Goal: Transaction & Acquisition: Purchase product/service

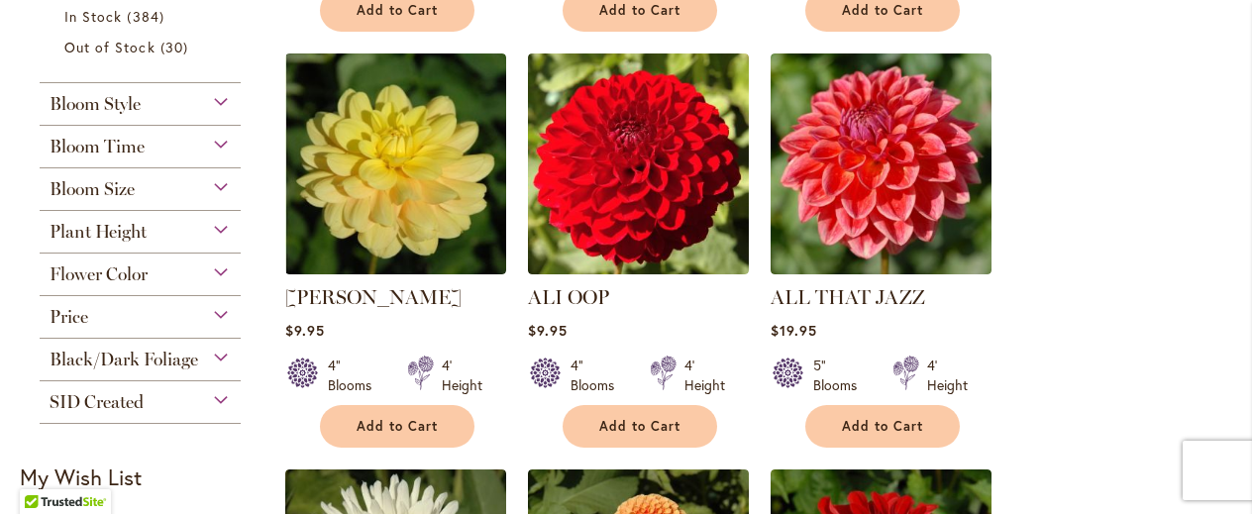
scroll to position [858, 0]
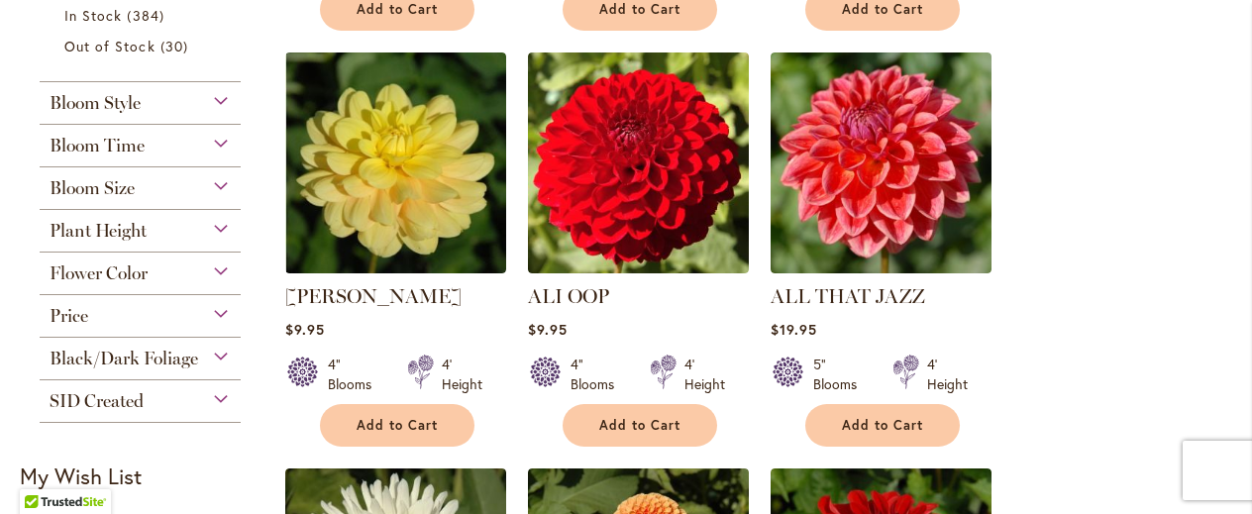
click at [208, 324] on div "Price $0.00 - $10.00 157 items $10.00 - $20.00 203 items $20.00 - $30.00 36 ite…" at bounding box center [140, 316] width 201 height 43
click at [212, 310] on div "Price" at bounding box center [140, 311] width 201 height 32
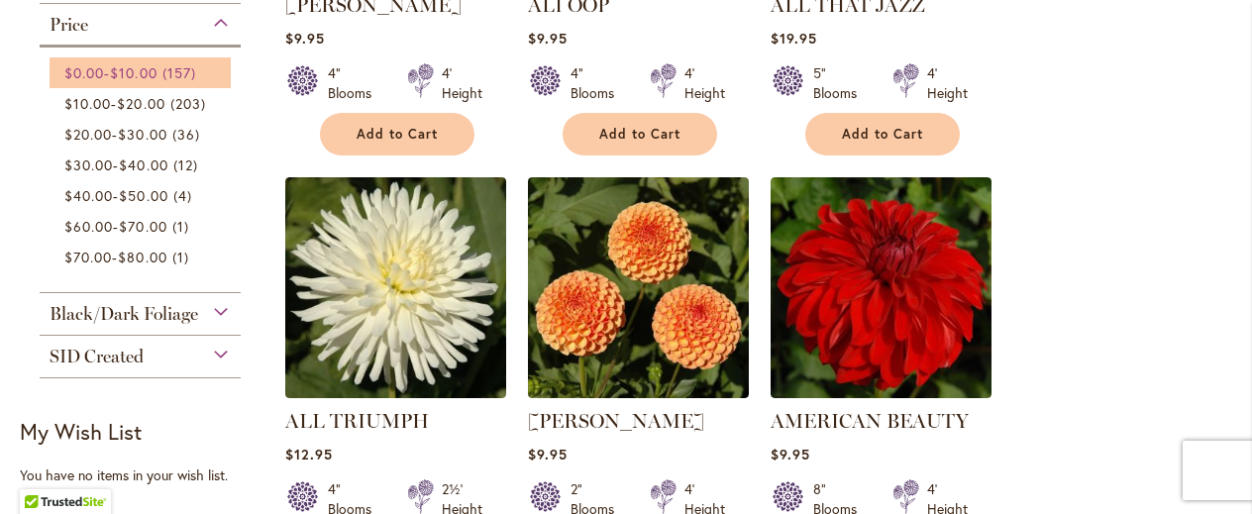
click at [175, 72] on span "157 items" at bounding box center [182, 72] width 39 height 21
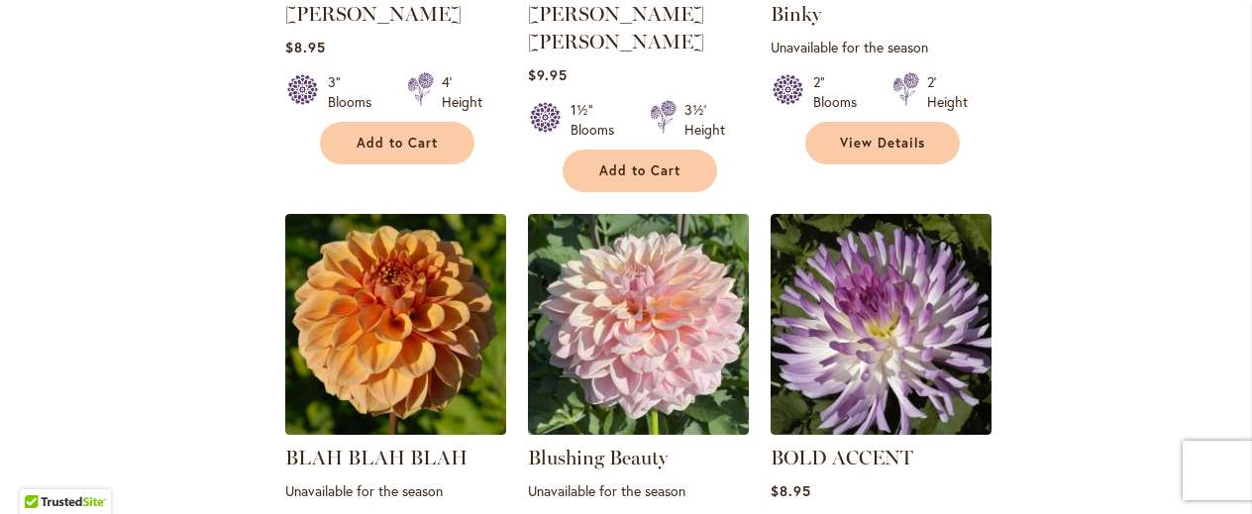
scroll to position [1938, 0]
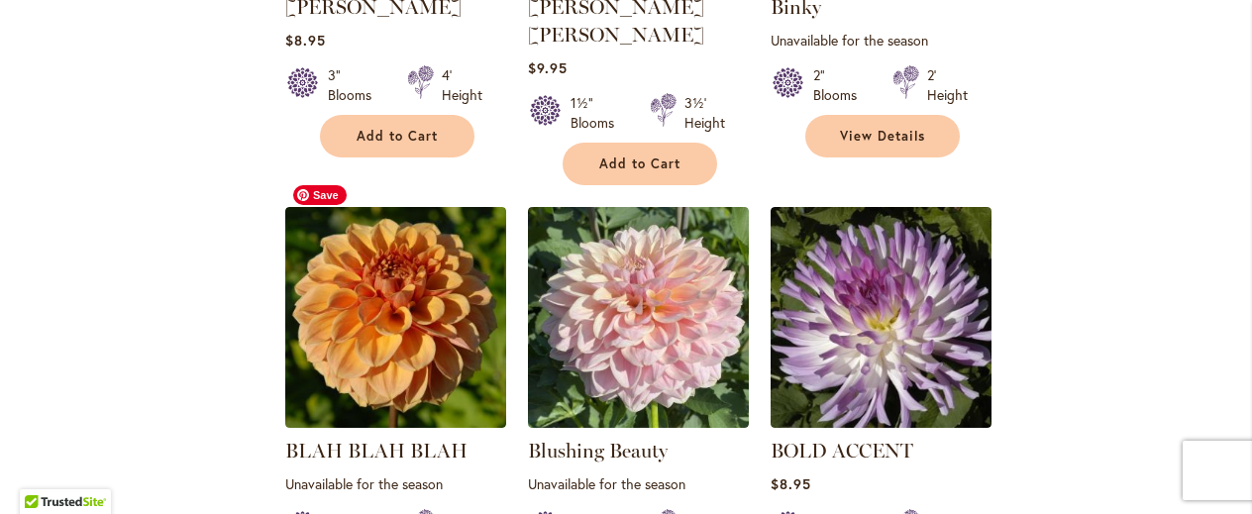
click at [414, 249] on img at bounding box center [395, 317] width 221 height 221
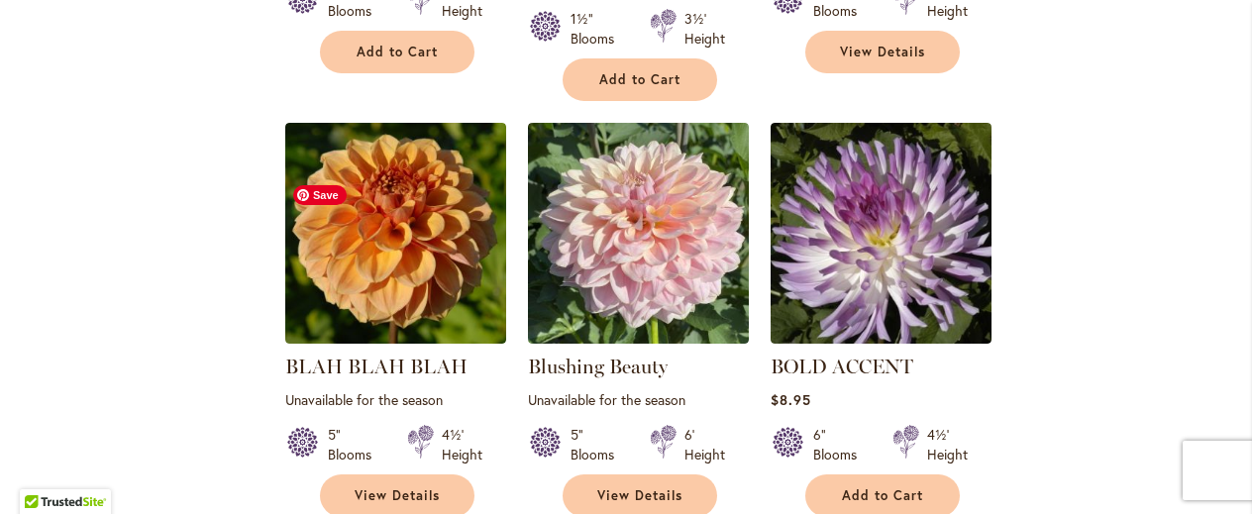
scroll to position [2023, 0]
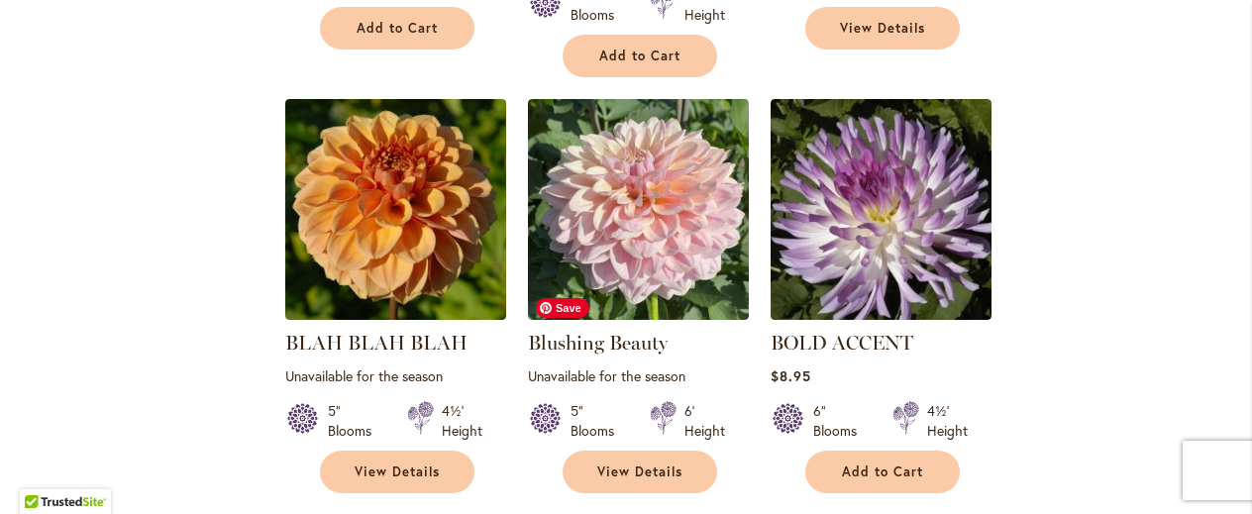
scroll to position [2047, 0]
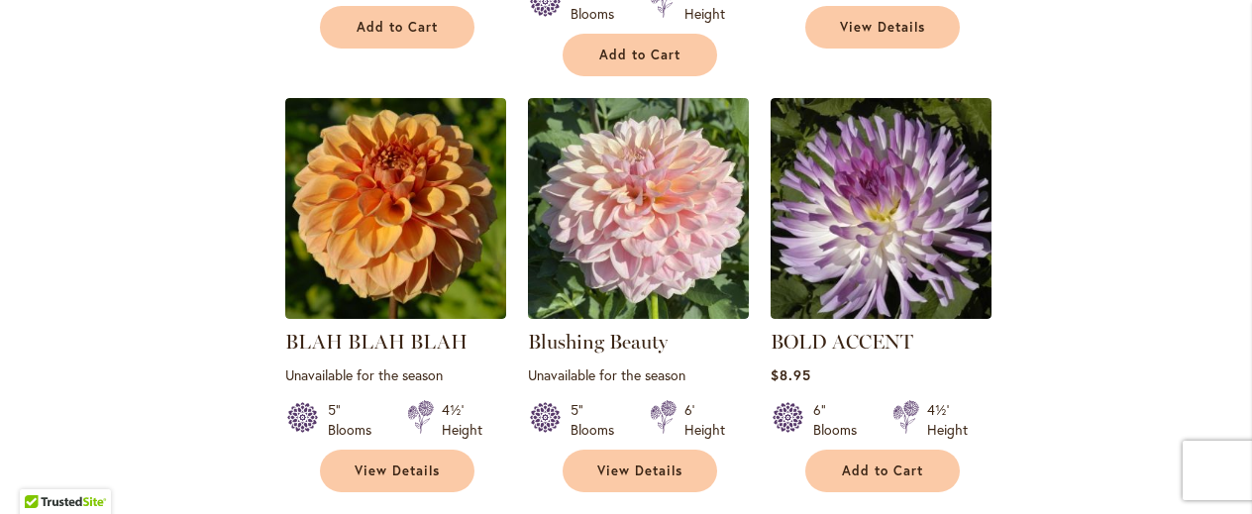
click at [724, 384] on div "5" Blooms 6' Height" at bounding box center [638, 411] width 221 height 55
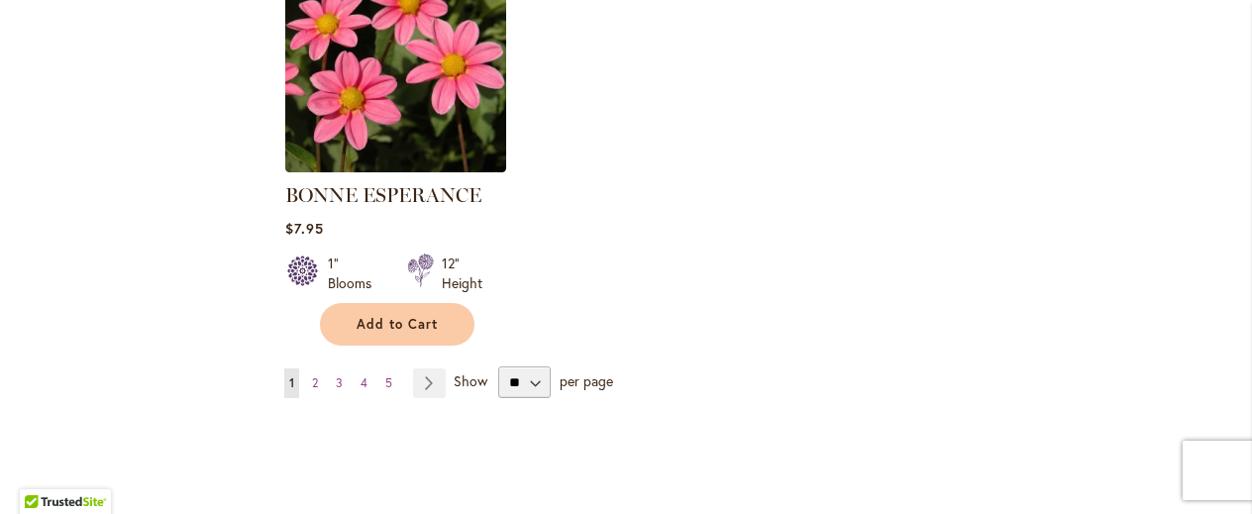
scroll to position [2591, 0]
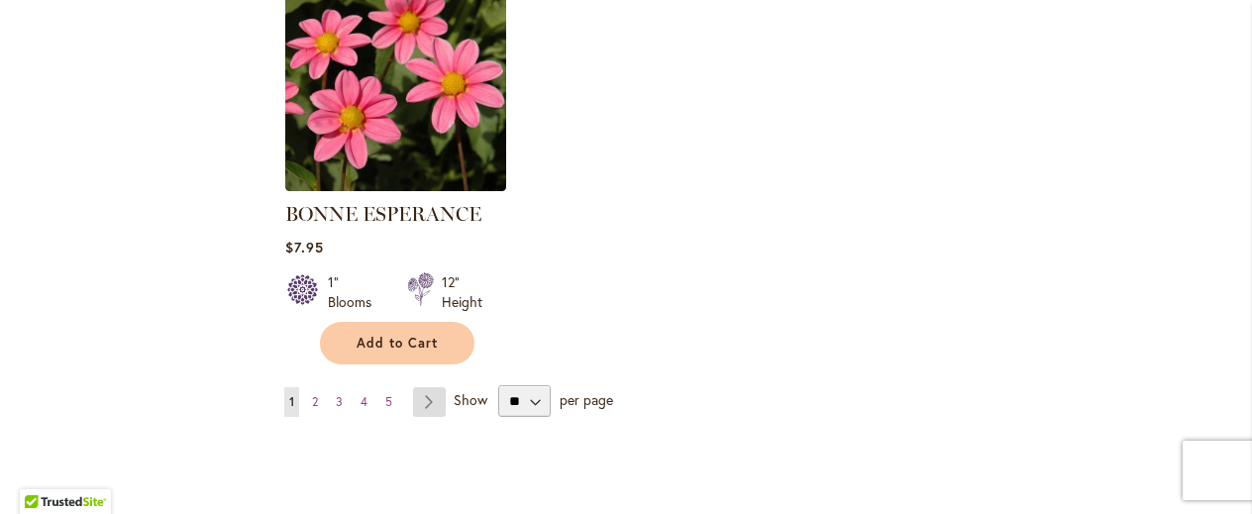
click at [425, 387] on link "Page Next" at bounding box center [429, 402] width 33 height 30
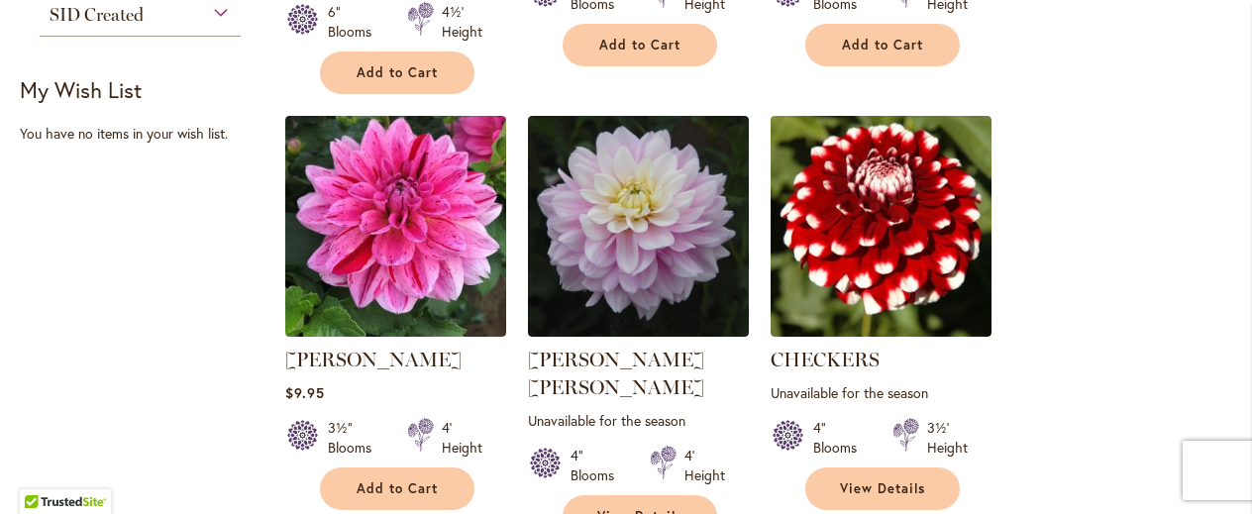
scroll to position [1199, 0]
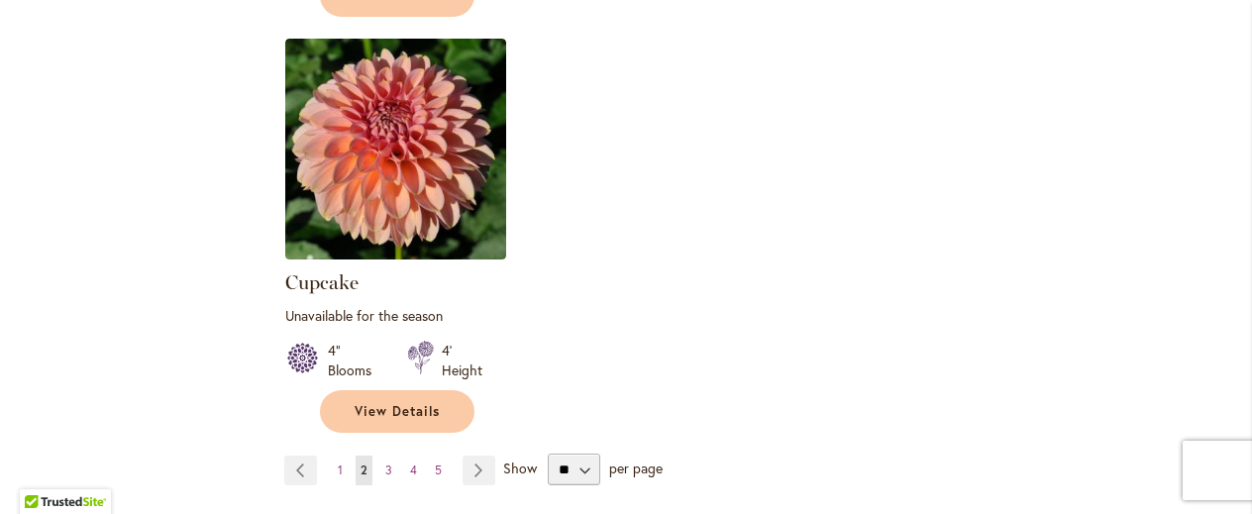
scroll to position [2607, 0]
click at [474, 455] on link "Page Next" at bounding box center [479, 470] width 33 height 30
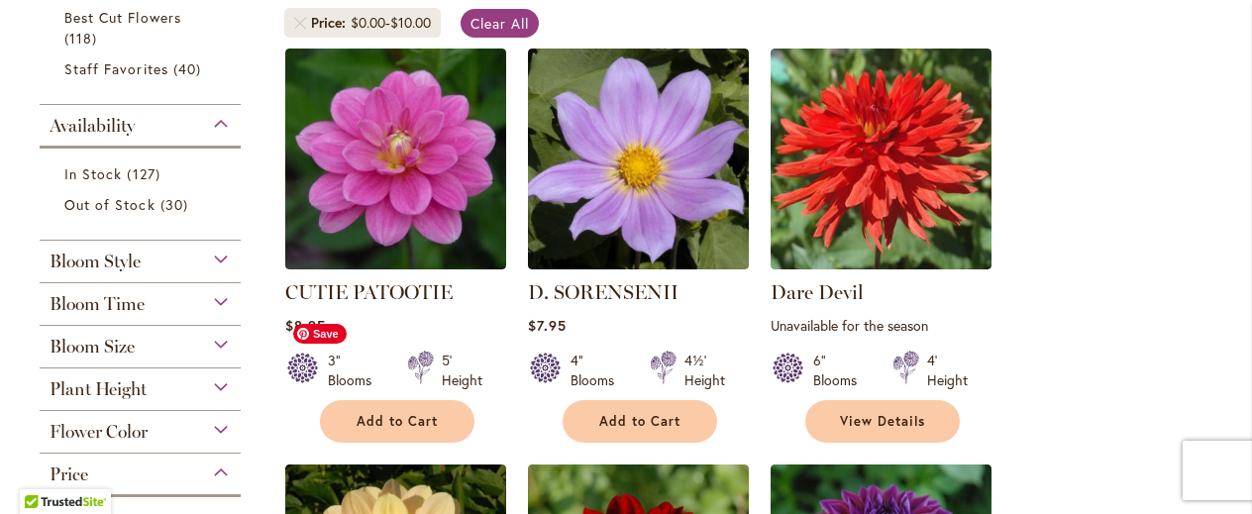
scroll to position [406, 0]
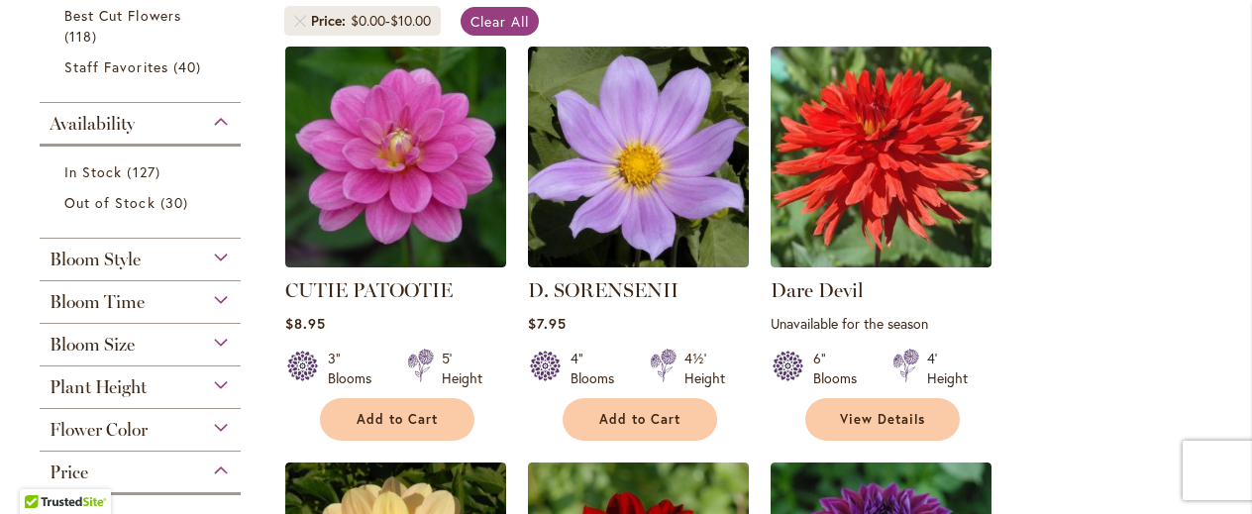
drag, startPoint x: 0, startPoint y: 0, endPoint x: 474, endPoint y: 345, distance: 585.9
click at [474, 345] on div "3" Blooms 5' Height" at bounding box center [395, 360] width 221 height 55
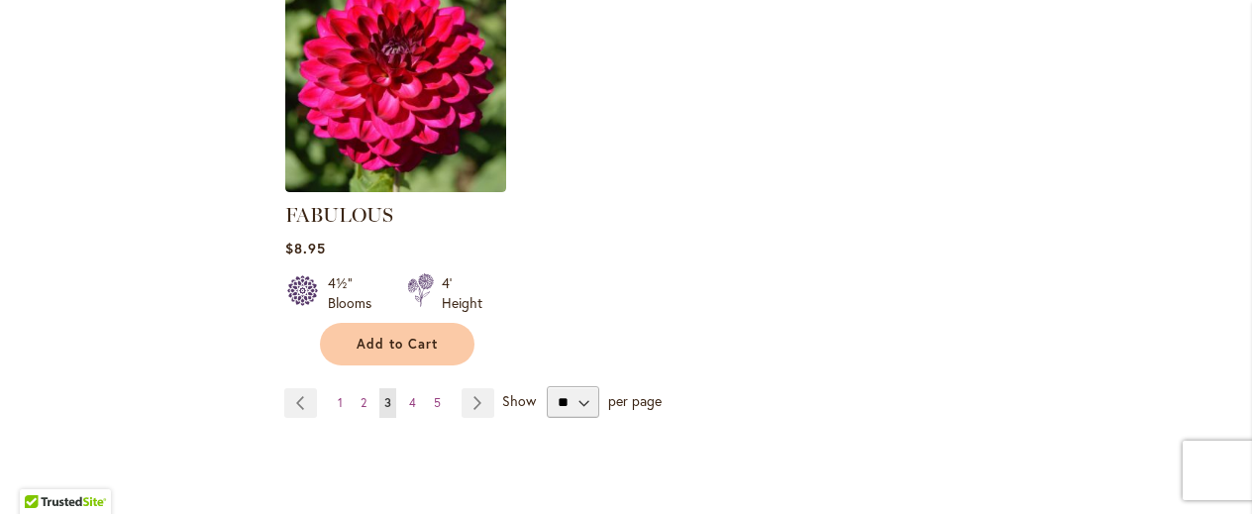
scroll to position [2591, 0]
click at [414, 387] on link "Page 4" at bounding box center [412, 402] width 17 height 30
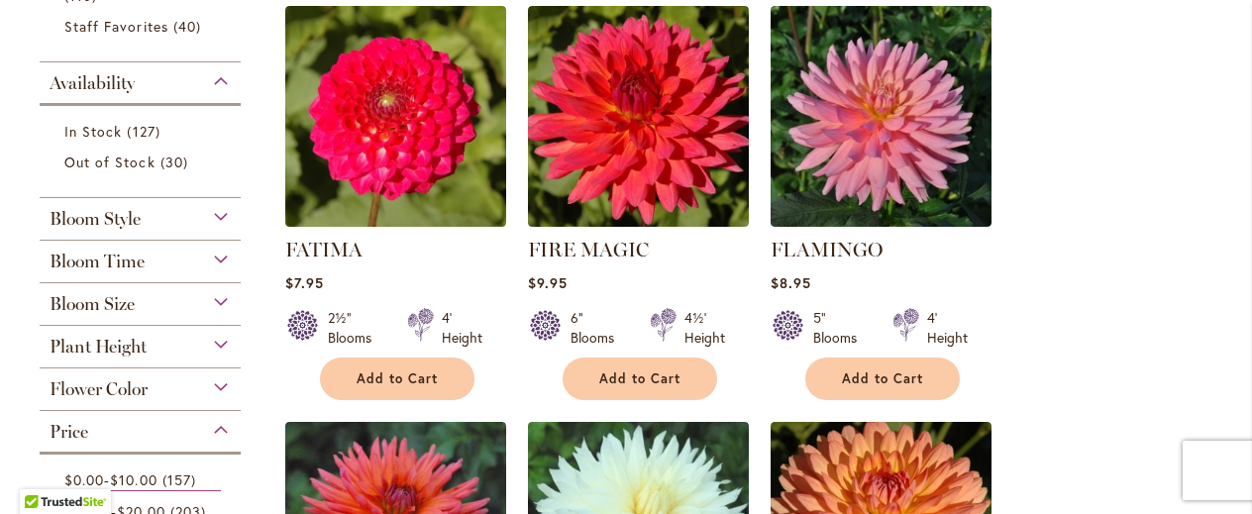
scroll to position [448, 0]
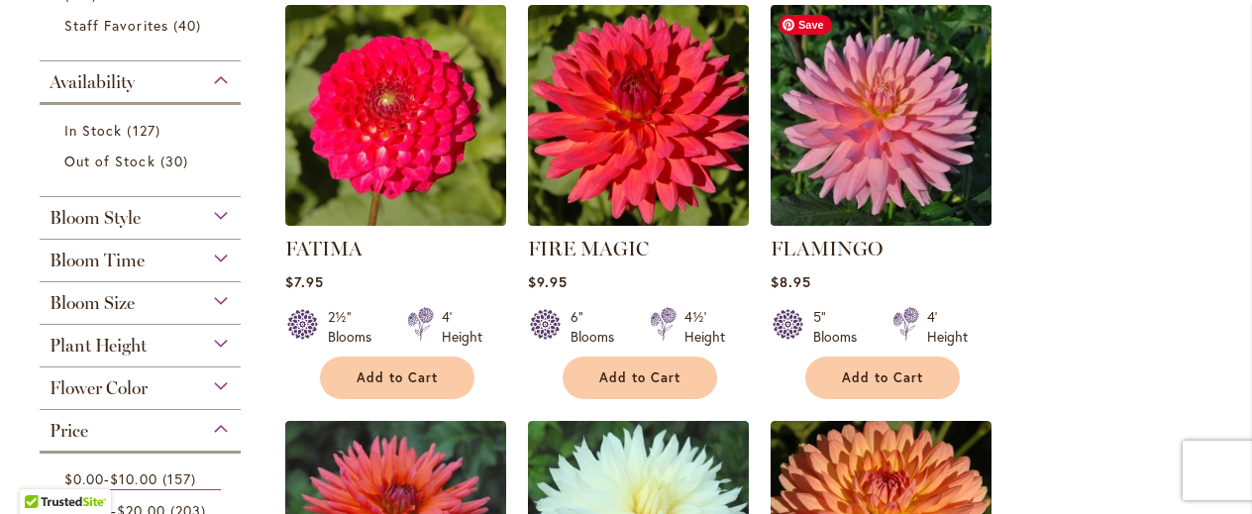
click at [850, 146] on img at bounding box center [882, 115] width 232 height 232
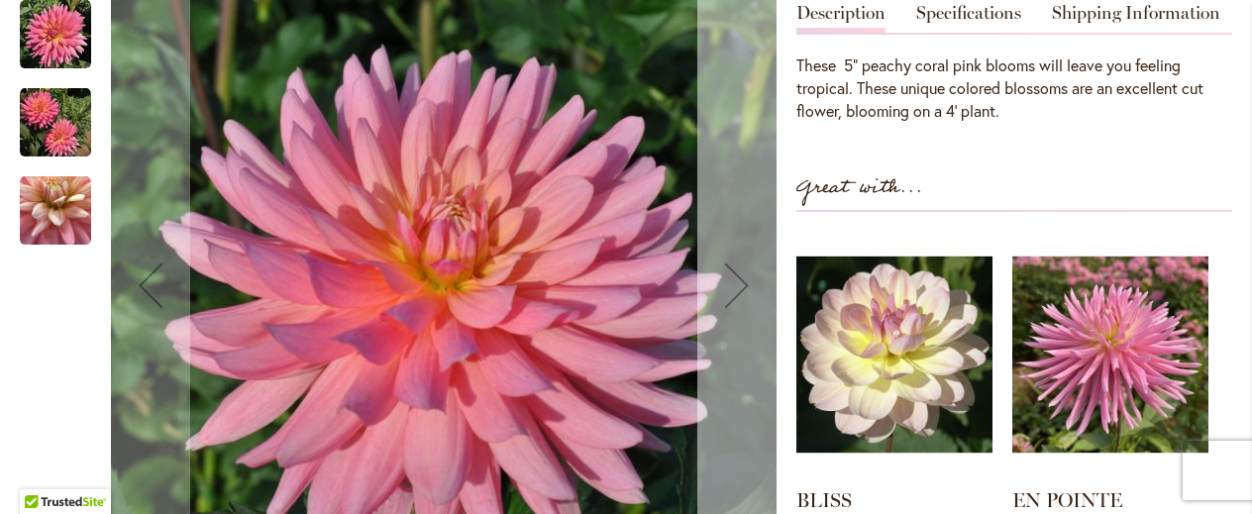
scroll to position [655, 0]
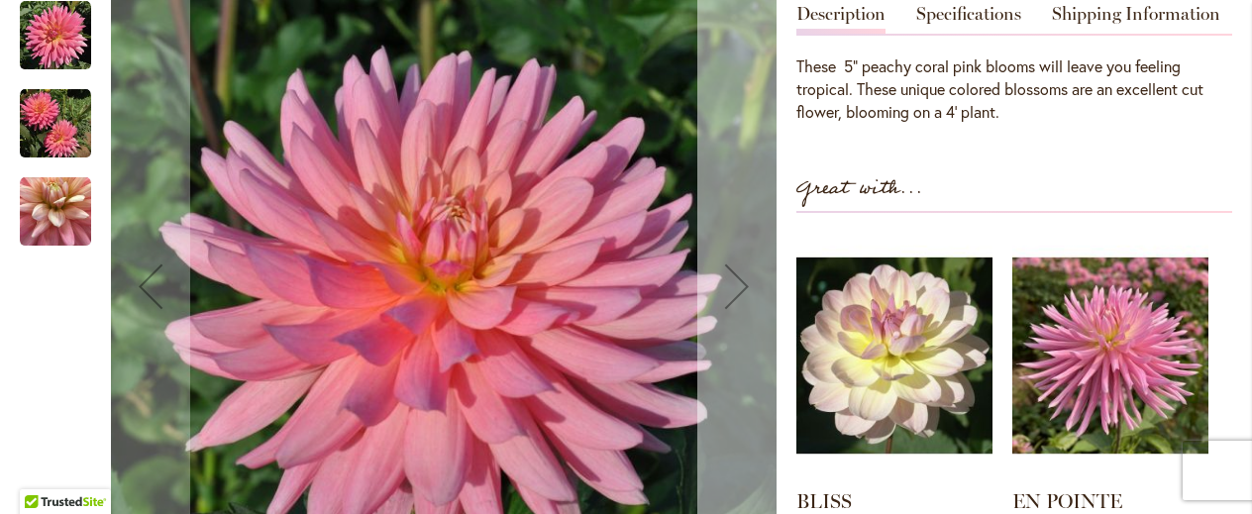
click at [729, 289] on div "Next" at bounding box center [737, 287] width 79 height 79
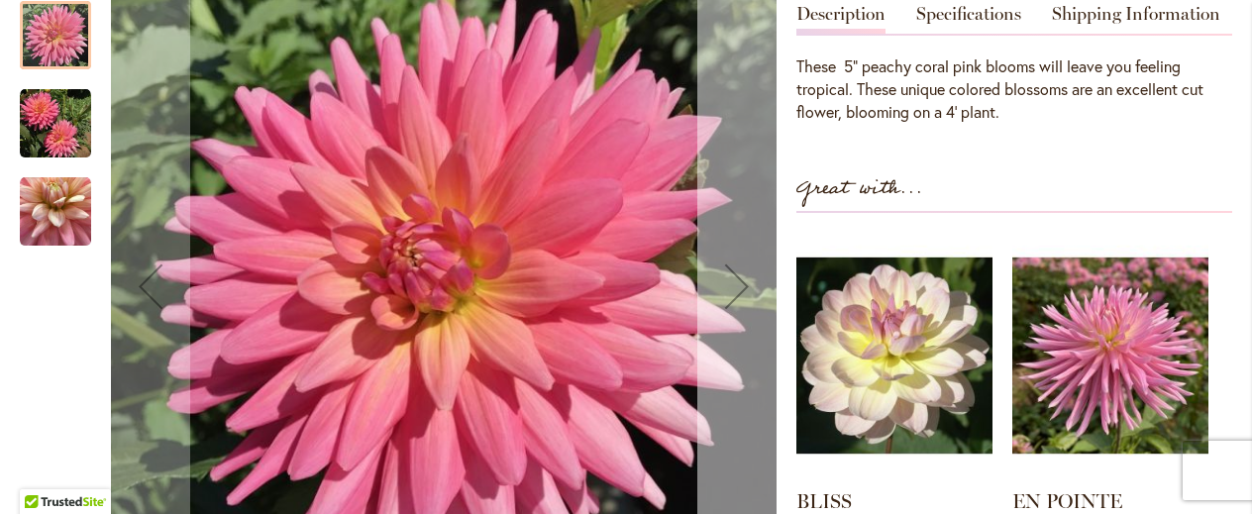
click at [729, 289] on div "Next" at bounding box center [737, 287] width 79 height 79
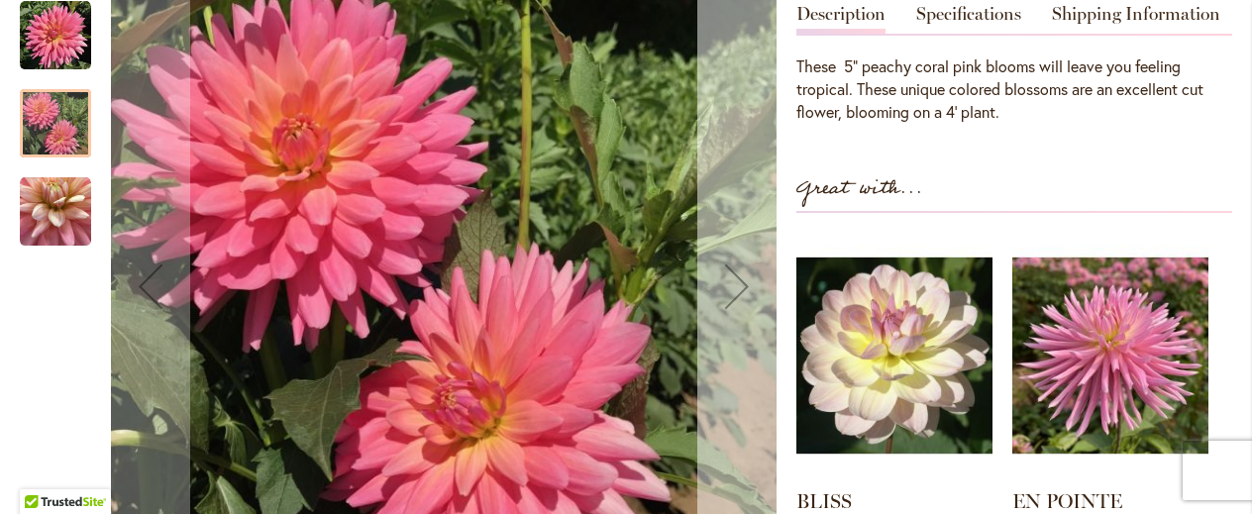
click at [730, 289] on div "Next" at bounding box center [737, 287] width 79 height 79
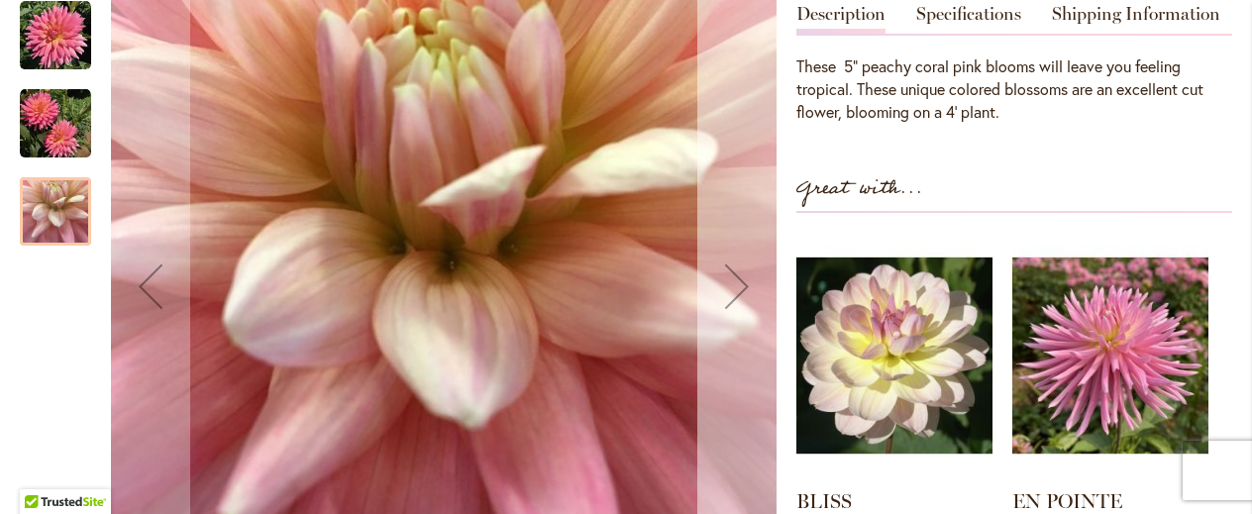
click at [730, 289] on div "Next" at bounding box center [737, 287] width 79 height 79
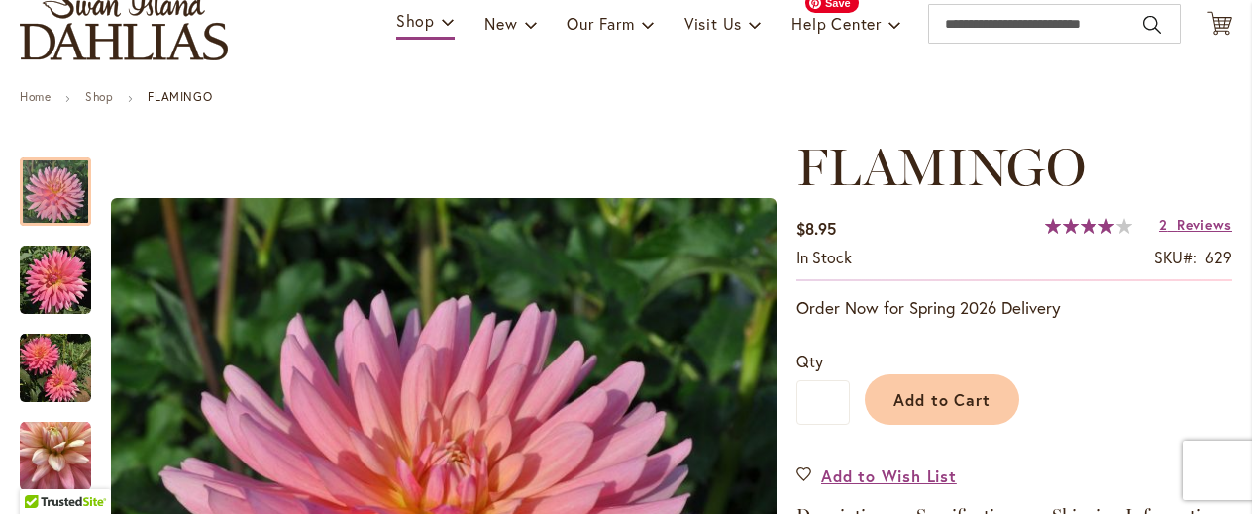
scroll to position [85, 0]
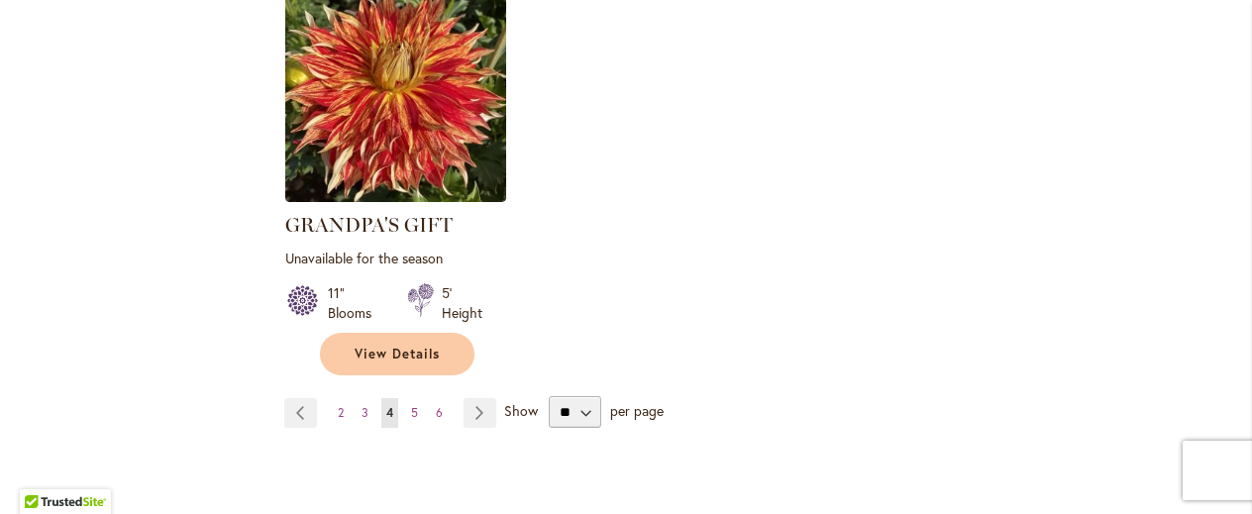
scroll to position [2581, 0]
click at [411, 404] on span "5" at bounding box center [414, 411] width 7 height 15
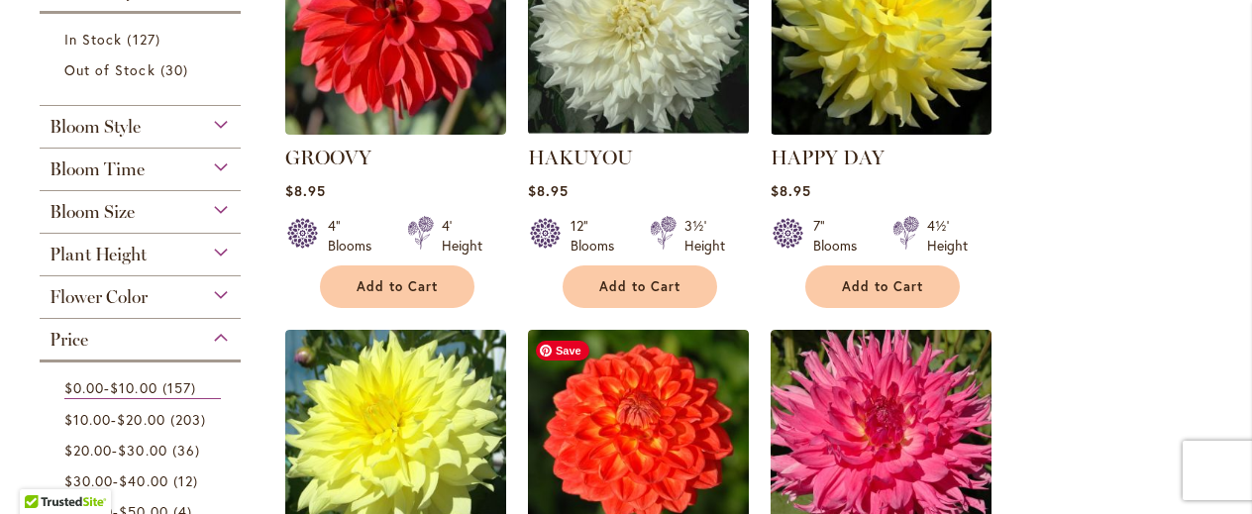
scroll to position [547, 0]
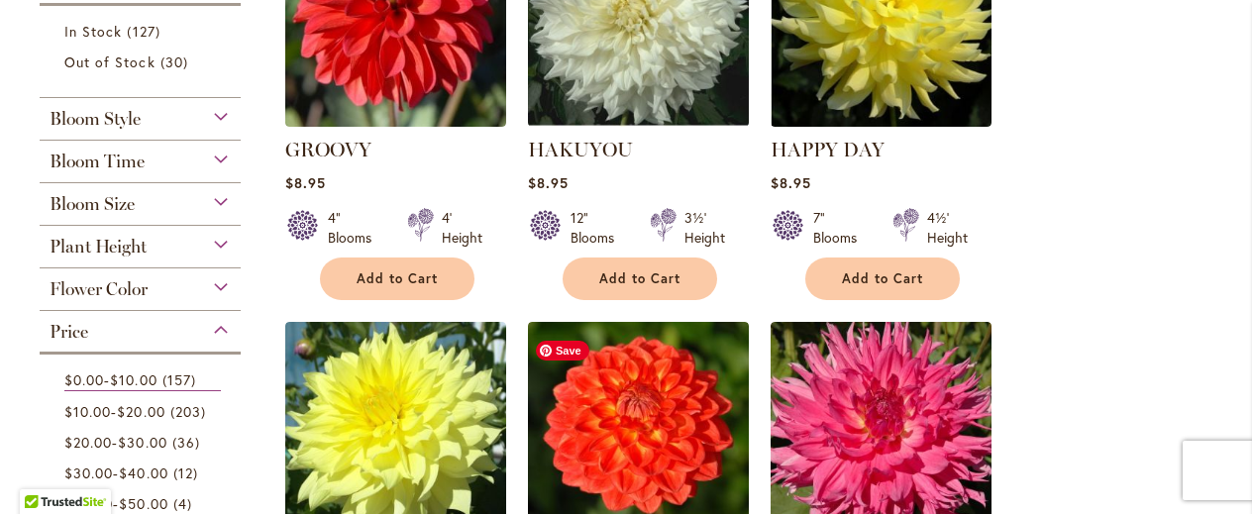
click at [646, 338] on img at bounding box center [638, 432] width 221 height 221
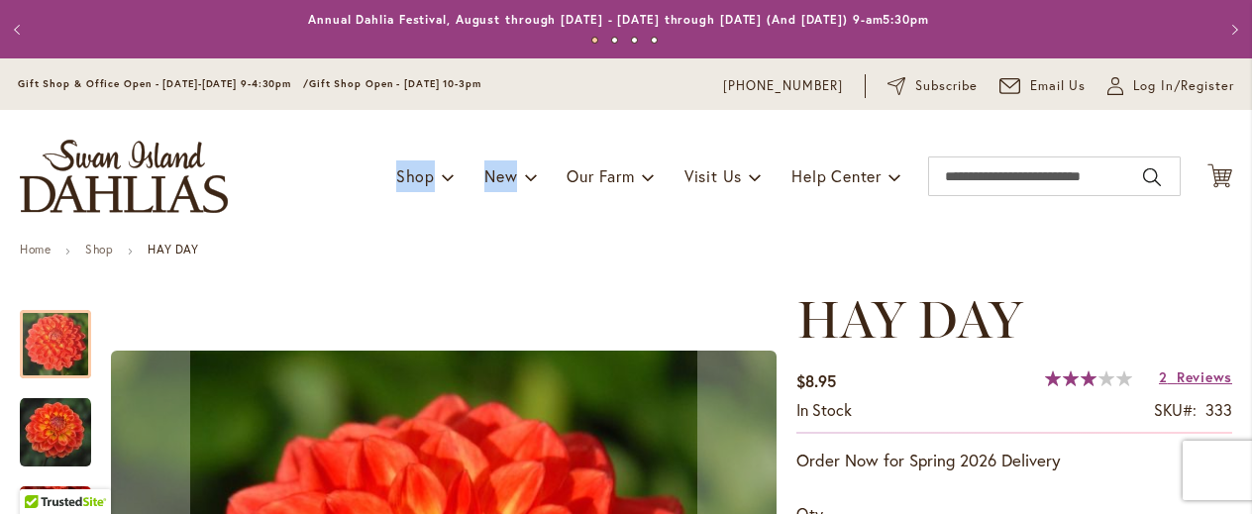
drag, startPoint x: 0, startPoint y: 0, endPoint x: 344, endPoint y: 180, distance: 388.3
click at [344, 180] on div "Toggle Nav Shop Dahlia Tubers Collections Fresh Cut Dahlias Gardening Supplies …" at bounding box center [626, 176] width 1252 height 133
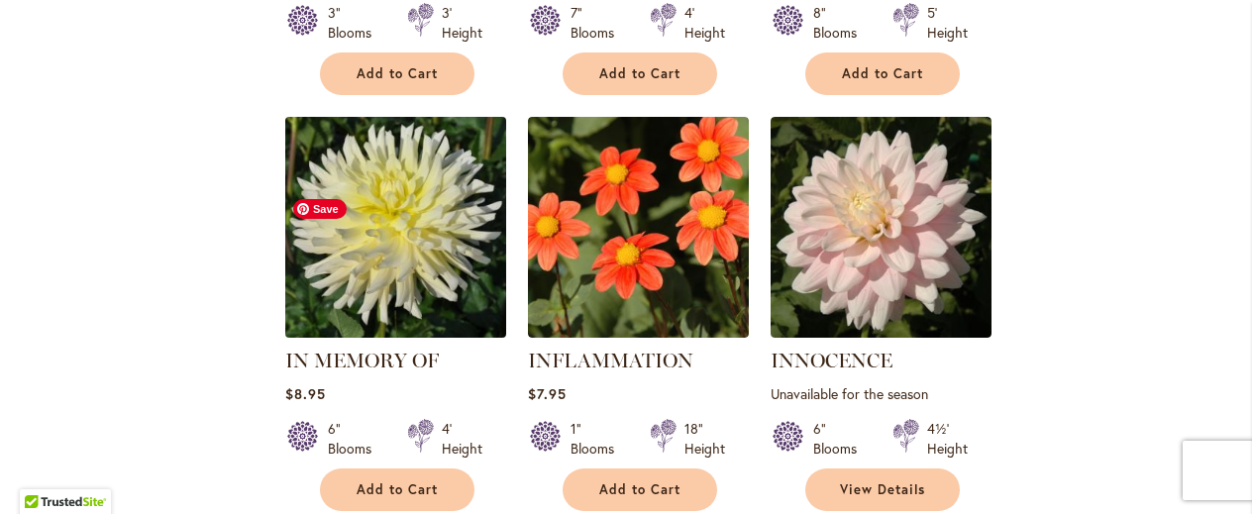
scroll to position [2030, 0]
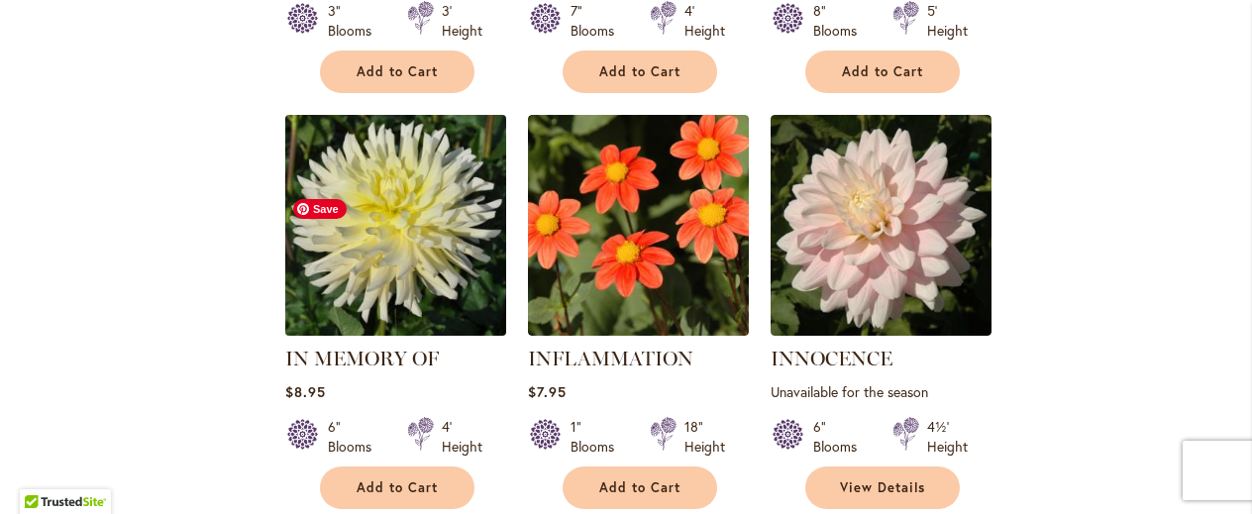
click at [498, 304] on img at bounding box center [396, 225] width 232 height 232
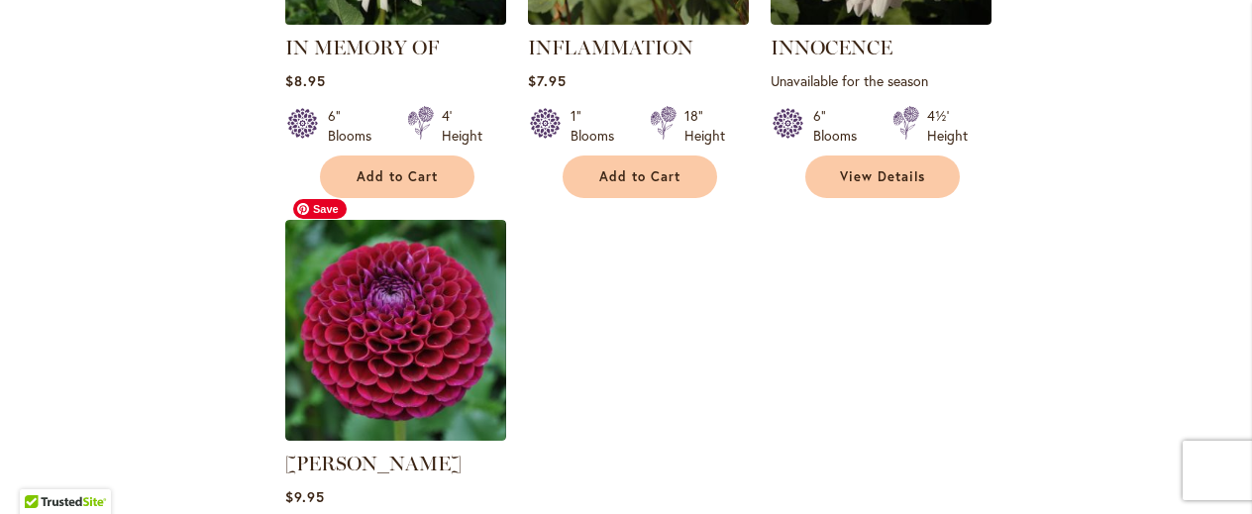
scroll to position [2342, 0]
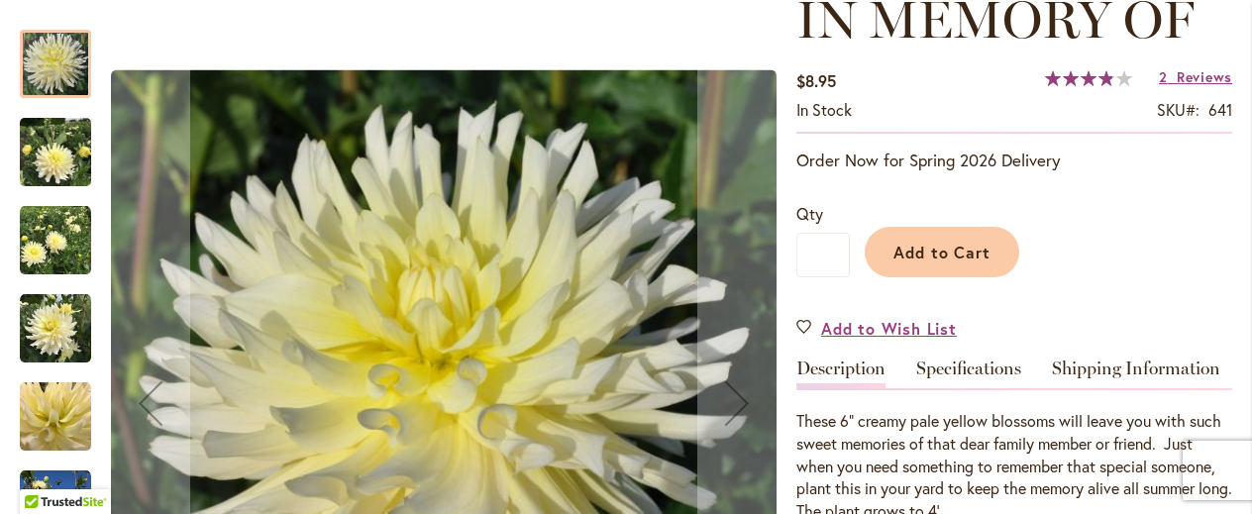
scroll to position [299, 0]
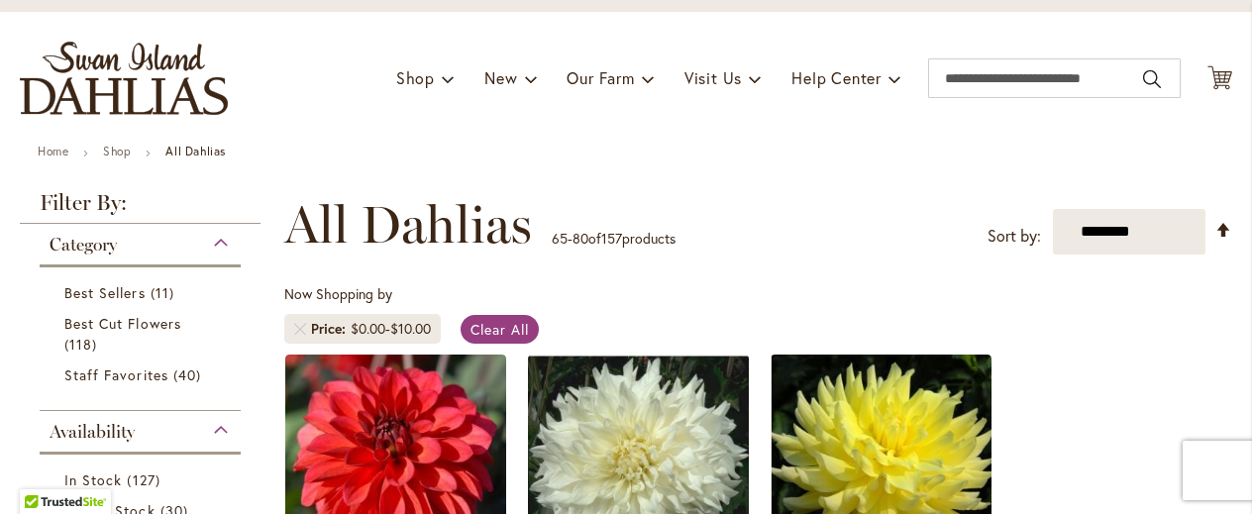
scroll to position [196, 0]
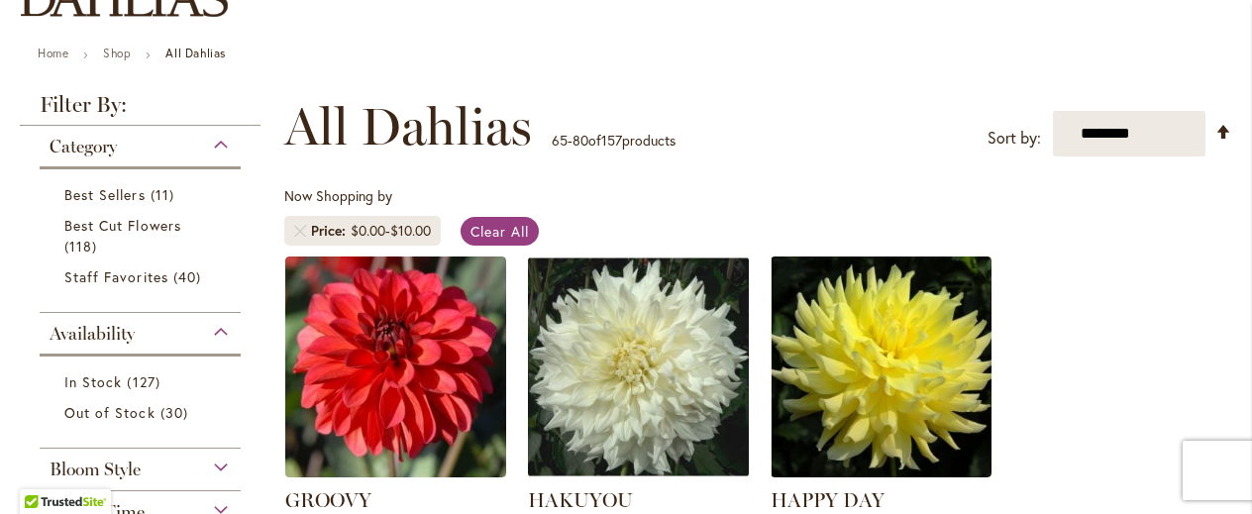
click at [321, 237] on span "Price" at bounding box center [331, 231] width 40 height 20
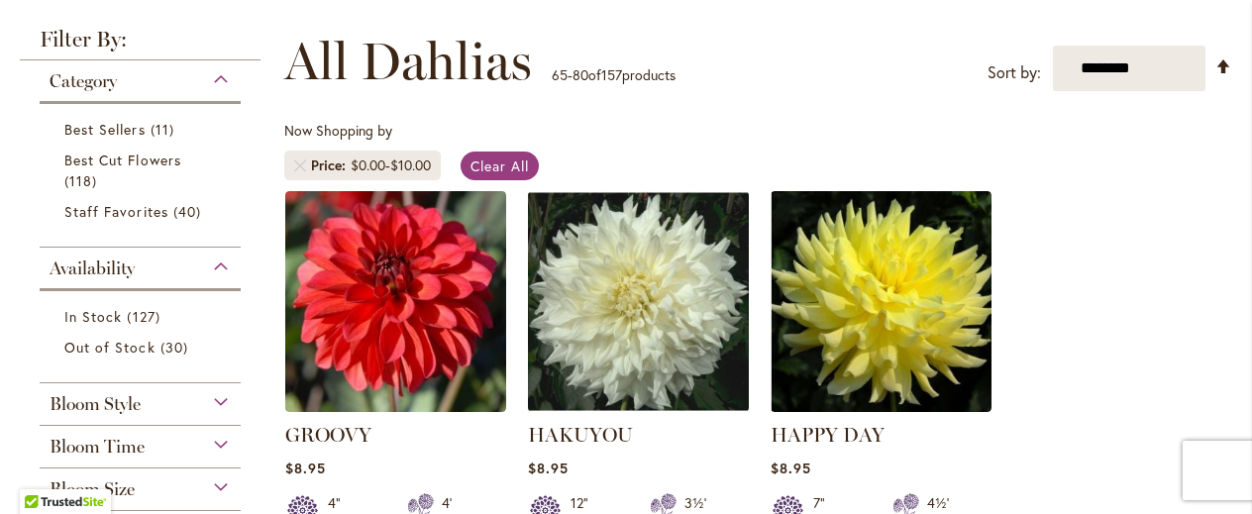
scroll to position [258, 0]
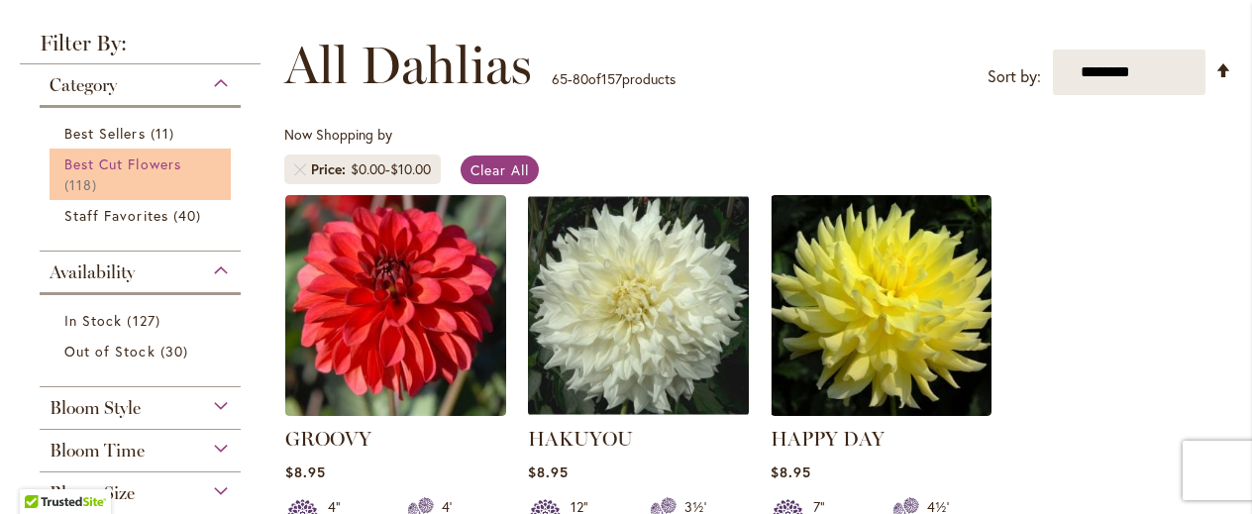
click at [141, 173] on link "Best Cut Flowers 118 items" at bounding box center [142, 175] width 157 height 42
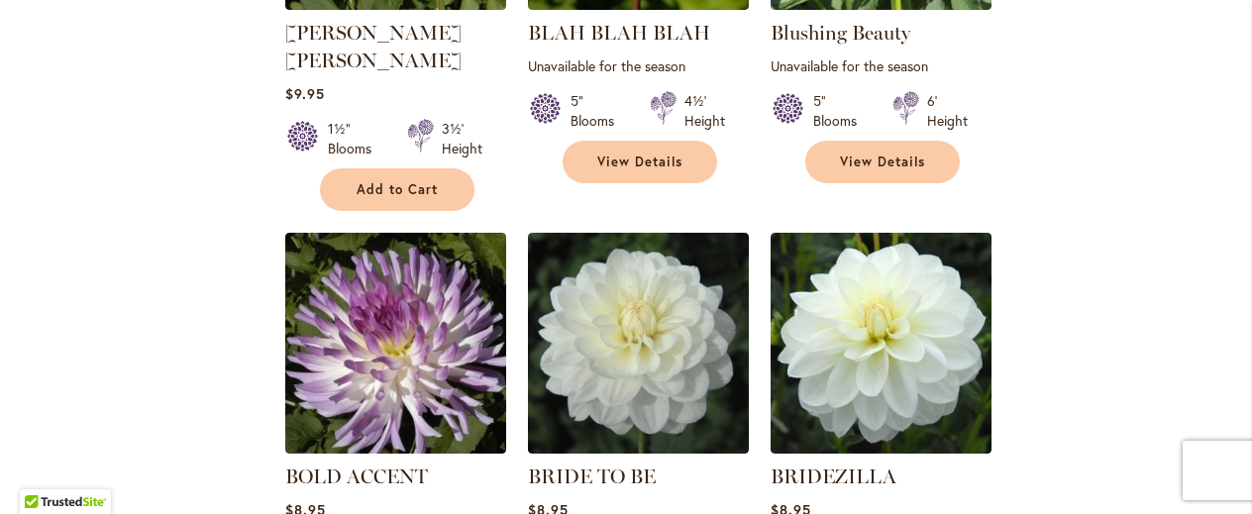
scroll to position [1443, 0]
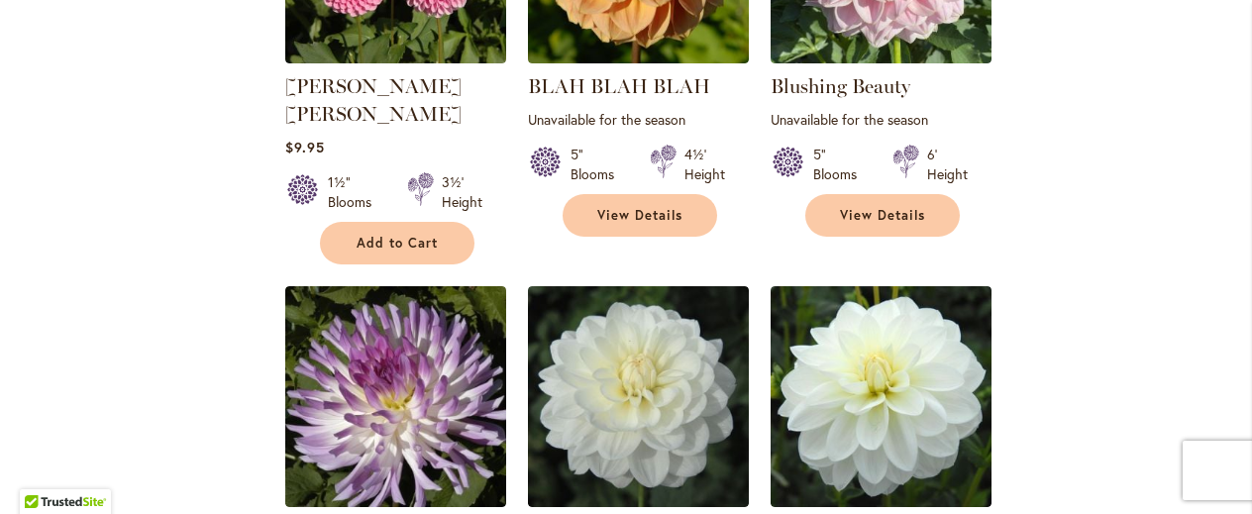
click at [141, 178] on div "Filter by: Filter By: Category Best Sellers 11 items Best Cut Flowers 118 items…" at bounding box center [626, 255] width 1213 height 2815
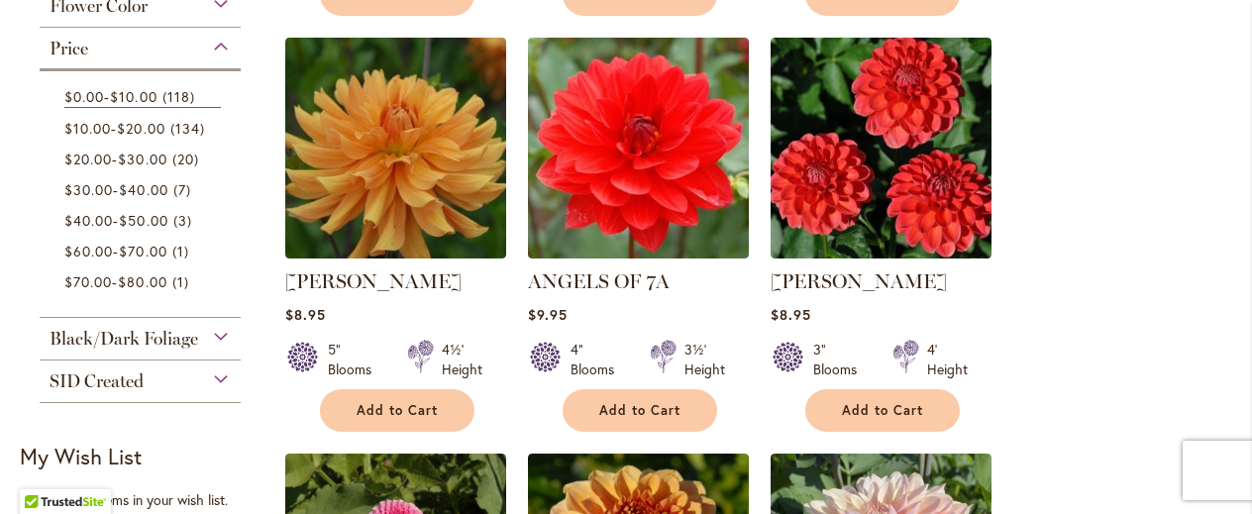
scroll to position [830, 0]
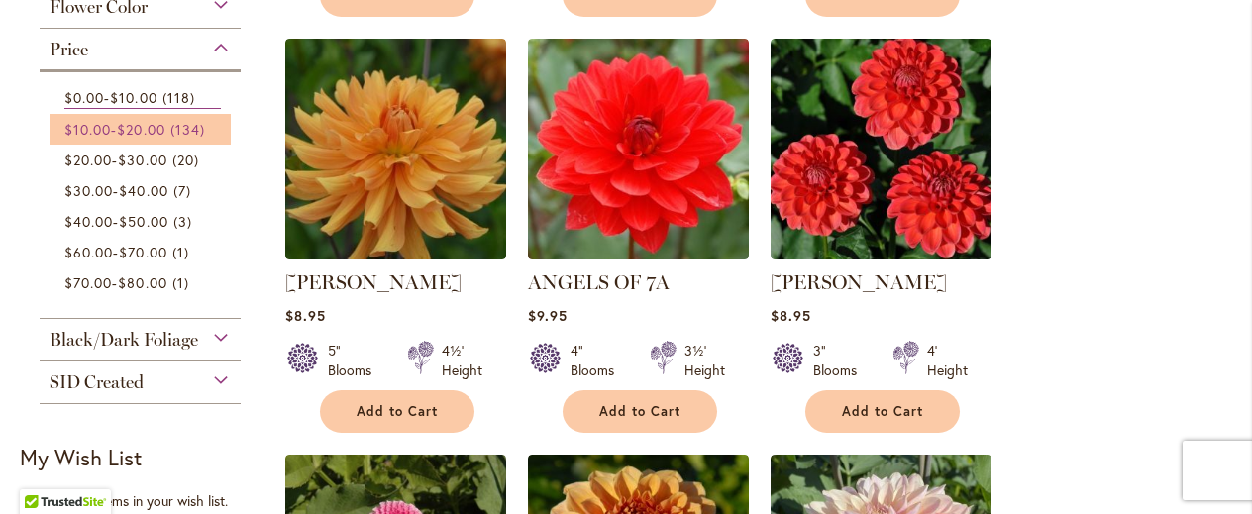
click at [138, 131] on span "$20.00" at bounding box center [141, 129] width 48 height 19
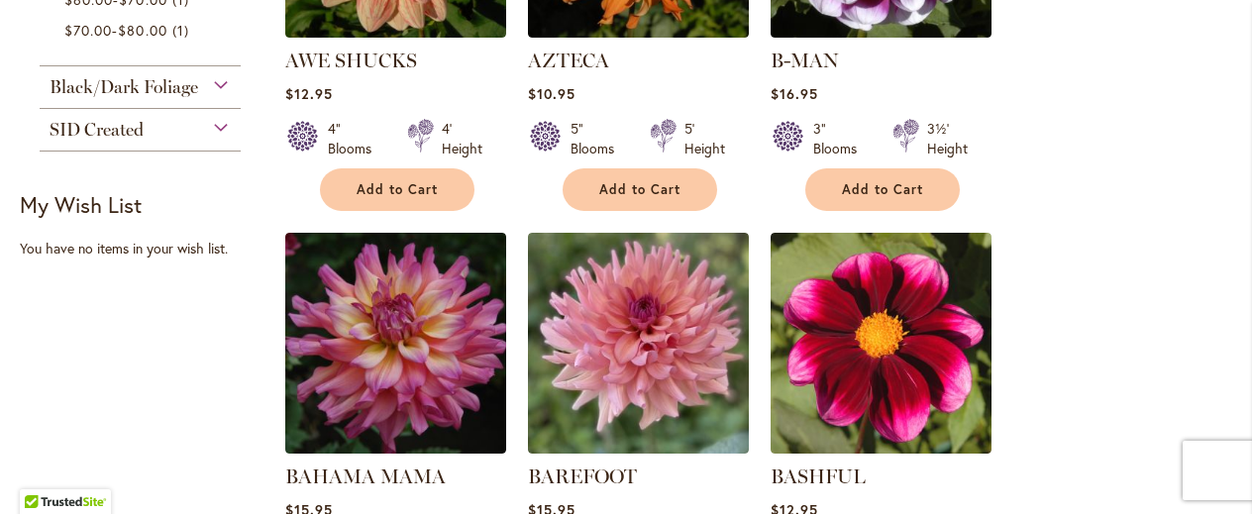
scroll to position [1054, 0]
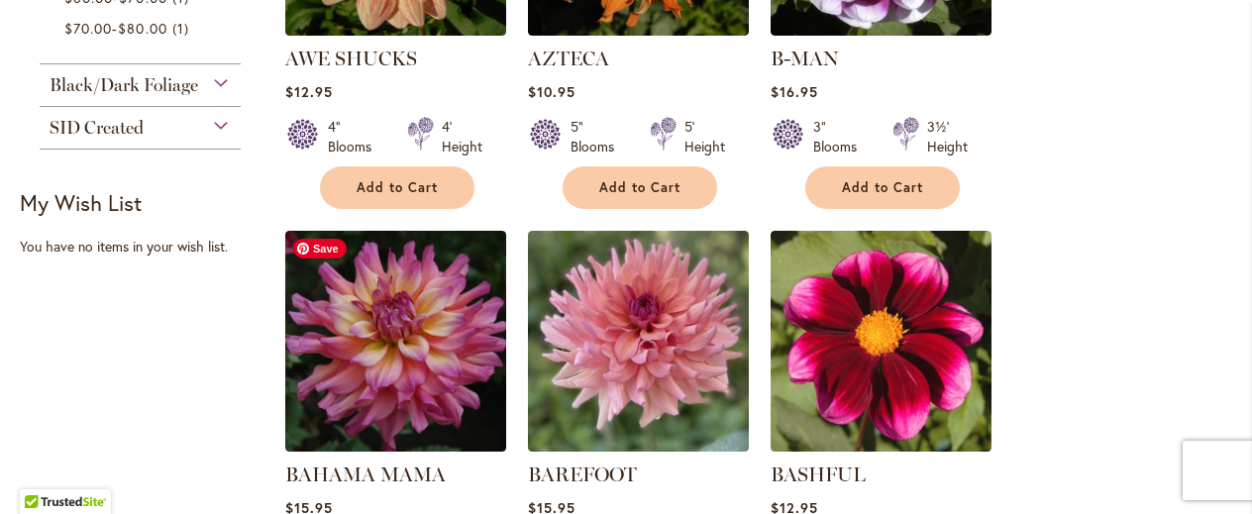
click at [483, 274] on img at bounding box center [395, 341] width 221 height 221
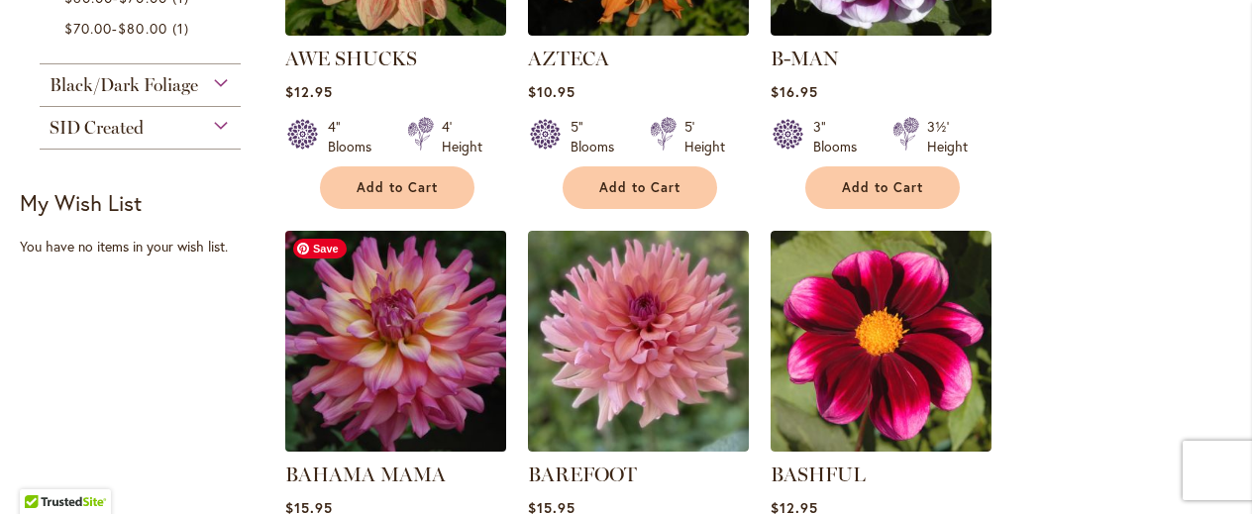
click at [483, 274] on img at bounding box center [396, 341] width 232 height 232
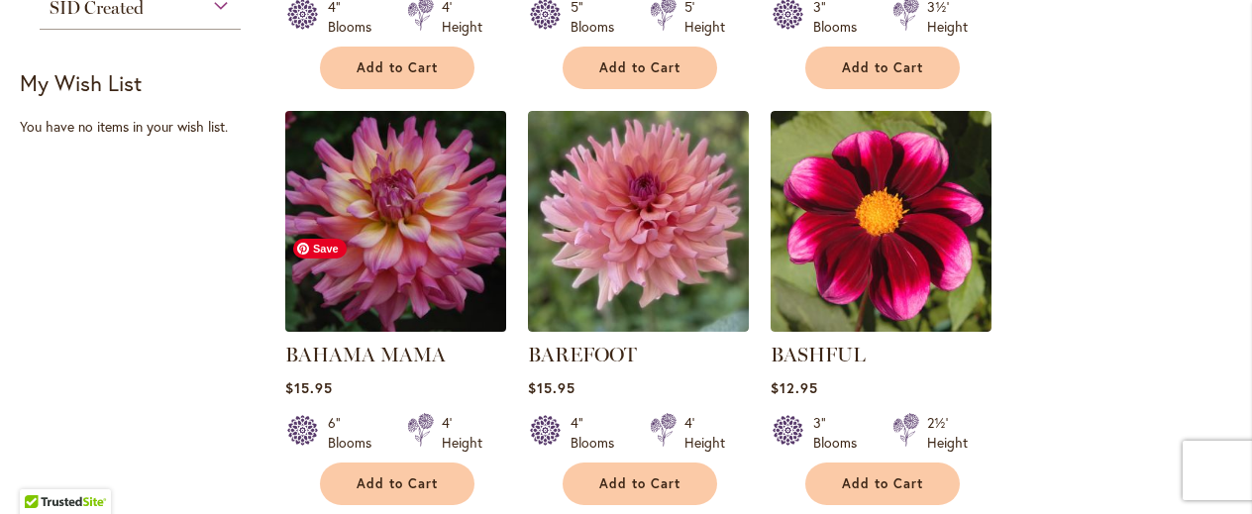
scroll to position [1172, 0]
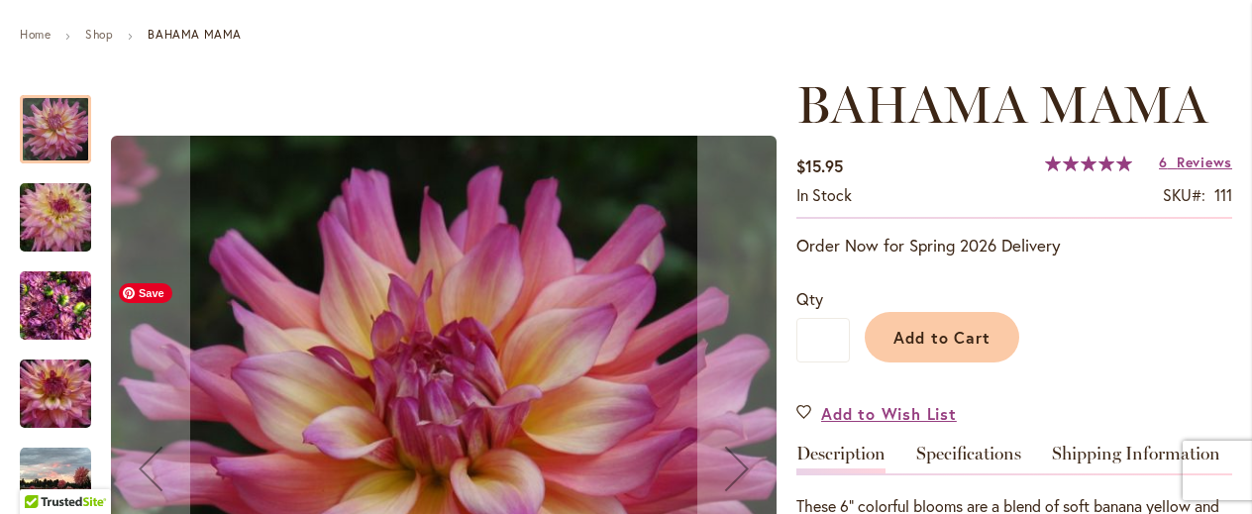
scroll to position [206, 0]
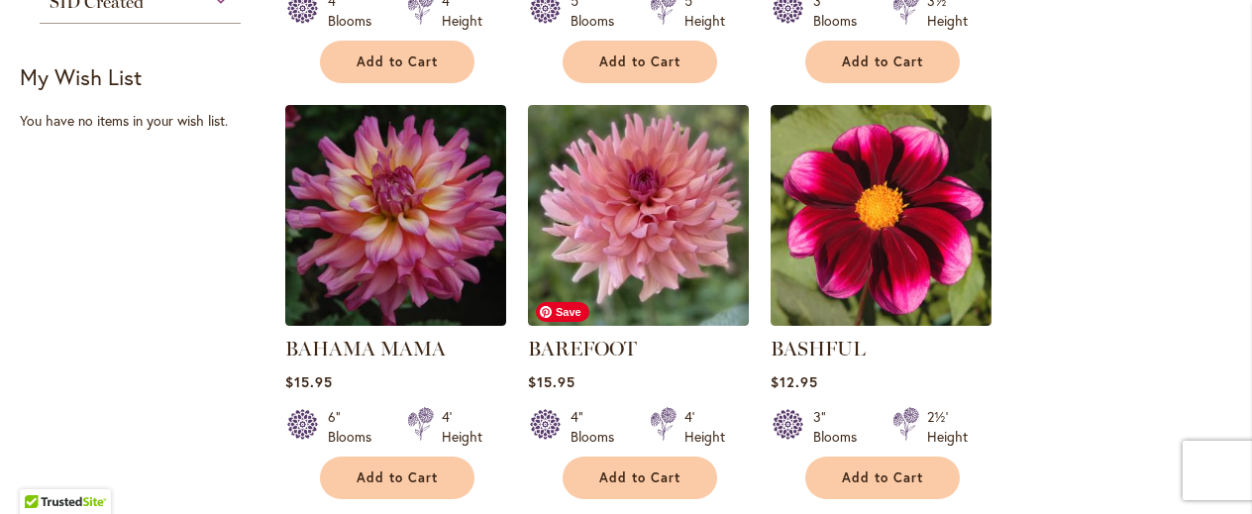
scroll to position [1179, 0]
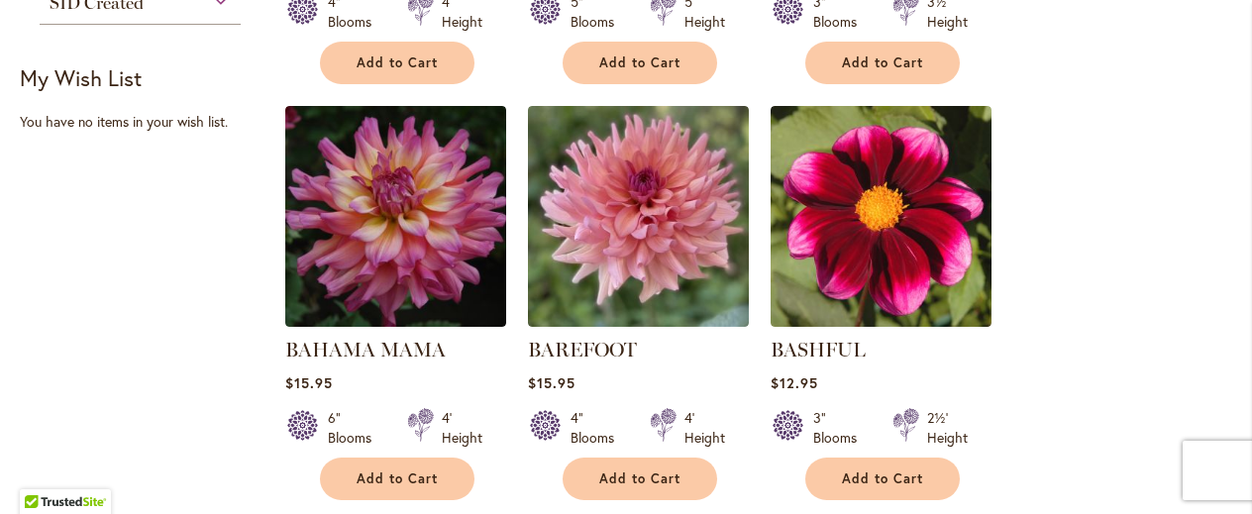
click at [705, 336] on strong "BAREFOOT" at bounding box center [638, 350] width 221 height 28
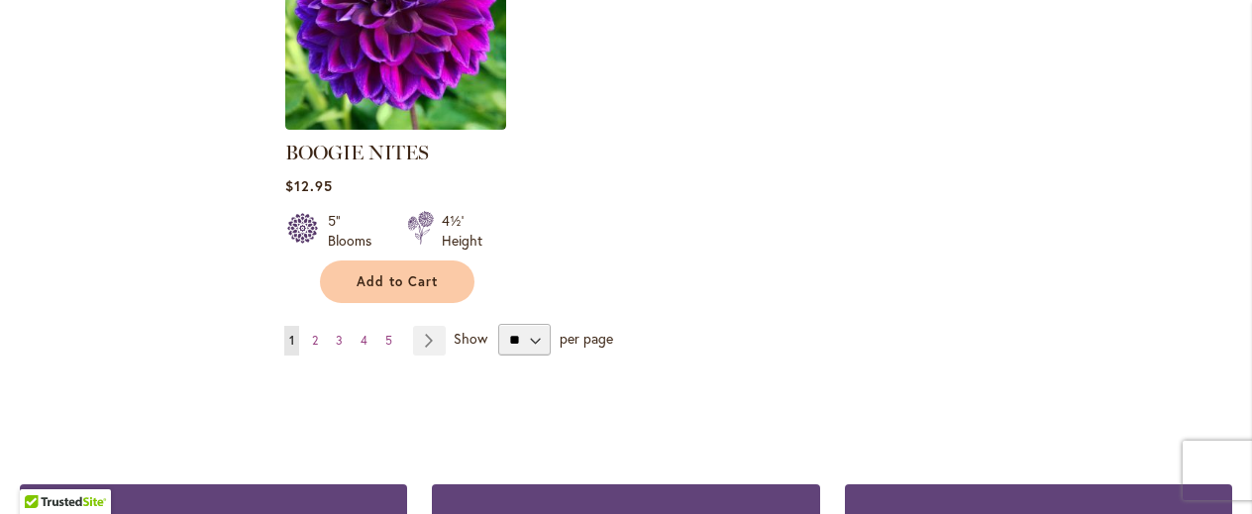
scroll to position [2626, 0]
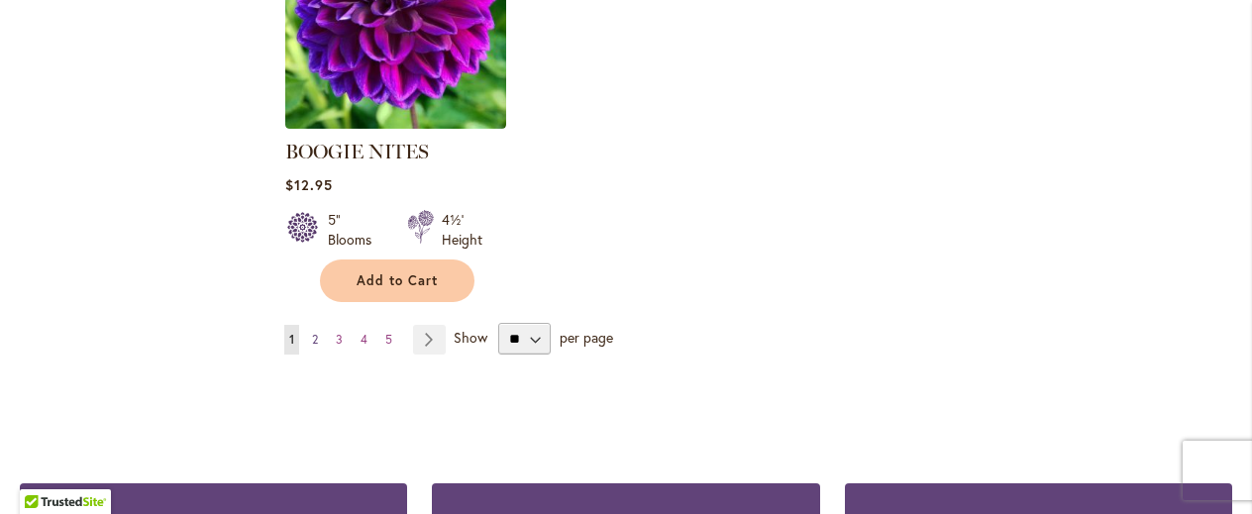
click at [316, 335] on span "2" at bounding box center [315, 339] width 6 height 15
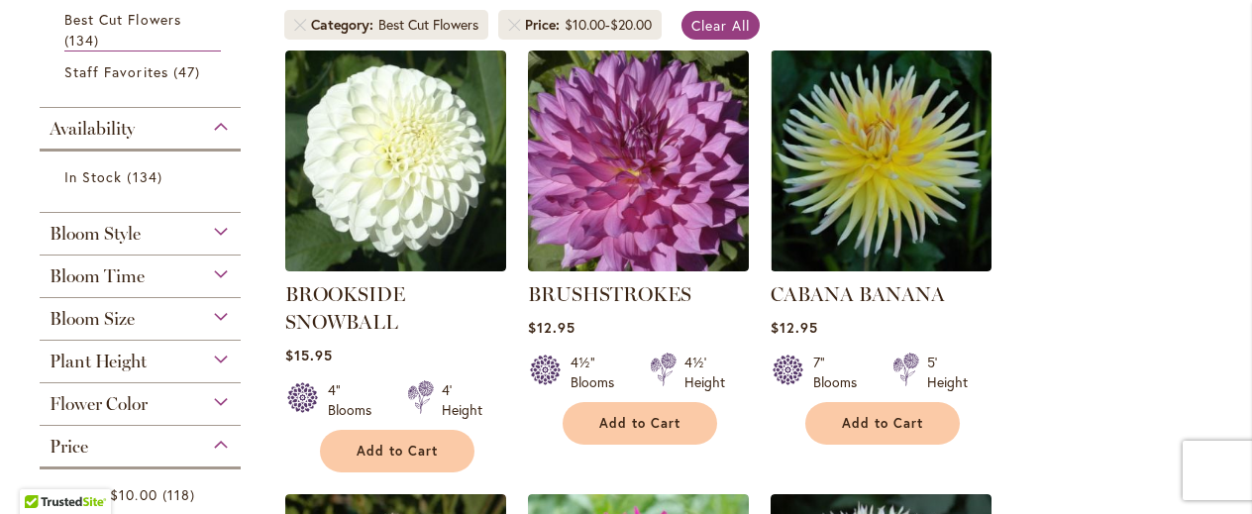
scroll to position [403, 0]
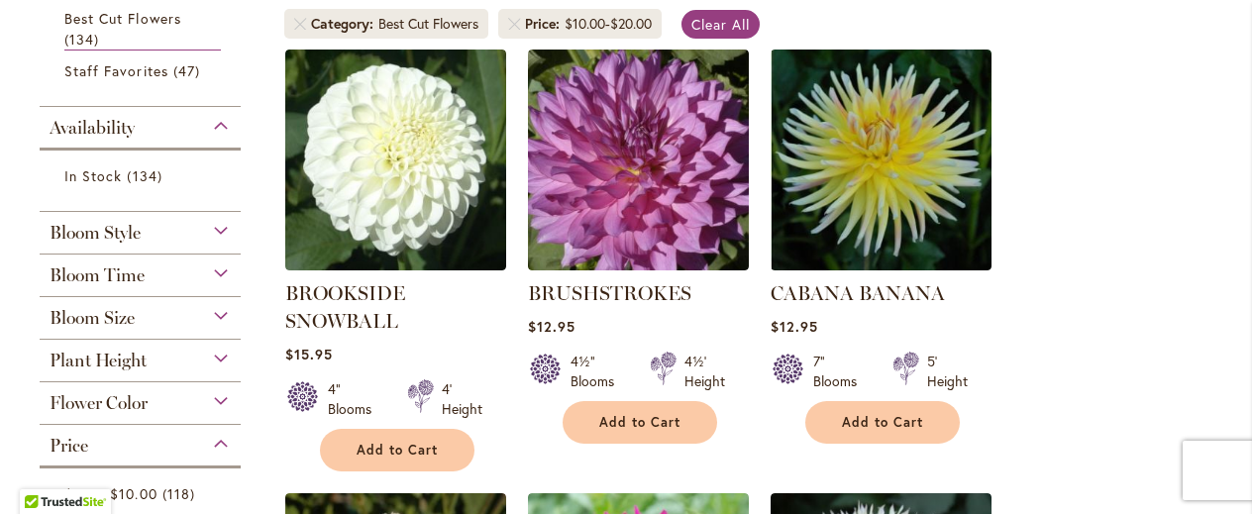
drag, startPoint x: 0, startPoint y: 0, endPoint x: 316, endPoint y: 335, distance: 460.5
click at [316, 335] on div "BROOKSIDE SNOWBALL Rating: 92% 4 Reviews $15.95 4" Blooms 4' Height Add to Cart" at bounding box center [395, 370] width 221 height 182
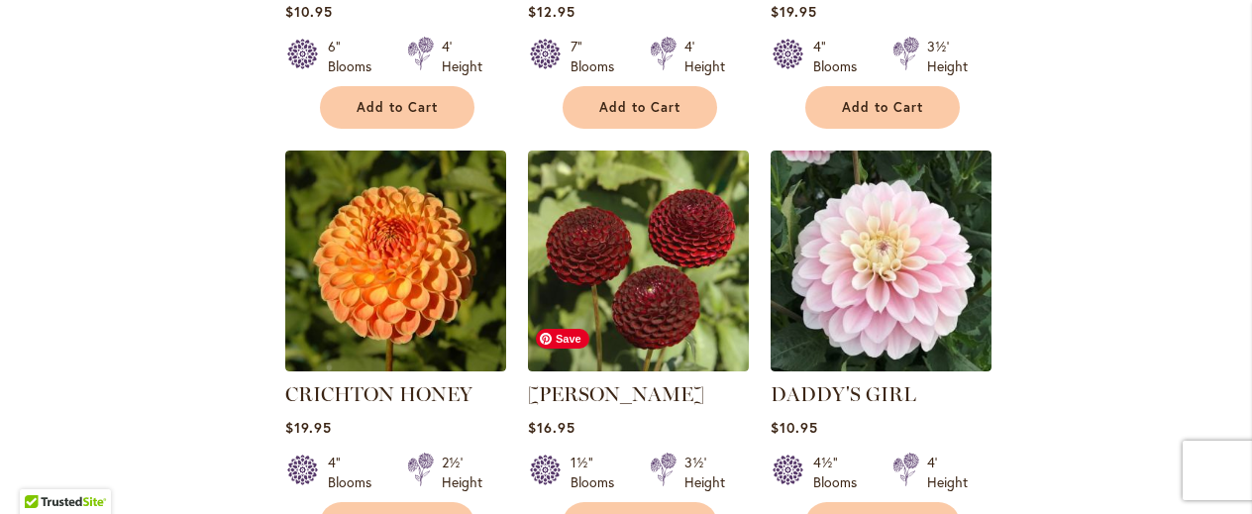
scroll to position [1607, 0]
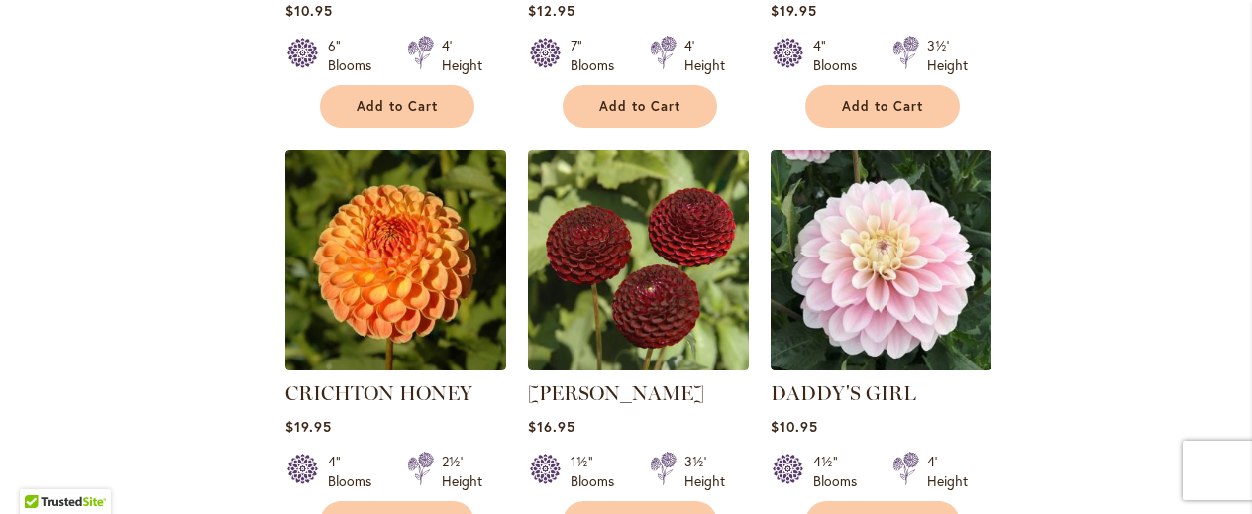
click at [530, 346] on div "CROSSFIELD EBONY Rating: 100% 1 Review $16.95 1½" Blooms" at bounding box center [638, 342] width 221 height 384
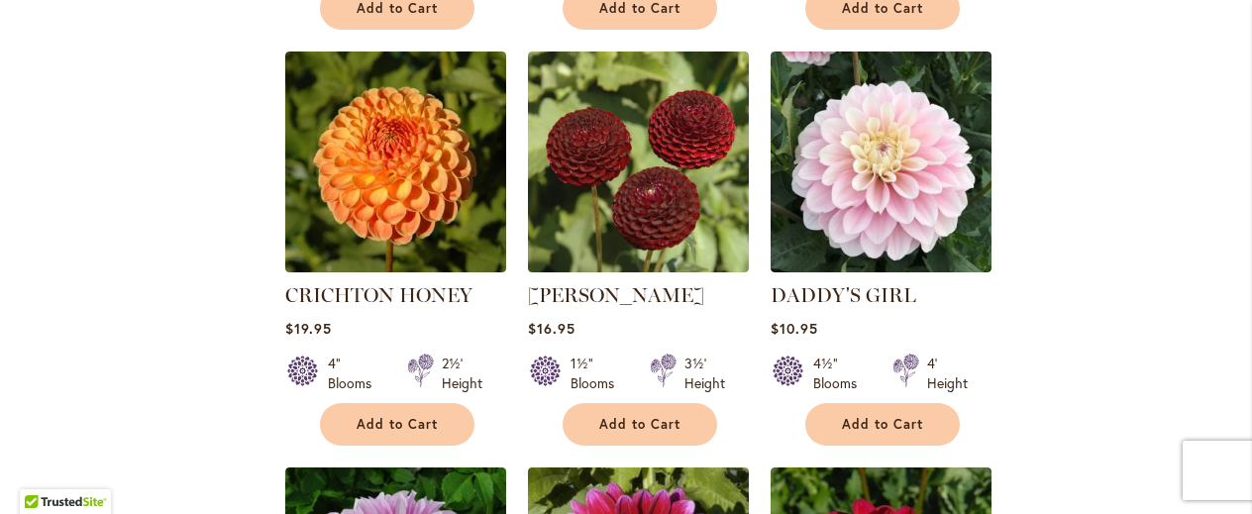
scroll to position [1706, 0]
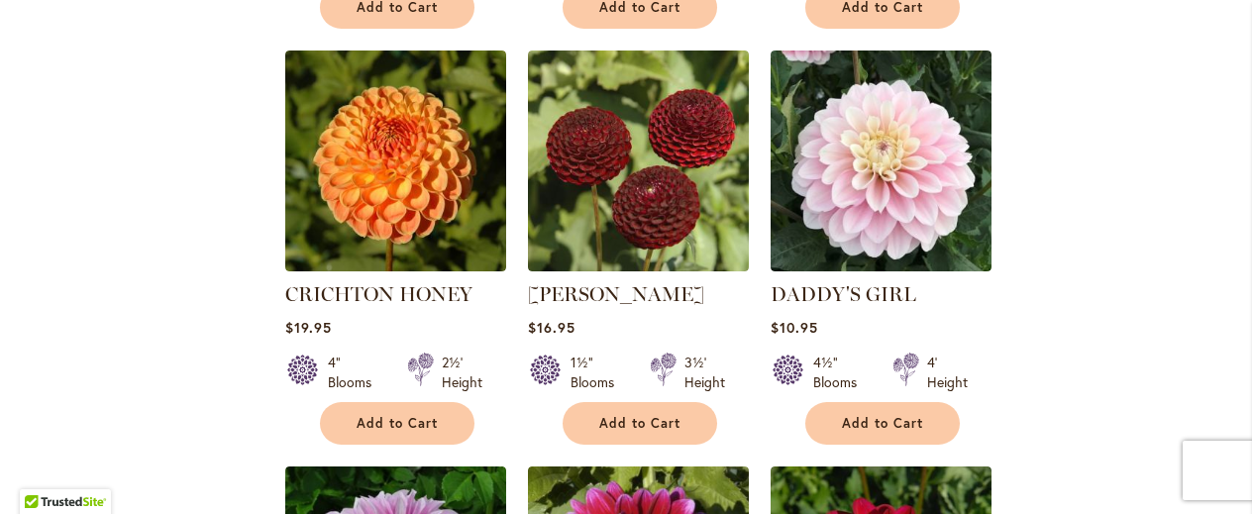
click at [530, 353] on div at bounding box center [545, 373] width 35 height 40
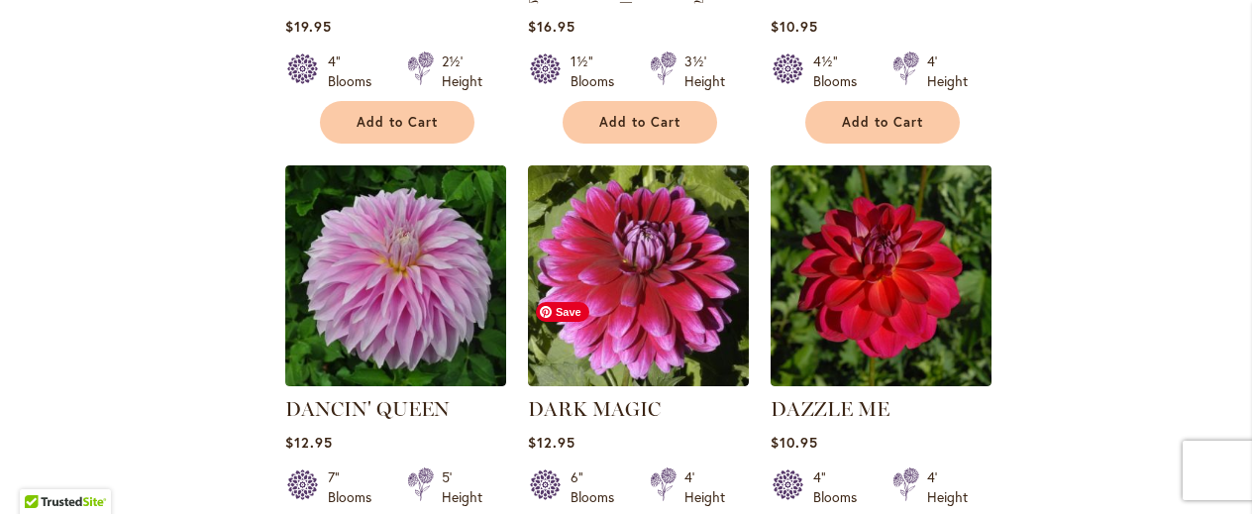
scroll to position [2008, 0]
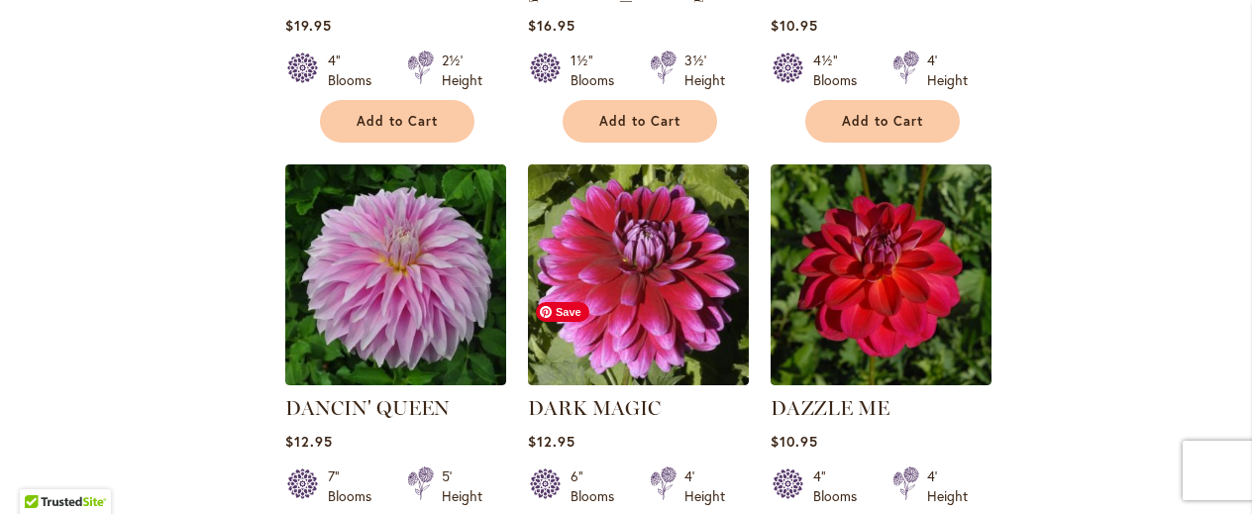
click at [530, 346] on img at bounding box center [638, 274] width 221 height 221
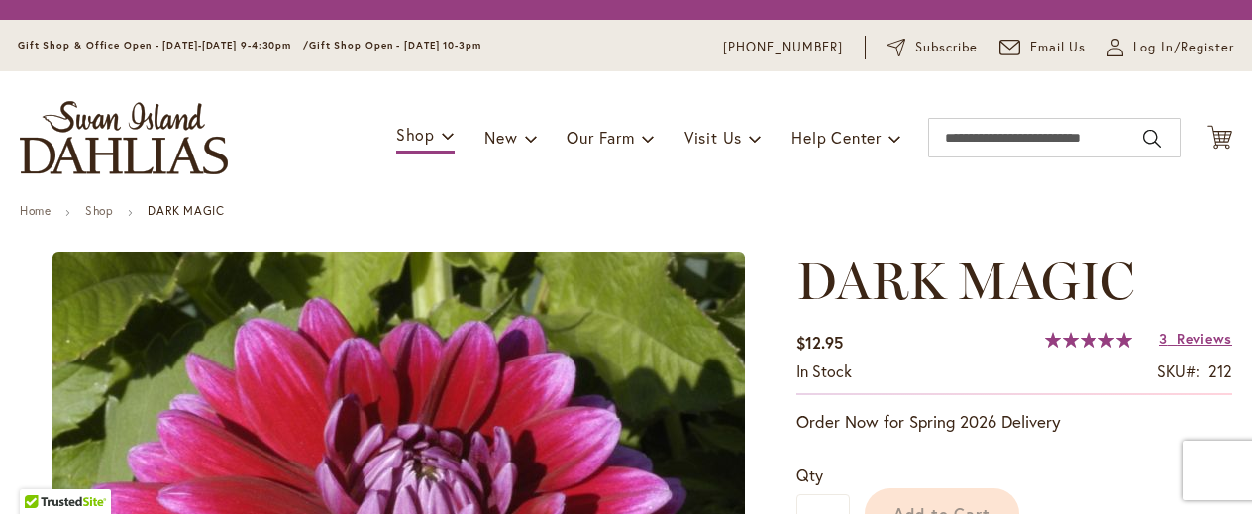
scroll to position [145, 0]
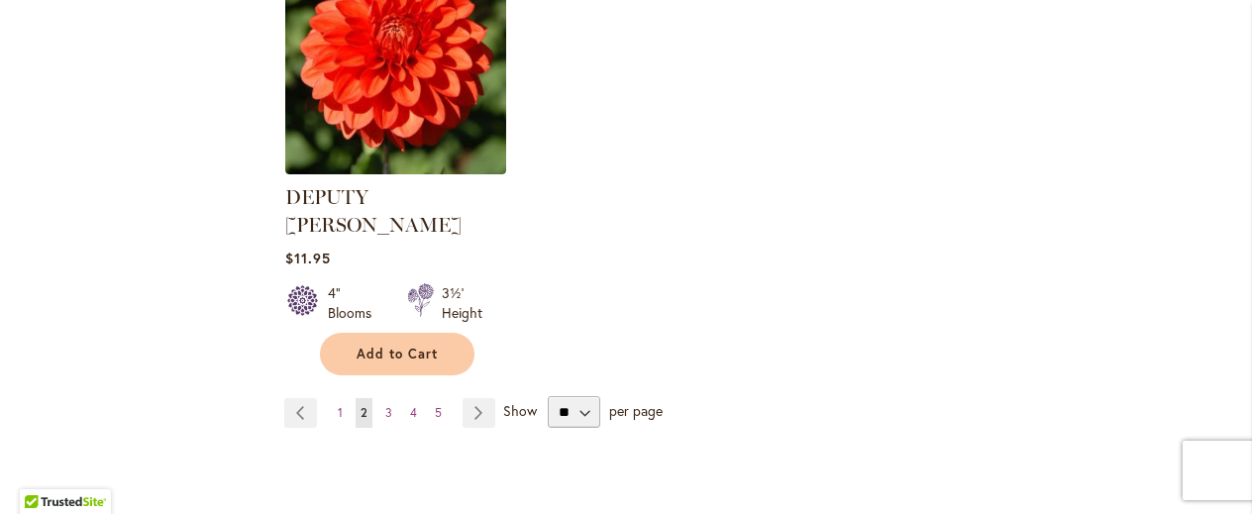
scroll to position [2637, 0]
click at [385, 404] on span "3" at bounding box center [388, 411] width 7 height 15
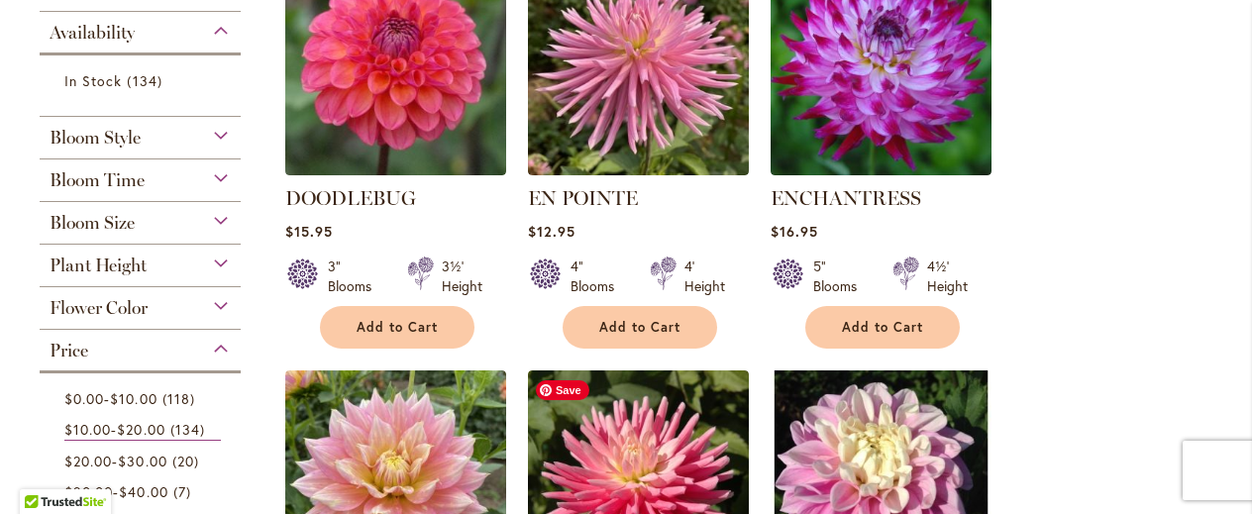
scroll to position [681, 0]
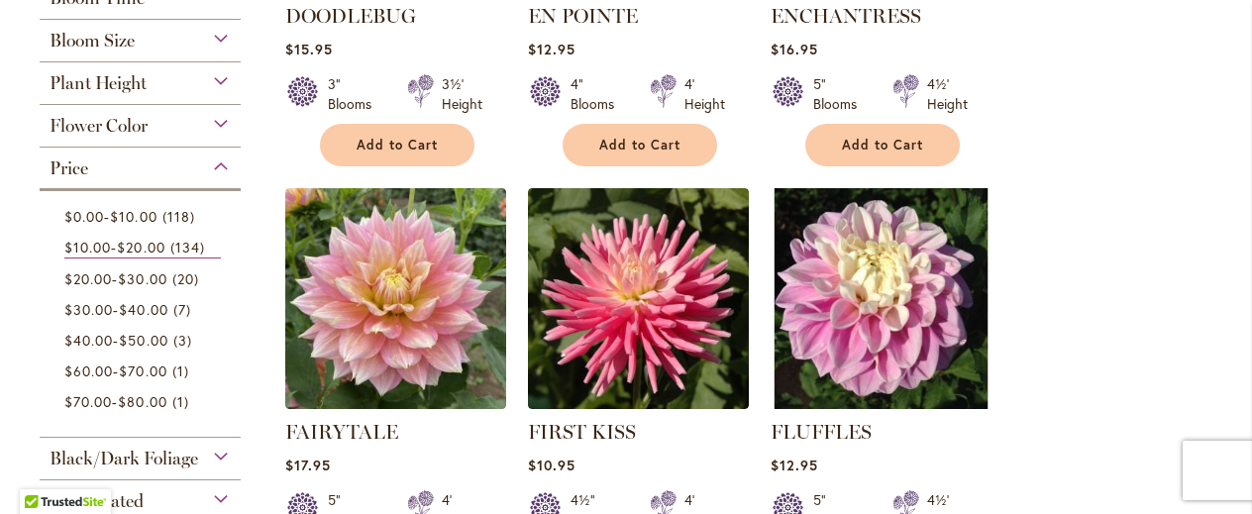
click at [545, 434] on link "FIRST KISS" at bounding box center [582, 432] width 108 height 24
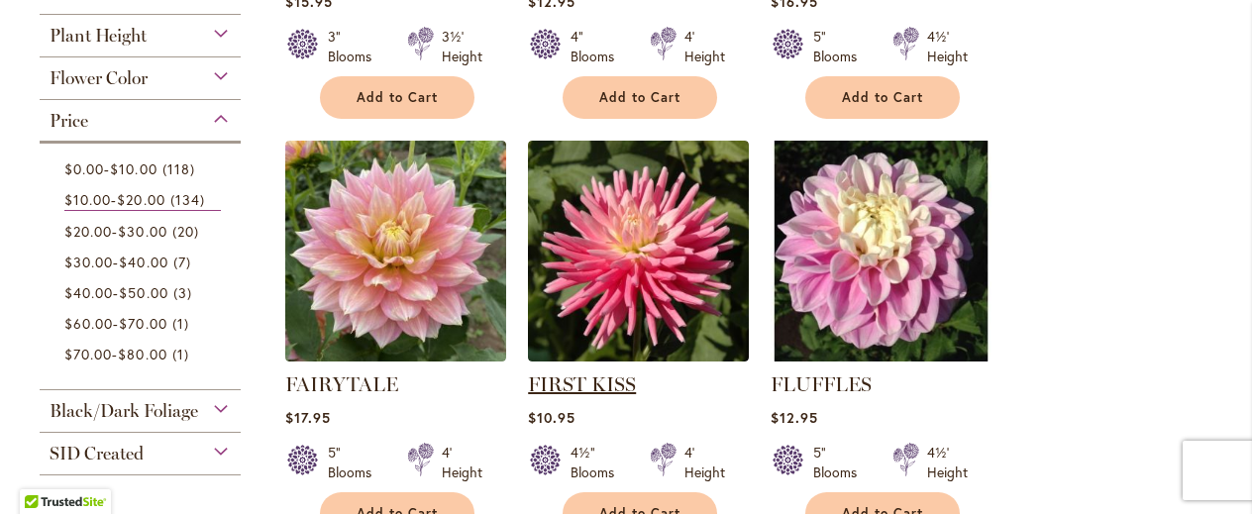
scroll to position [732, 0]
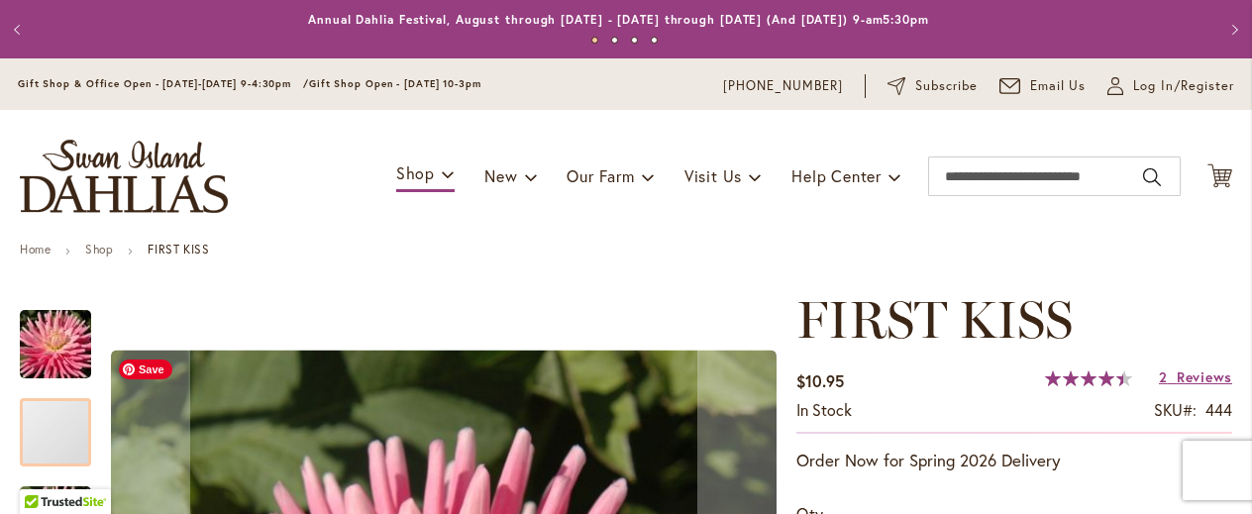
scroll to position [250, 0]
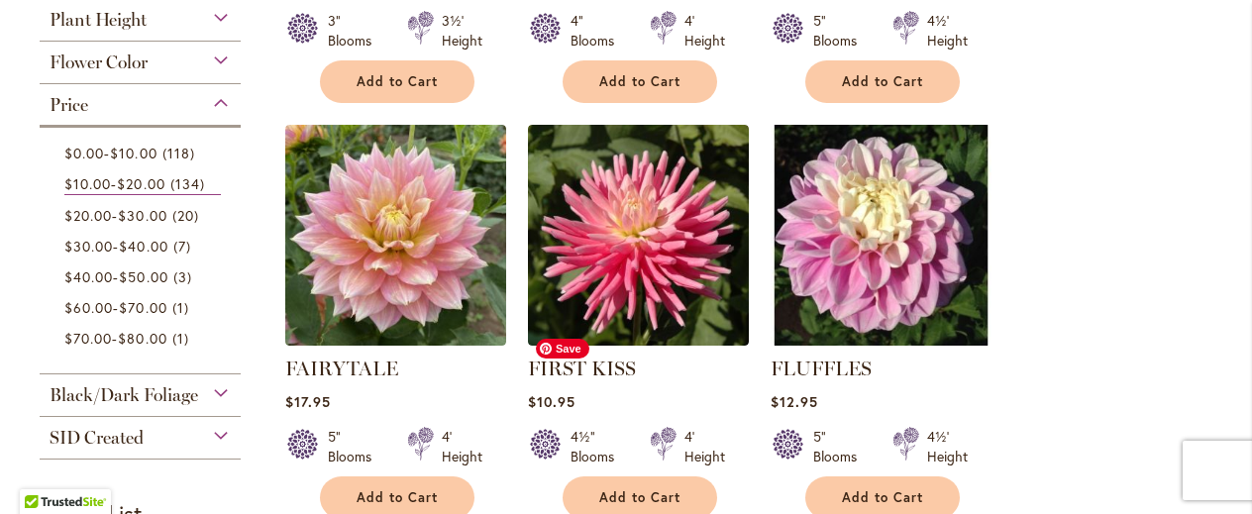
scroll to position [747, 0]
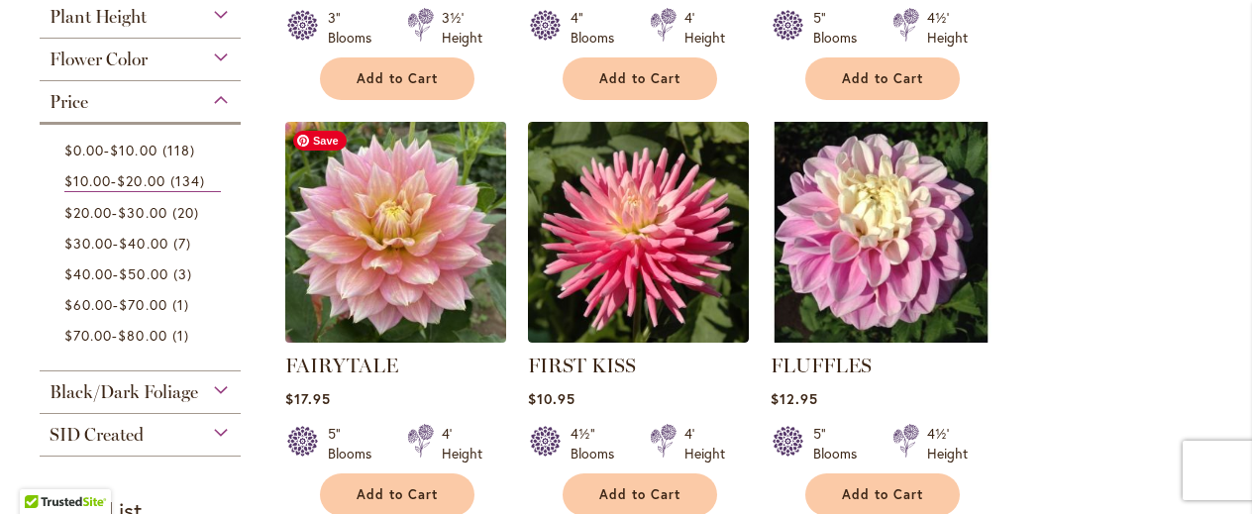
click at [418, 291] on img at bounding box center [396, 232] width 232 height 232
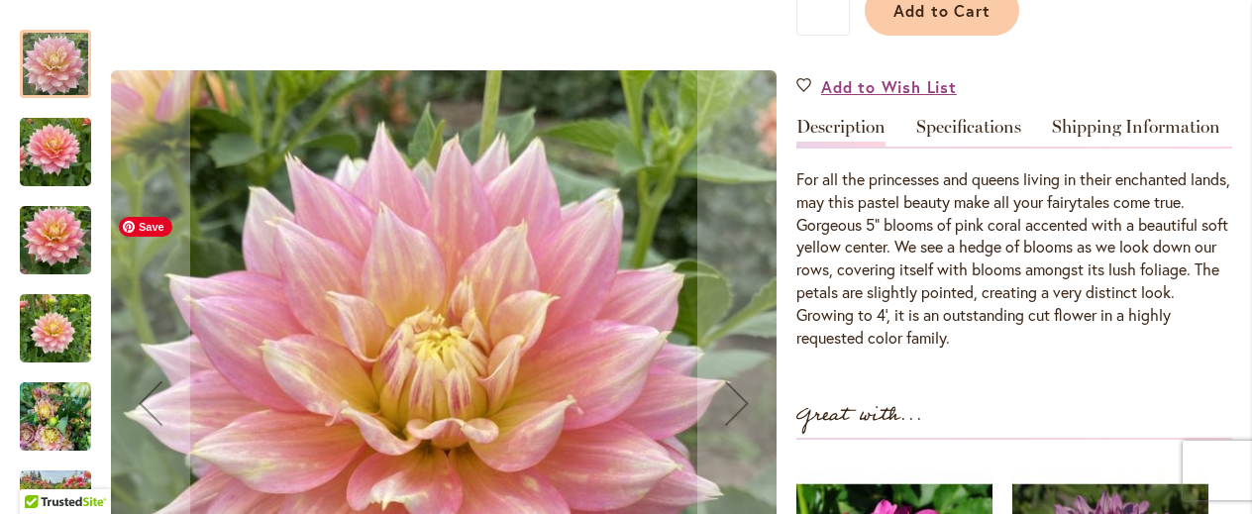
scroll to position [540, 0]
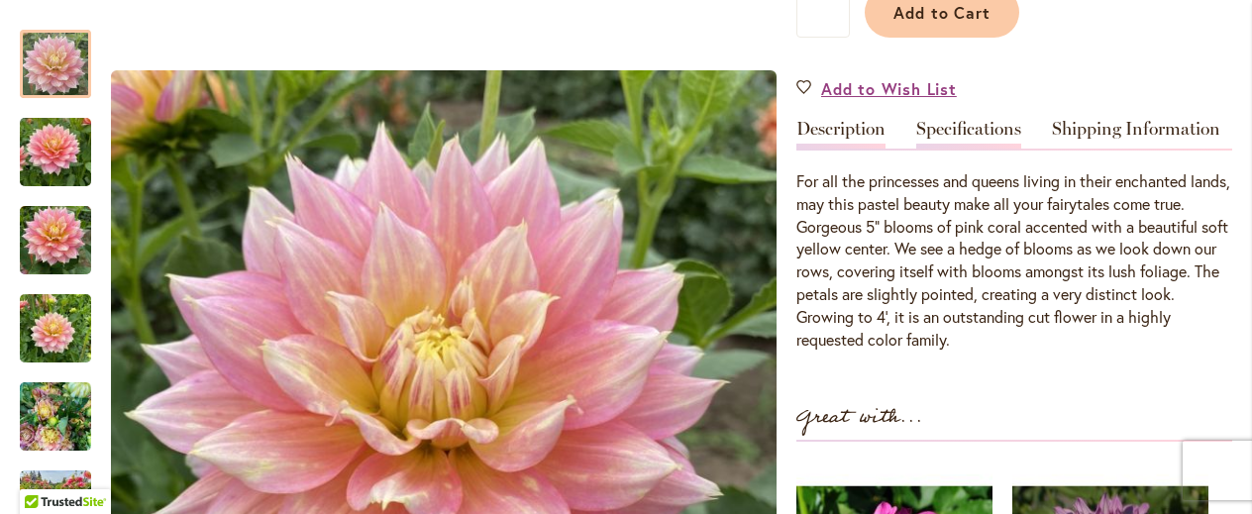
click at [962, 131] on link "Specifications" at bounding box center [969, 134] width 105 height 29
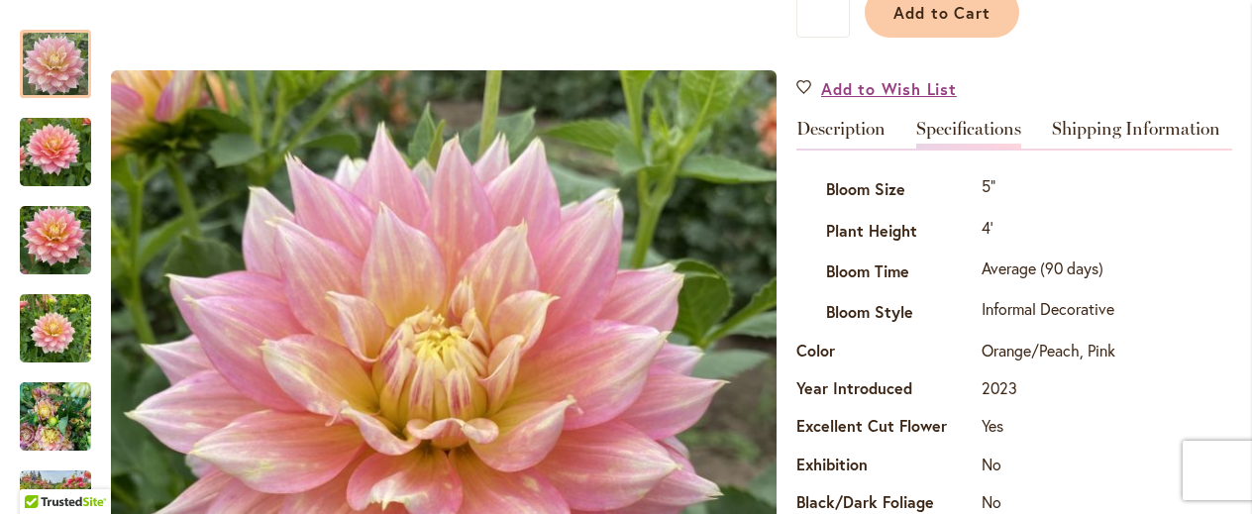
scroll to position [659, 0]
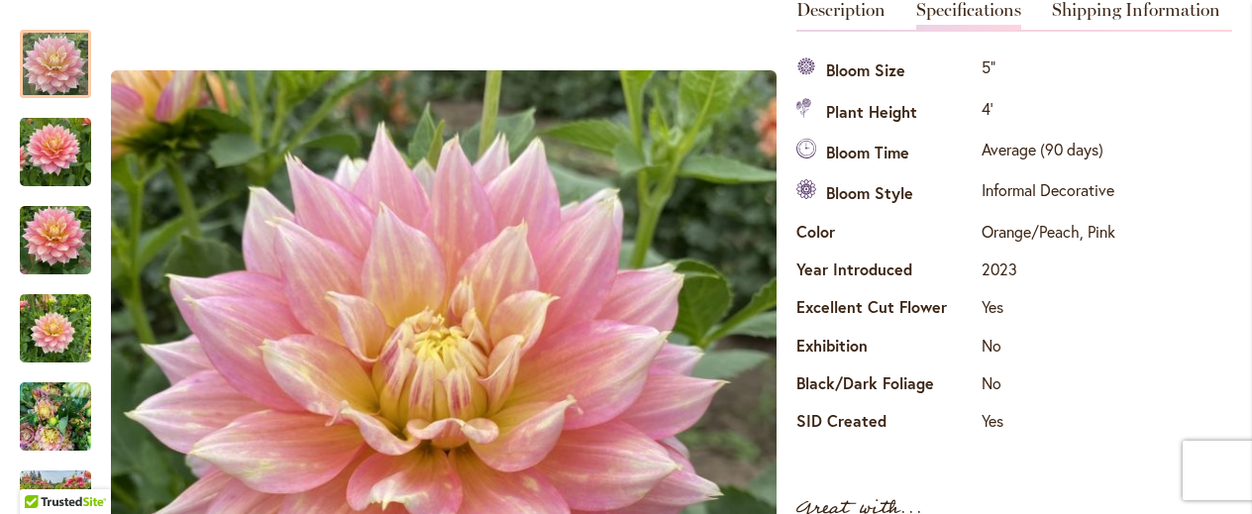
click at [962, 134] on th "Bloom Time" at bounding box center [887, 154] width 180 height 41
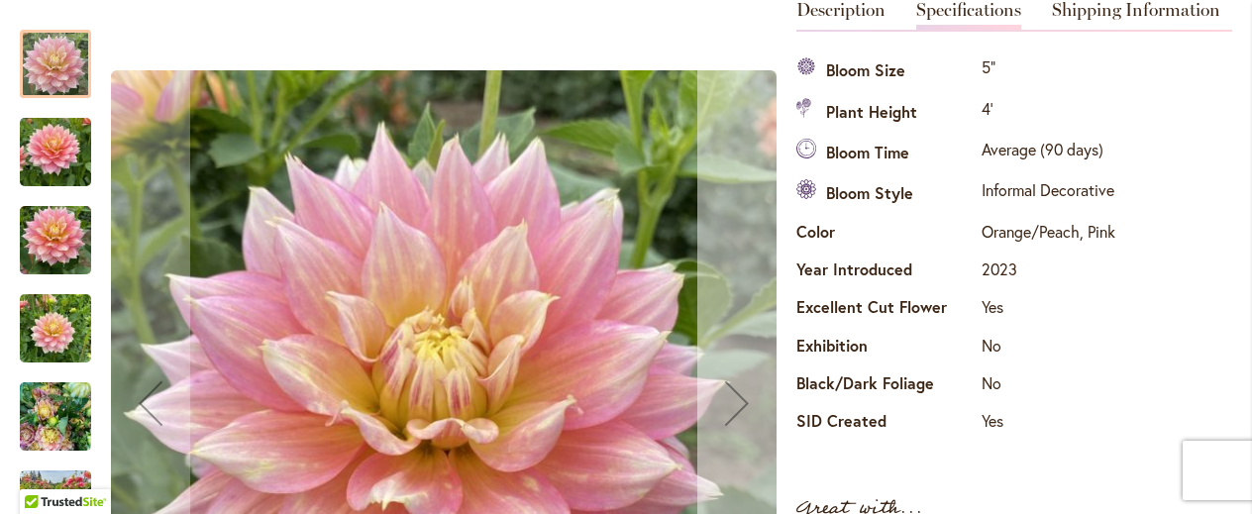
scroll to position [875, 0]
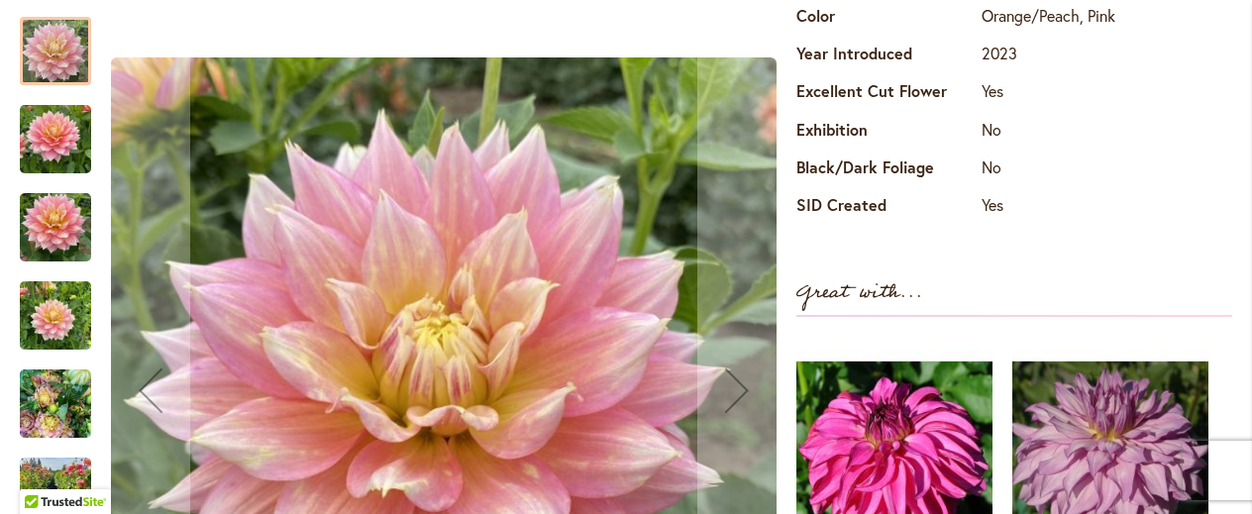
click at [59, 405] on img "Fairytale" at bounding box center [55, 404] width 71 height 95
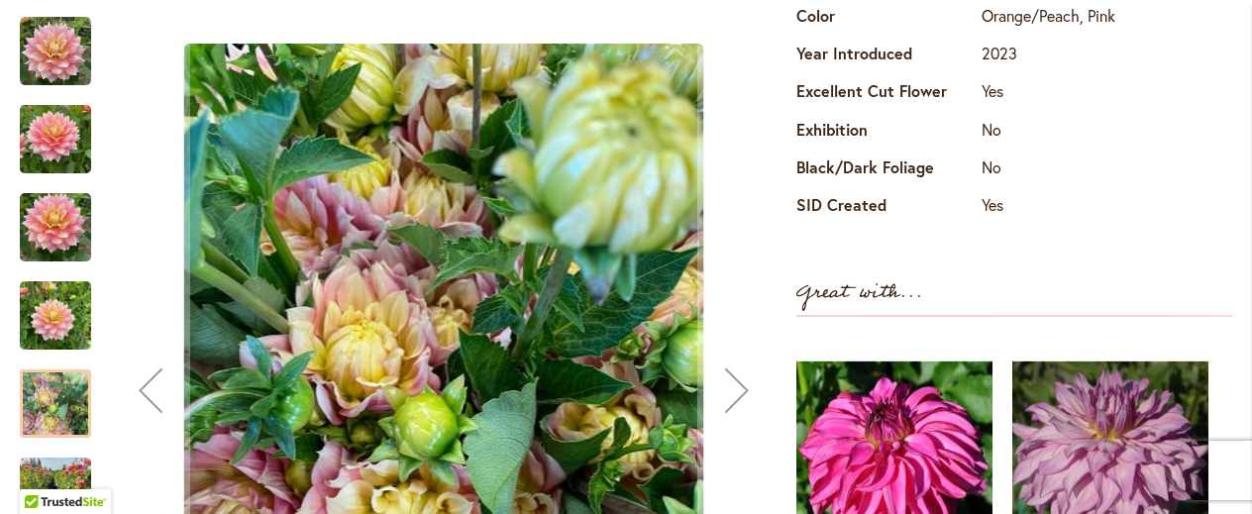
click at [47, 327] on img "Fairytale" at bounding box center [55, 316] width 71 height 95
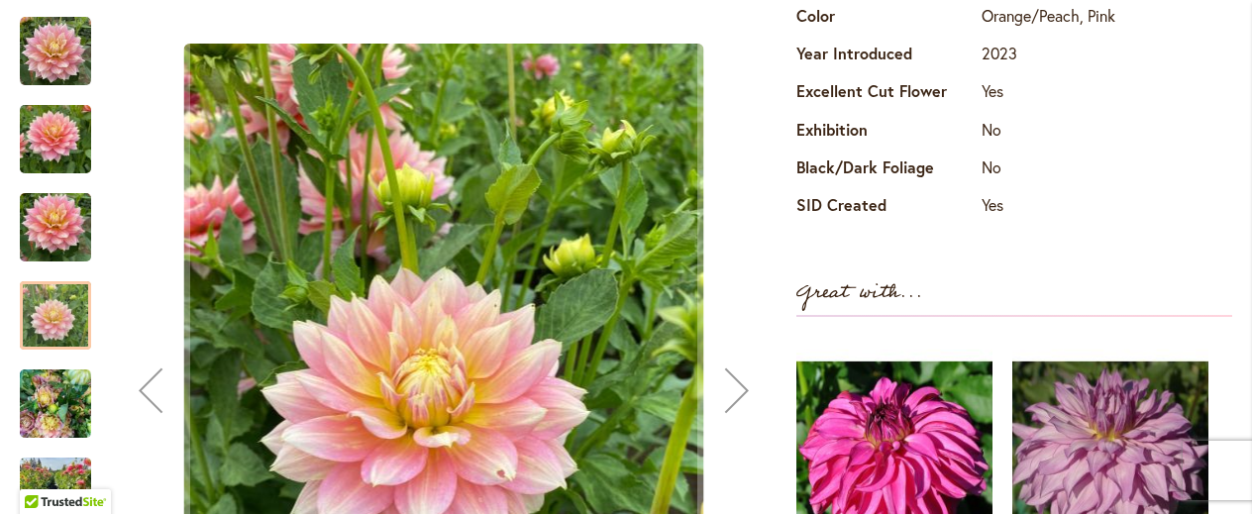
click at [63, 241] on img "Fairytale" at bounding box center [55, 227] width 71 height 95
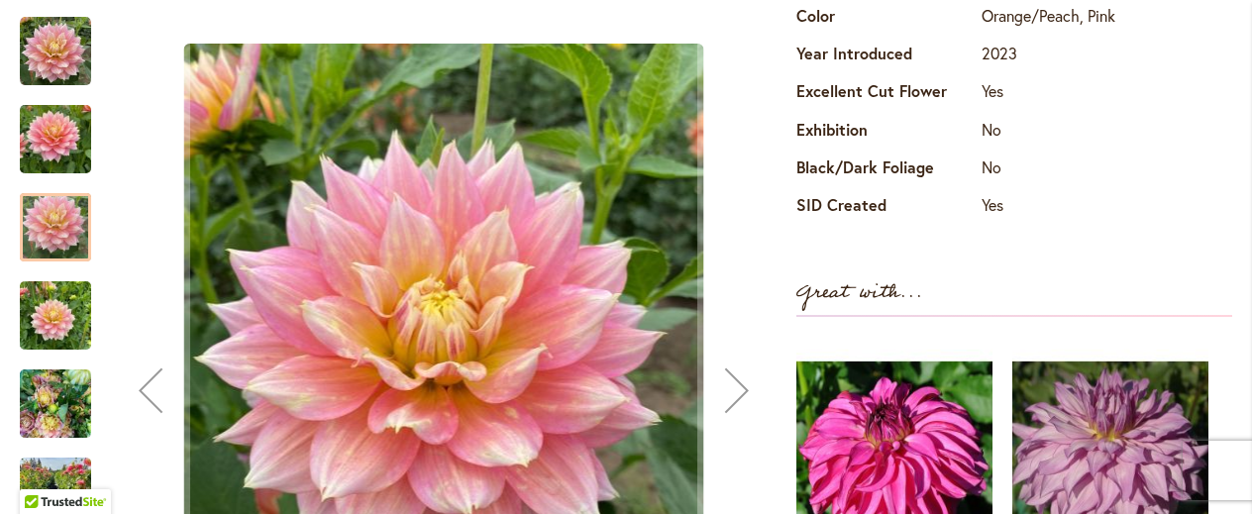
click at [76, 179] on div "Fairytale" at bounding box center [65, 217] width 91 height 88
click at [75, 177] on div "Fairytale" at bounding box center [65, 217] width 91 height 88
click at [57, 54] on img "Fairytale" at bounding box center [55, 51] width 71 height 71
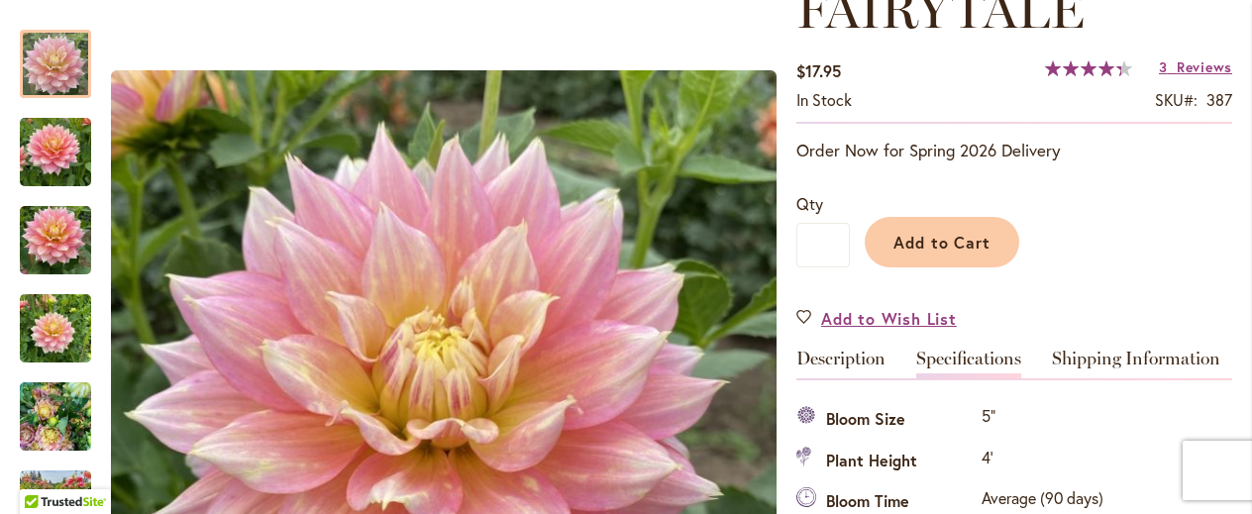
scroll to position [309, 0]
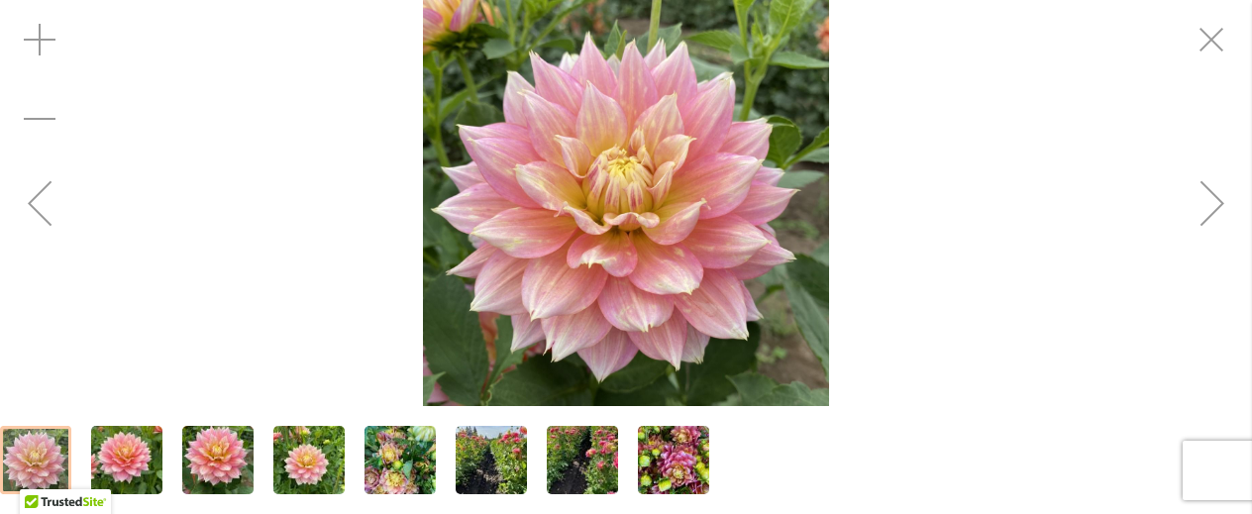
click at [480, 217] on img "Fairytale" at bounding box center [626, 203] width 406 height 406
click at [508, 457] on img "Fairytale" at bounding box center [491, 460] width 71 height 95
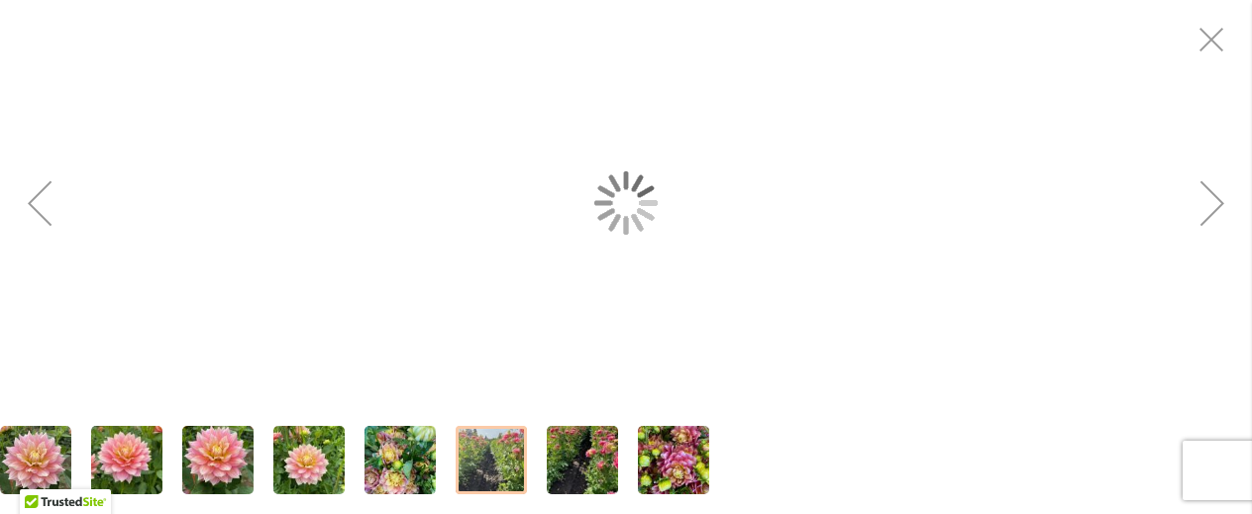
click at [508, 457] on div at bounding box center [491, 460] width 71 height 68
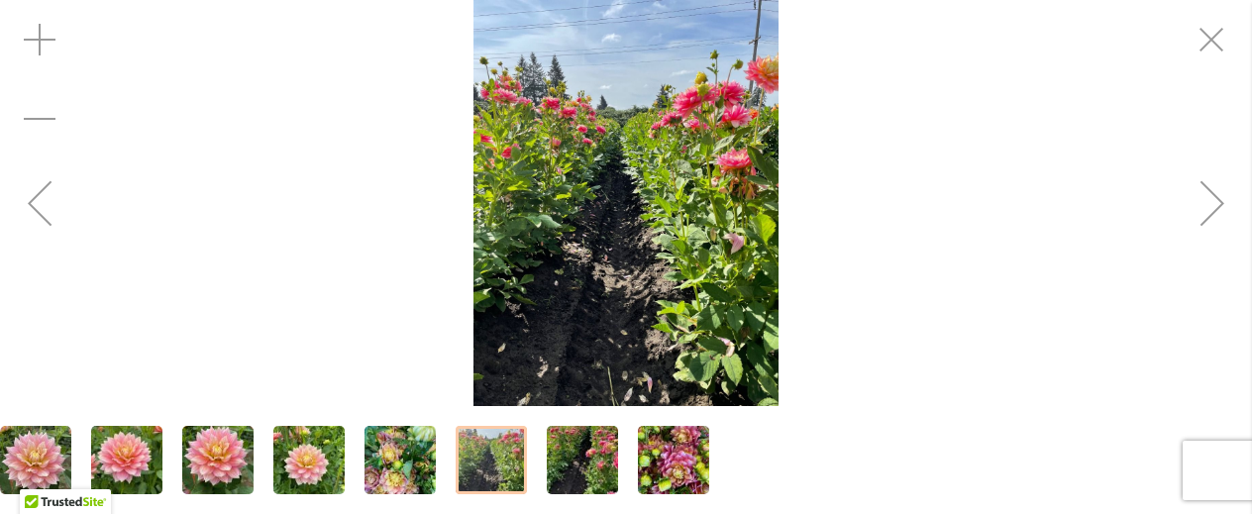
click at [589, 465] on img "Fairytale" at bounding box center [582, 460] width 71 height 95
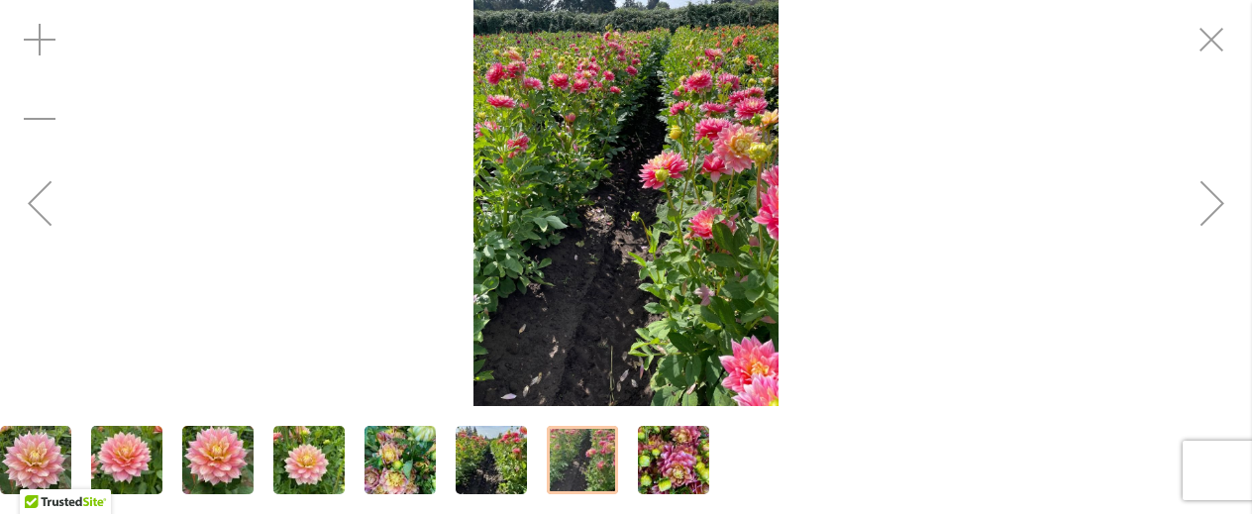
click at [589, 465] on div at bounding box center [582, 460] width 71 height 68
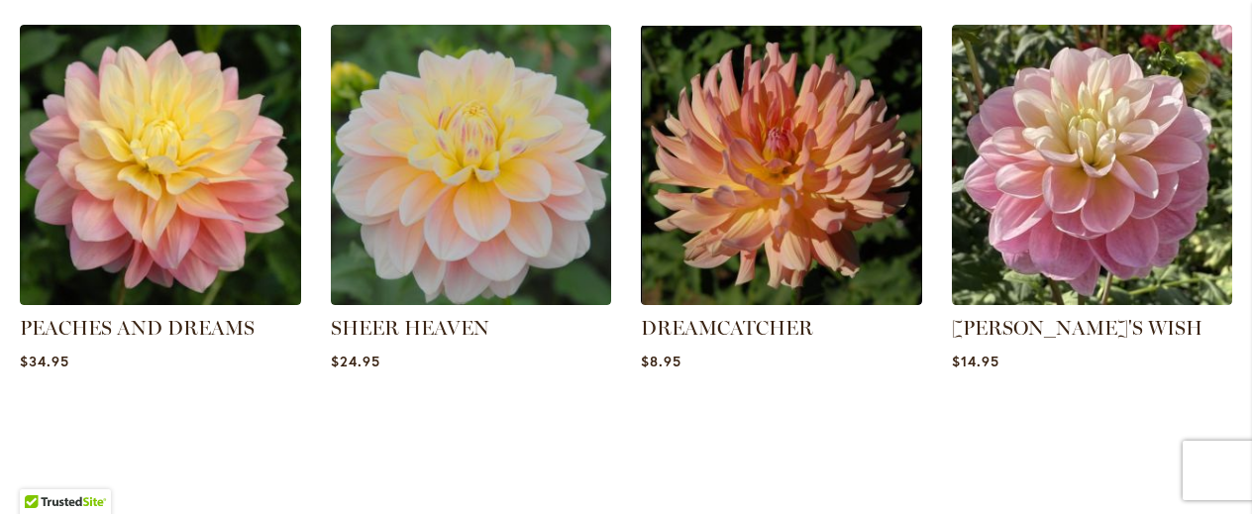
scroll to position [1772, 0]
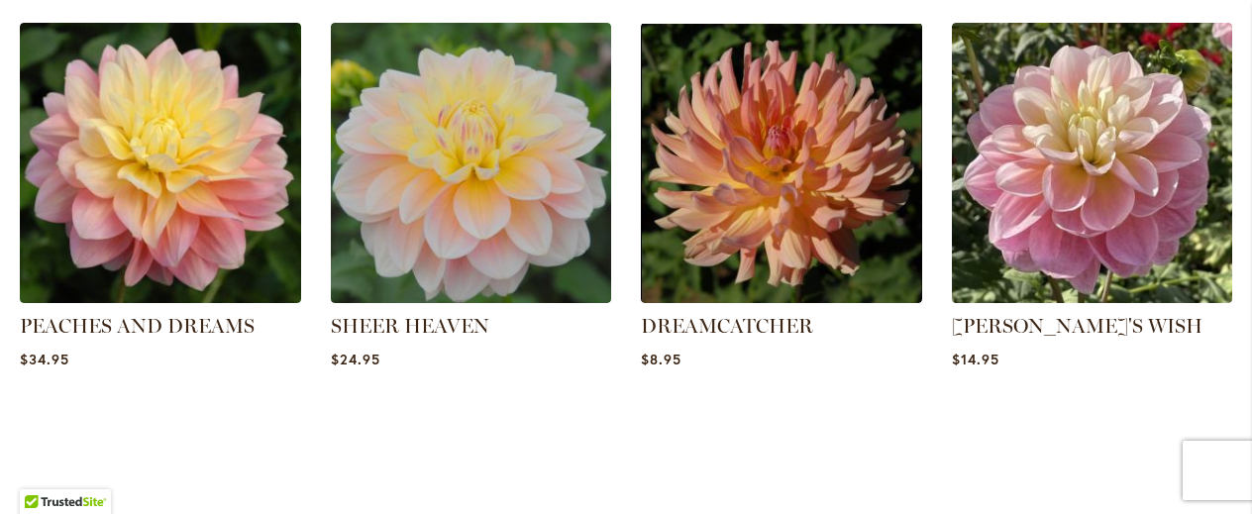
click at [605, 324] on strong "SHEER HEAVEN" at bounding box center [471, 326] width 281 height 28
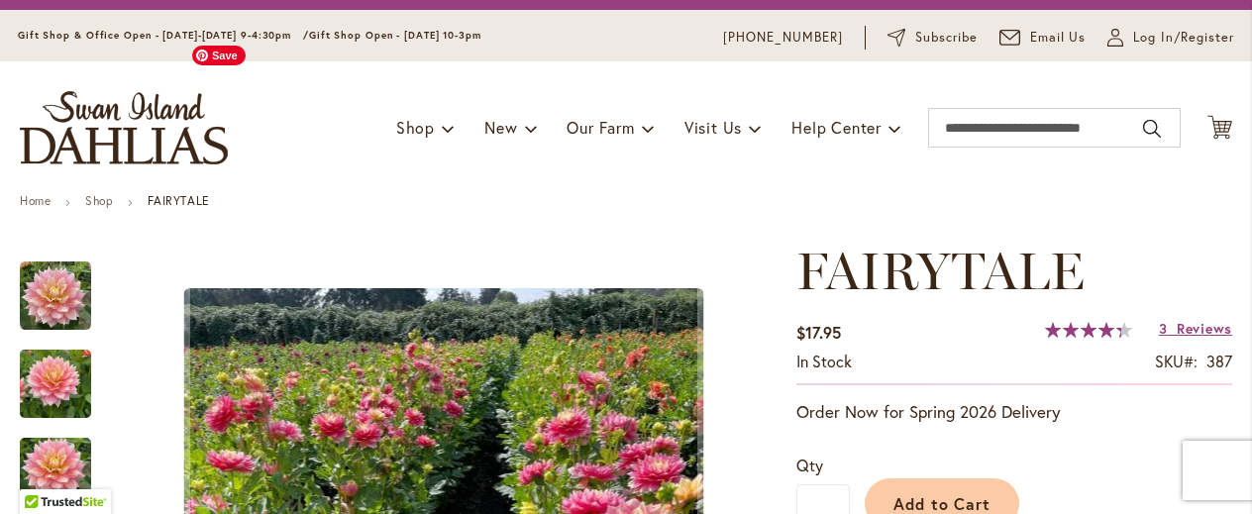
scroll to position [0, 0]
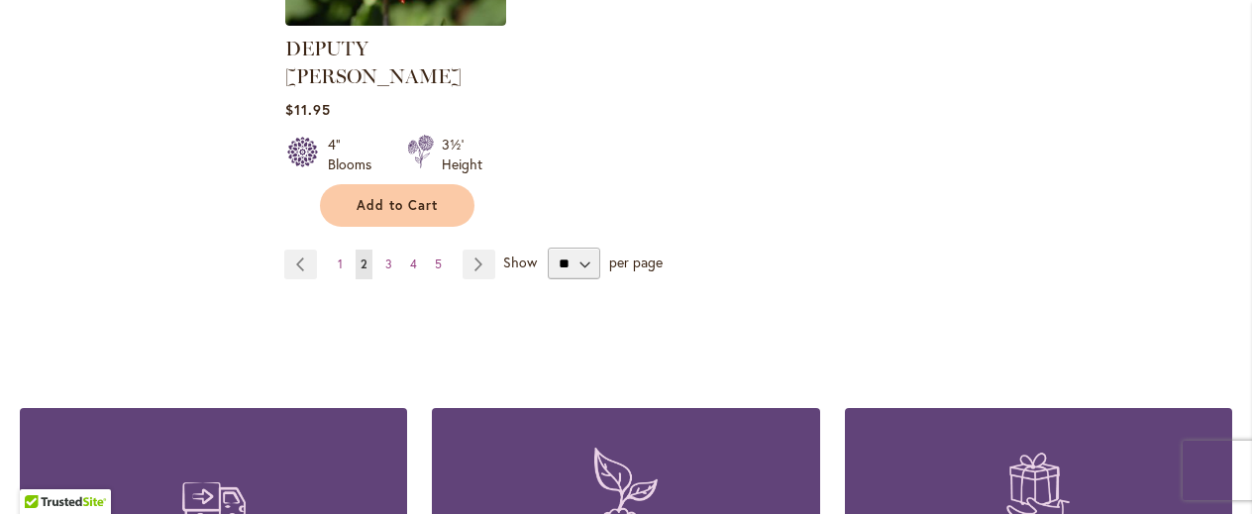
scroll to position [2787, 0]
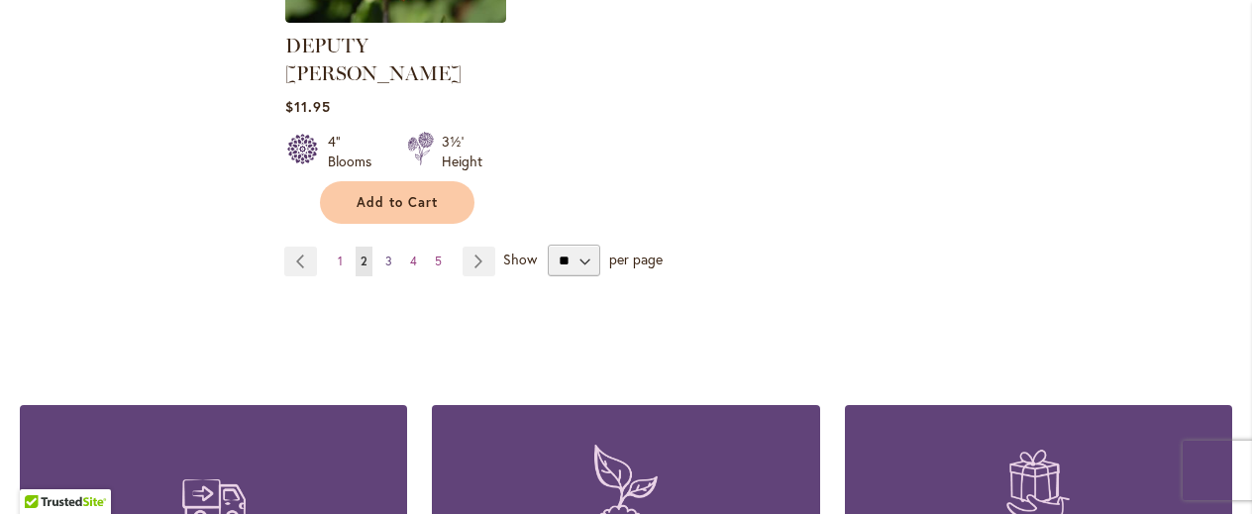
click at [385, 254] on span "3" at bounding box center [388, 261] width 7 height 15
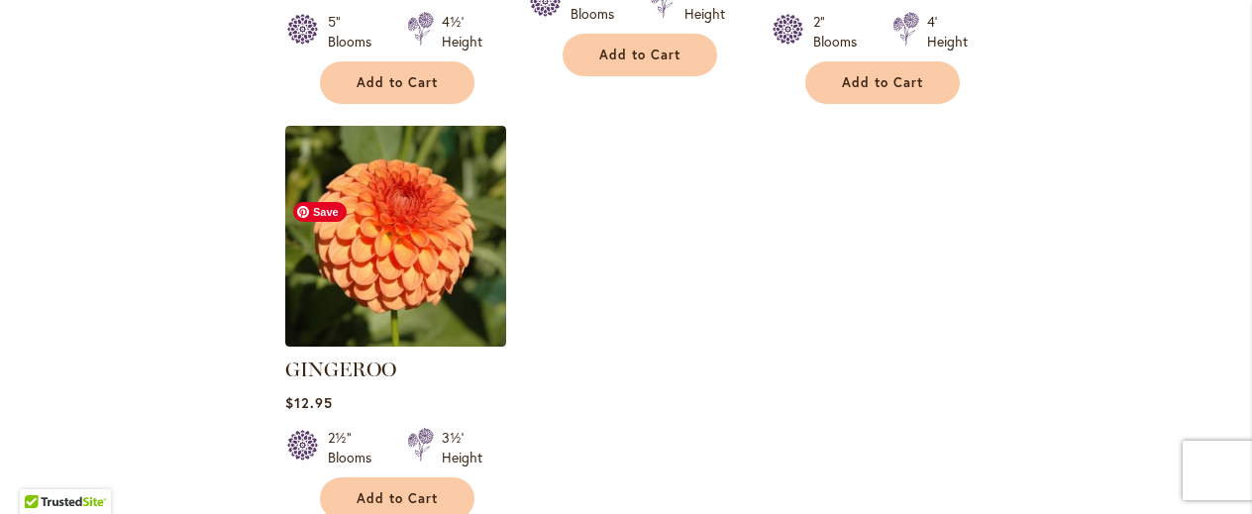
scroll to position [2523, 0]
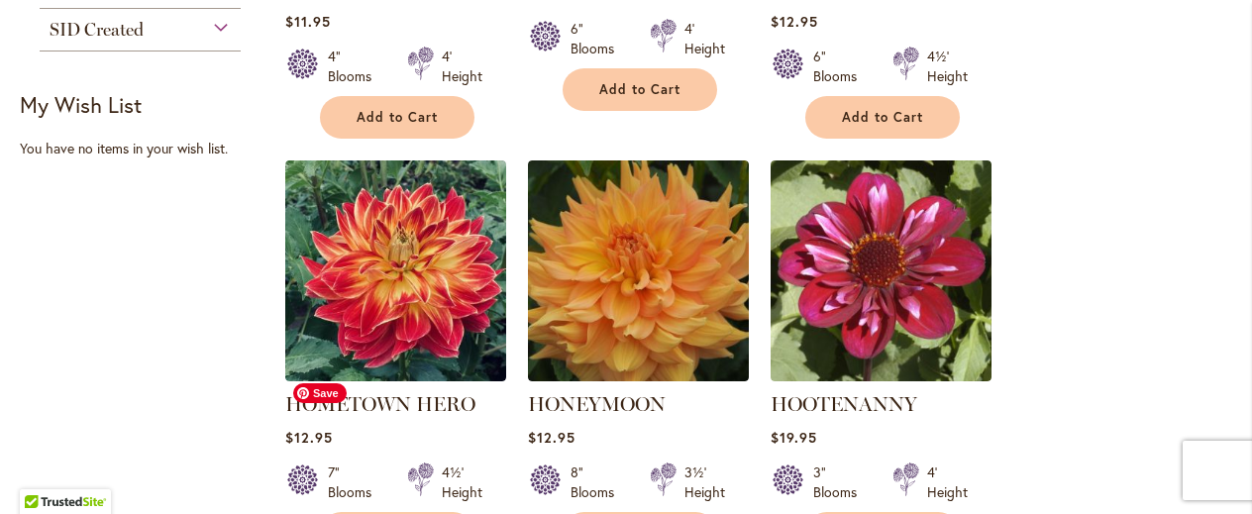
scroll to position [1154, 0]
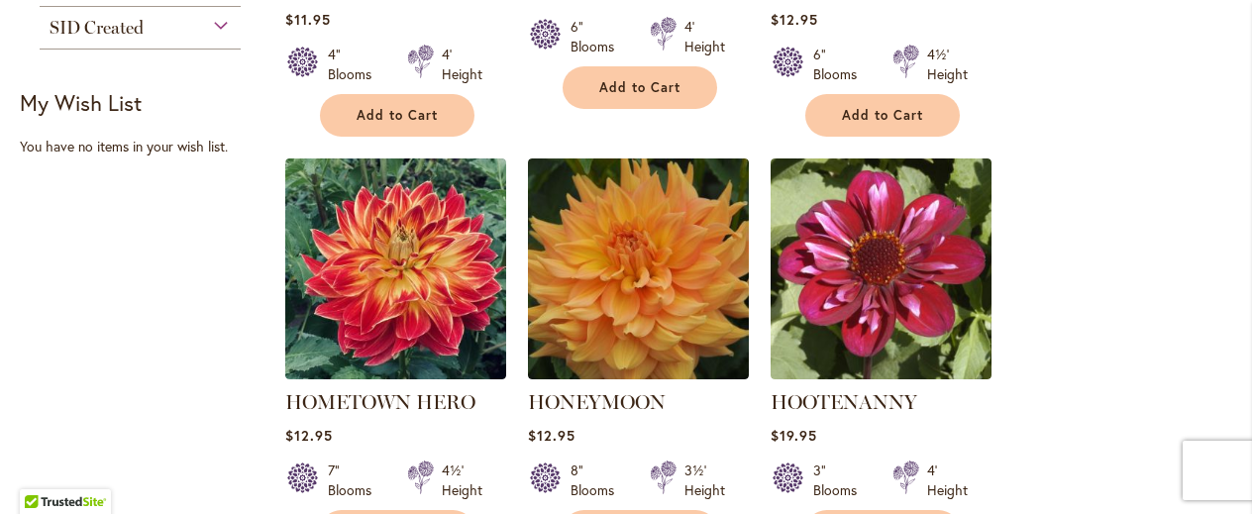
click at [410, 445] on div "7" Blooms 4½' Height" at bounding box center [395, 472] width 221 height 55
drag, startPoint x: 0, startPoint y: 0, endPoint x: 410, endPoint y: 441, distance: 602.2
click at [410, 445] on div "7" Blooms 4½' Height" at bounding box center [395, 472] width 221 height 55
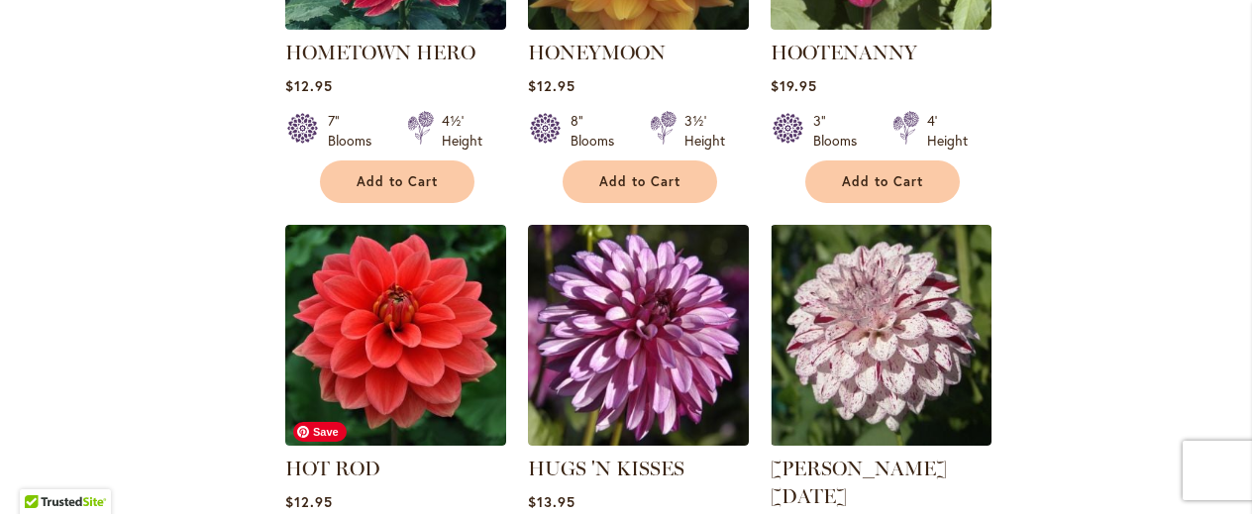
scroll to position [1506, 0]
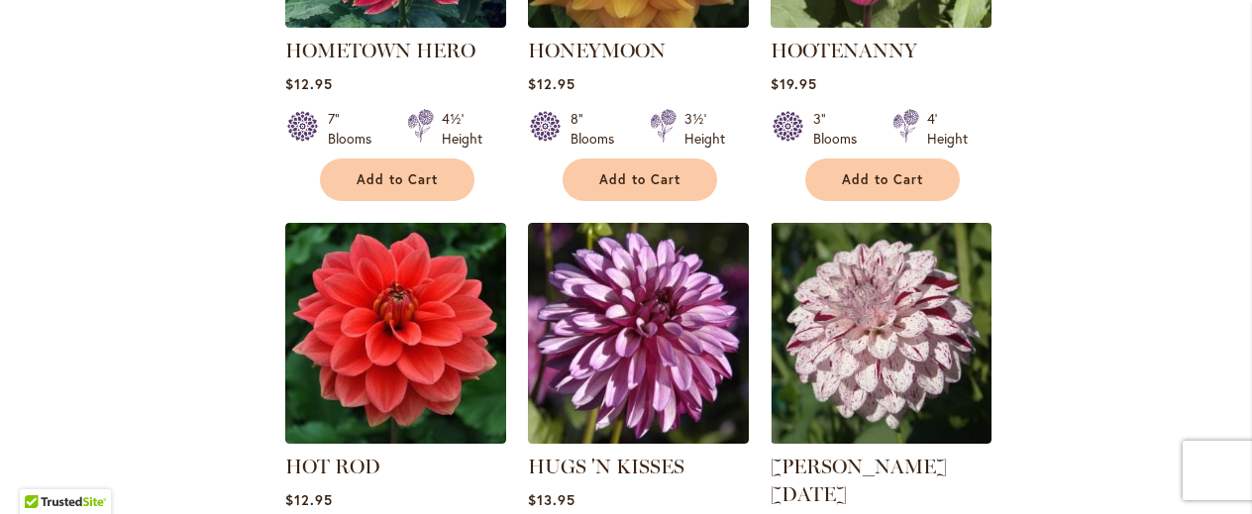
click at [410, 441] on link at bounding box center [395, 438] width 221 height 19
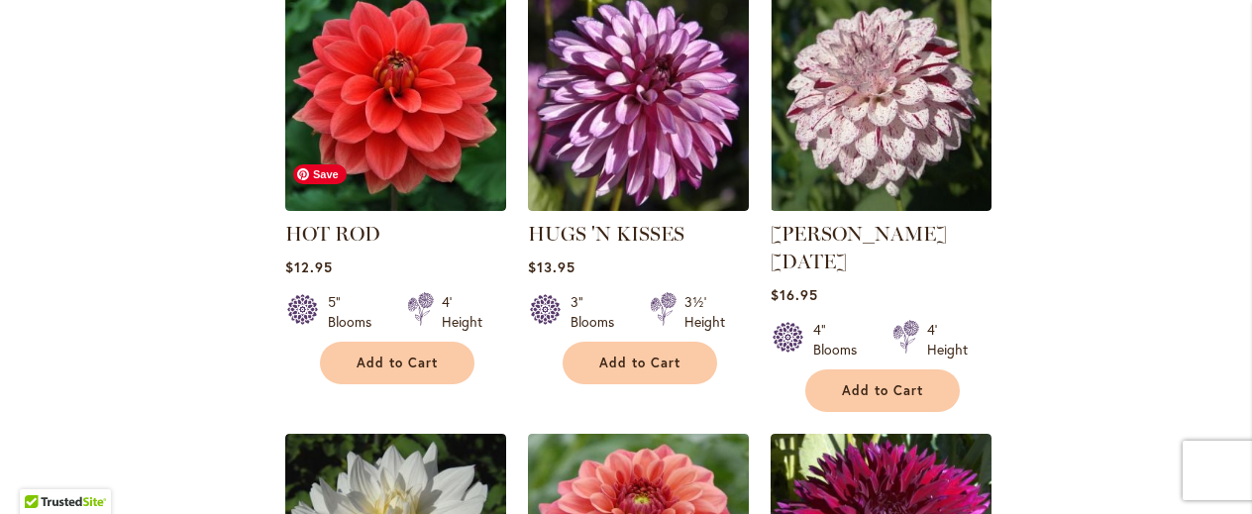
scroll to position [1740, 0]
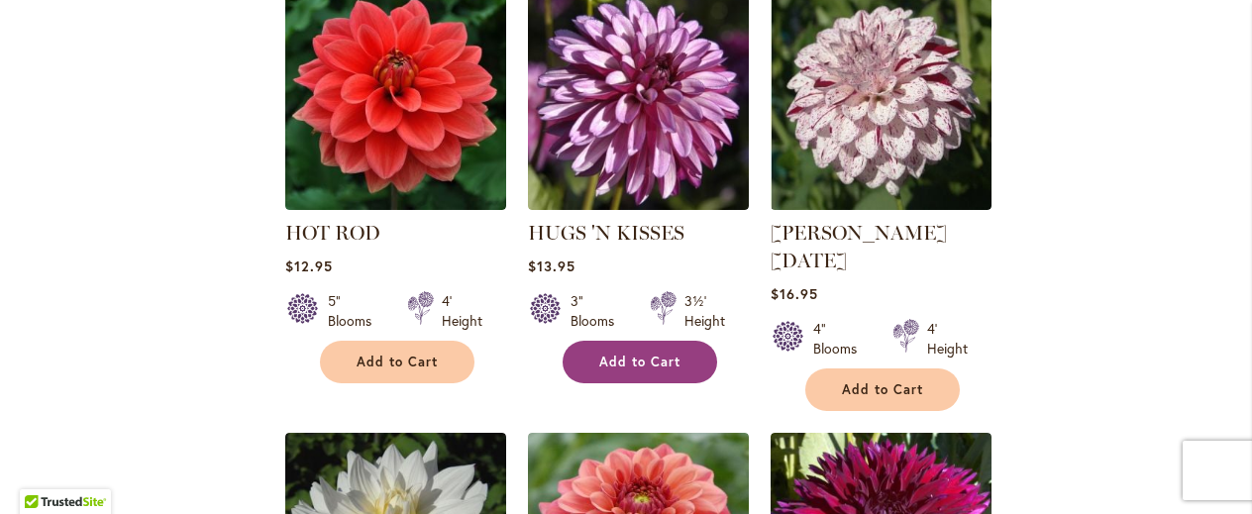
click at [612, 360] on span "Add to Cart" at bounding box center [639, 362] width 81 height 17
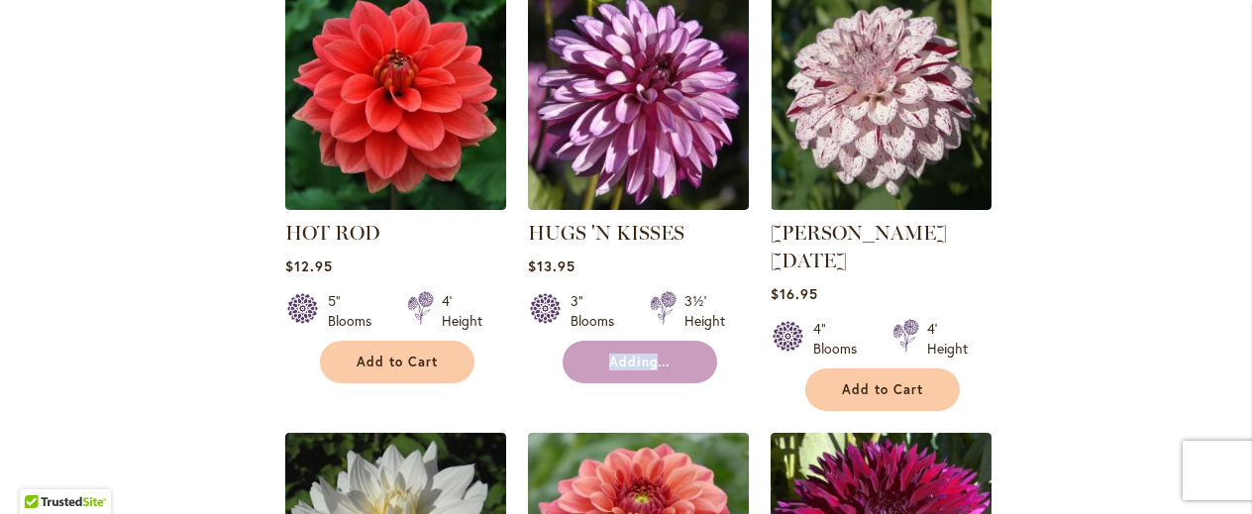
click at [612, 360] on form "Adding..." at bounding box center [640, 362] width 155 height 43
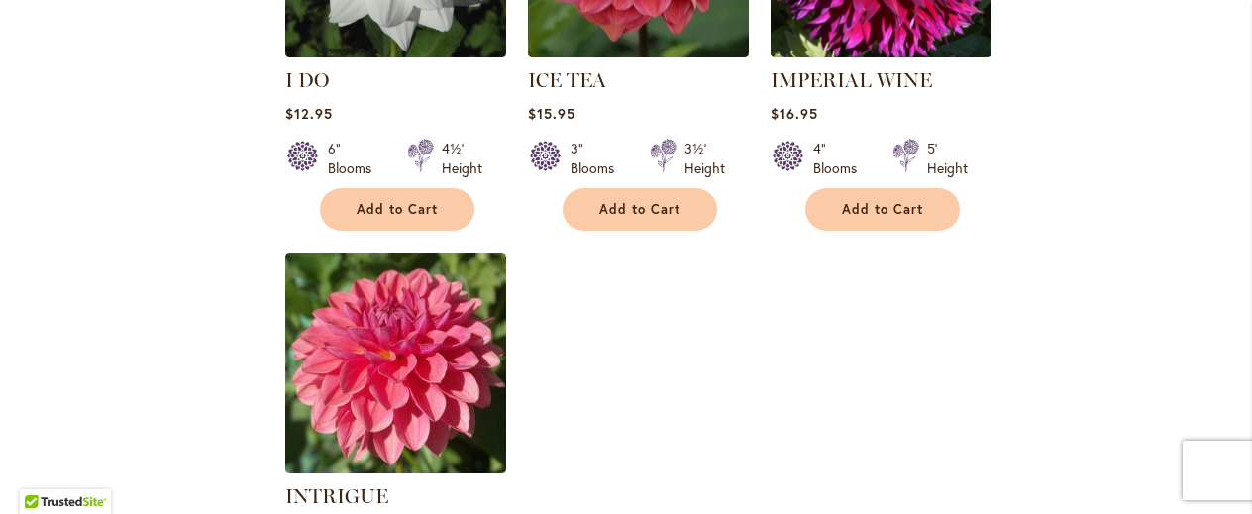
scroll to position [2340, 0]
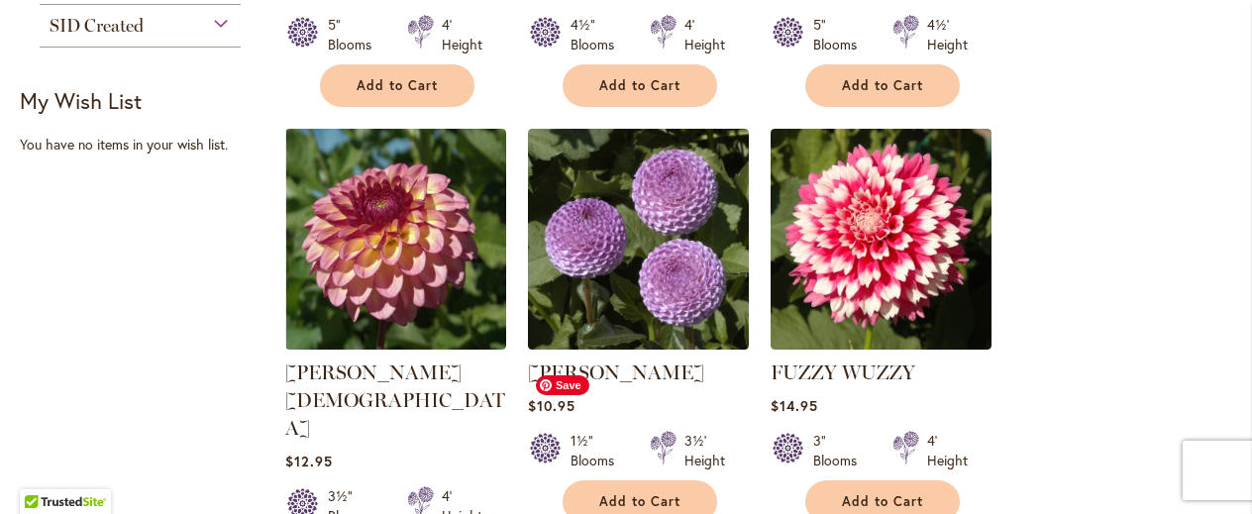
scroll to position [1159, 0]
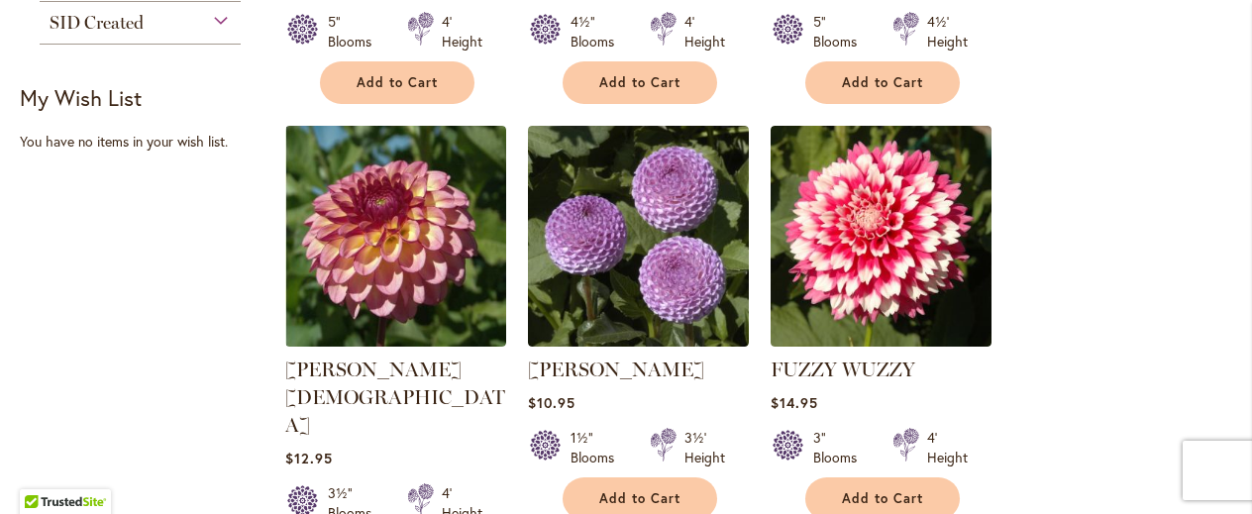
click at [665, 370] on link "FRANK HOLMES" at bounding box center [616, 370] width 176 height 24
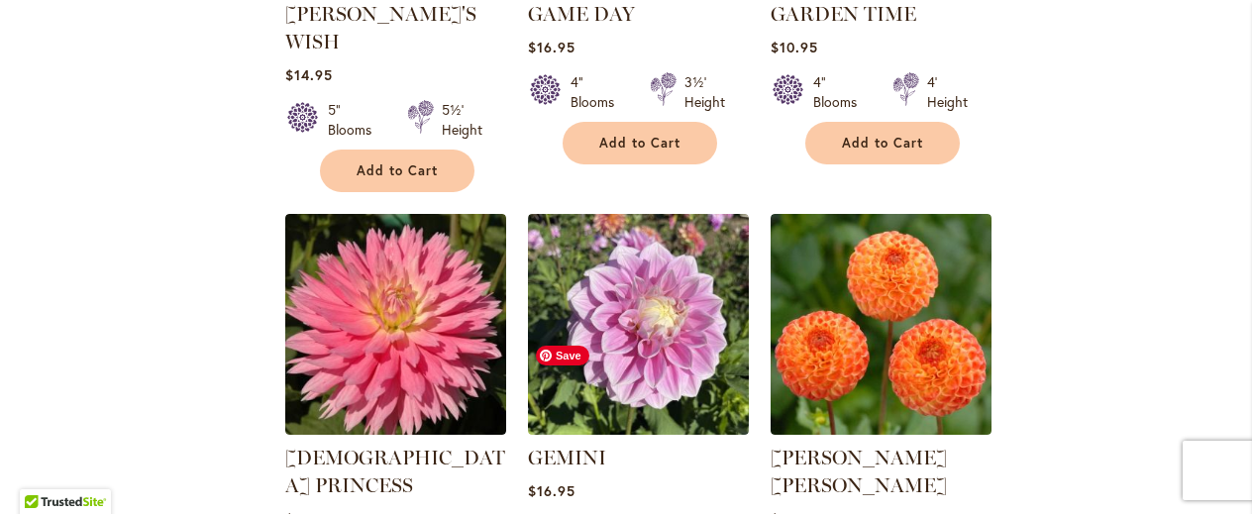
scroll to position [1988, 0]
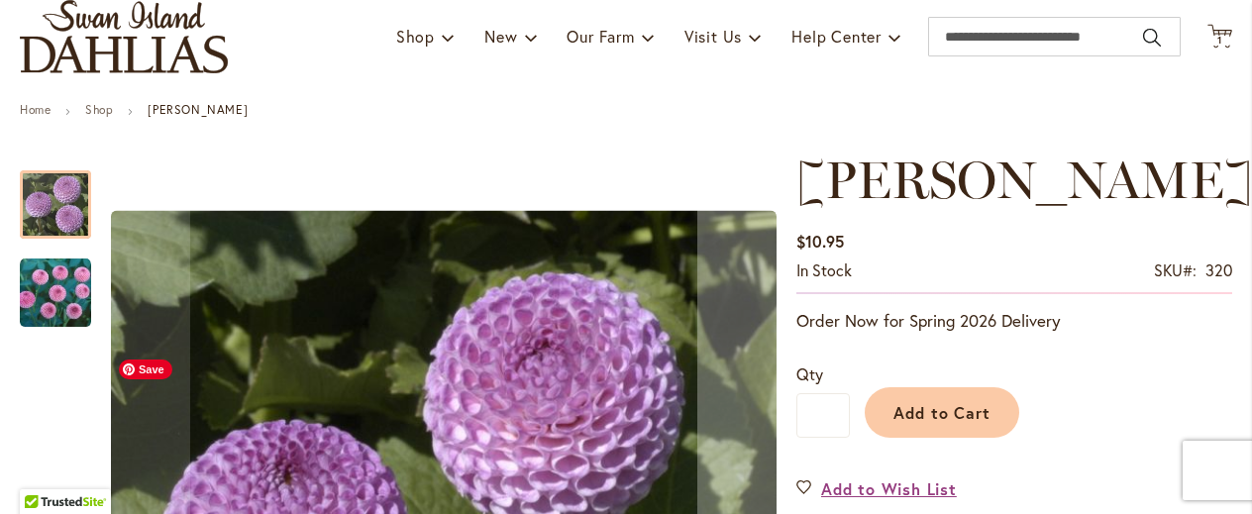
scroll to position [143, 0]
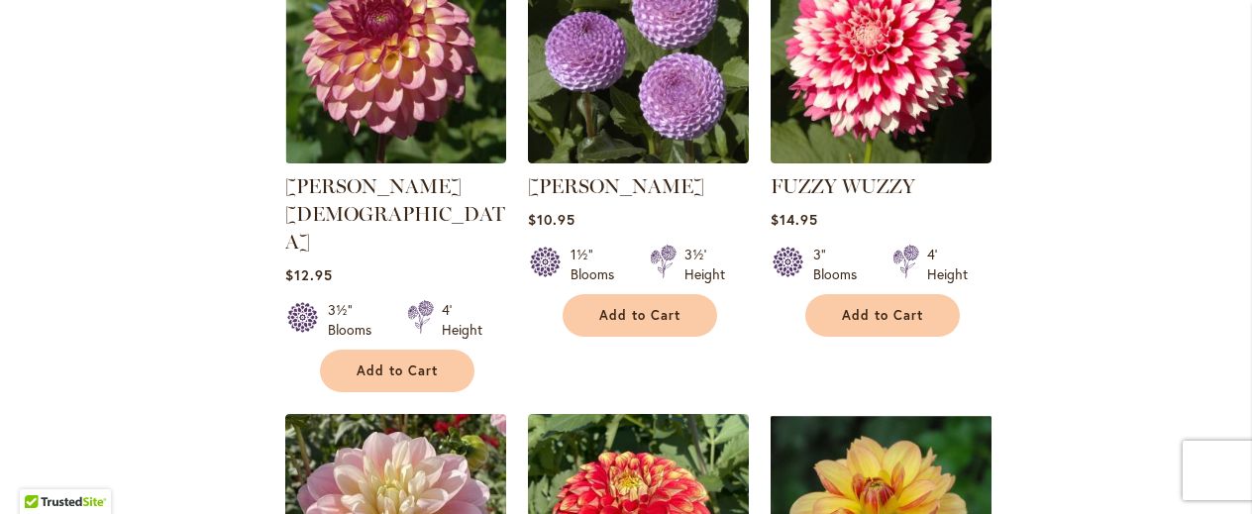
scroll to position [1345, 0]
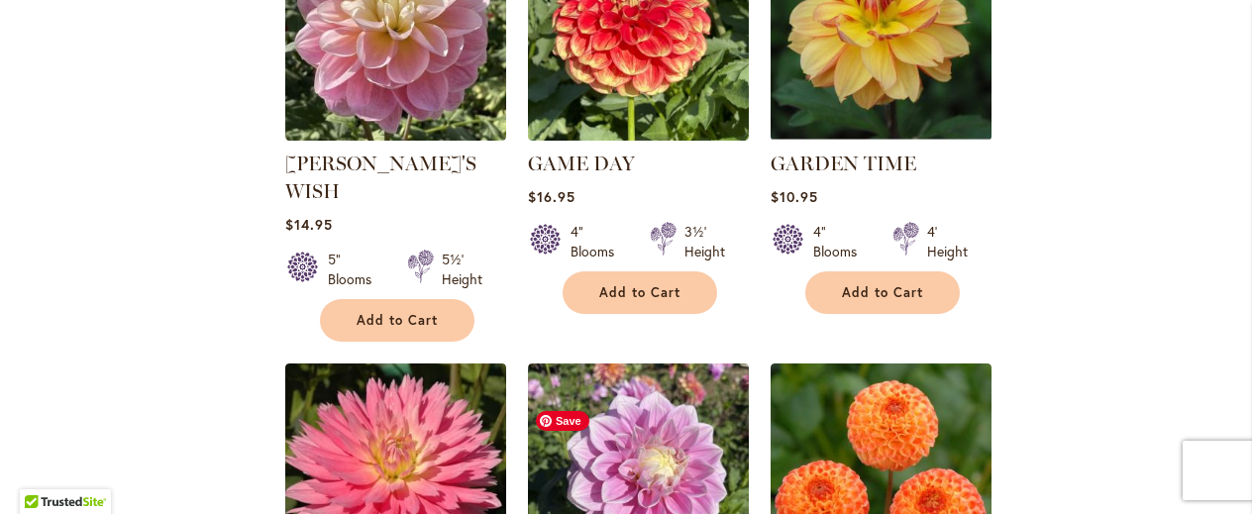
click at [533, 409] on img at bounding box center [638, 474] width 221 height 221
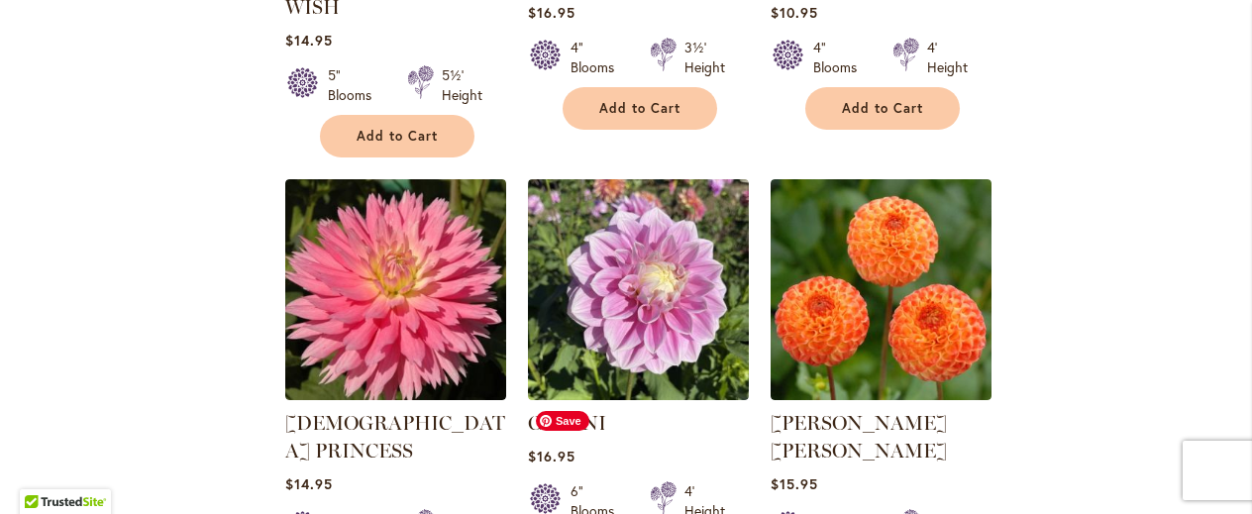
scroll to position [2022, 0]
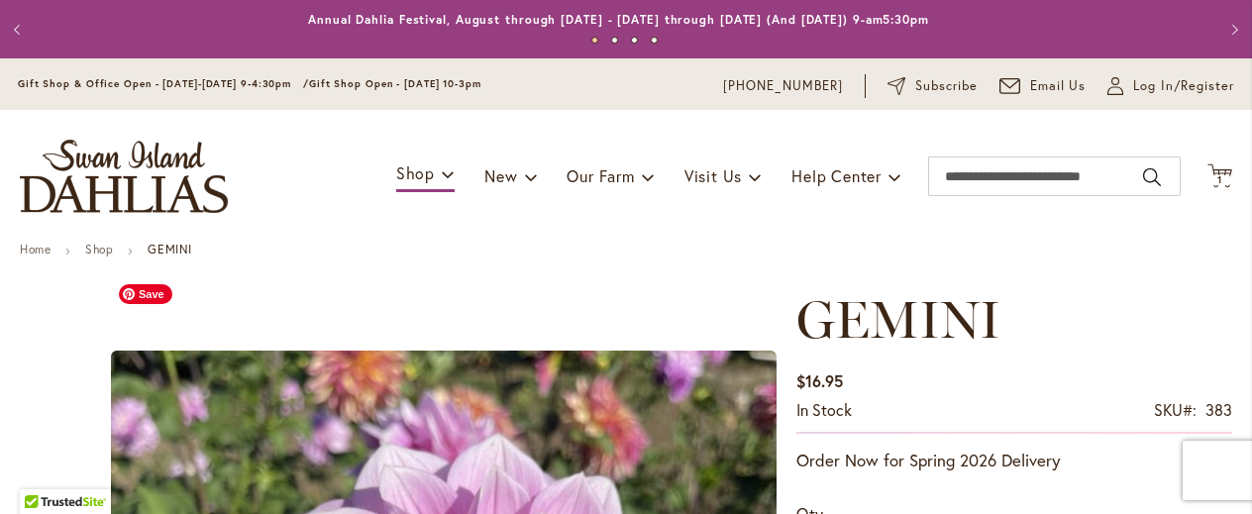
scroll to position [147, 0]
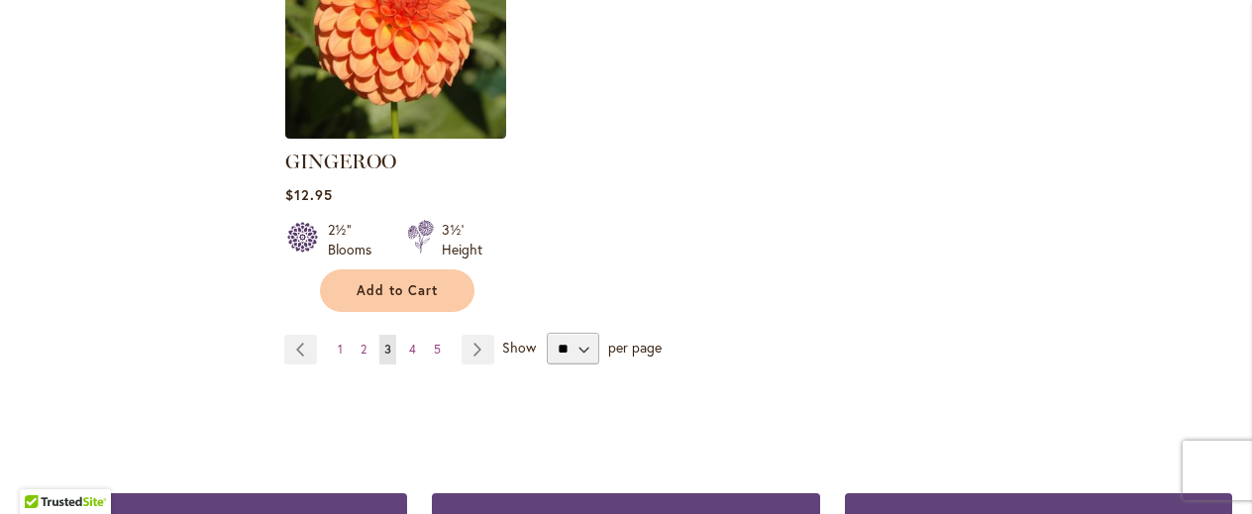
scroll to position [2734, 0]
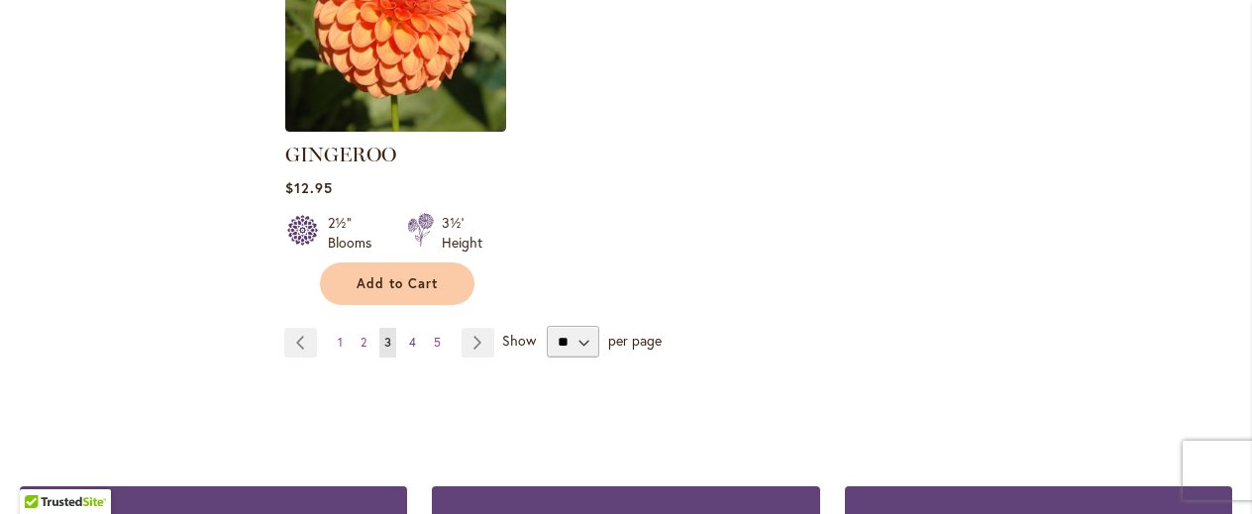
click at [411, 335] on span "4" at bounding box center [412, 342] width 7 height 15
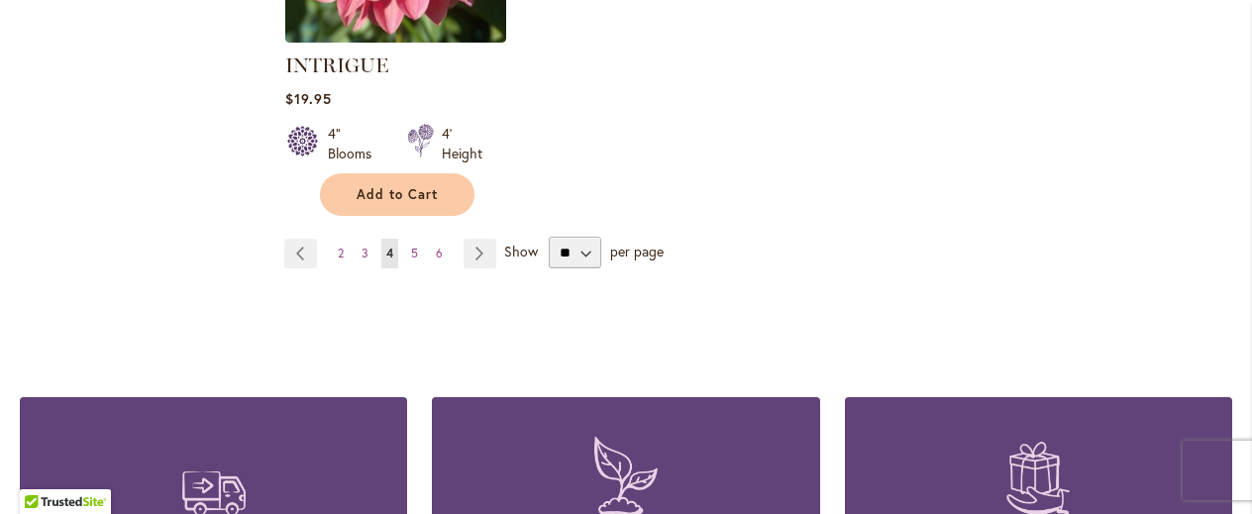
scroll to position [2779, 0]
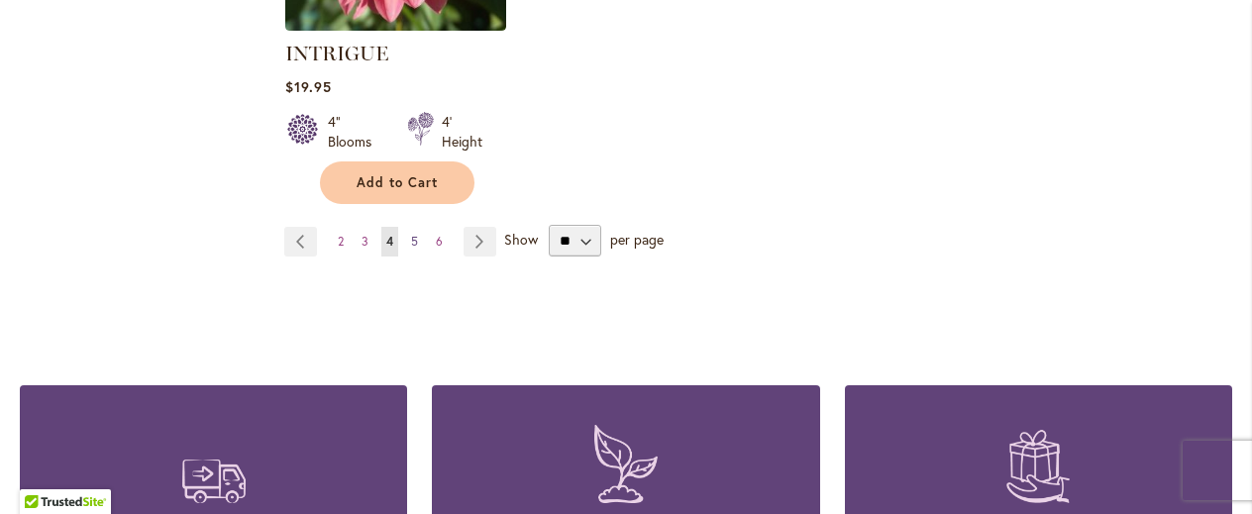
click at [414, 234] on span "5" at bounding box center [414, 241] width 7 height 15
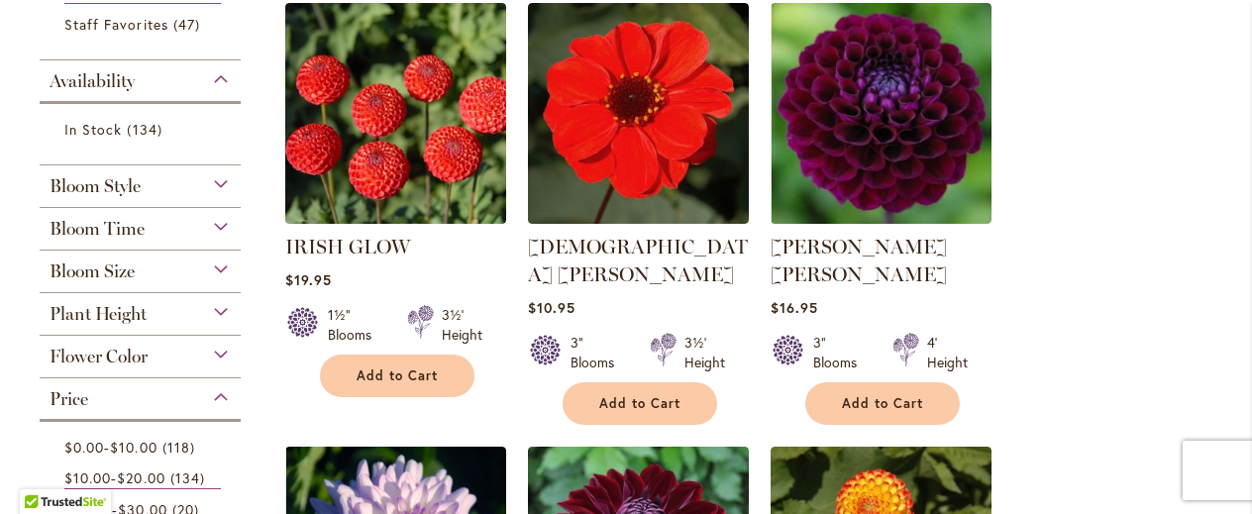
scroll to position [455, 0]
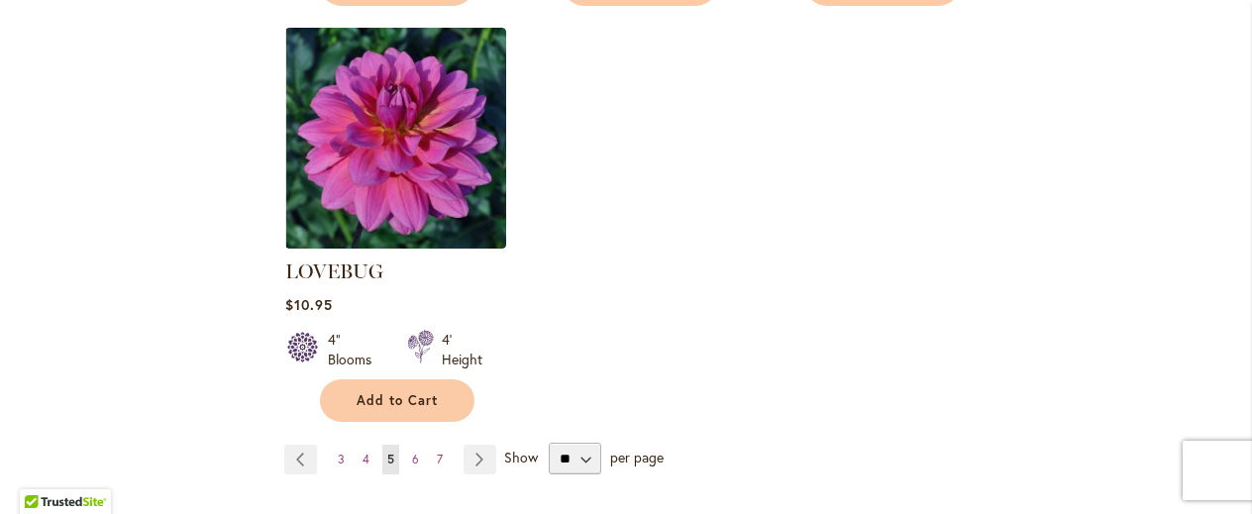
scroll to position [2562, 0]
click at [480, 444] on link "Page Next" at bounding box center [480, 459] width 33 height 30
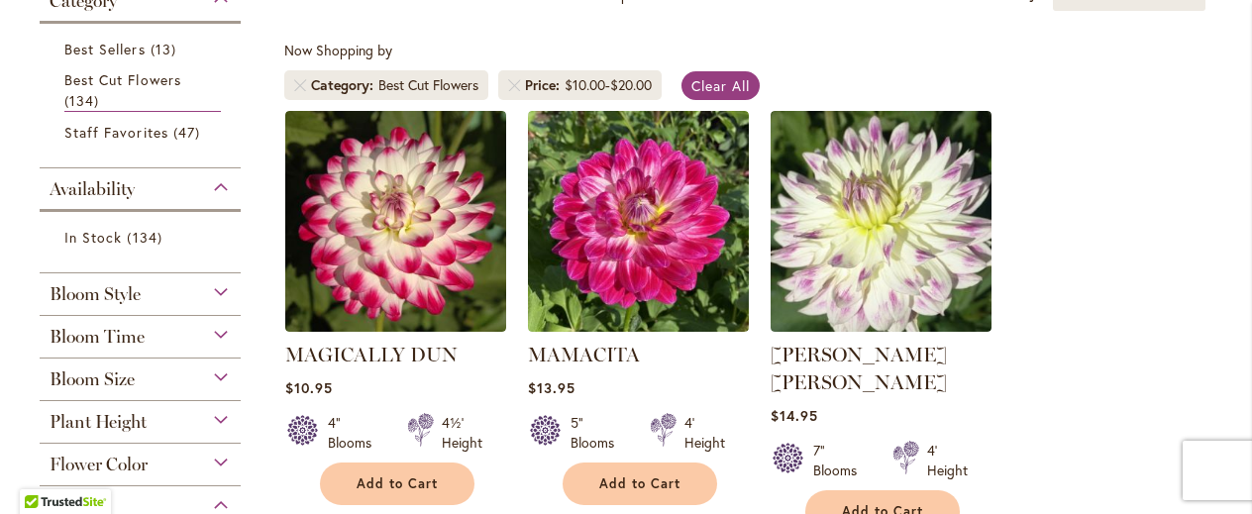
scroll to position [344, 0]
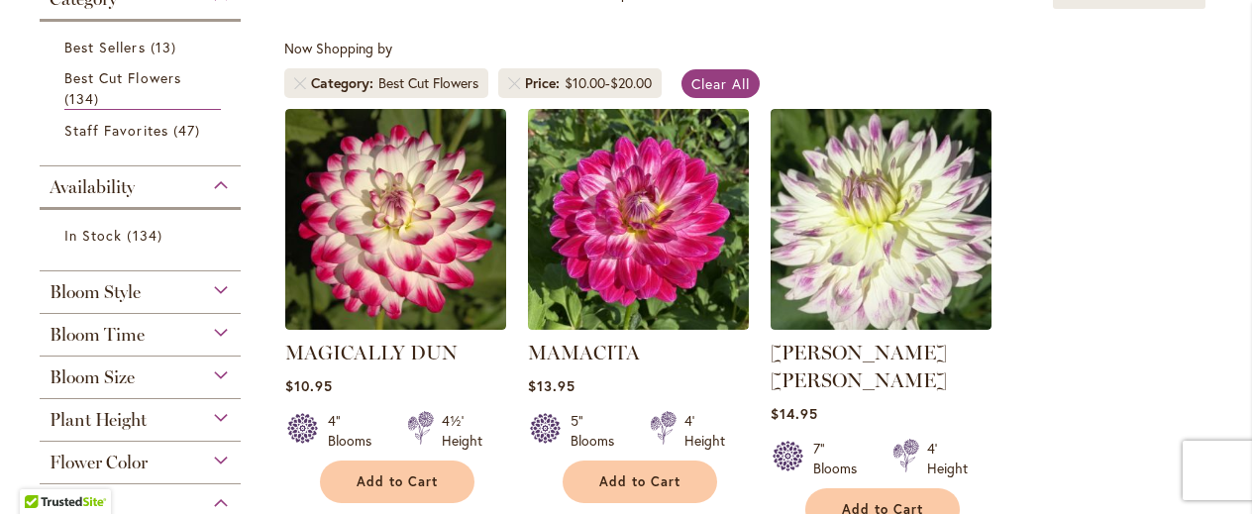
click at [480, 399] on div "4" Blooms 4½' Height" at bounding box center [395, 422] width 221 height 55
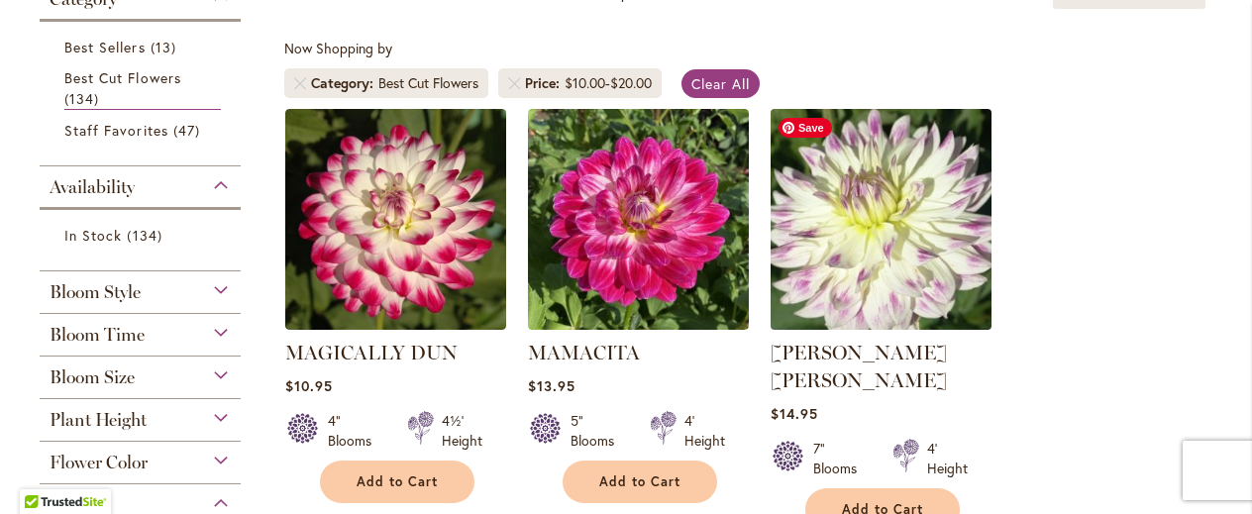
click at [826, 274] on img at bounding box center [882, 219] width 232 height 232
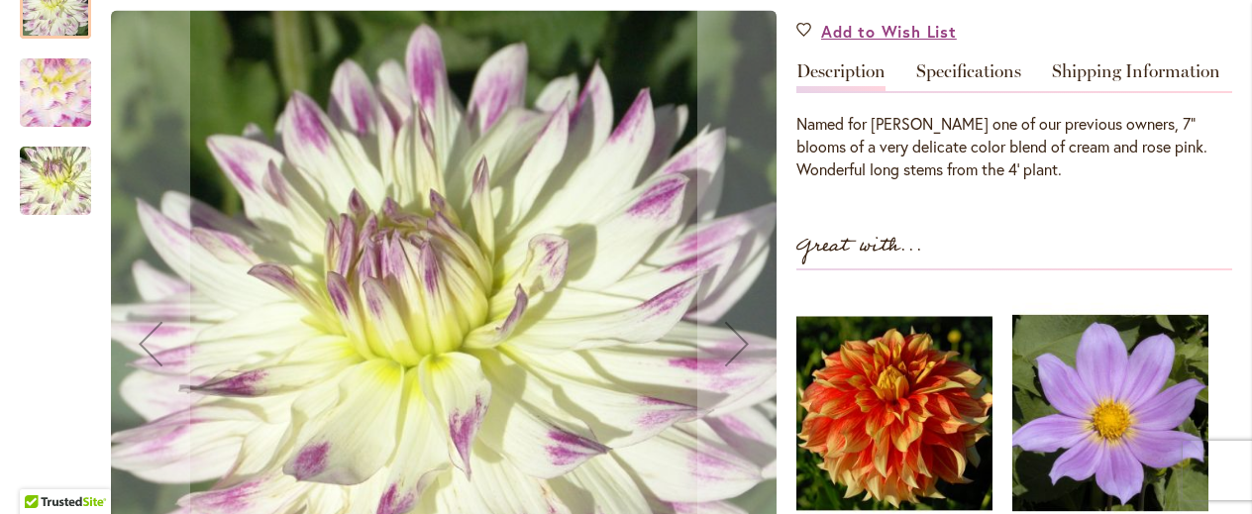
scroll to position [655, 0]
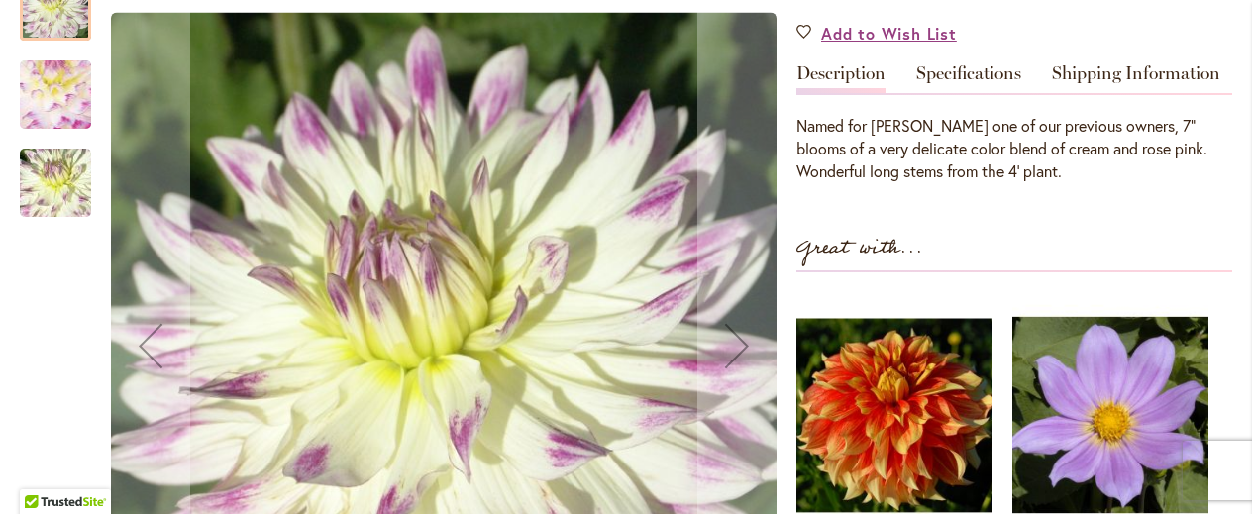
drag, startPoint x: 409, startPoint y: 259, endPoint x: 425, endPoint y: 114, distance: 145.5
click at [425, 114] on img "MARGARET ELLEN" at bounding box center [444, 346] width 666 height 667
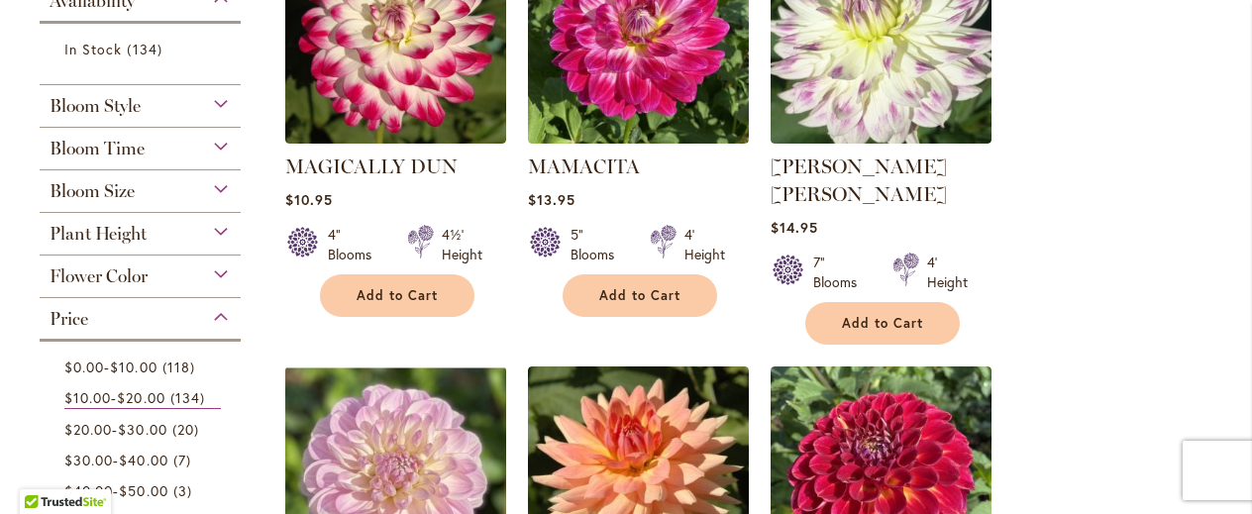
scroll to position [531, 0]
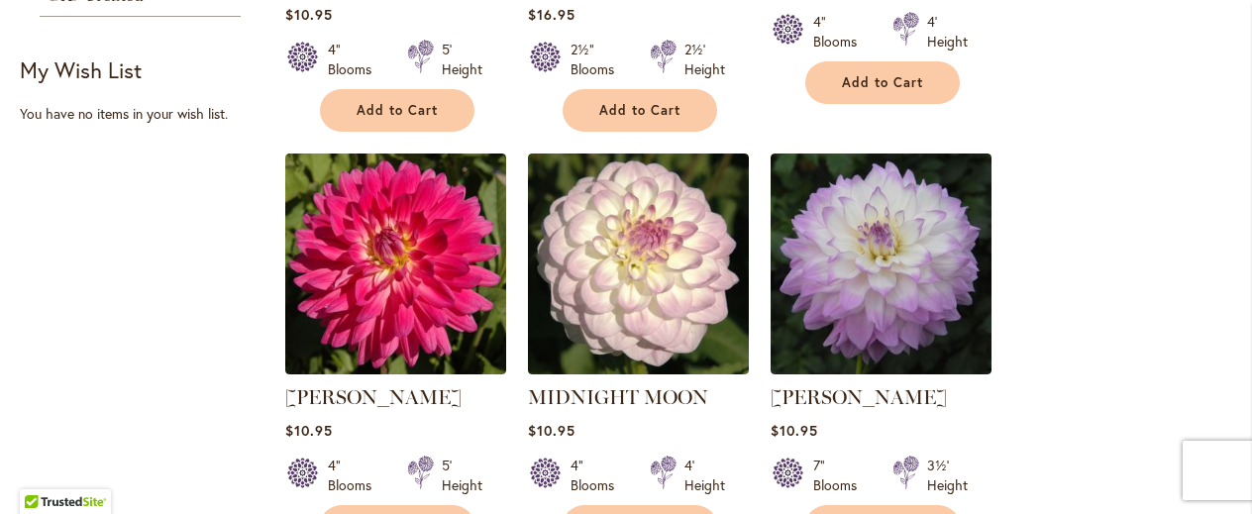
scroll to position [1188, 0]
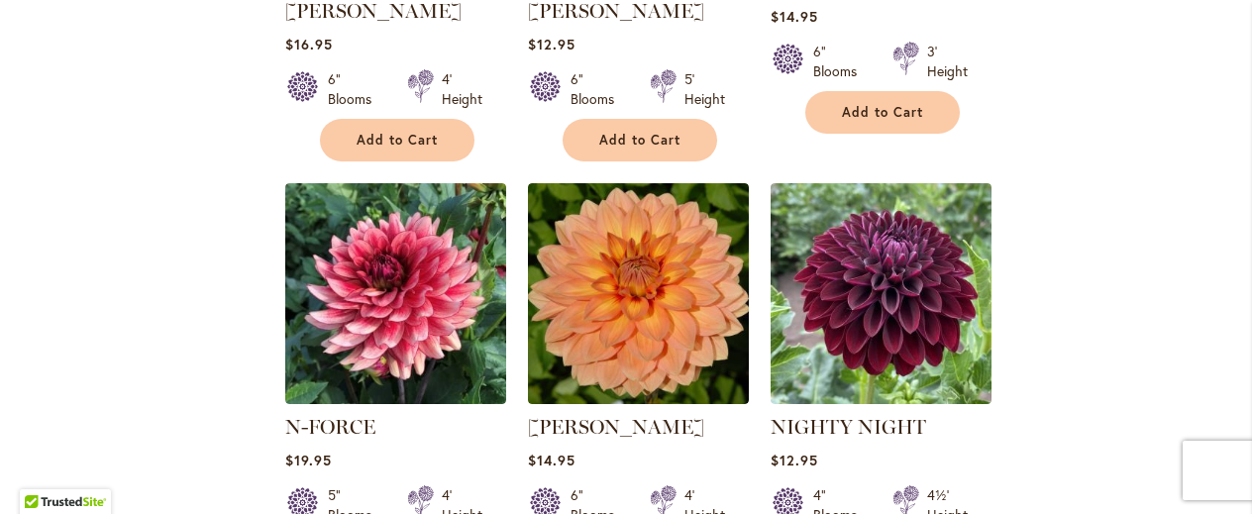
scroll to position [2019, 0]
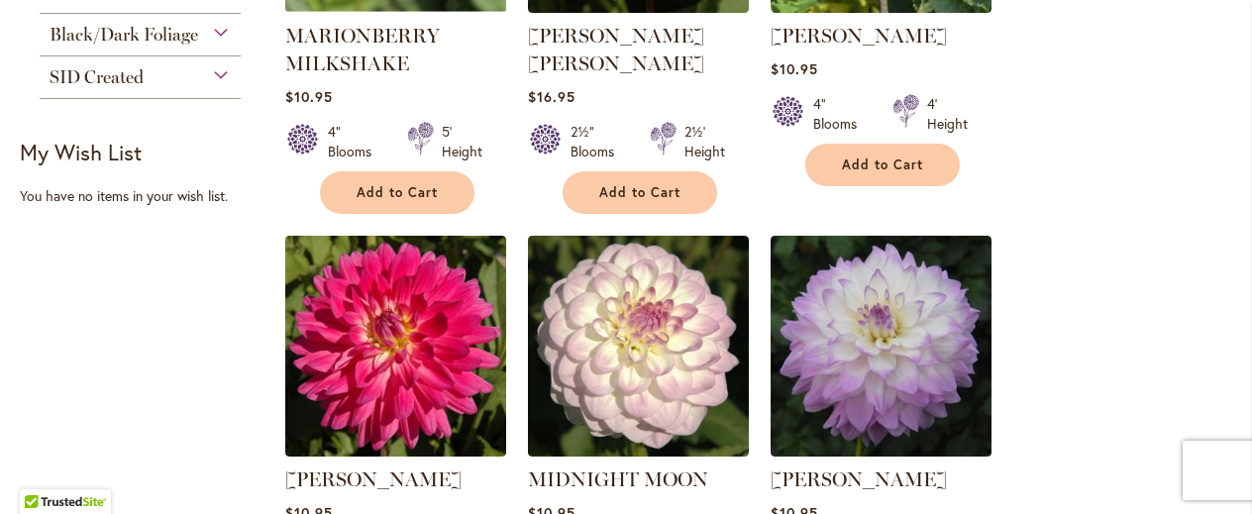
scroll to position [1104, 0]
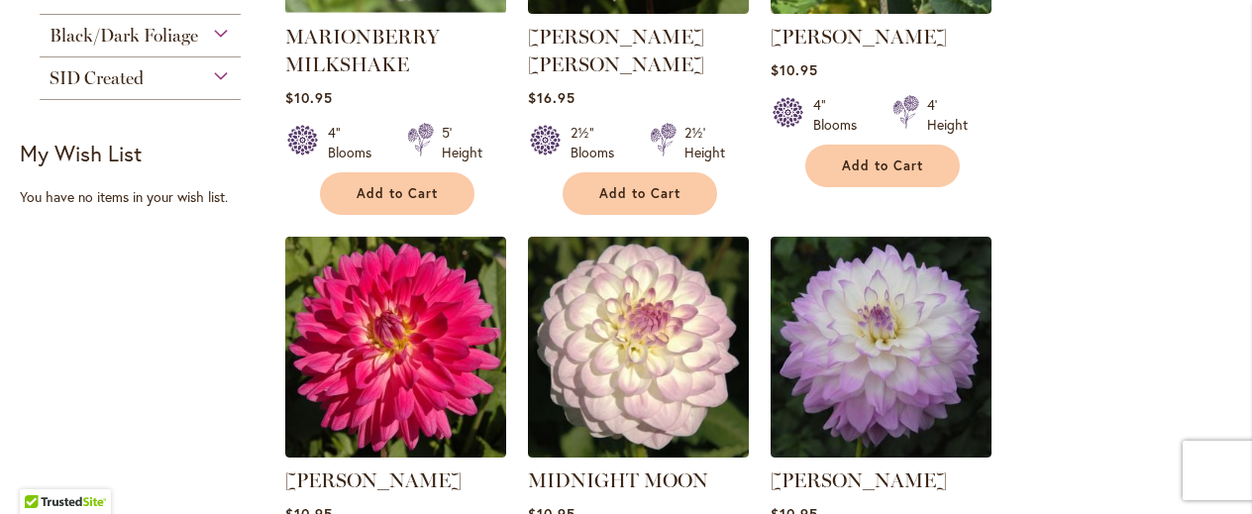
drag, startPoint x: 1052, startPoint y: 298, endPoint x: 1090, endPoint y: 120, distance: 182.3
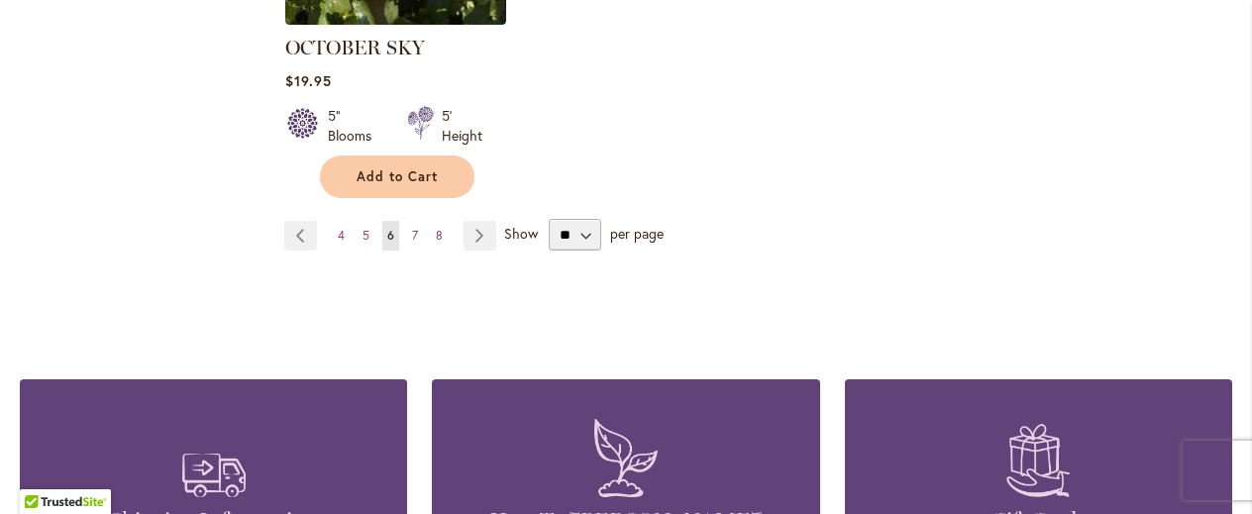
scroll to position [2800, 0]
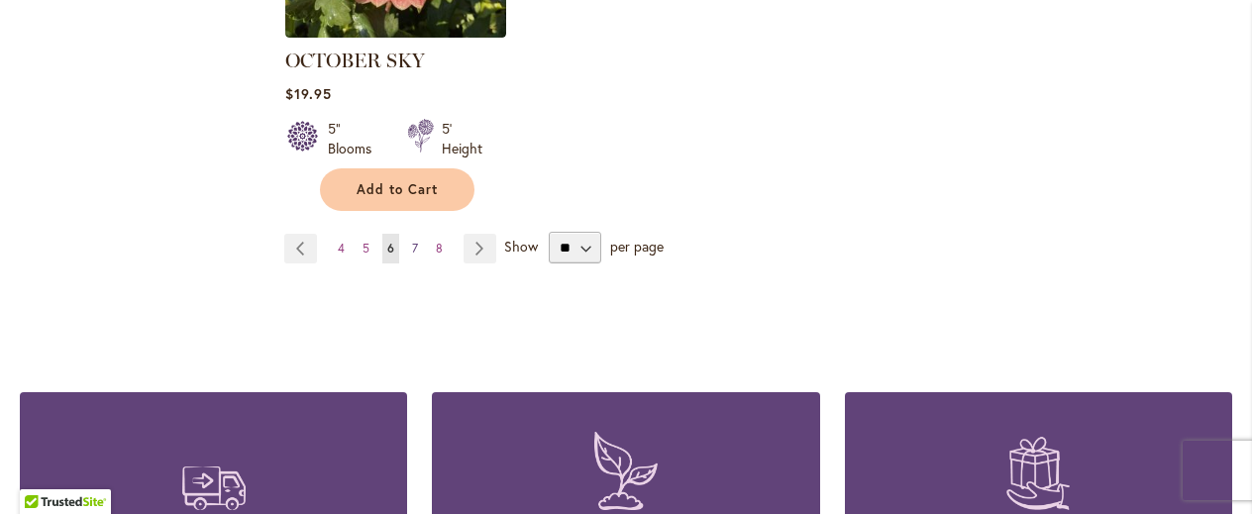
click at [416, 234] on link "Page 7" at bounding box center [415, 249] width 16 height 30
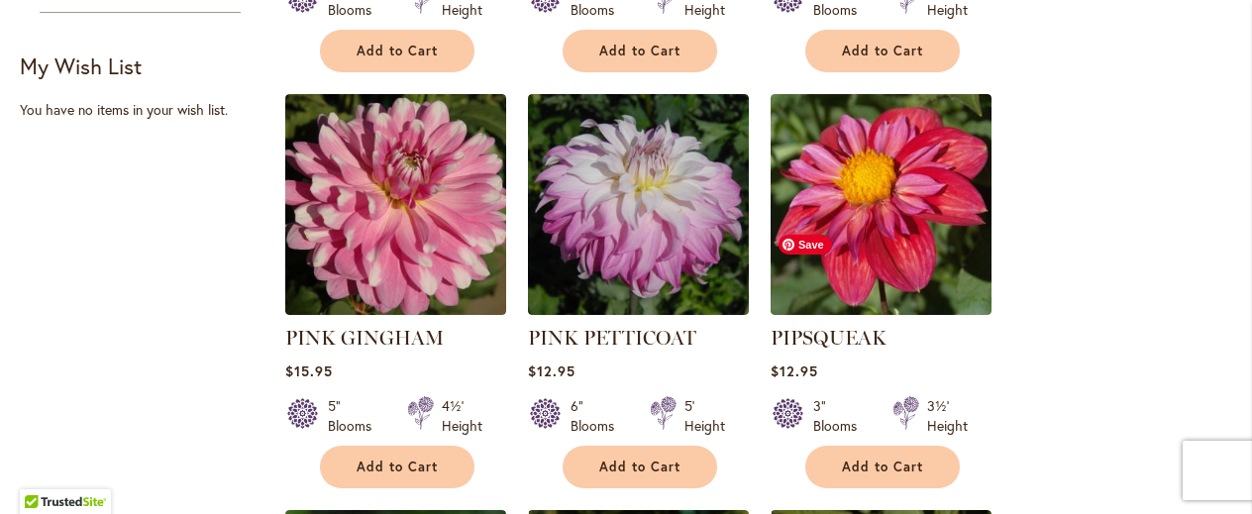
scroll to position [1190, 0]
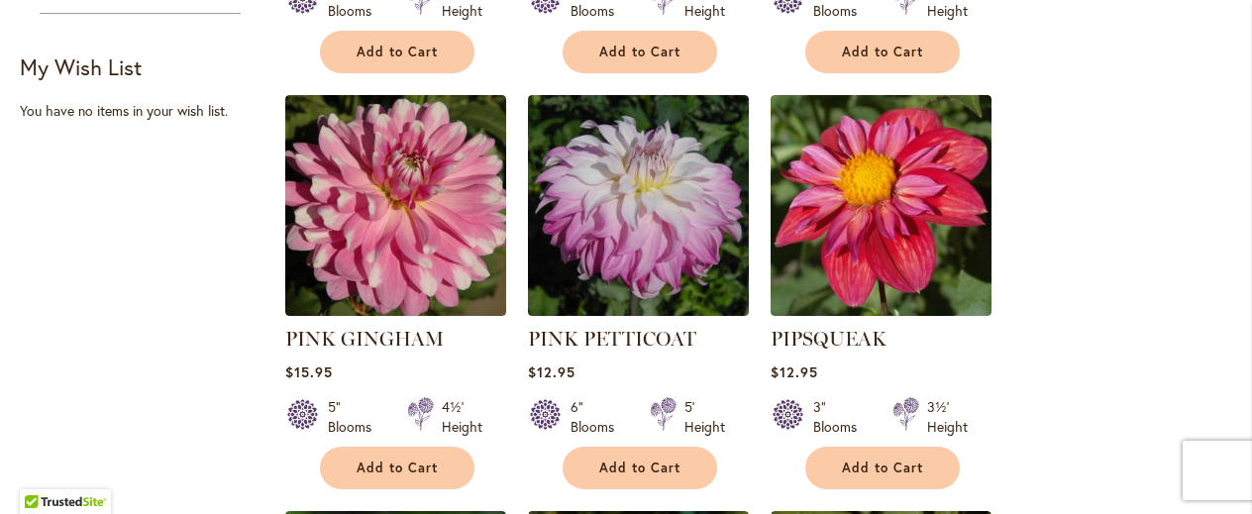
click at [1027, 298] on ol "OH HONEY! Rating: 95% 5 Reviews $11.95 4" Blooms 4½' Height Add to Cart" at bounding box center [758, 514] width 948 height 2505
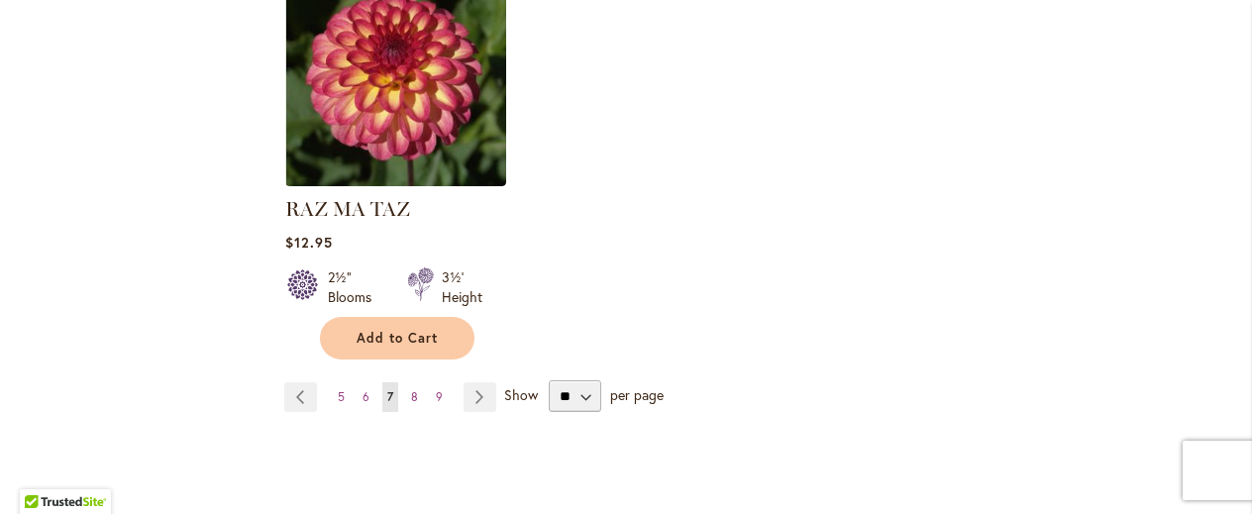
scroll to position [2602, 0]
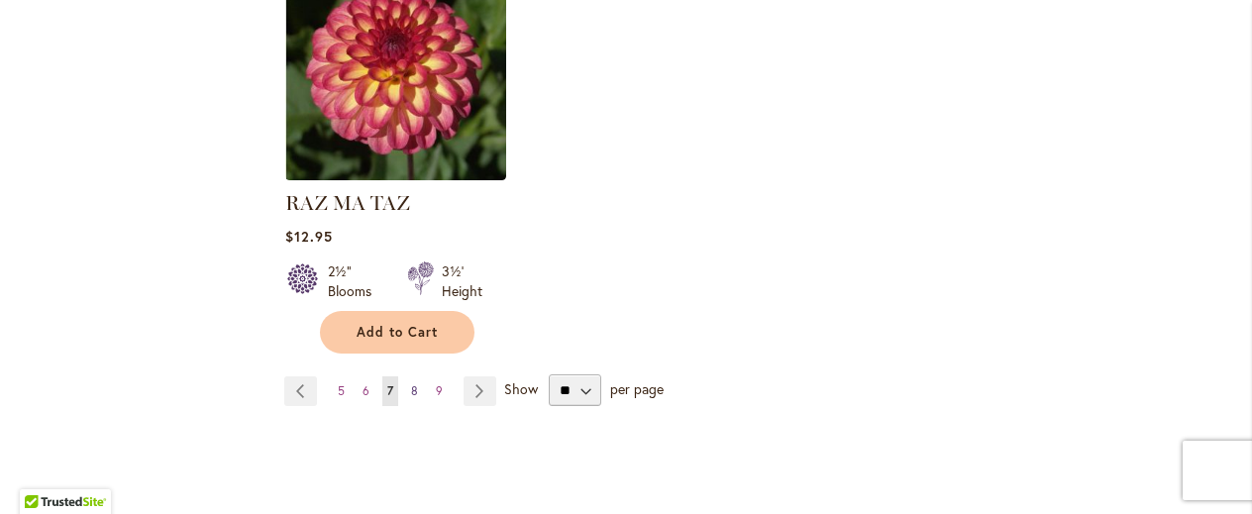
click at [412, 383] on span "8" at bounding box center [414, 390] width 7 height 15
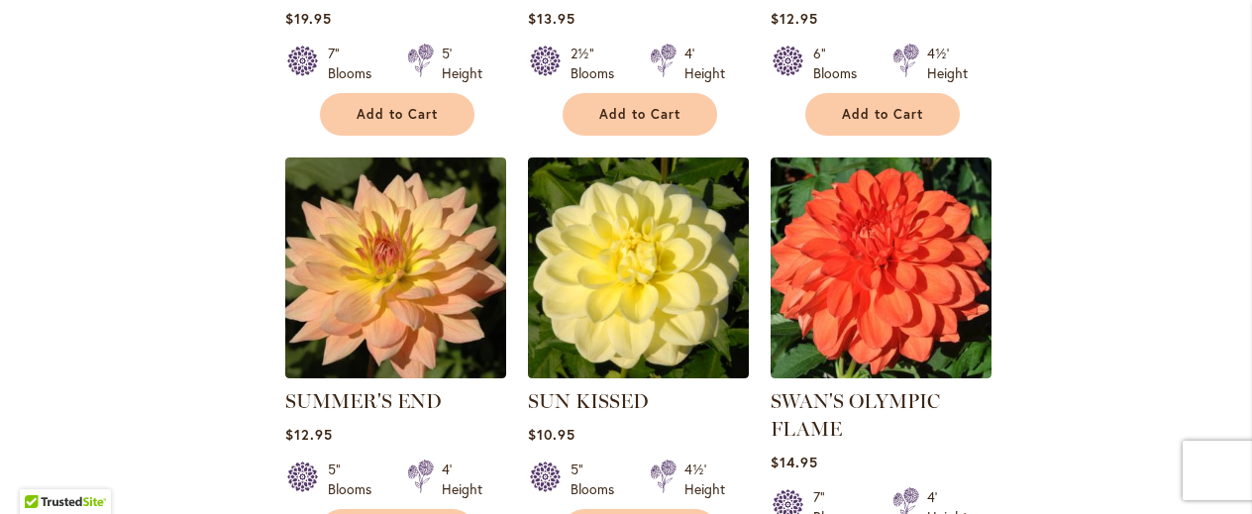
scroll to position [1548, 0]
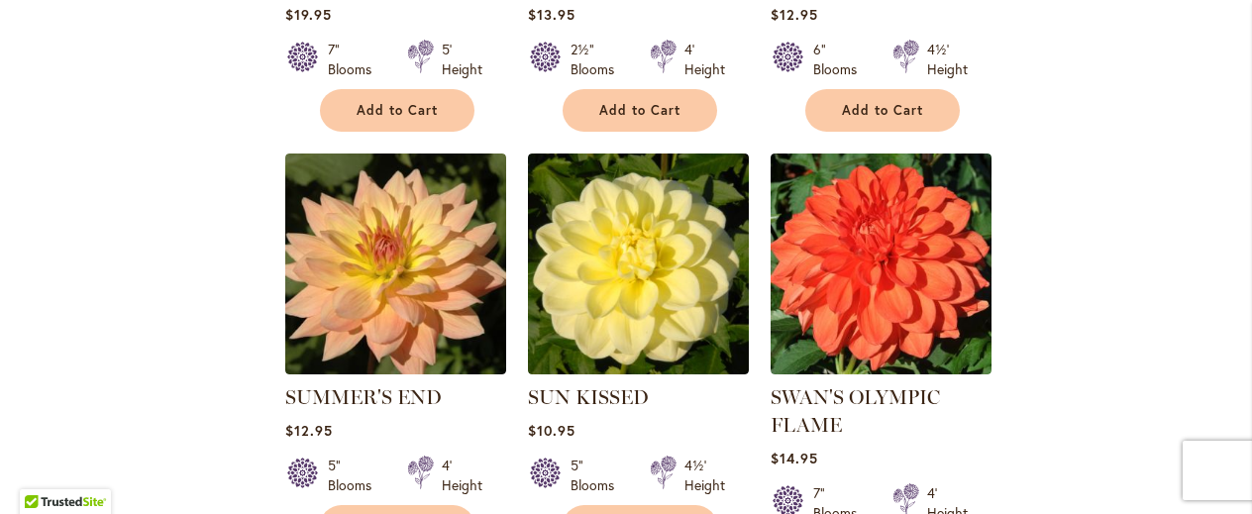
click at [1052, 421] on ol "RYAN C Rating: 97% 2 Reviews $19.95 7" Blooms 4½' Height Add to Cart" at bounding box center [758, 156] width 948 height 2505
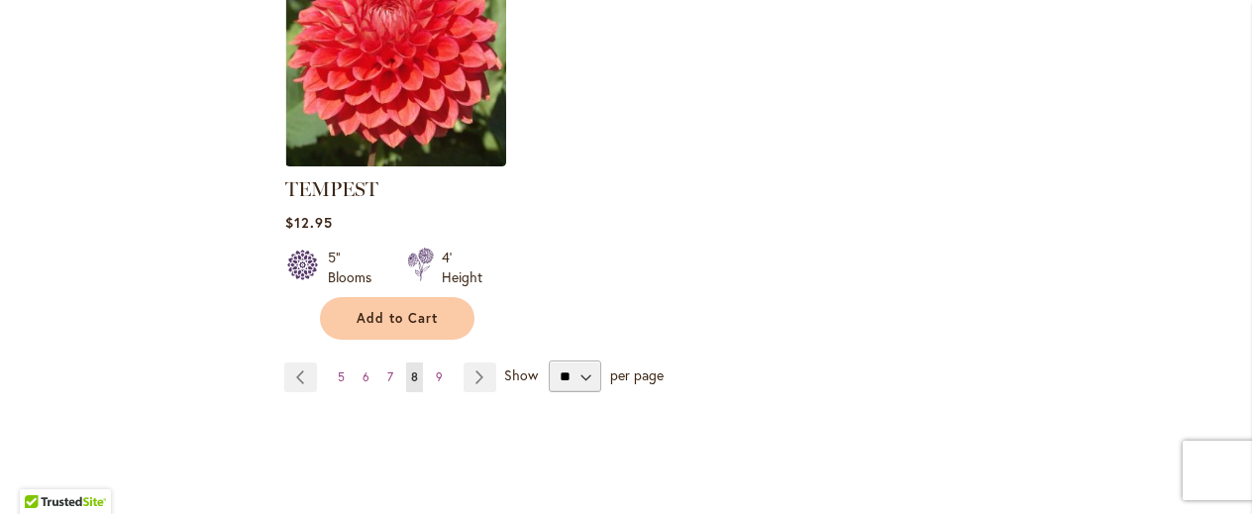
scroll to position [2619, 0]
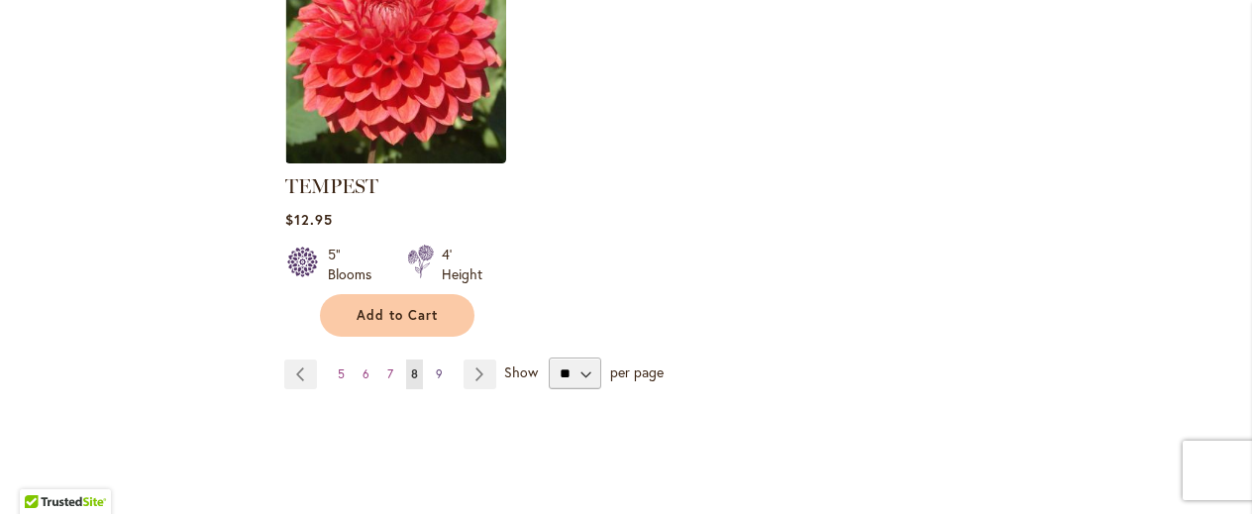
click at [440, 370] on span "9" at bounding box center [439, 374] width 7 height 15
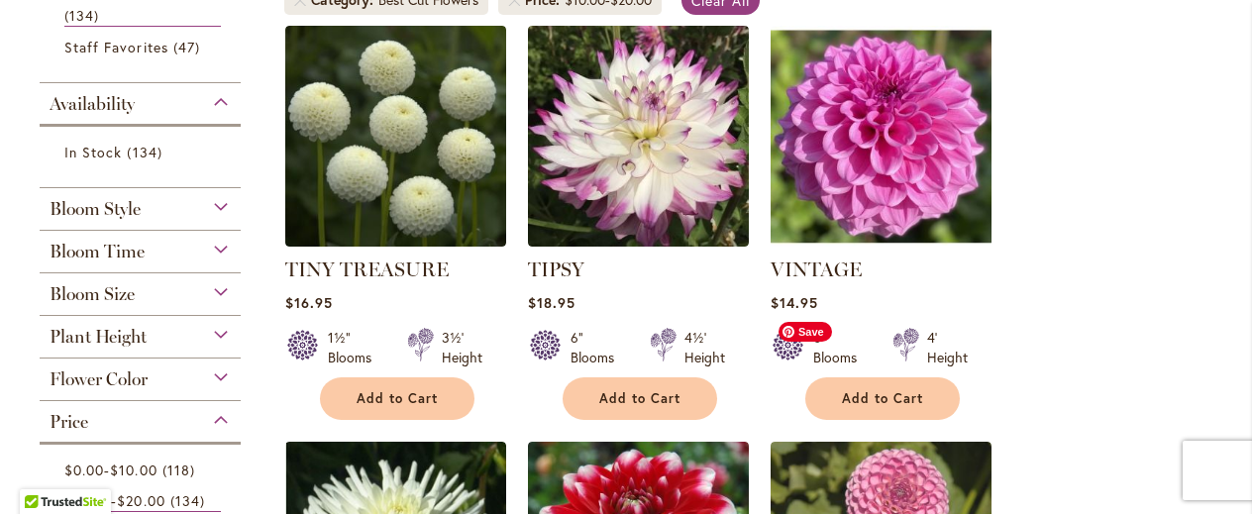
scroll to position [428, 0]
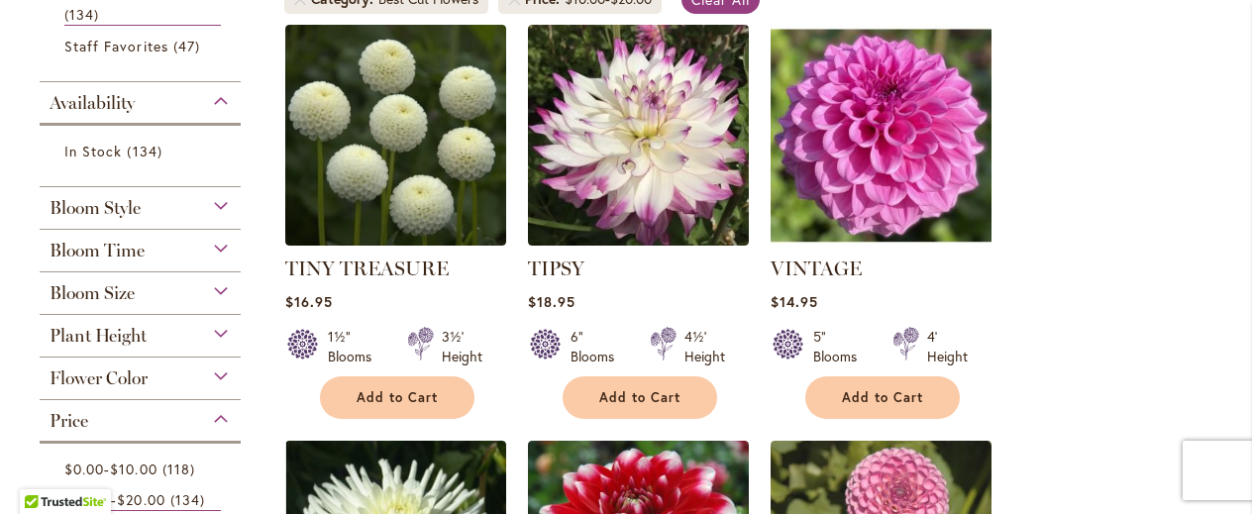
click at [979, 290] on div "VINTAGE Rating: 60% 2 Reviews $14.95 5" Blooms 4' Height Add to Cart" at bounding box center [881, 332] width 221 height 155
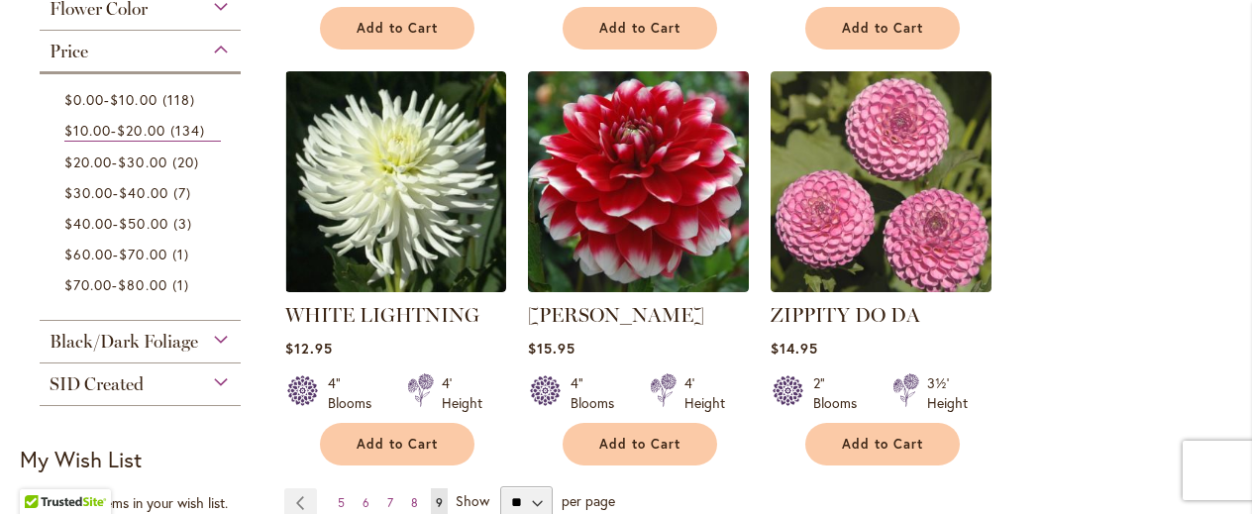
scroll to position [800, 0]
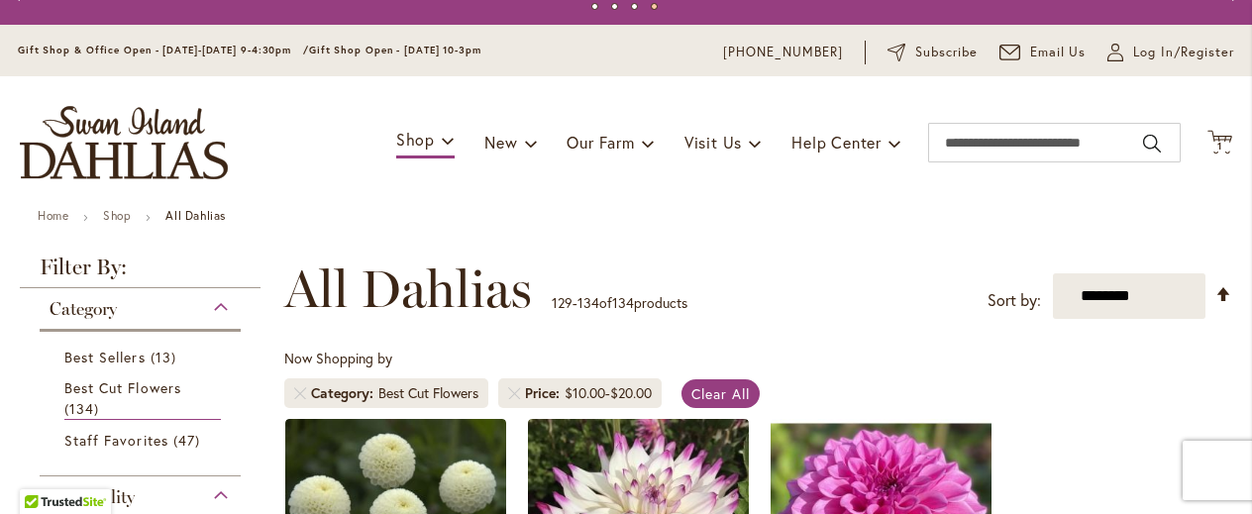
scroll to position [31, 0]
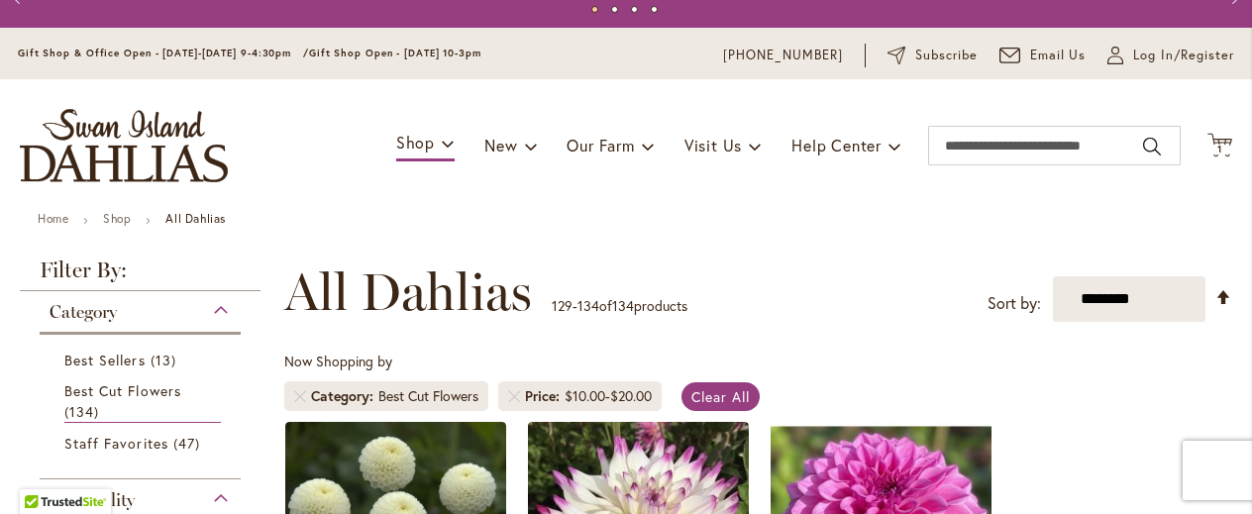
click at [125, 219] on link "Shop" at bounding box center [117, 218] width 28 height 15
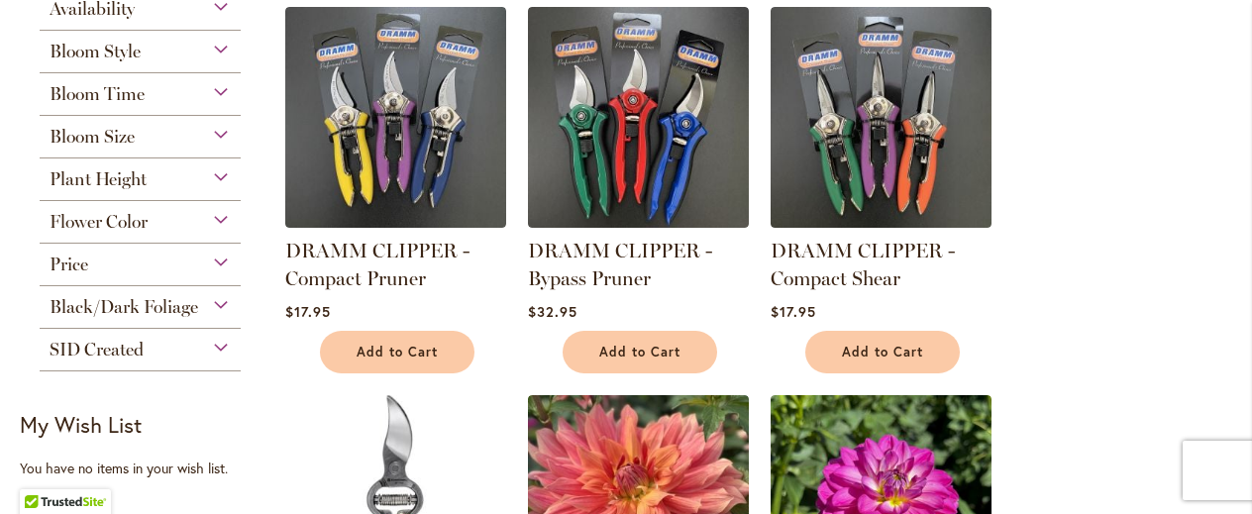
scroll to position [380, 0]
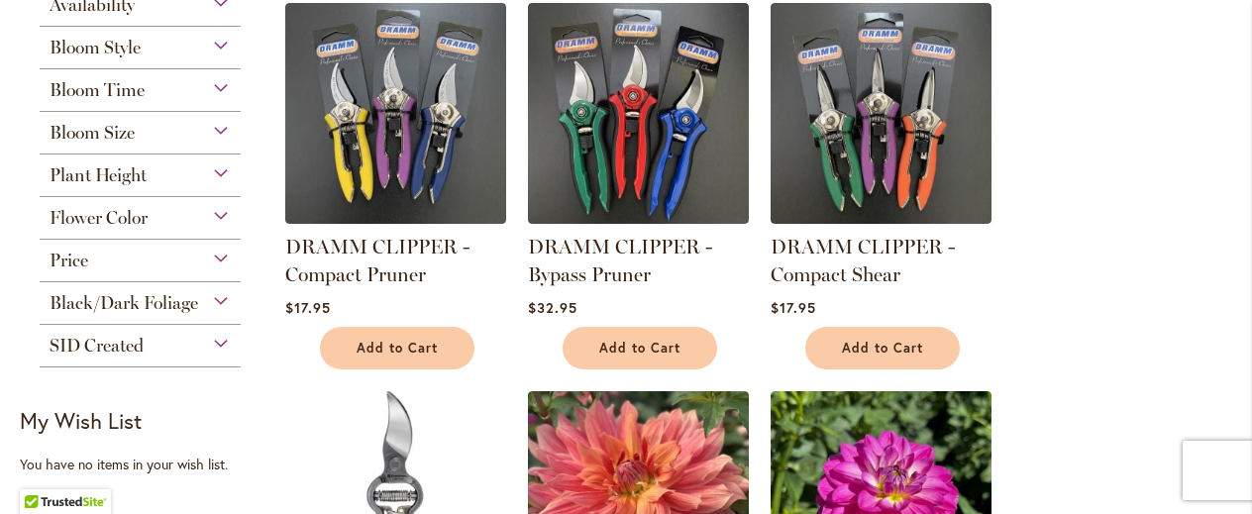
click at [247, 243] on div "Category All Dahlias 414 items Best Sellers 32 items New 3 items New & Exclusiv…" at bounding box center [140, 155] width 241 height 426
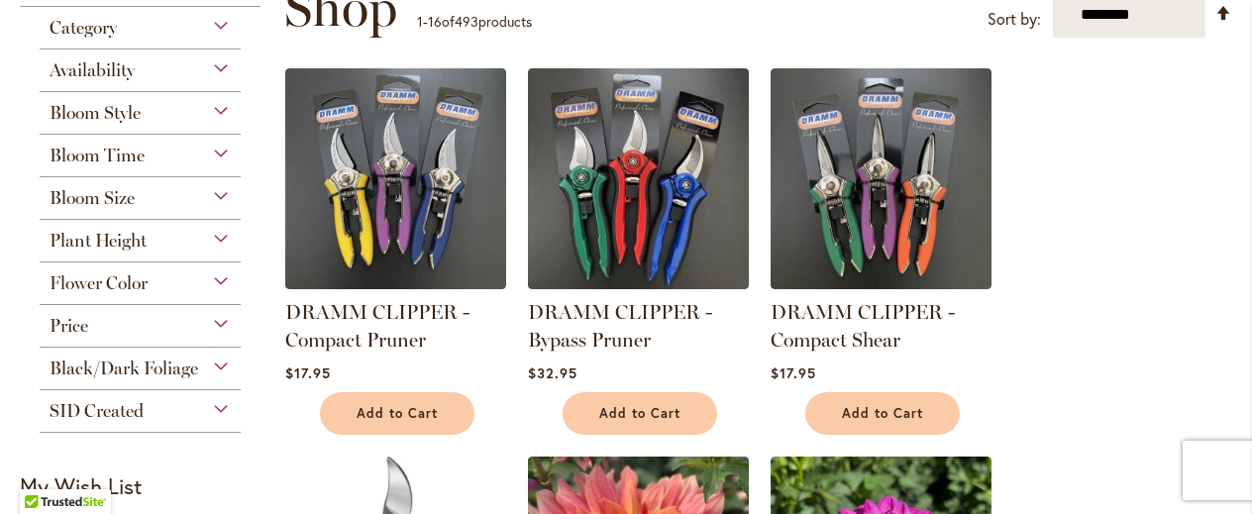
scroll to position [314, 0]
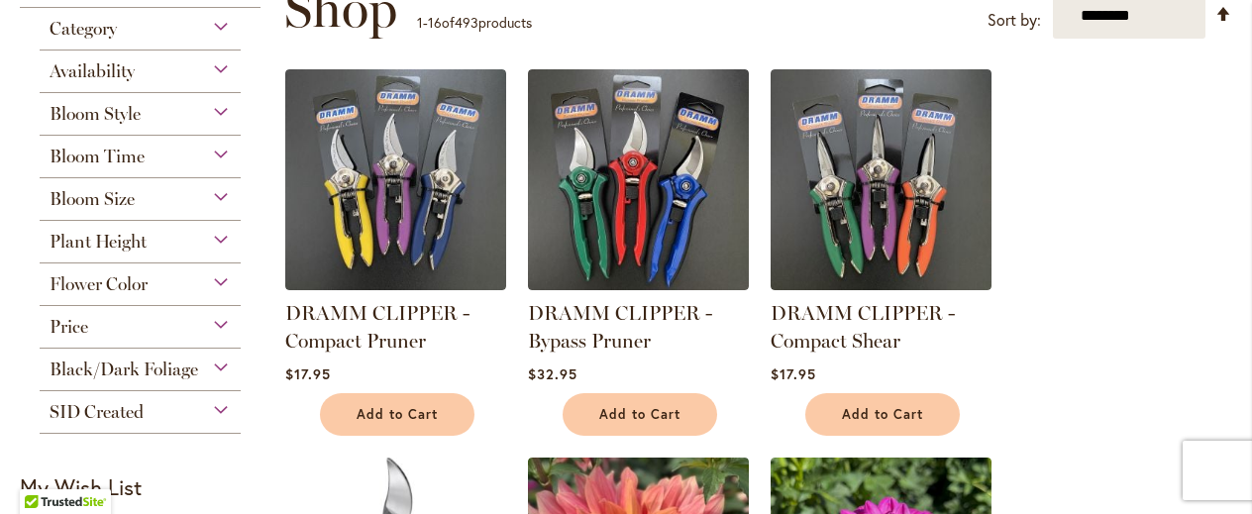
click at [215, 196] on div "Bloom Size" at bounding box center [140, 194] width 201 height 32
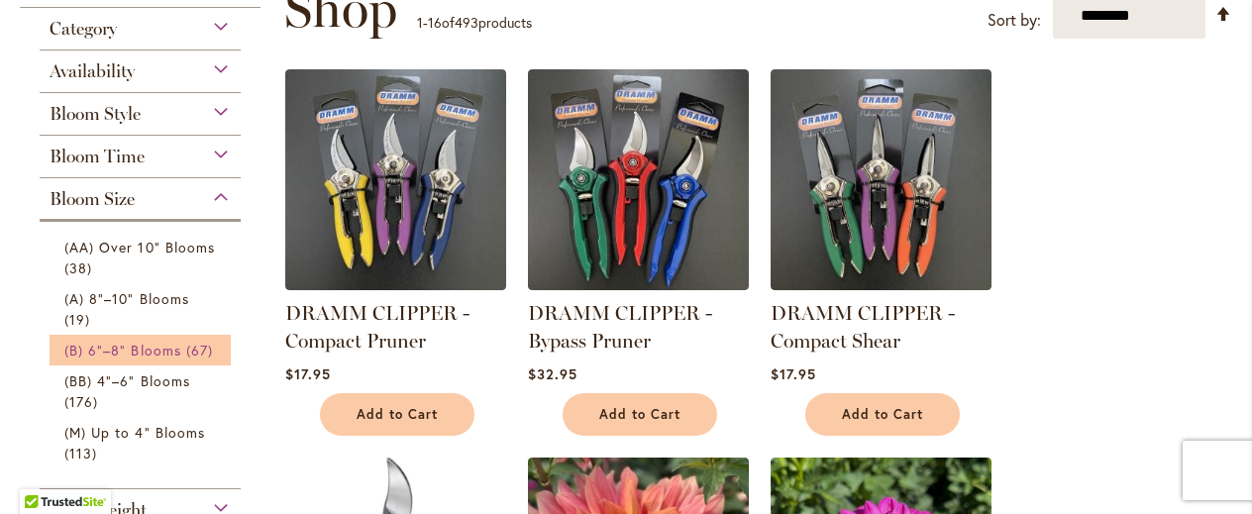
click at [149, 352] on span "(B) 6"–8" Blooms" at bounding box center [122, 350] width 117 height 19
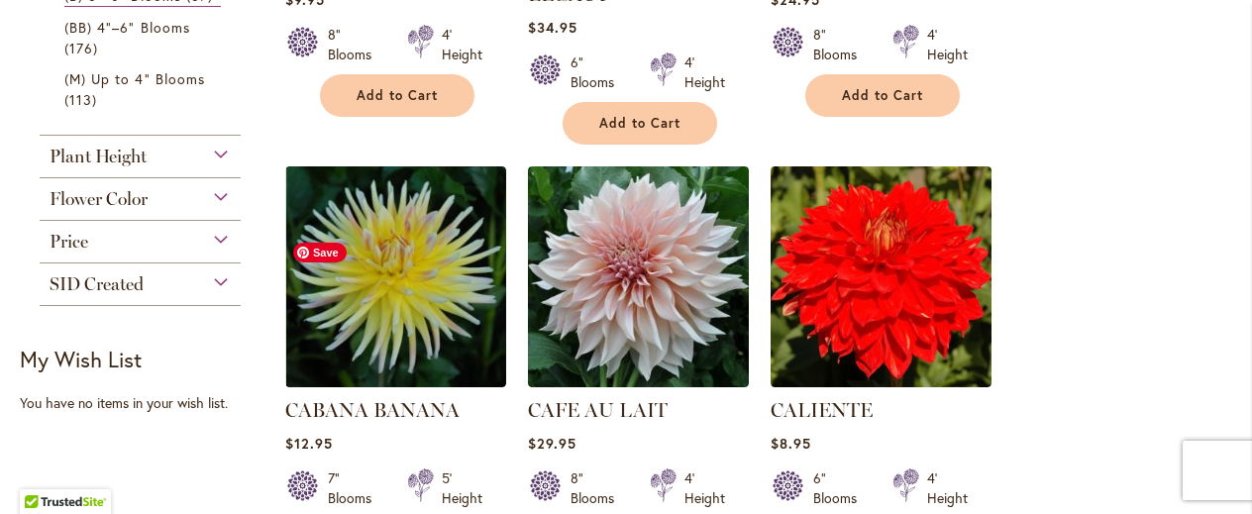
scroll to position [1148, 0]
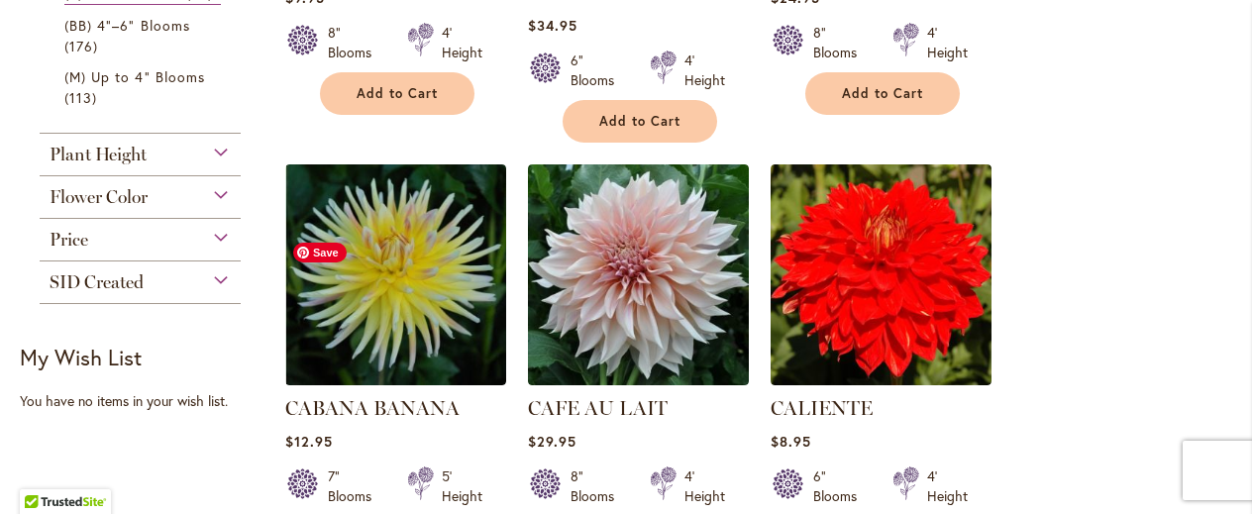
click at [405, 328] on img at bounding box center [395, 274] width 221 height 221
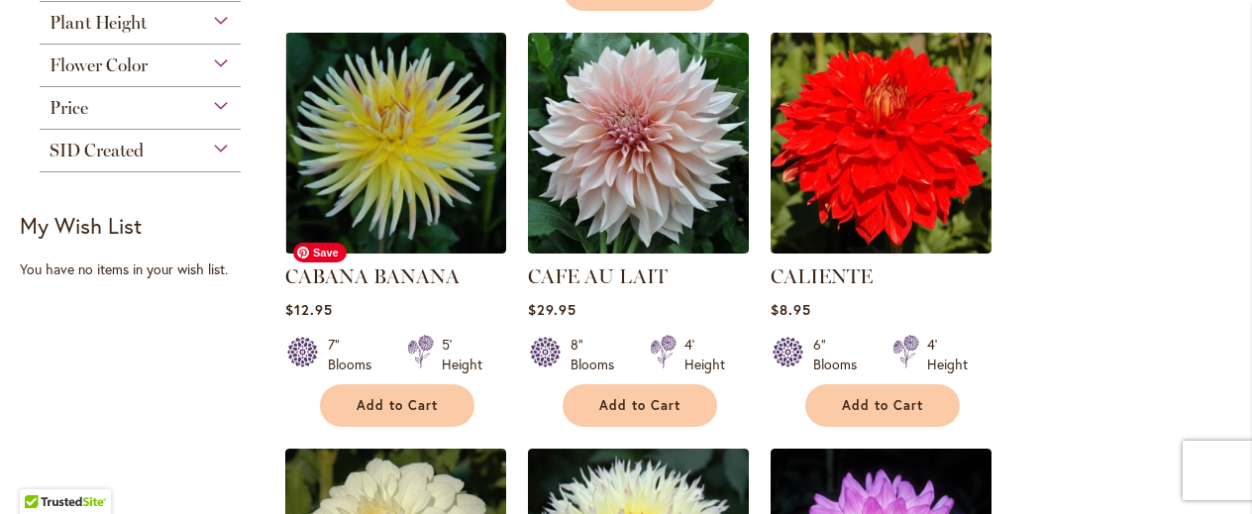
scroll to position [1282, 0]
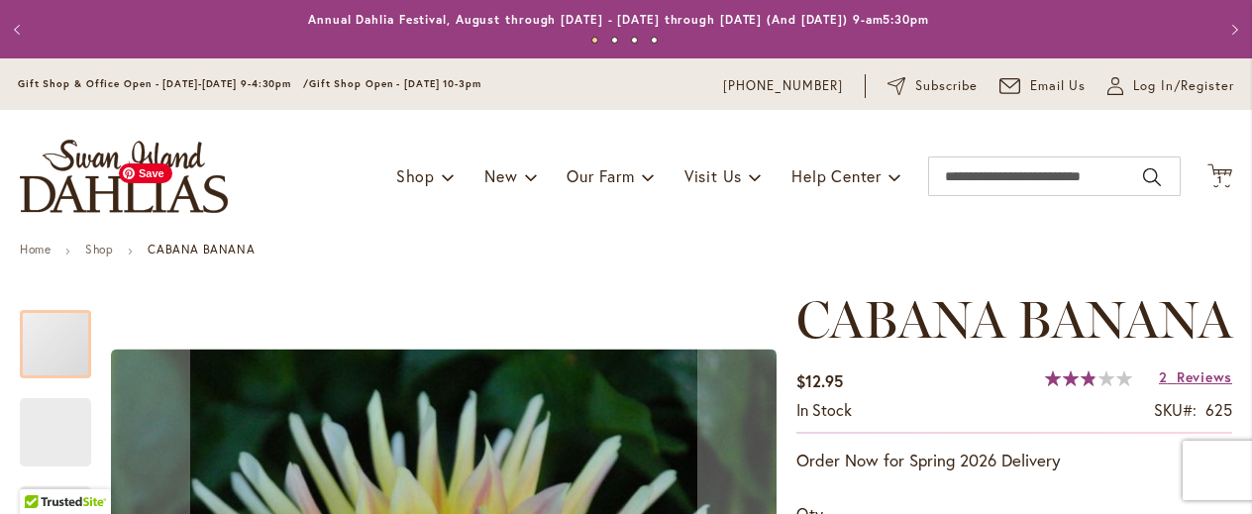
scroll to position [216, 0]
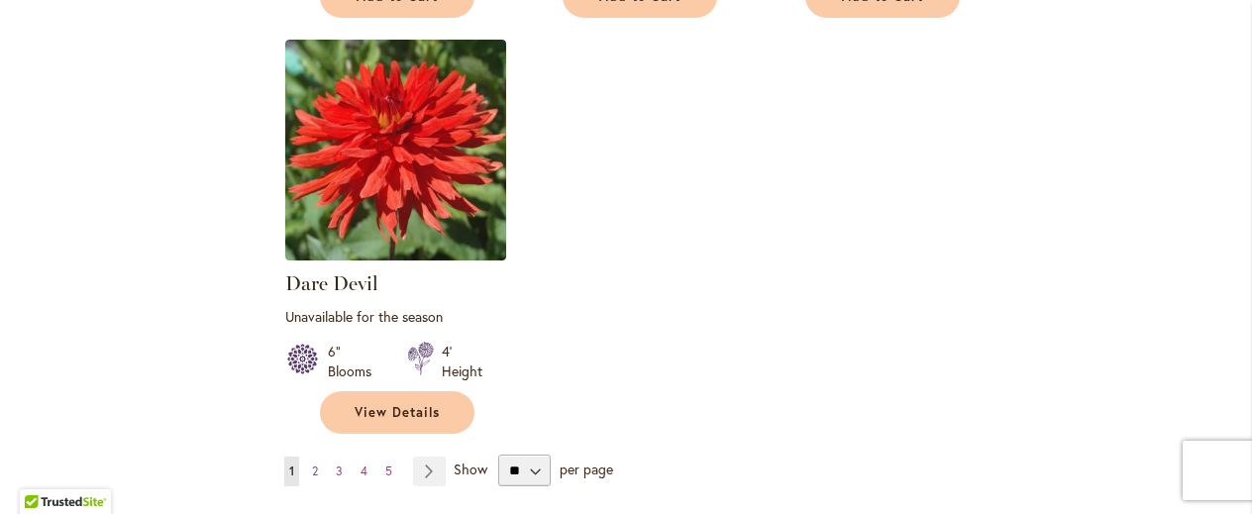
scroll to position [2527, 0]
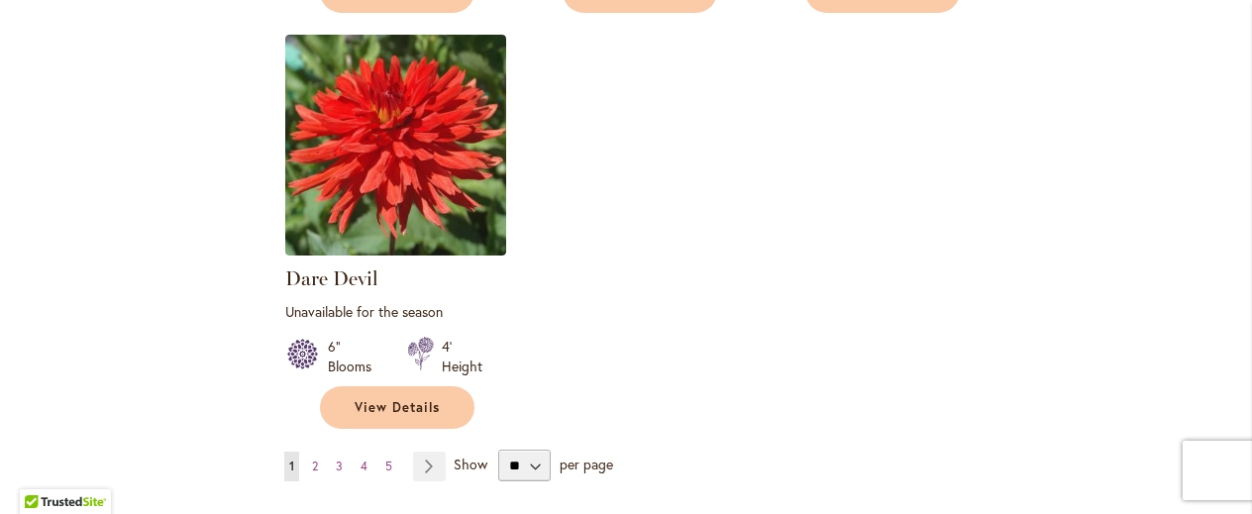
click at [316, 459] on span "2" at bounding box center [315, 466] width 6 height 15
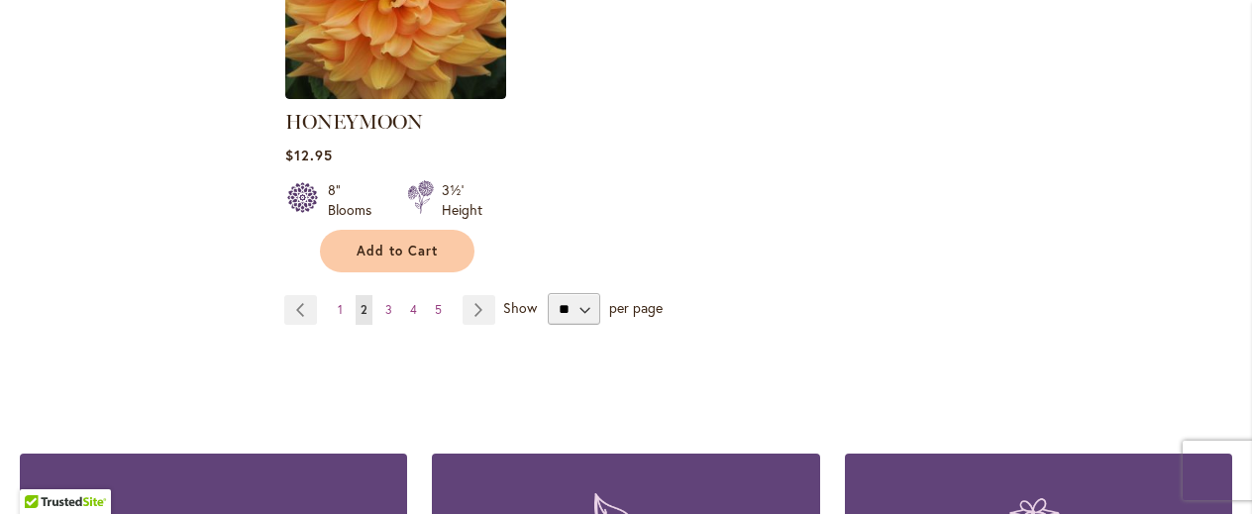
scroll to position [2780, 0]
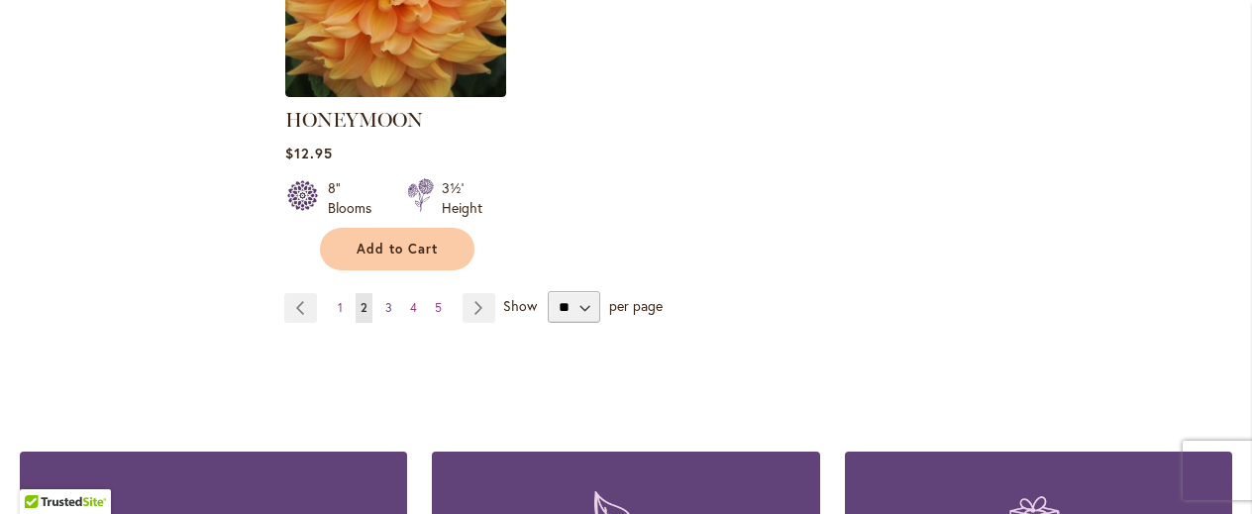
click at [385, 305] on span "3" at bounding box center [388, 307] width 7 height 15
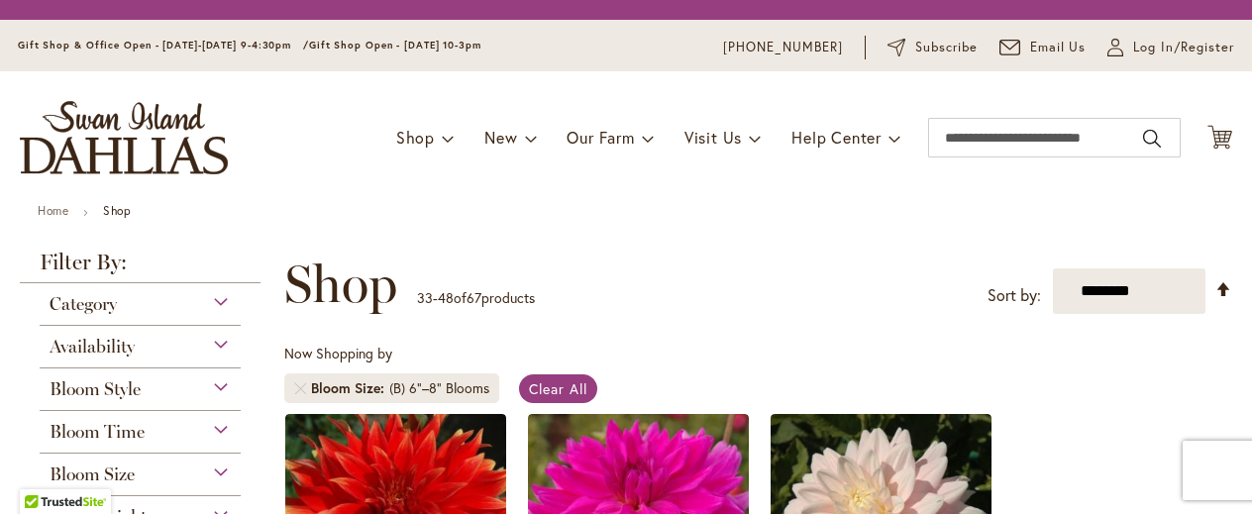
click at [385, 305] on span "Shop" at bounding box center [340, 284] width 113 height 59
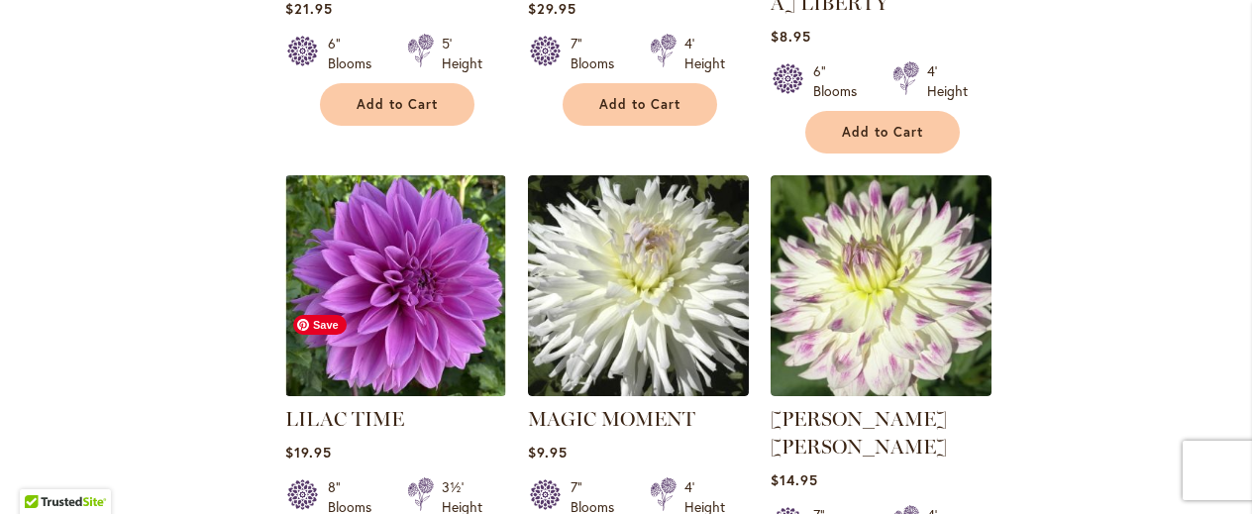
scroll to position [1583, 0]
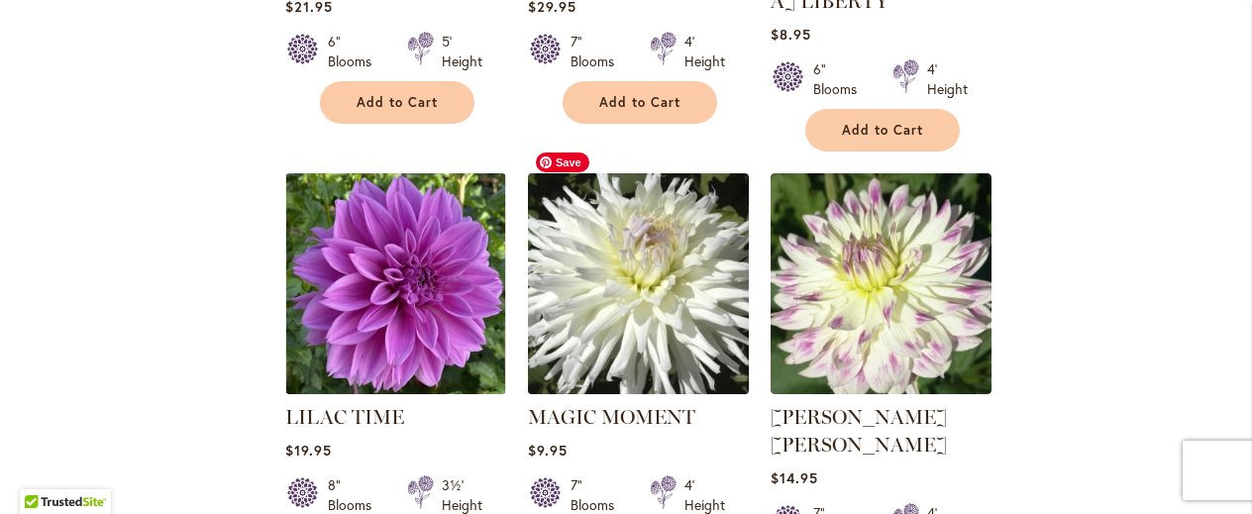
click at [595, 316] on img at bounding box center [639, 283] width 232 height 232
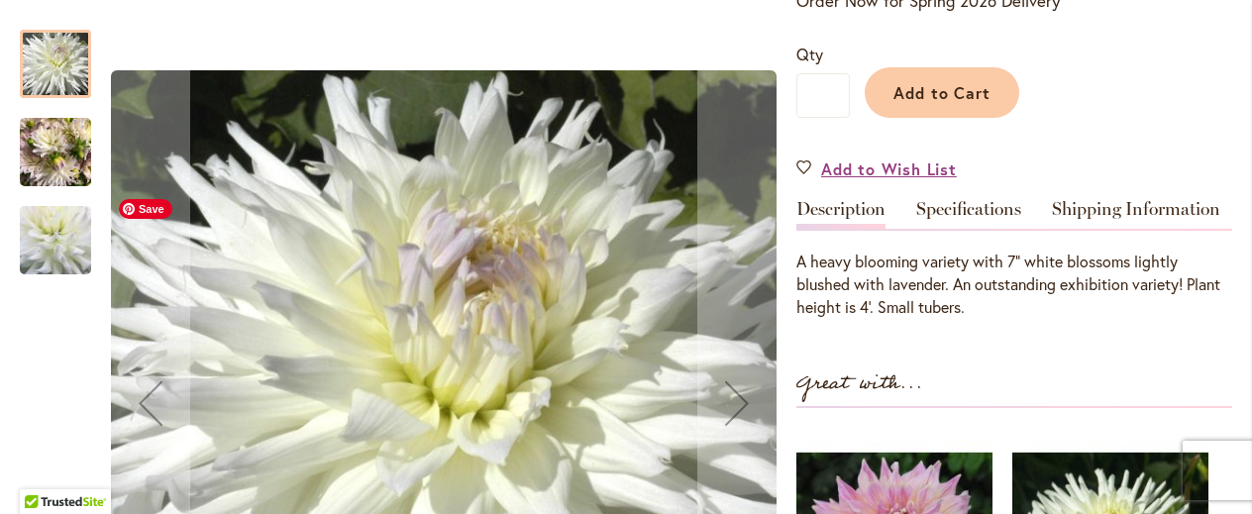
scroll to position [462, 0]
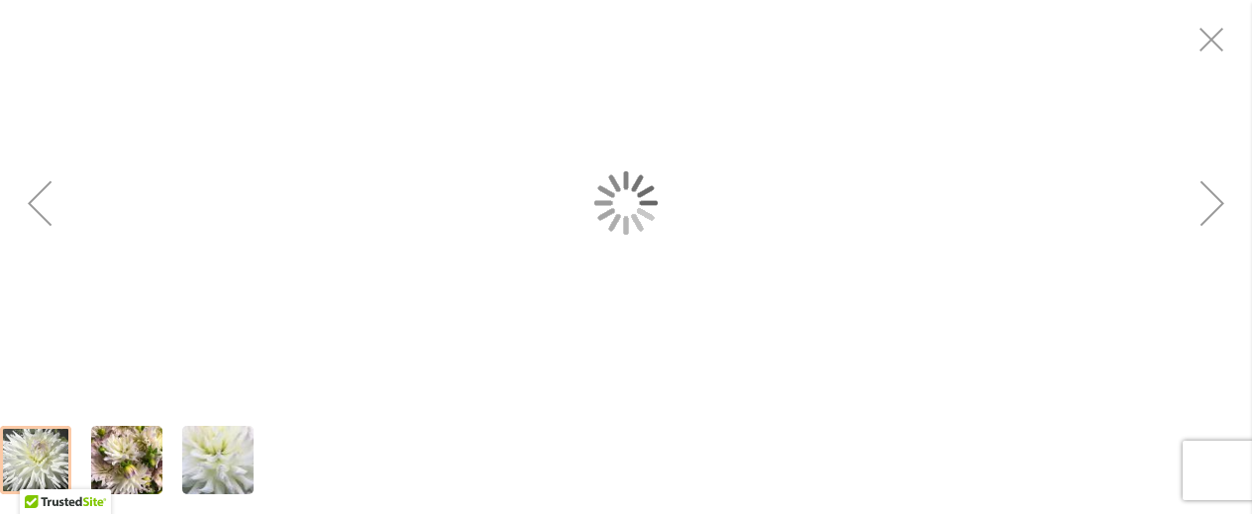
drag, startPoint x: 0, startPoint y: 0, endPoint x: 595, endPoint y: 316, distance: 673.3
click at [595, 316] on div "MAGIC MOMENT" at bounding box center [626, 203] width 1252 height 406
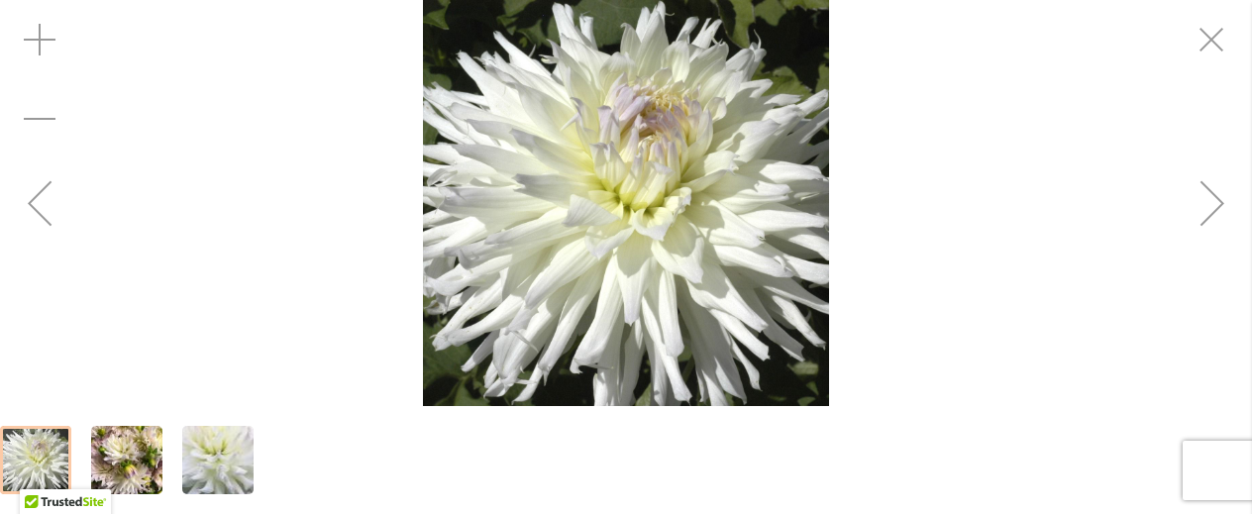
click at [151, 443] on img "MAGIC MOMENT" at bounding box center [126, 460] width 71 height 95
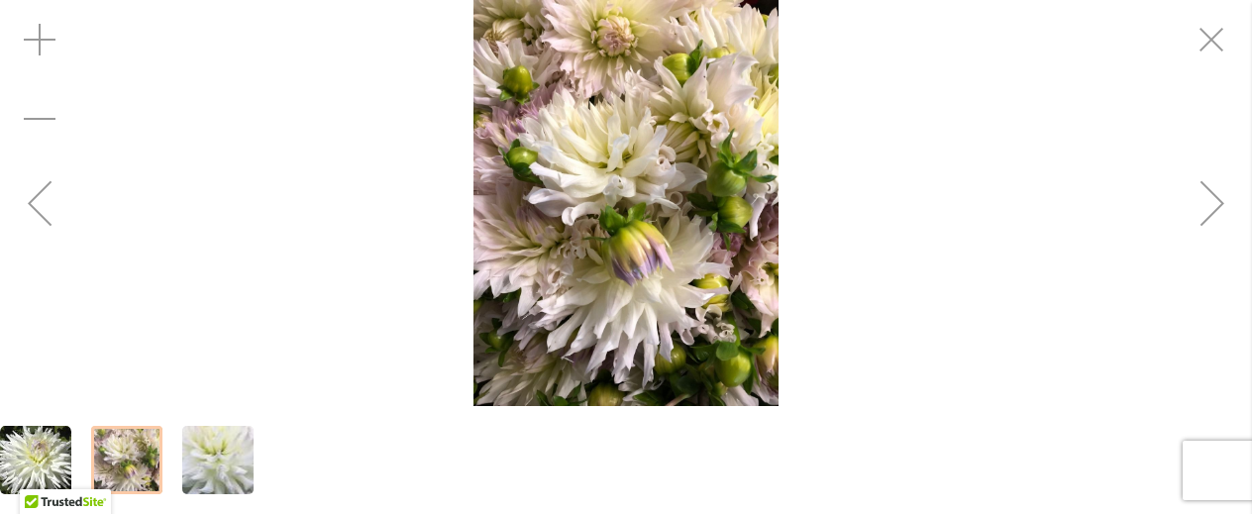
click at [242, 455] on img "MAGIC MOMENT" at bounding box center [219, 460] width 138 height 137
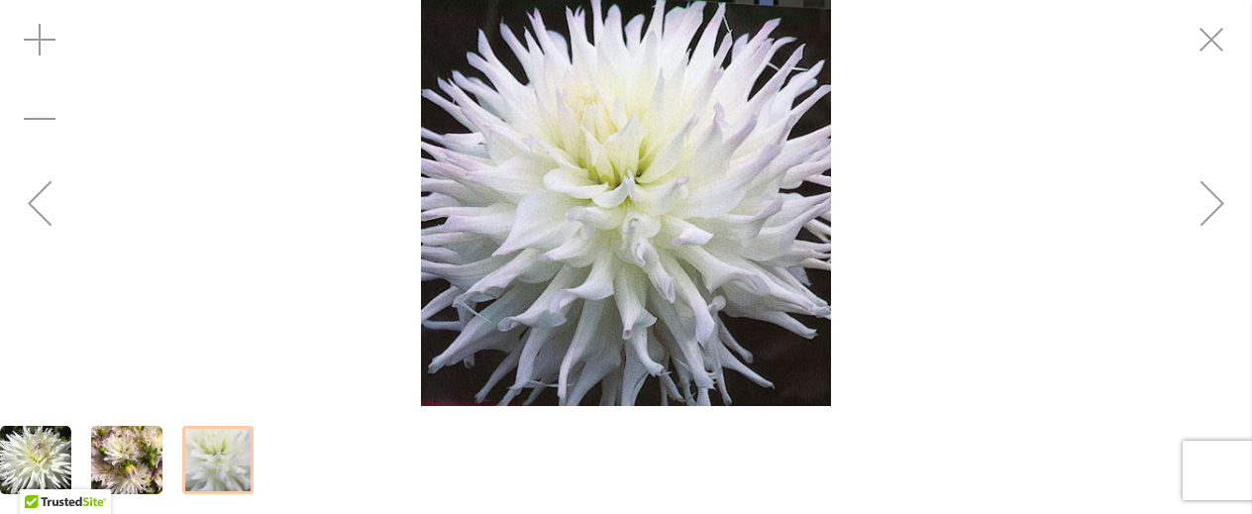
click at [35, 191] on div "Previous" at bounding box center [39, 202] width 79 height 79
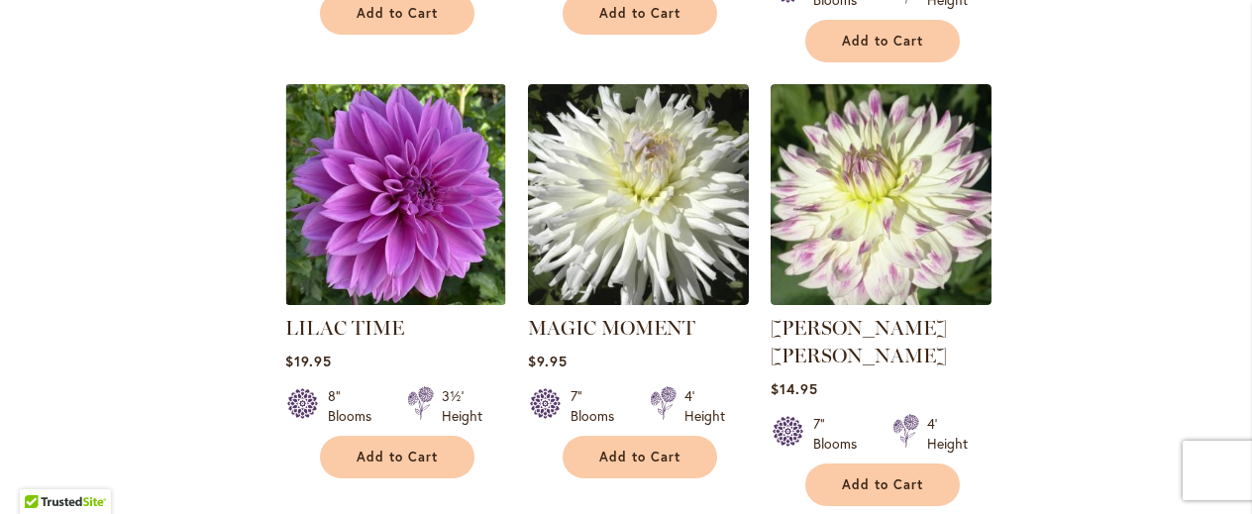
scroll to position [1672, 0]
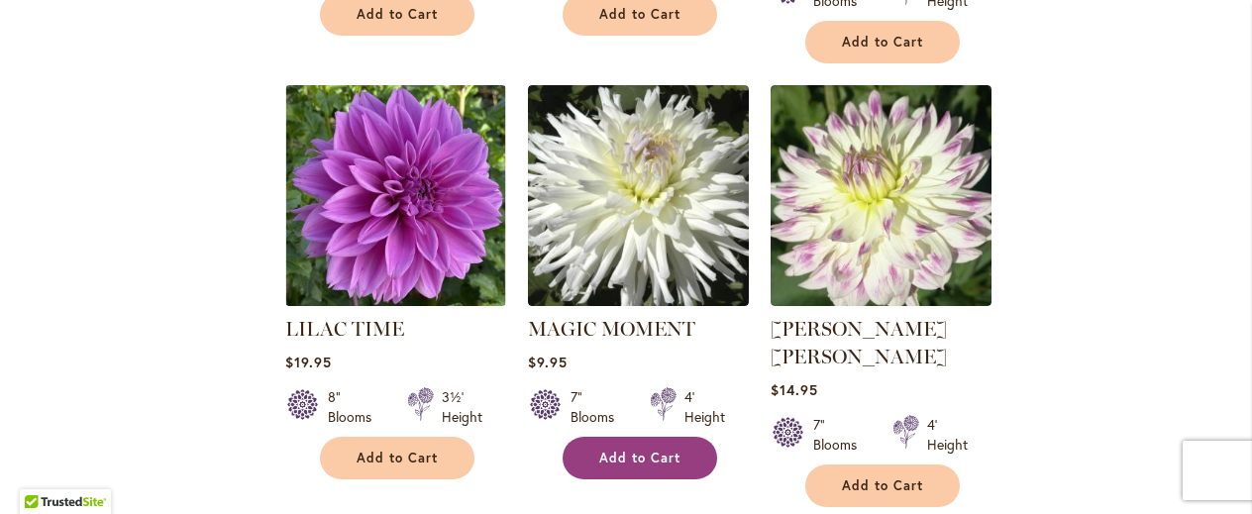
click at [618, 450] on span "Add to Cart" at bounding box center [639, 458] width 81 height 17
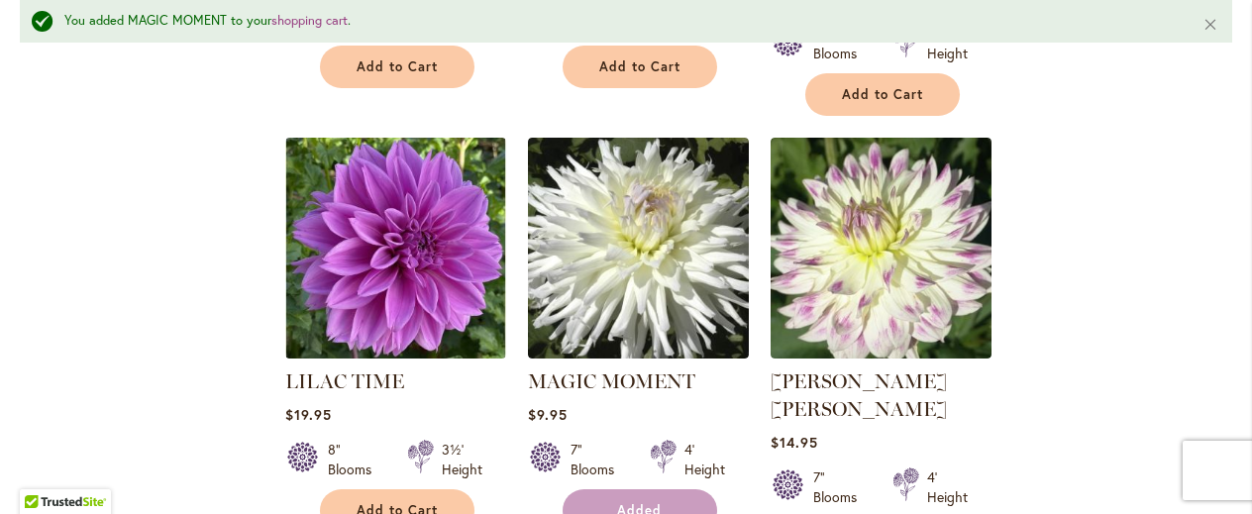
scroll to position [1723, 0]
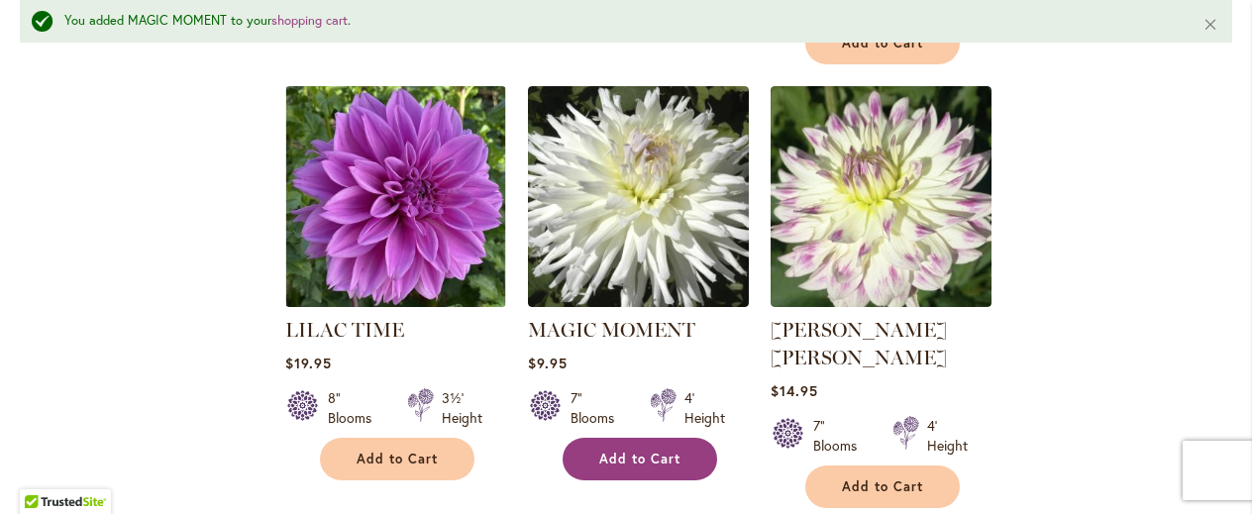
click at [618, 451] on span "Add to Cart" at bounding box center [639, 459] width 81 height 17
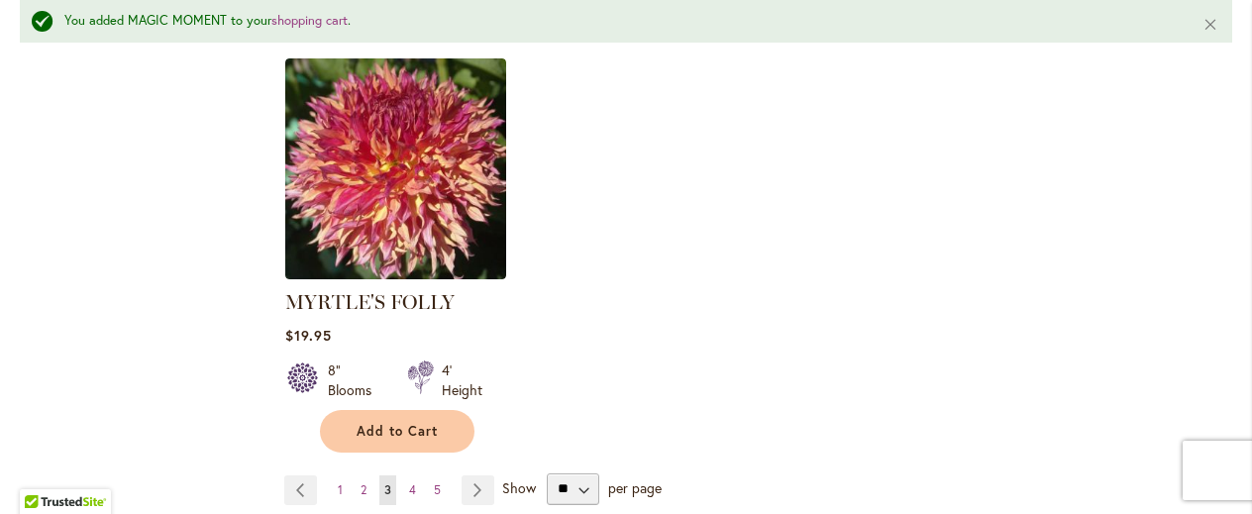
scroll to position [2640, 0]
click at [409, 482] on span "4" at bounding box center [412, 489] width 7 height 15
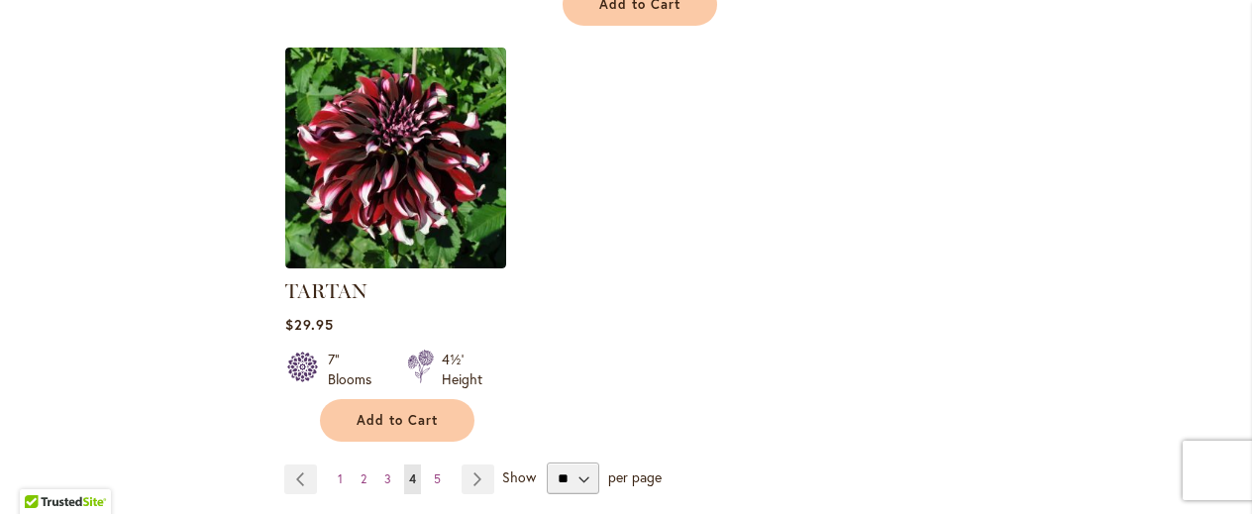
scroll to position [2561, 0]
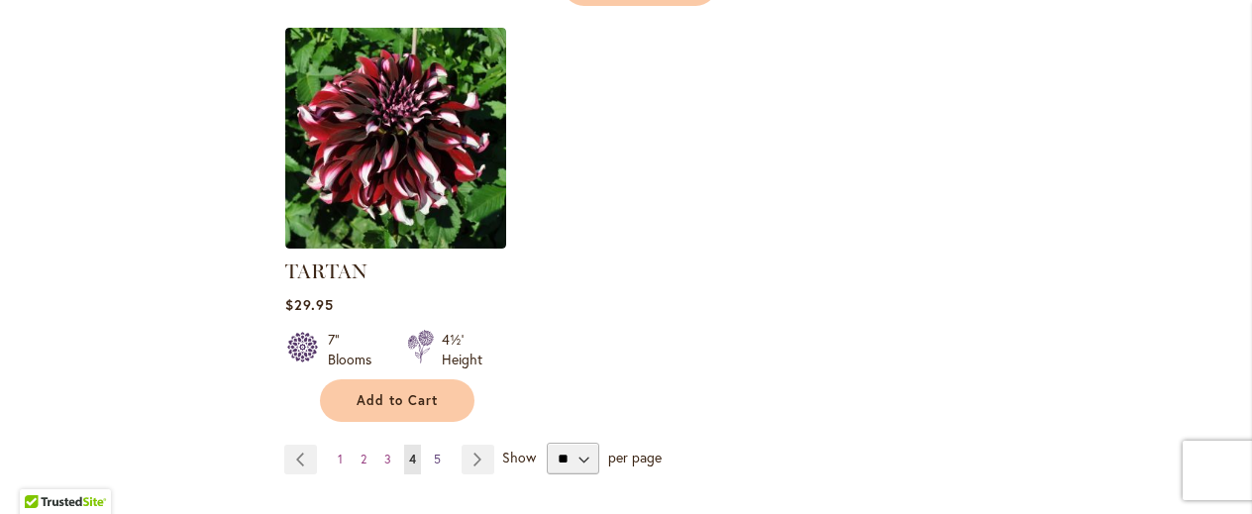
click at [436, 452] on span "5" at bounding box center [437, 459] width 7 height 15
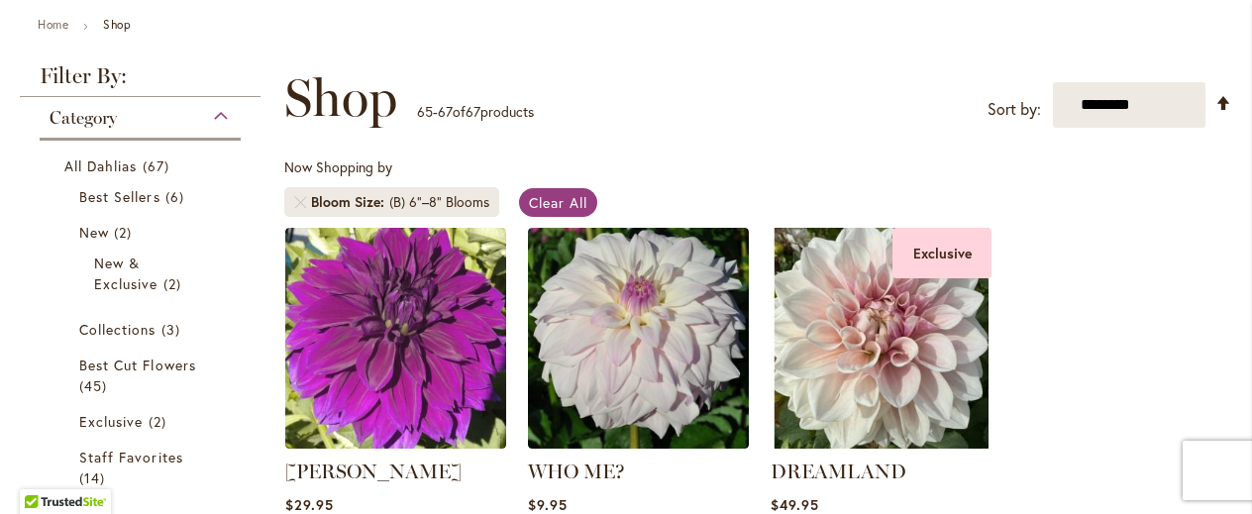
scroll to position [224, 0]
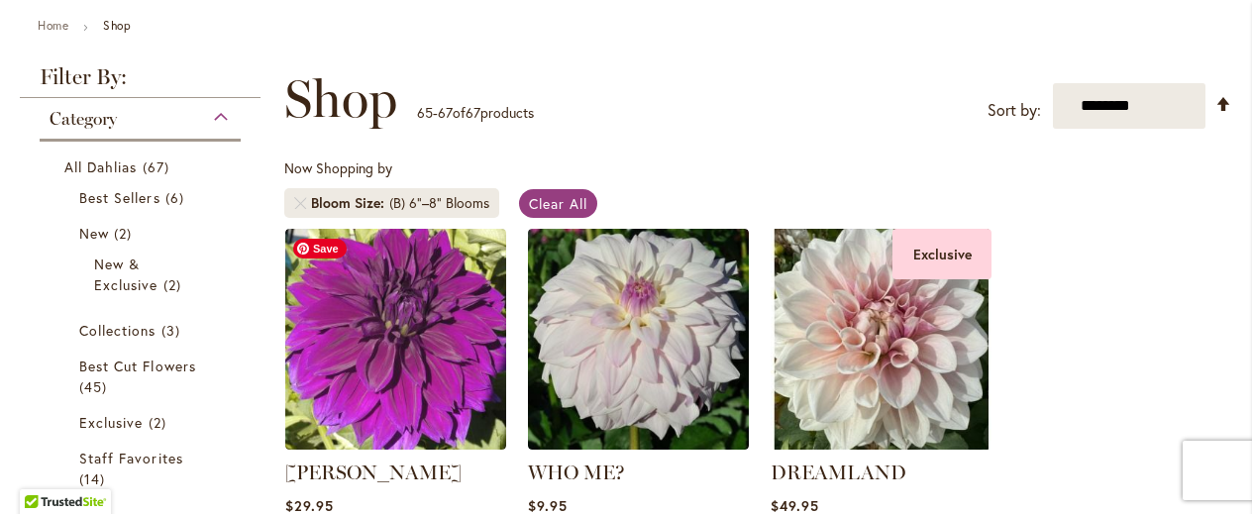
click at [436, 433] on img at bounding box center [395, 339] width 221 height 221
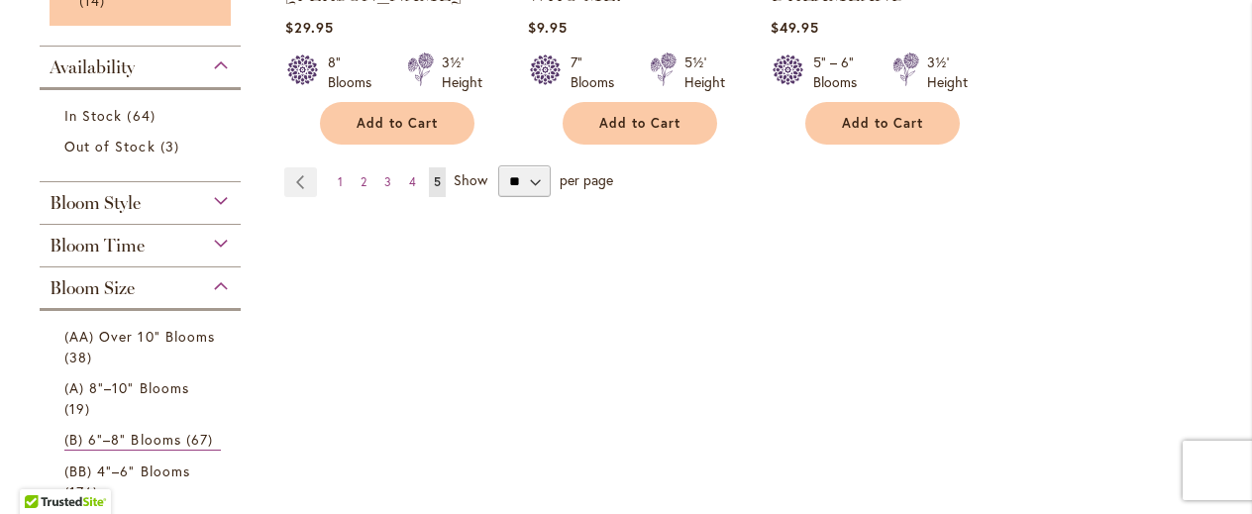
scroll to position [704, 0]
click at [212, 254] on div "Bloom Time Early (75 days) 2 items Average (90 days) 53 items Late (120 days) 1…" at bounding box center [140, 245] width 201 height 43
click at [214, 240] on div "Bloom Time" at bounding box center [140, 240] width 201 height 32
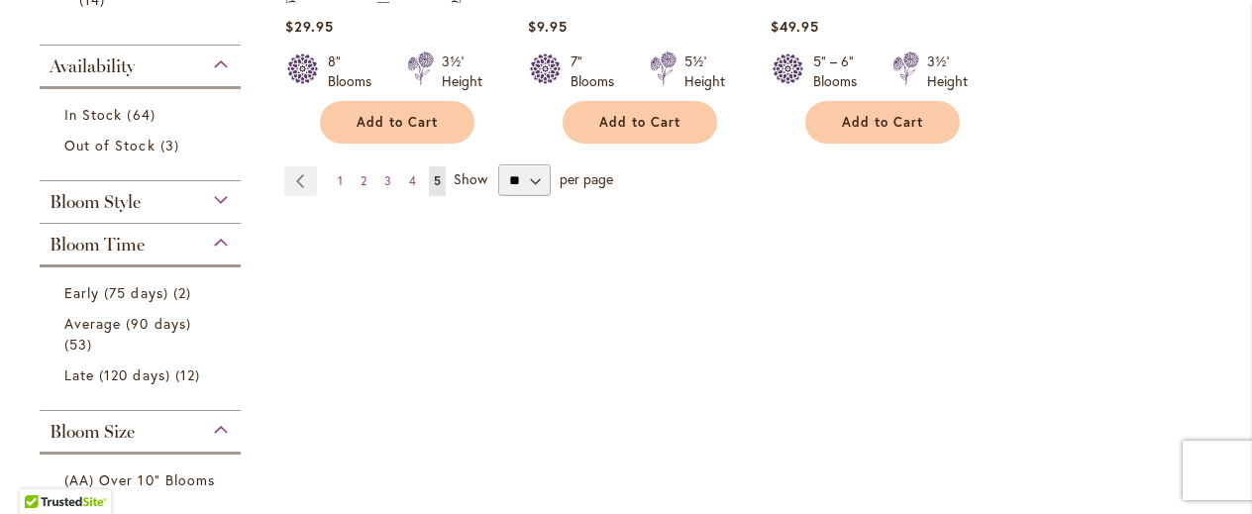
click at [214, 240] on div "Bloom Time" at bounding box center [140, 240] width 201 height 32
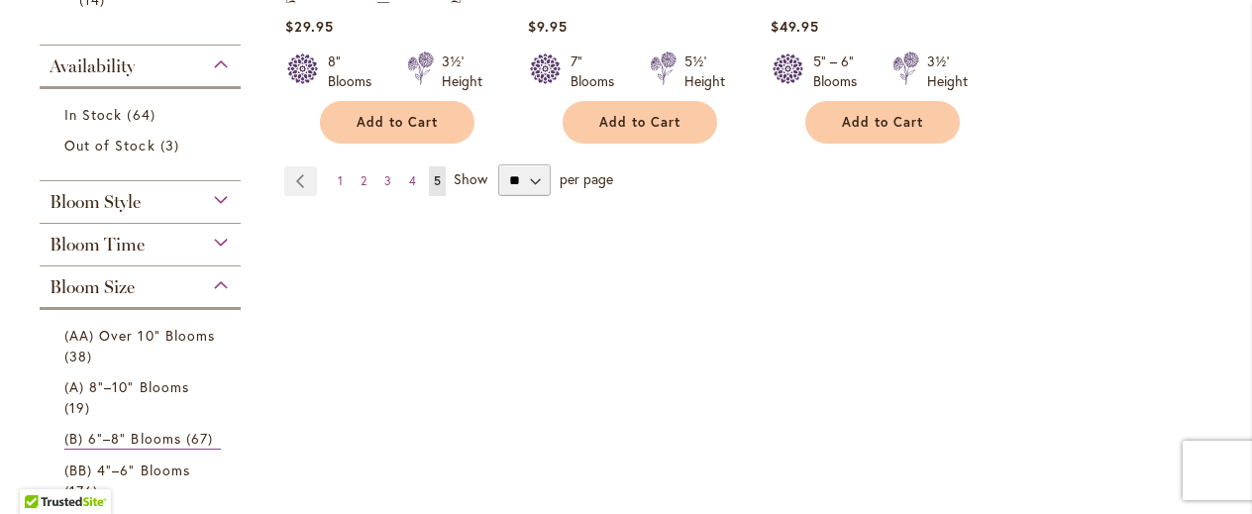
click at [214, 240] on div "Bloom Time" at bounding box center [140, 240] width 201 height 32
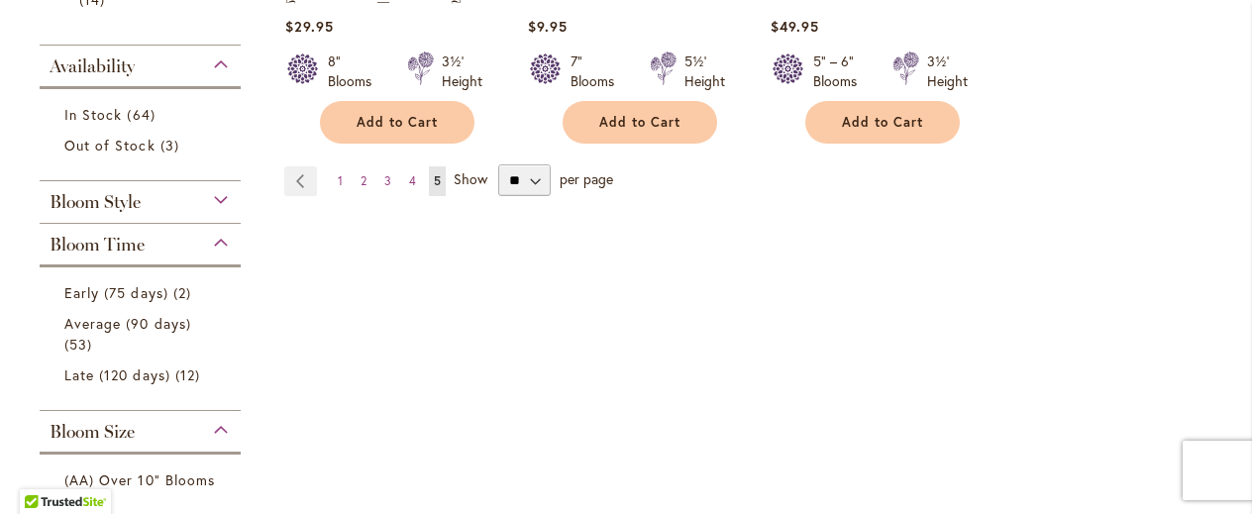
click at [214, 240] on div "Bloom Time" at bounding box center [140, 240] width 201 height 32
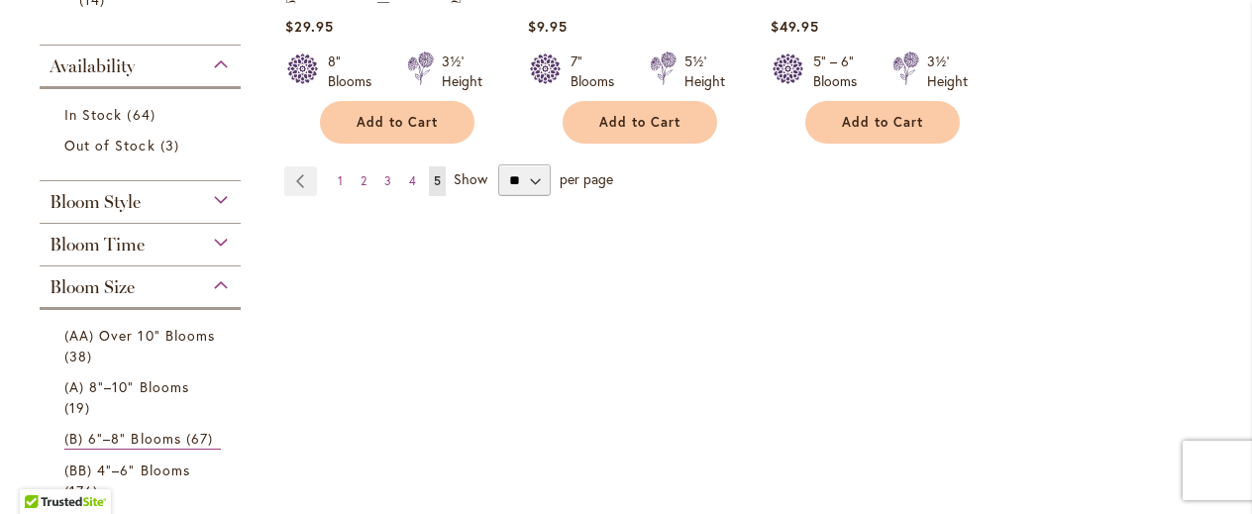
click at [213, 241] on div "Bloom Time" at bounding box center [140, 240] width 201 height 32
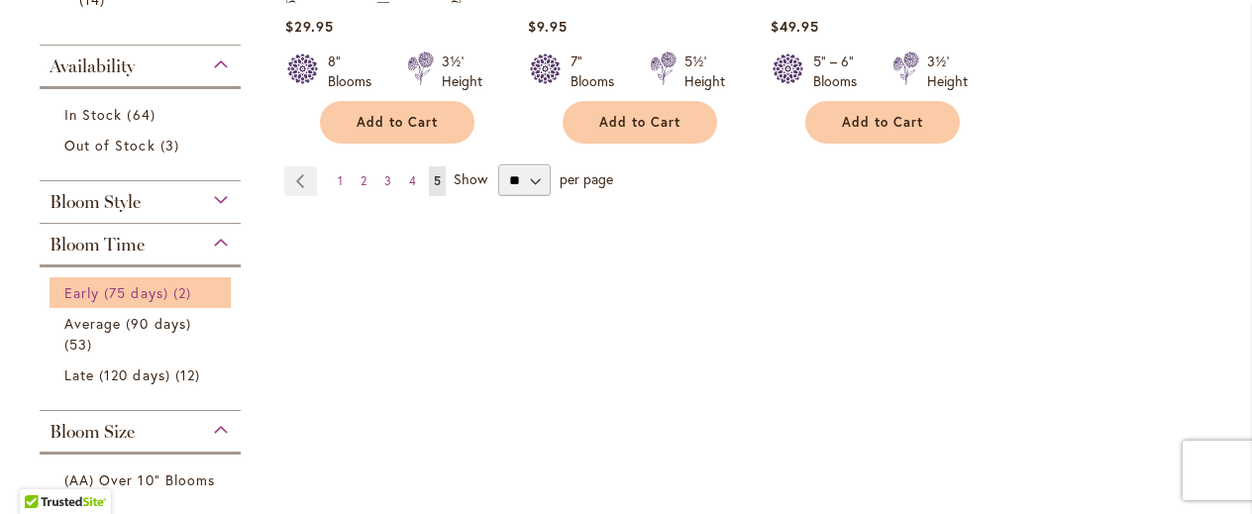
click at [155, 286] on span "Early (75 days)" at bounding box center [116, 292] width 104 height 19
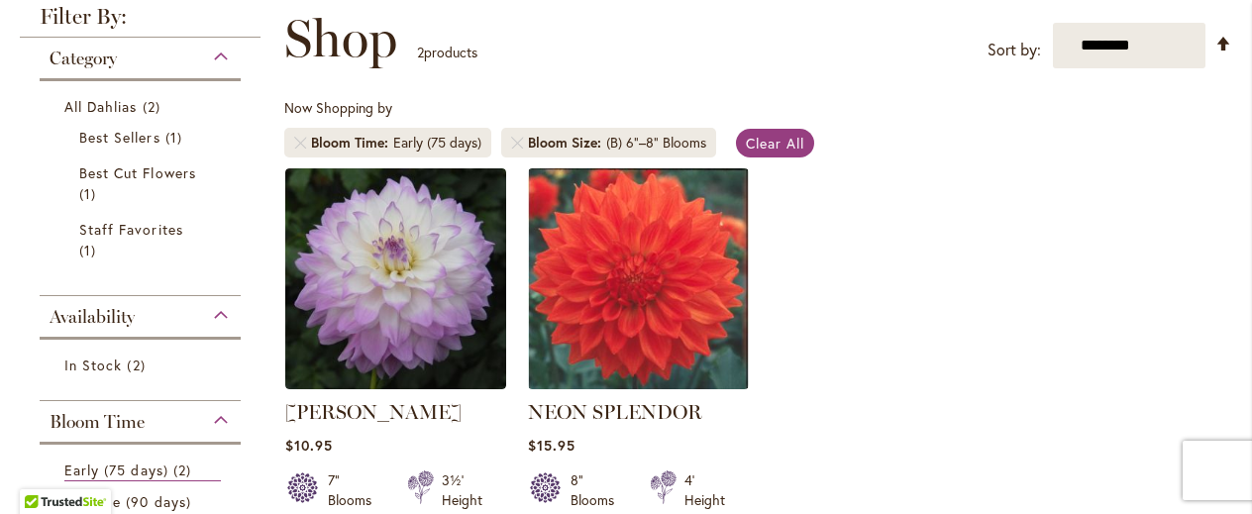
scroll to position [285, 0]
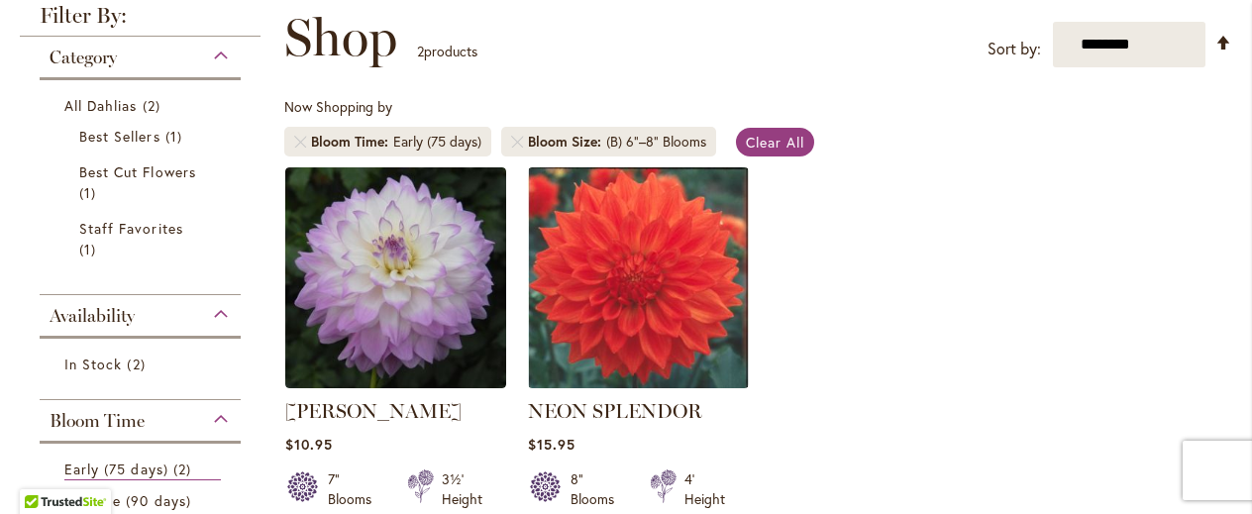
click at [279, 309] on div "**********" at bounding box center [752, 344] width 960 height 679
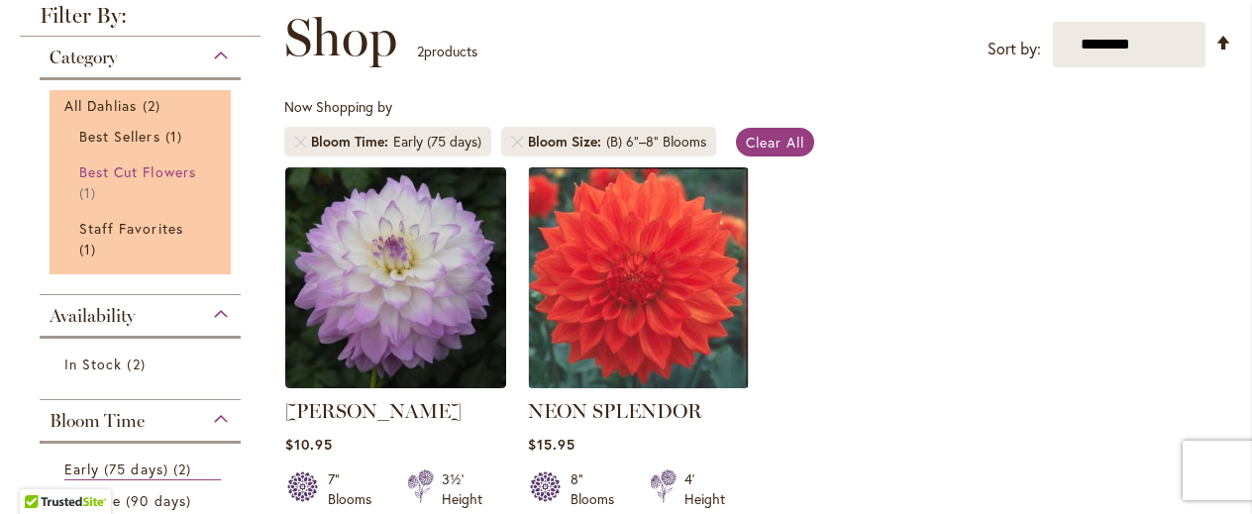
click at [182, 172] on span "Best Cut Flowers" at bounding box center [137, 172] width 117 height 19
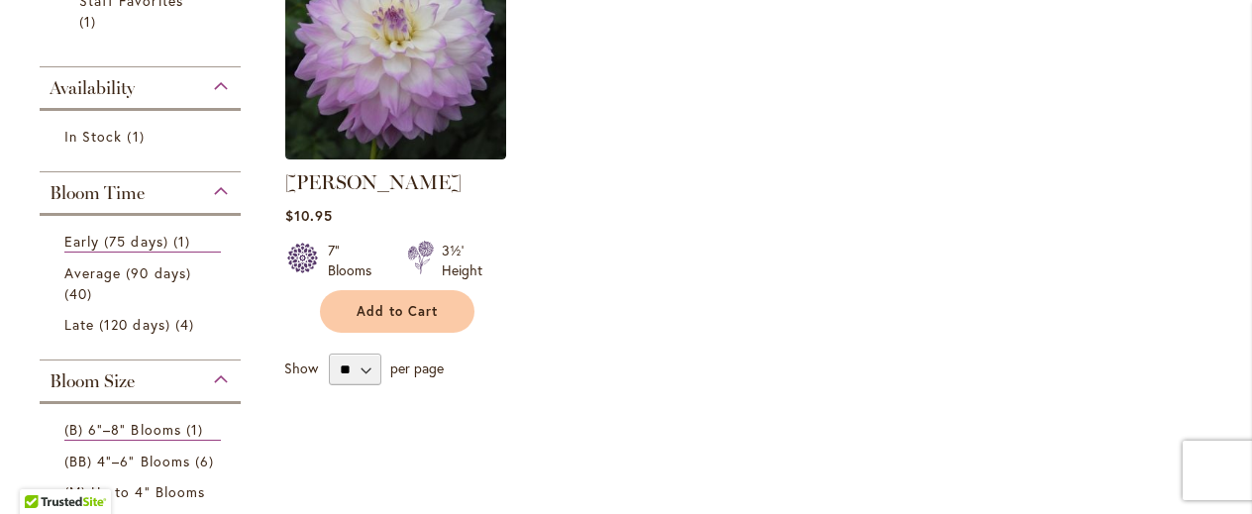
scroll to position [523, 0]
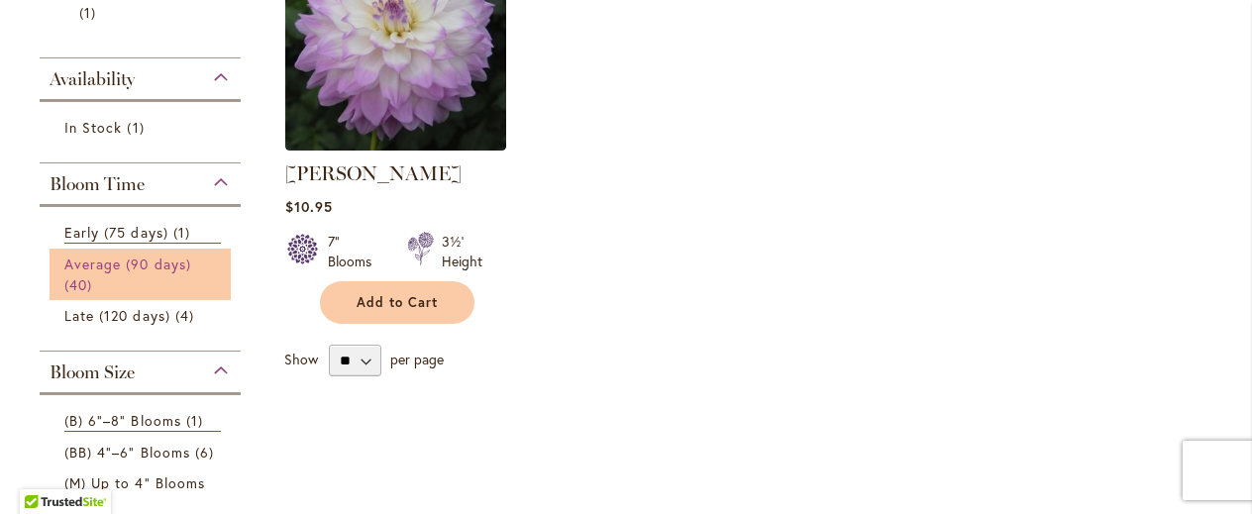
click at [128, 274] on link "Average (90 days) 40 items" at bounding box center [142, 275] width 157 height 42
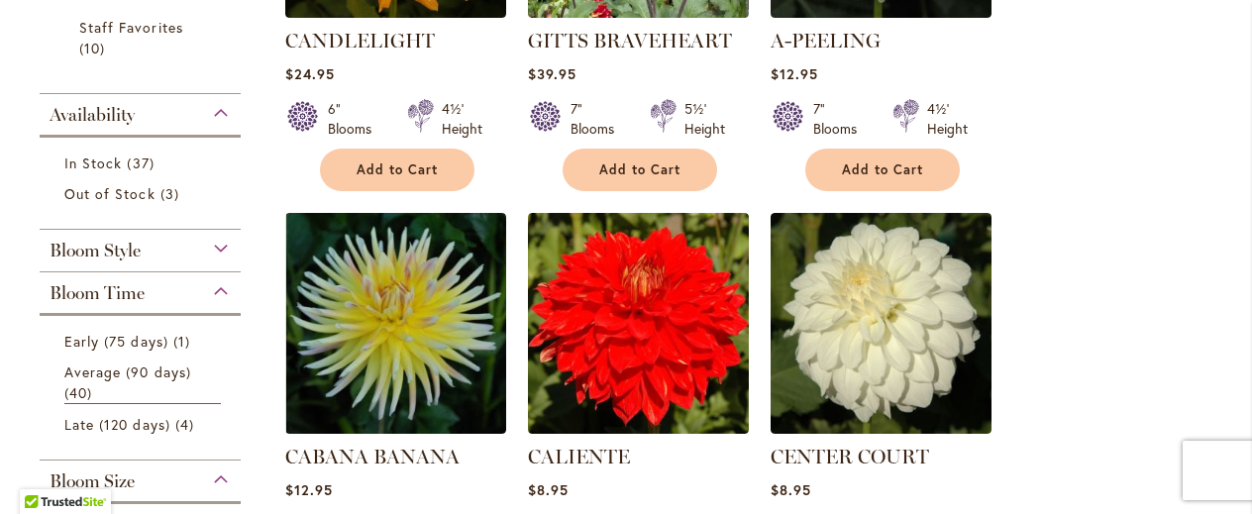
scroll to position [638, 0]
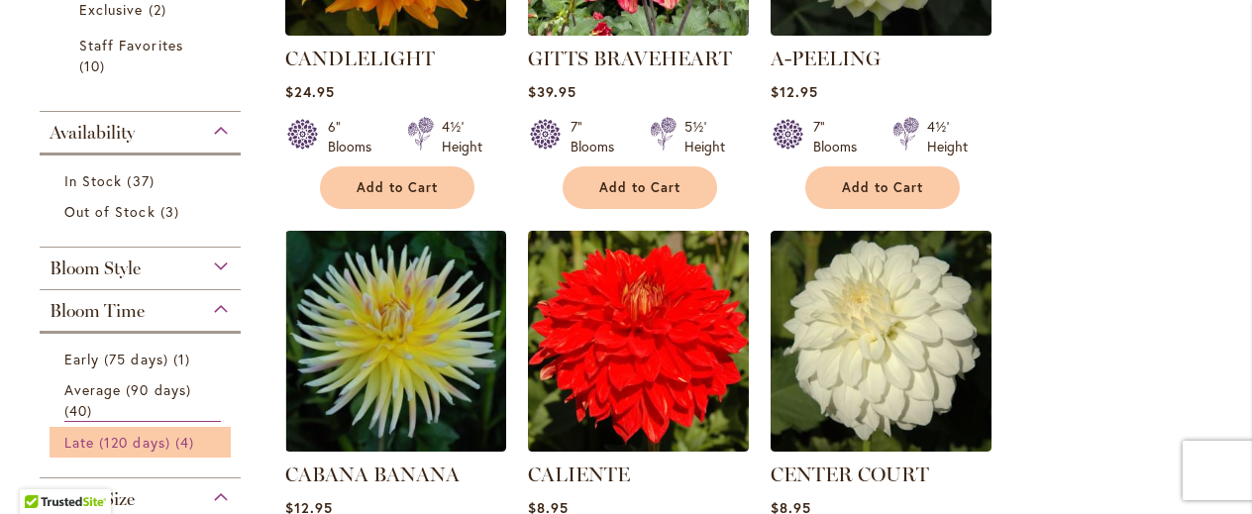
click at [125, 435] on span "Late (120 days)" at bounding box center [117, 442] width 106 height 19
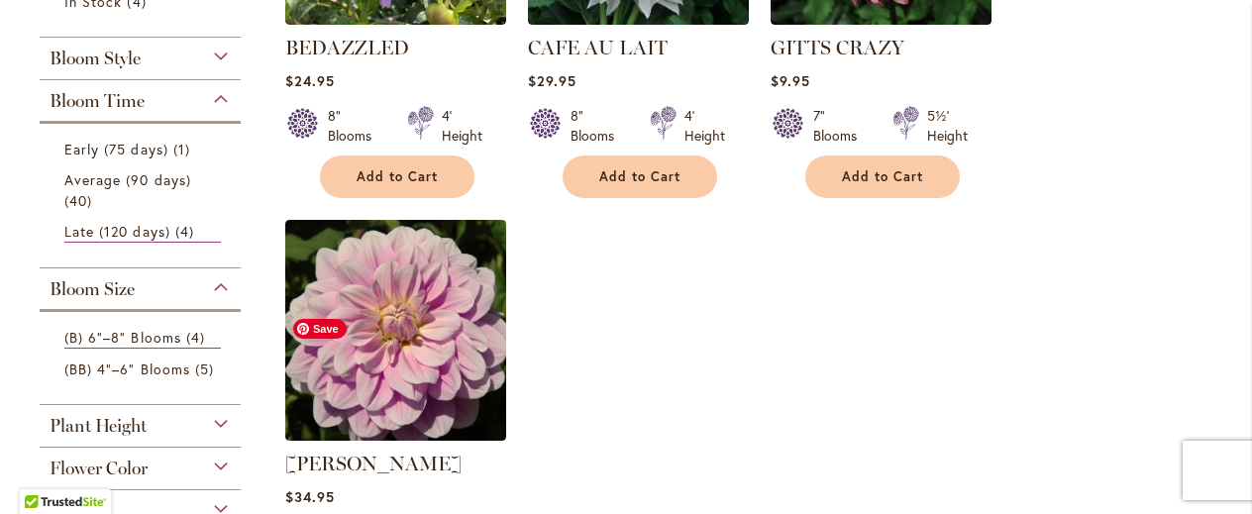
scroll to position [650, 0]
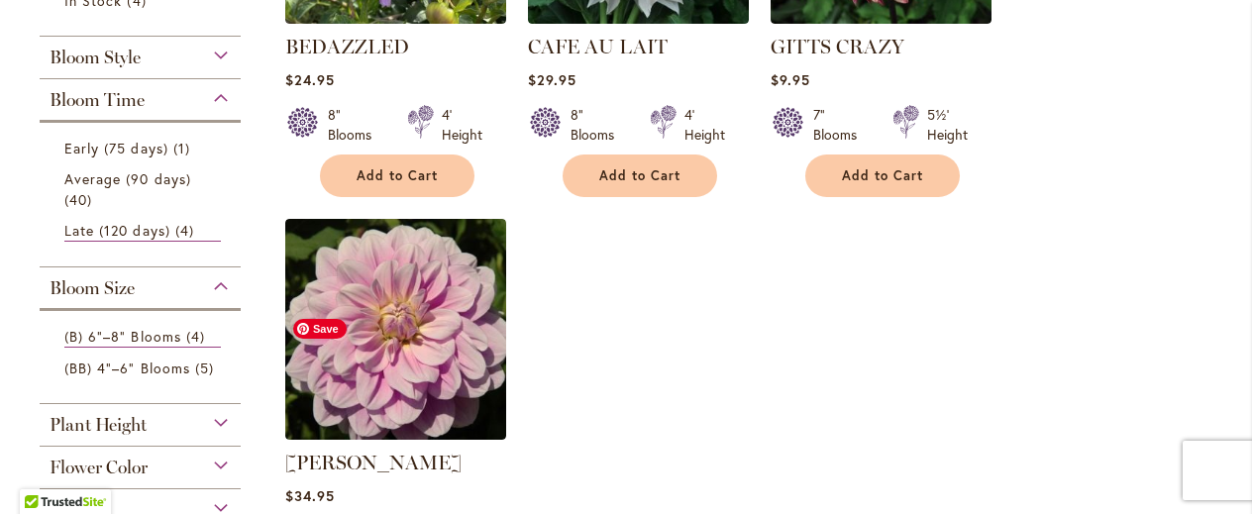
click at [307, 314] on img at bounding box center [395, 329] width 221 height 221
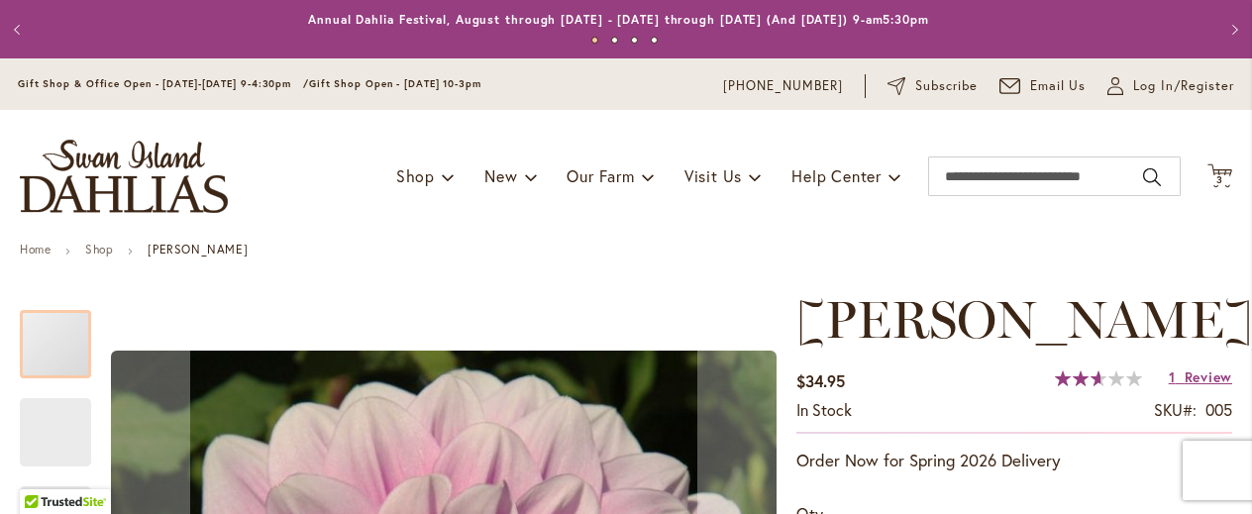
click at [232, 200] on div "Toggle Nav Shop Dahlia Tubers Collections Fresh Cut Dahlias Gardening Supplies …" at bounding box center [626, 176] width 1252 height 133
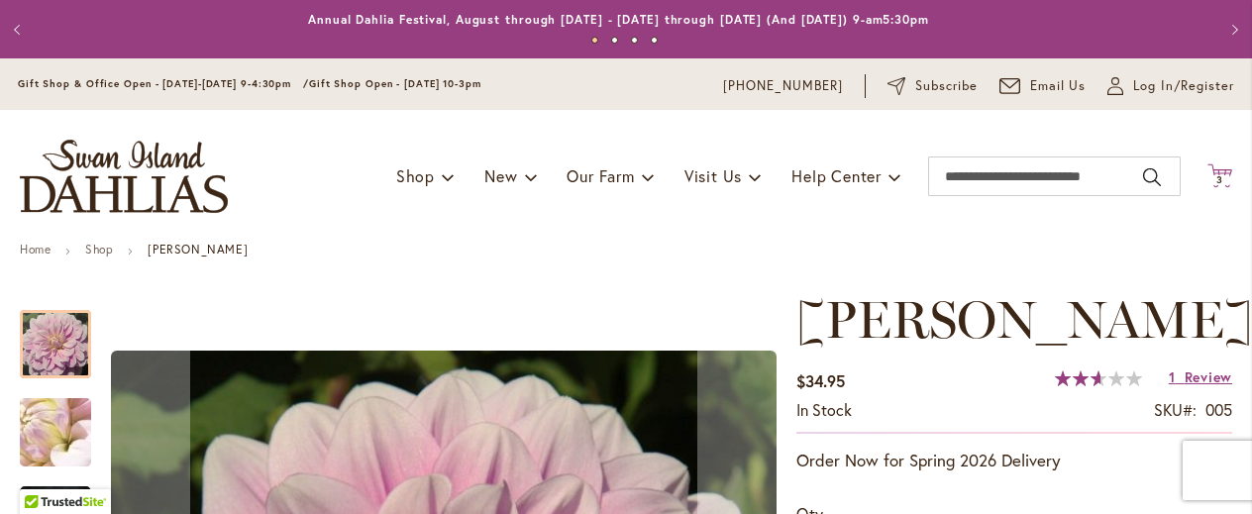
click at [1208, 174] on icon at bounding box center [1220, 175] width 25 height 24
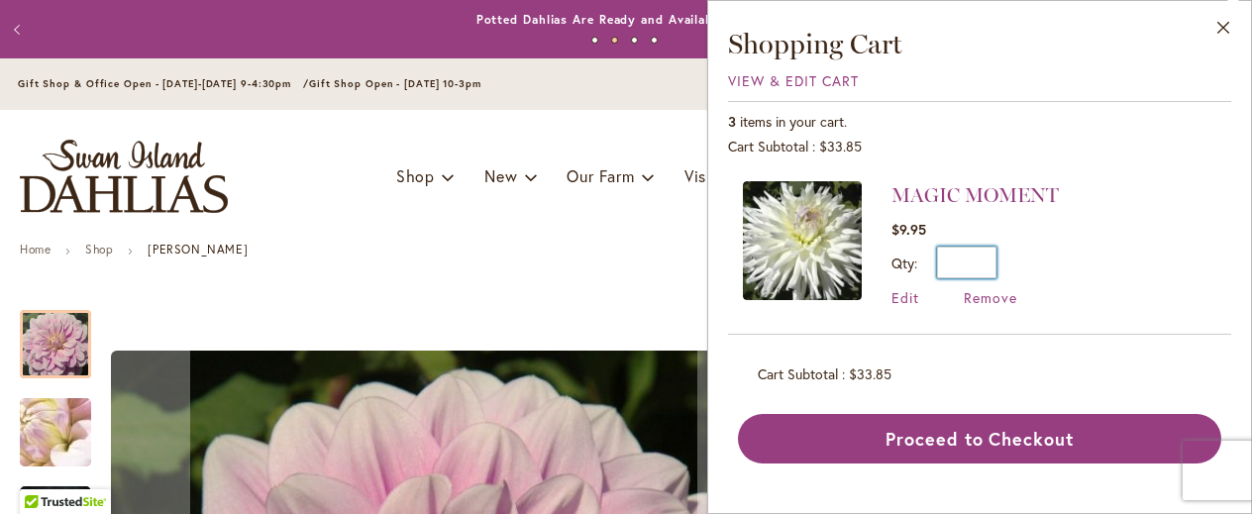
click at [987, 266] on input "*" at bounding box center [966, 263] width 59 height 32
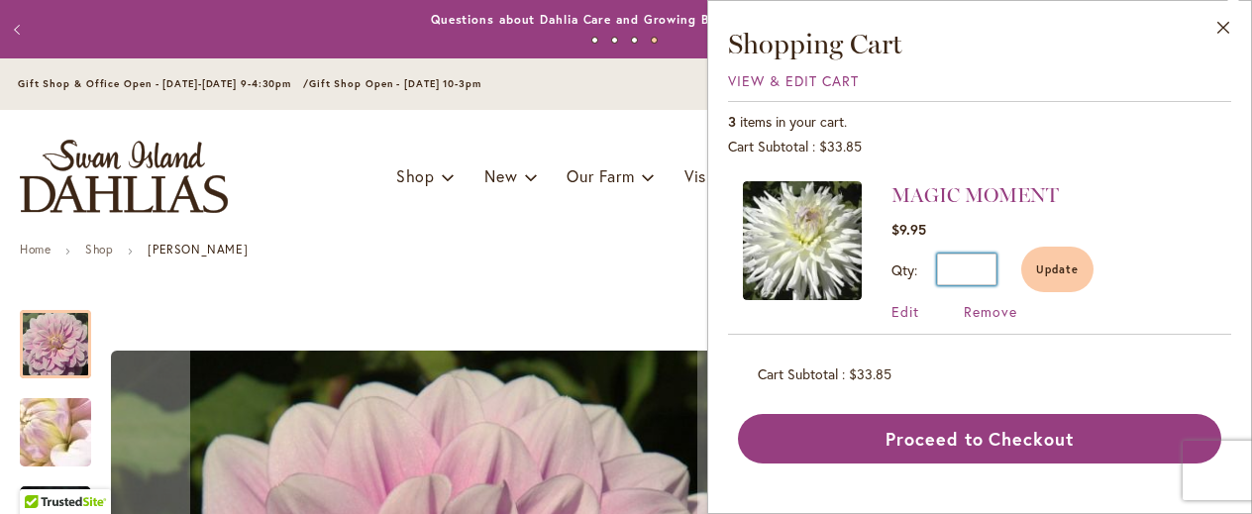
type input "*"
click at [774, 318] on li "MAGIC MOMENT $9.95 Qty * Update Edit Remove" at bounding box center [980, 261] width 474 height 160
click at [1050, 282] on button "Update" at bounding box center [1058, 270] width 72 height 46
click at [1050, 282] on div "Qty * Update" at bounding box center [993, 270] width 202 height 46
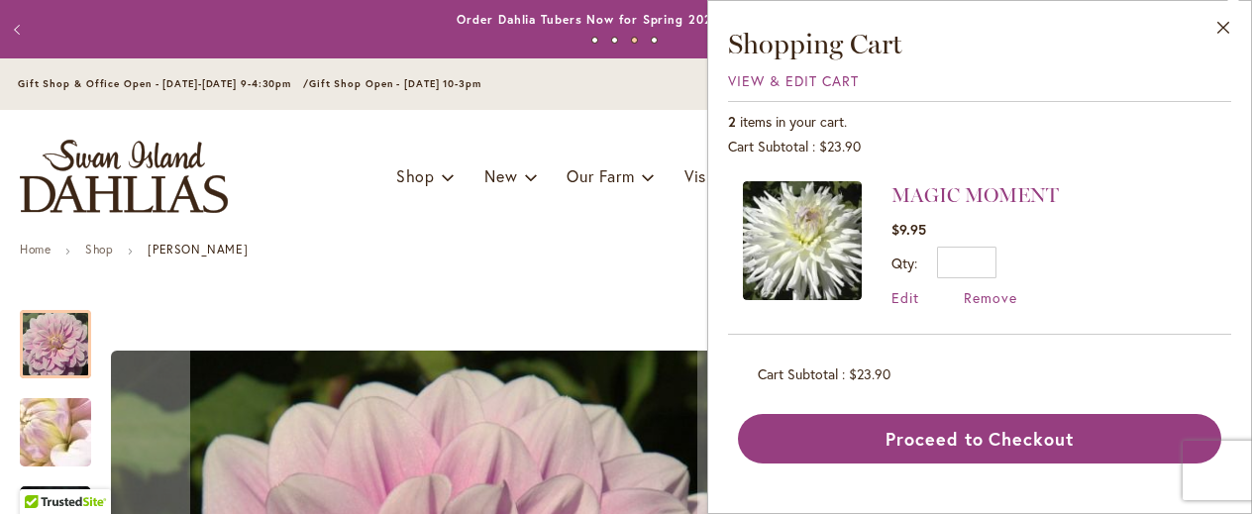
click at [1120, 393] on div "2 items in your cart. Cart Subtotal $23.90 Recently added item(s) MAGIC MOMENT …" at bounding box center [979, 282] width 503 height 363
click at [540, 231] on div "Toggle Nav Shop Dahlia Tubers Collections Fresh Cut Dahlias Gardening Supplies …" at bounding box center [626, 176] width 1252 height 133
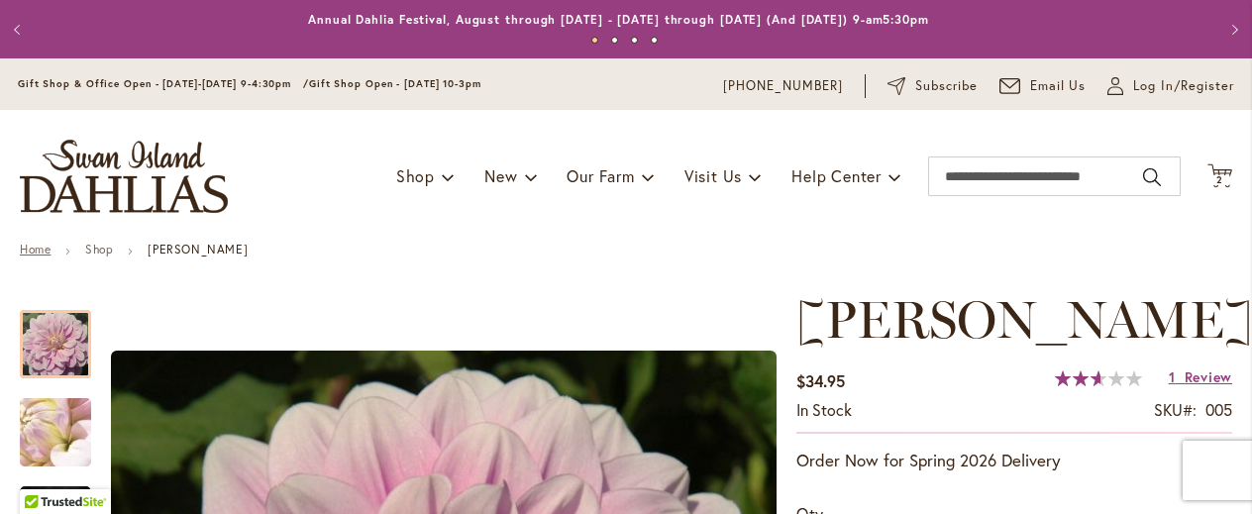
click at [39, 250] on link "Home" at bounding box center [35, 249] width 31 height 15
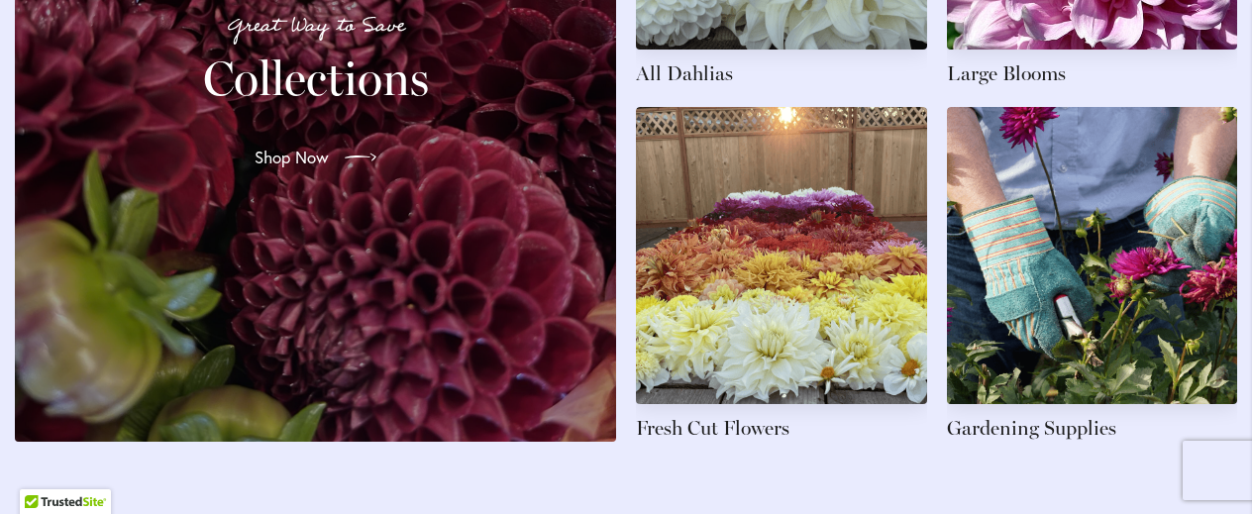
scroll to position [3177, 0]
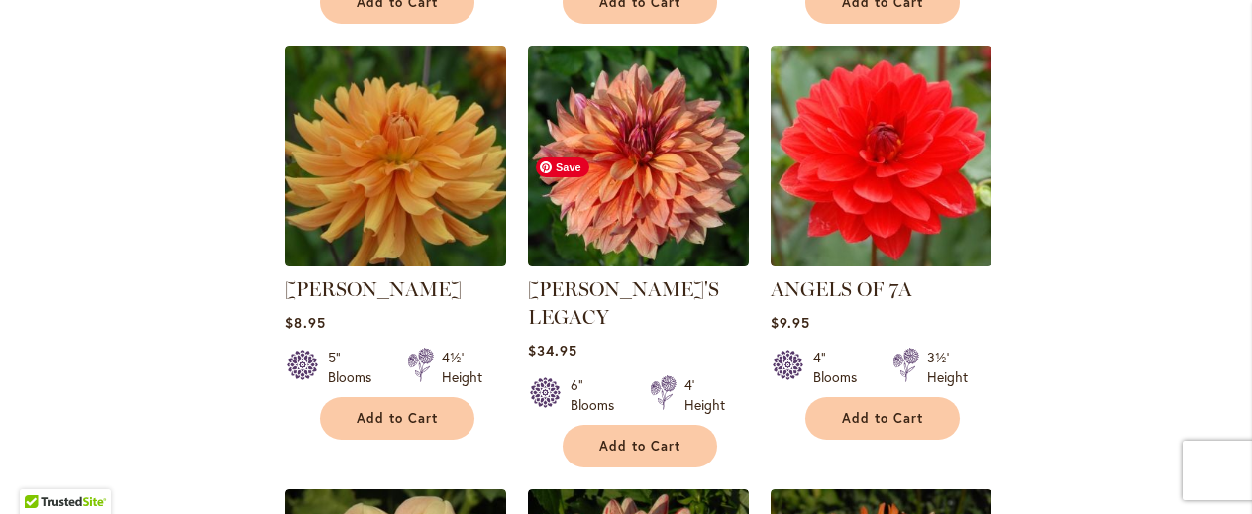
scroll to position [1699, 0]
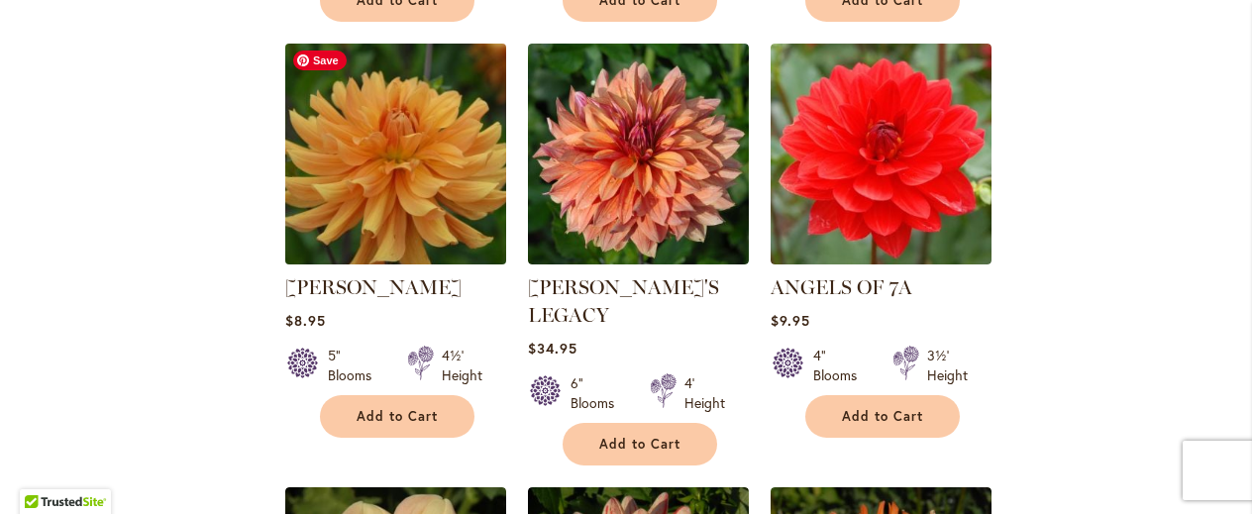
click at [468, 152] on img at bounding box center [396, 155] width 232 height 232
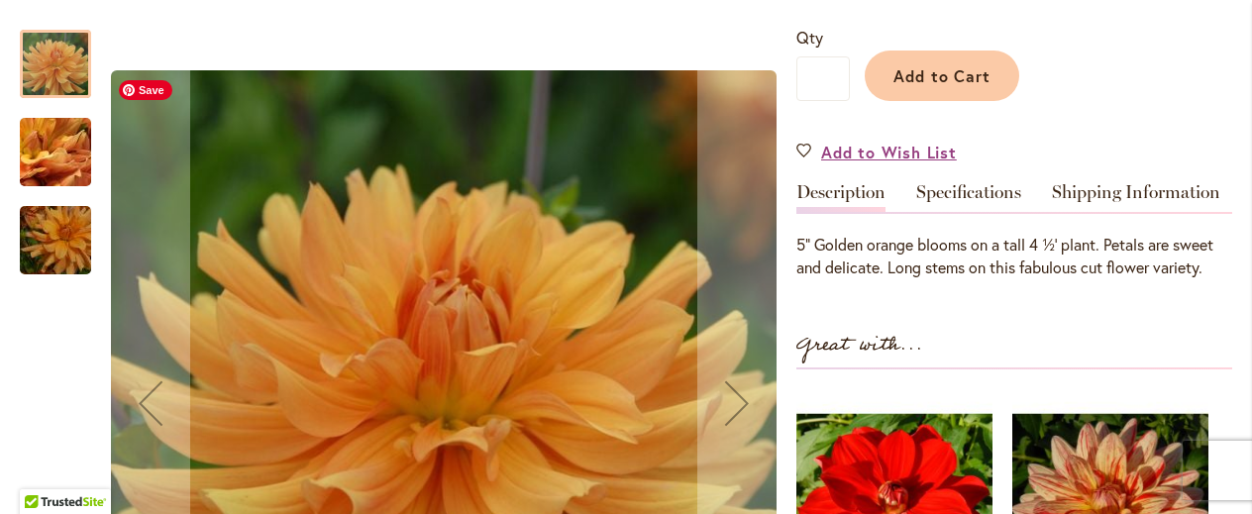
scroll to position [478, 0]
click at [48, 157] on img "ANDREW CHARLES" at bounding box center [55, 152] width 143 height 107
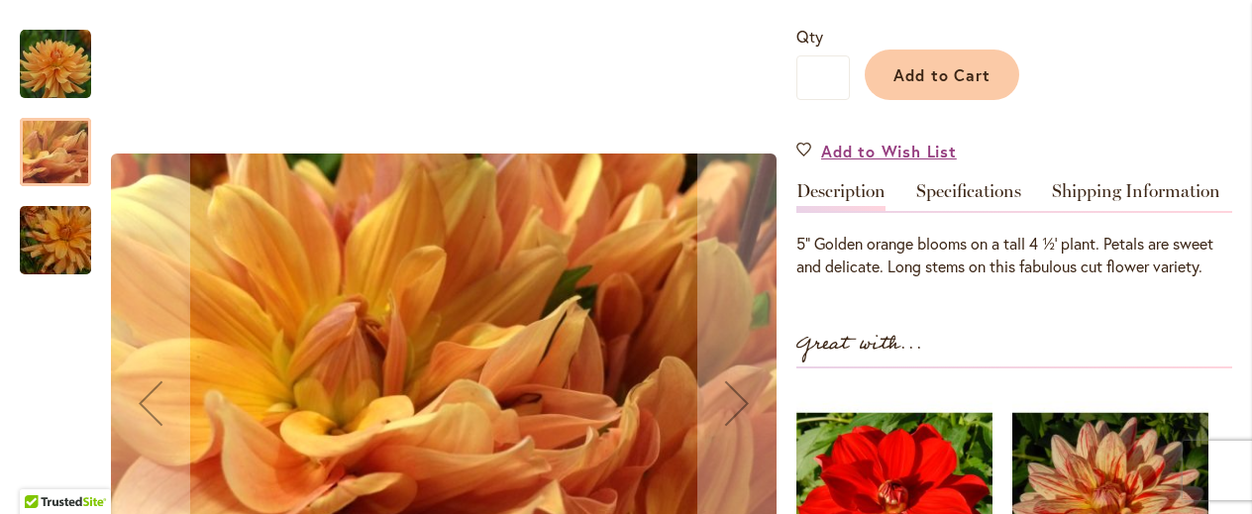
click at [46, 234] on img "ANDREW CHARLES" at bounding box center [55, 240] width 143 height 95
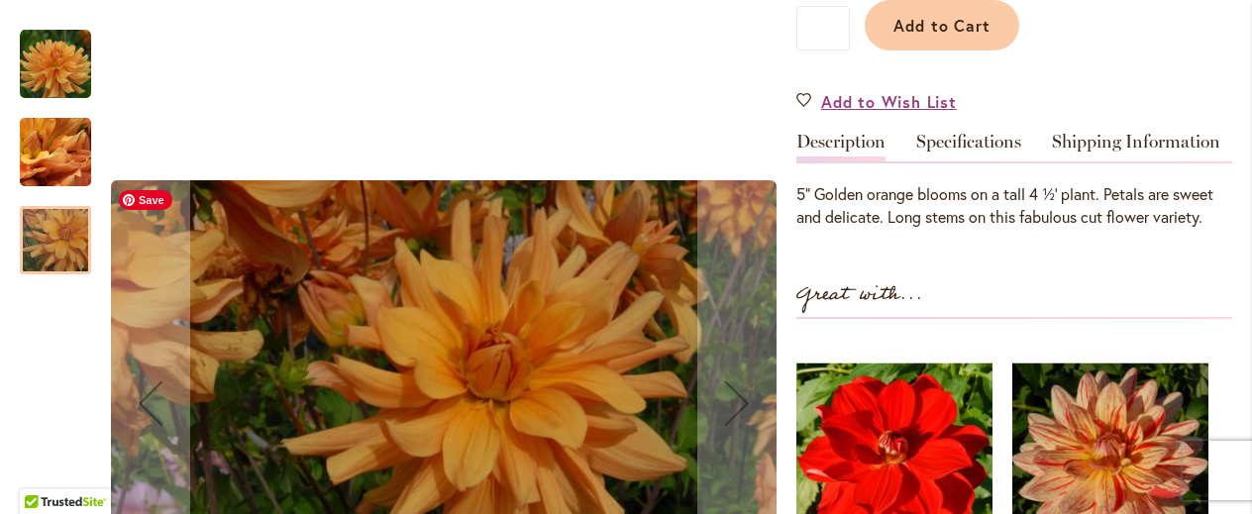
scroll to position [523, 0]
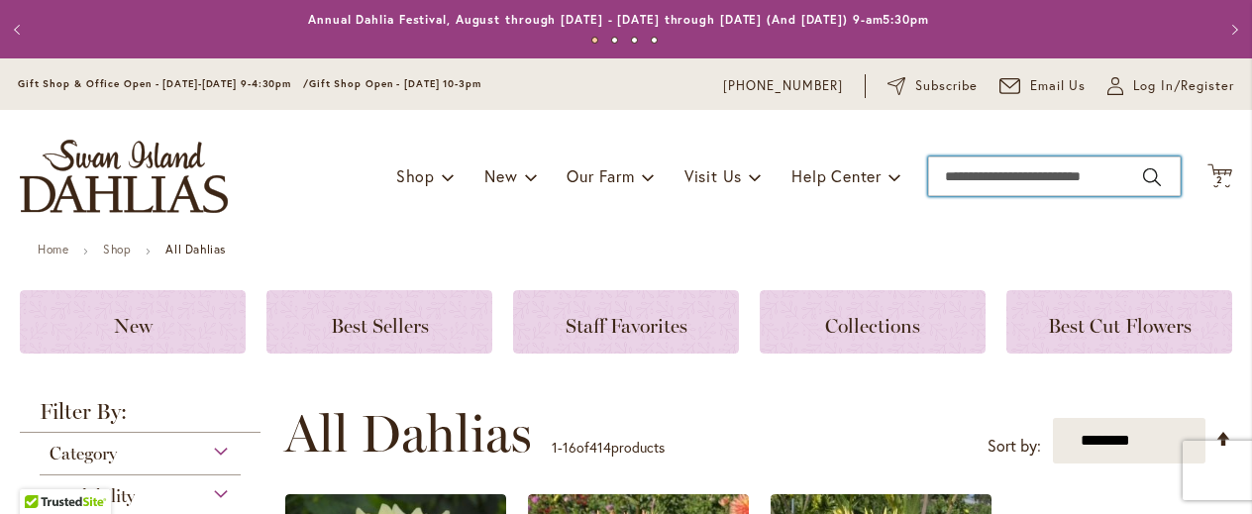
click at [954, 170] on input "Search" at bounding box center [1054, 177] width 253 height 40
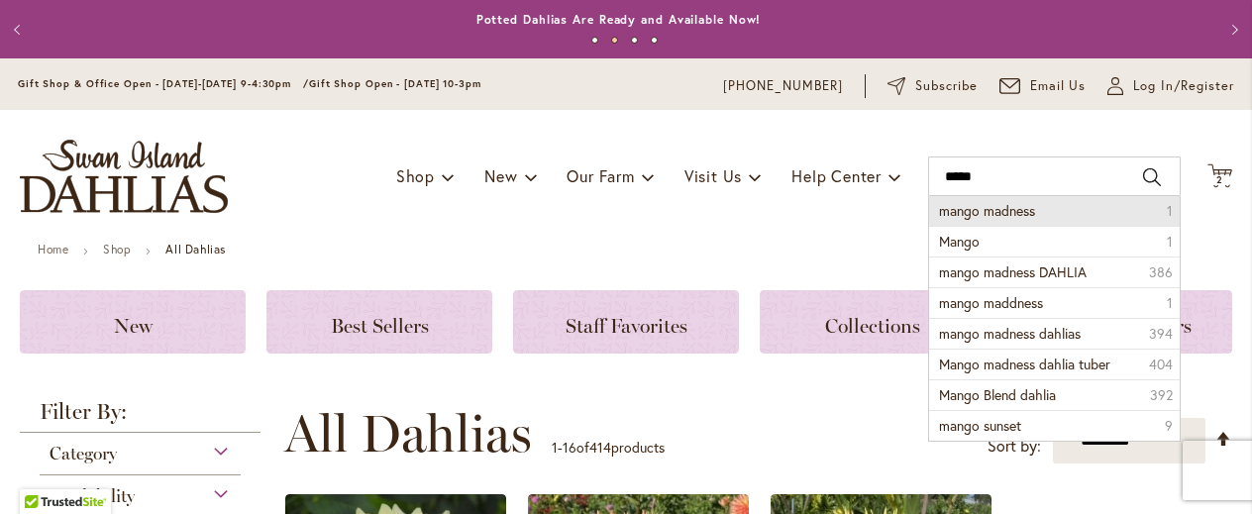
click at [943, 214] on span "mango madness" at bounding box center [987, 210] width 96 height 19
type input "**********"
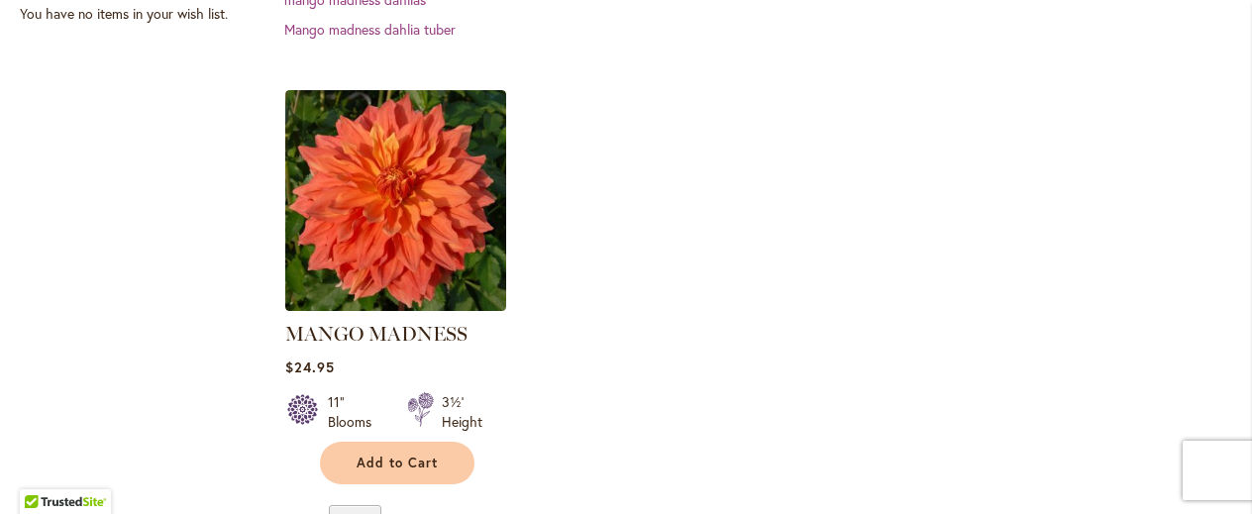
scroll to position [659, 0]
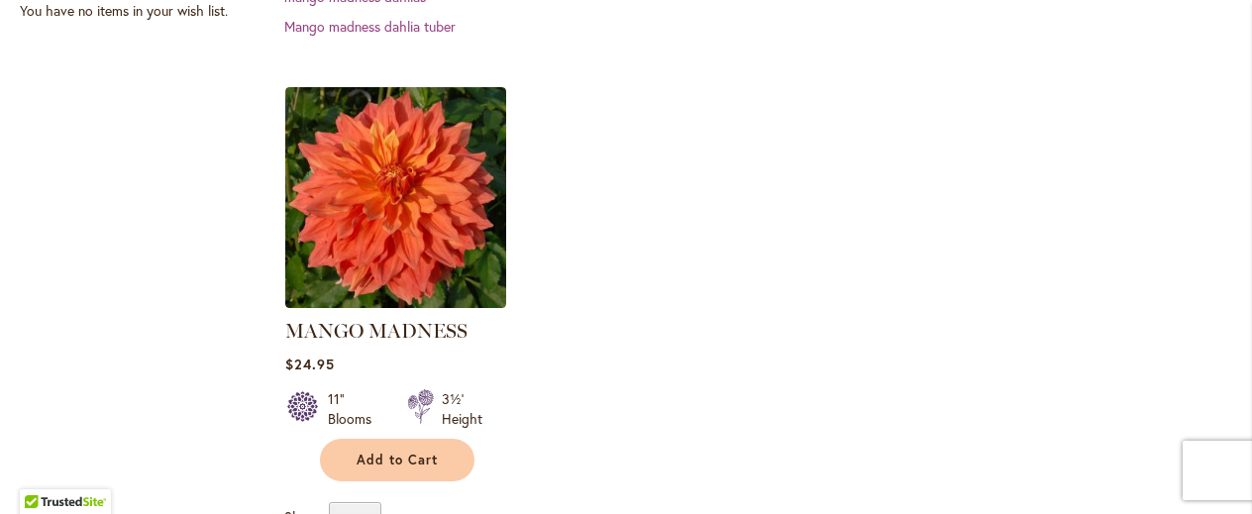
click at [676, 324] on ol "MANGO MADNESS Rating: 78% 3 Reviews $24.95 11" Blooms 3½' Height" at bounding box center [758, 284] width 948 height 396
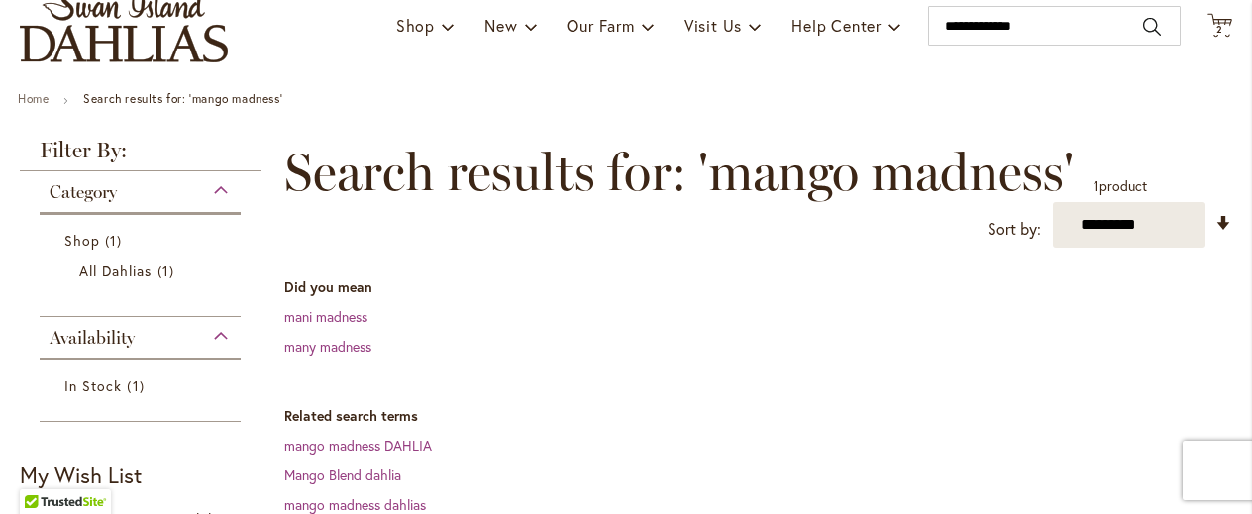
scroll to position [150, 0]
click at [1044, 32] on input "**********" at bounding box center [1054, 27] width 253 height 40
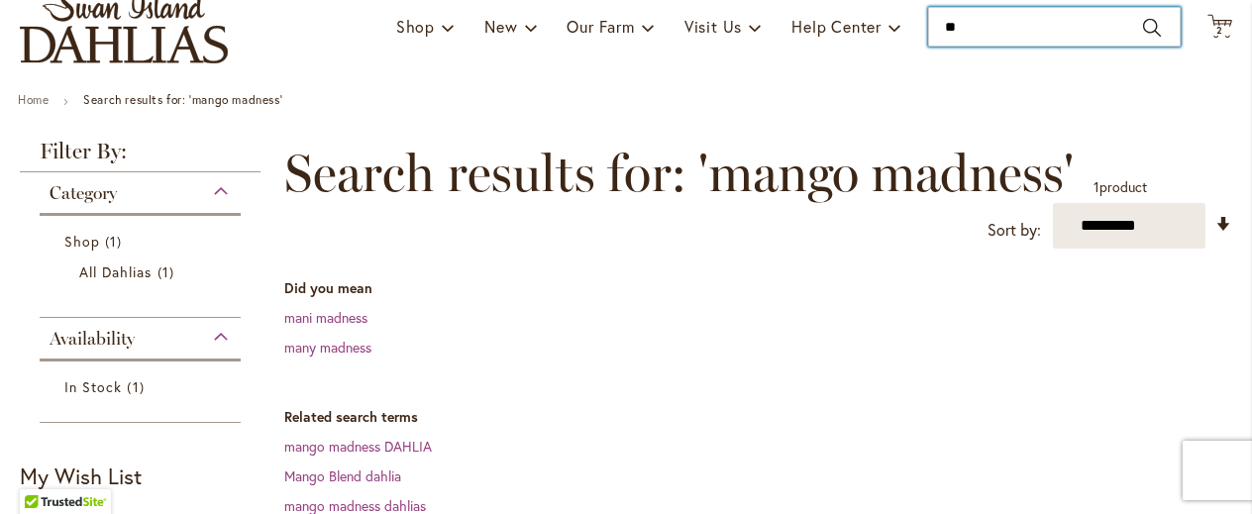
type input "*"
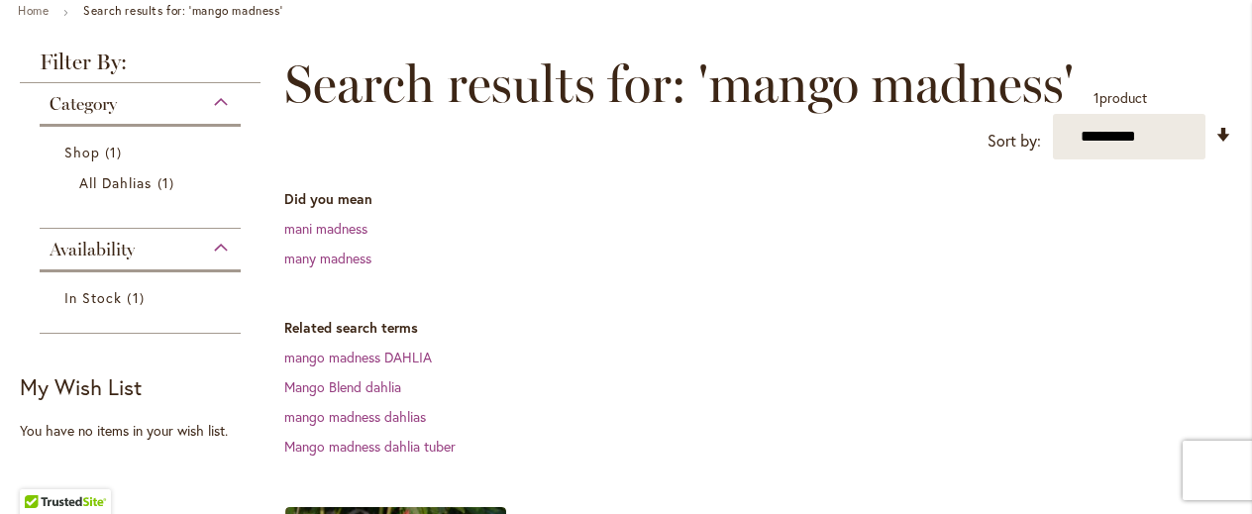
scroll to position [0, 0]
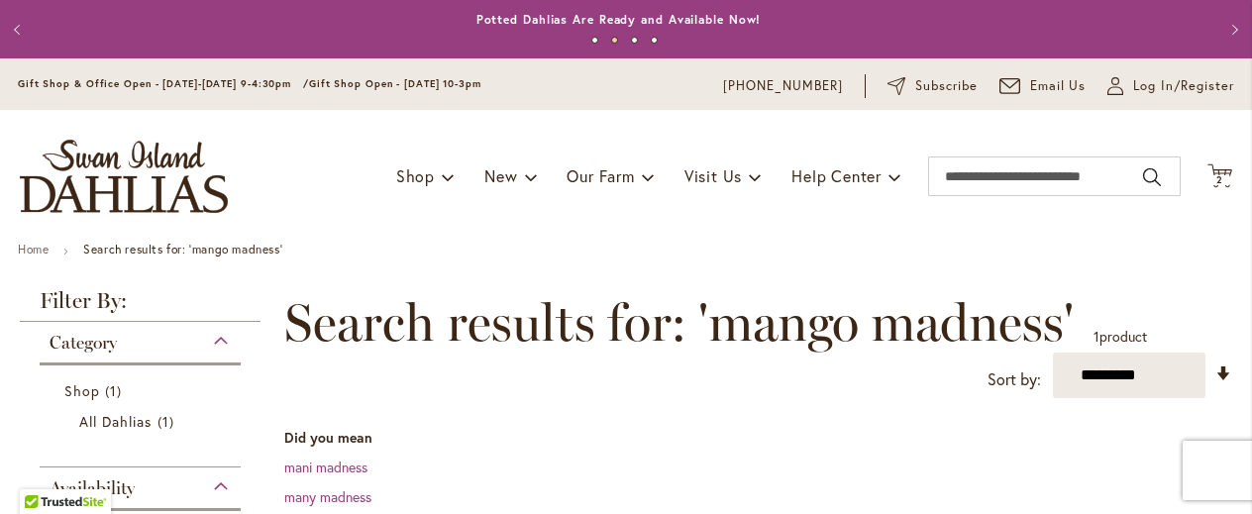
click at [999, 209] on div "Toggle Nav Shop Dahlia Tubers Collections Fresh Cut Dahlias Gardening Supplies …" at bounding box center [626, 176] width 1252 height 133
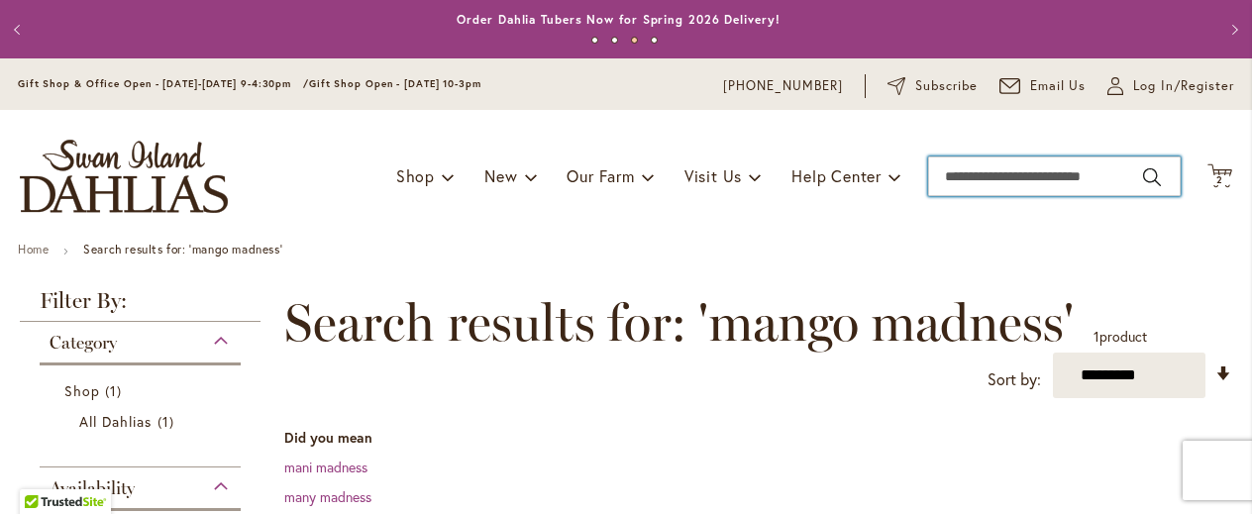
click at [1054, 183] on input "Search" at bounding box center [1054, 177] width 253 height 40
type input "****"
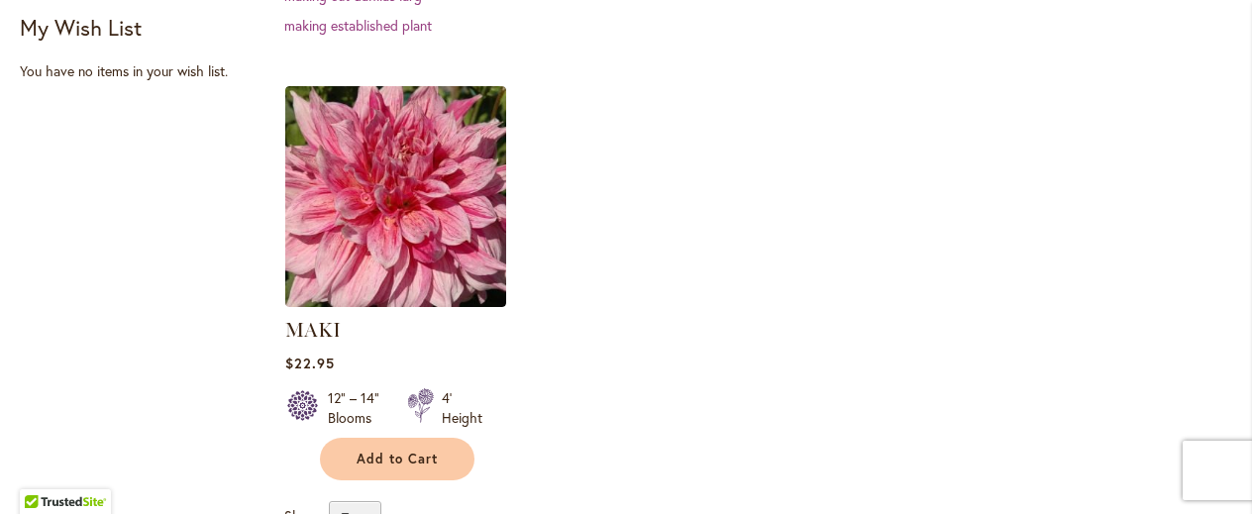
scroll to position [661, 0]
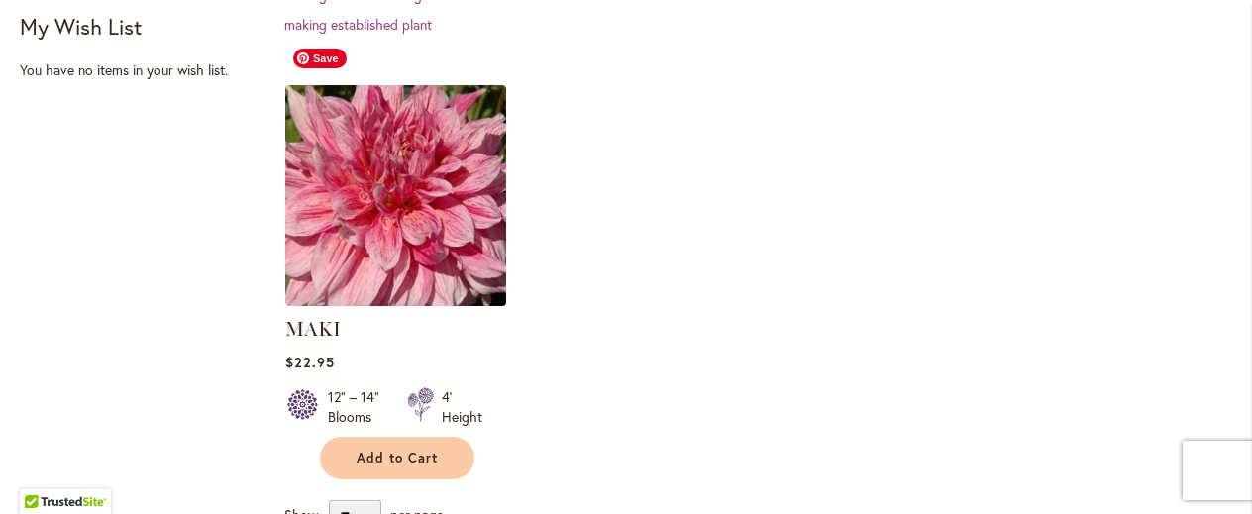
click at [457, 174] on img at bounding box center [396, 196] width 232 height 232
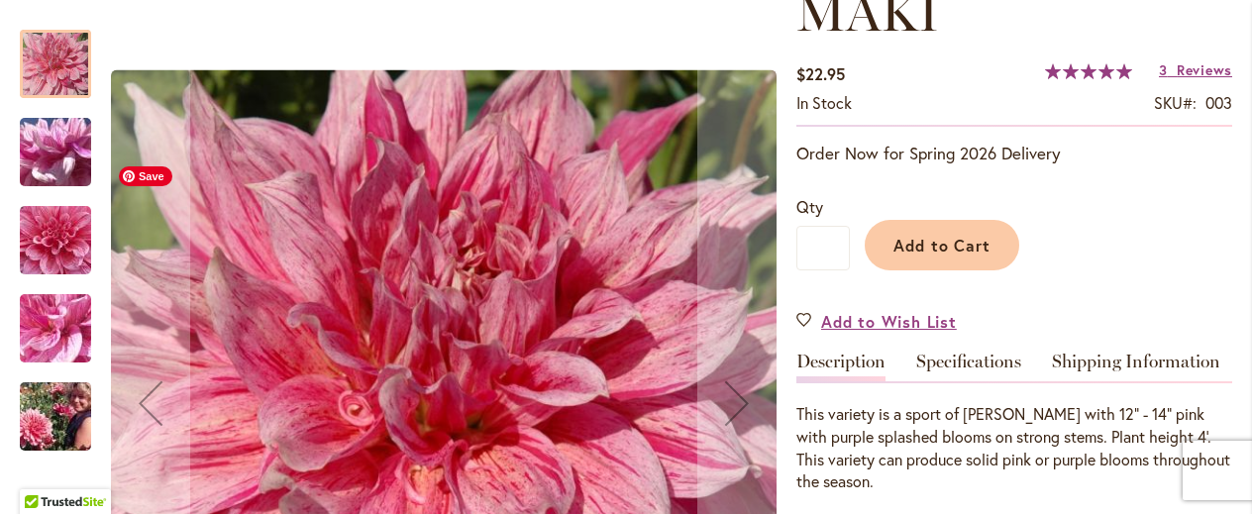
scroll to position [348, 0]
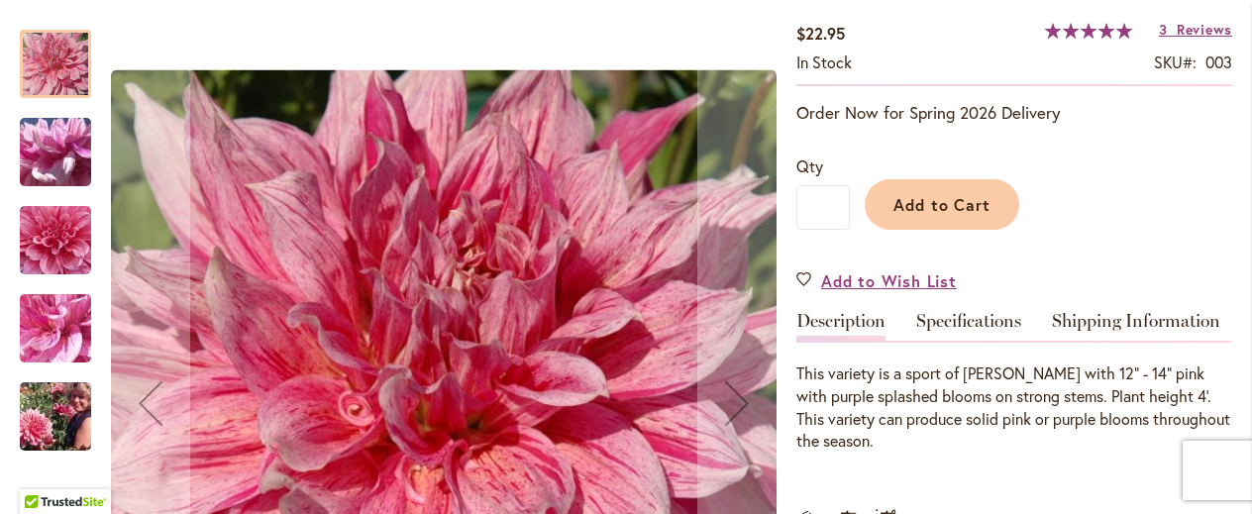
click at [63, 422] on img "MAKI" at bounding box center [55, 417] width 143 height 95
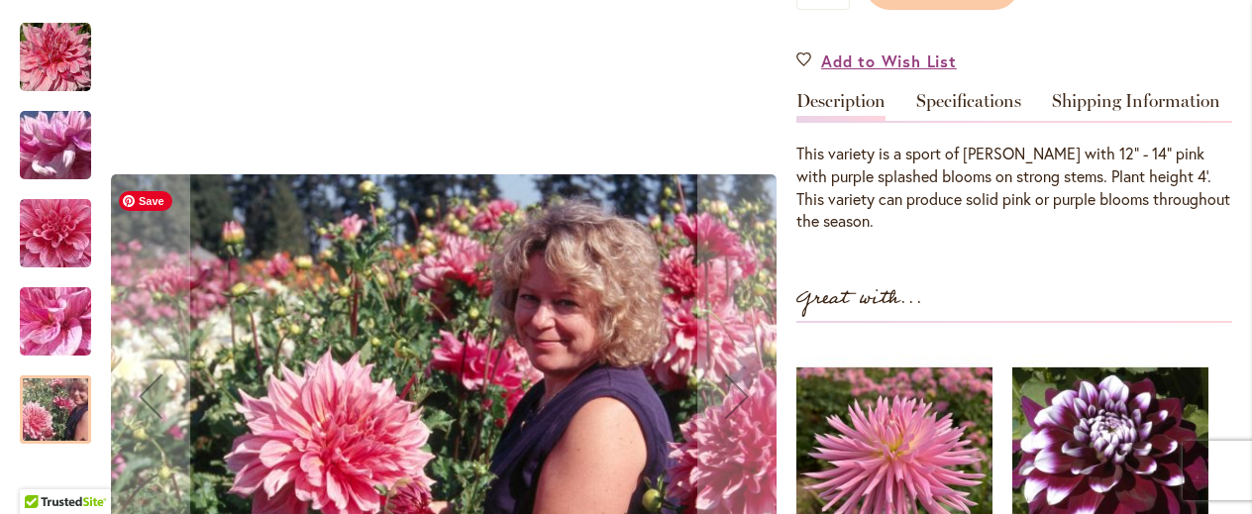
scroll to position [563, 0]
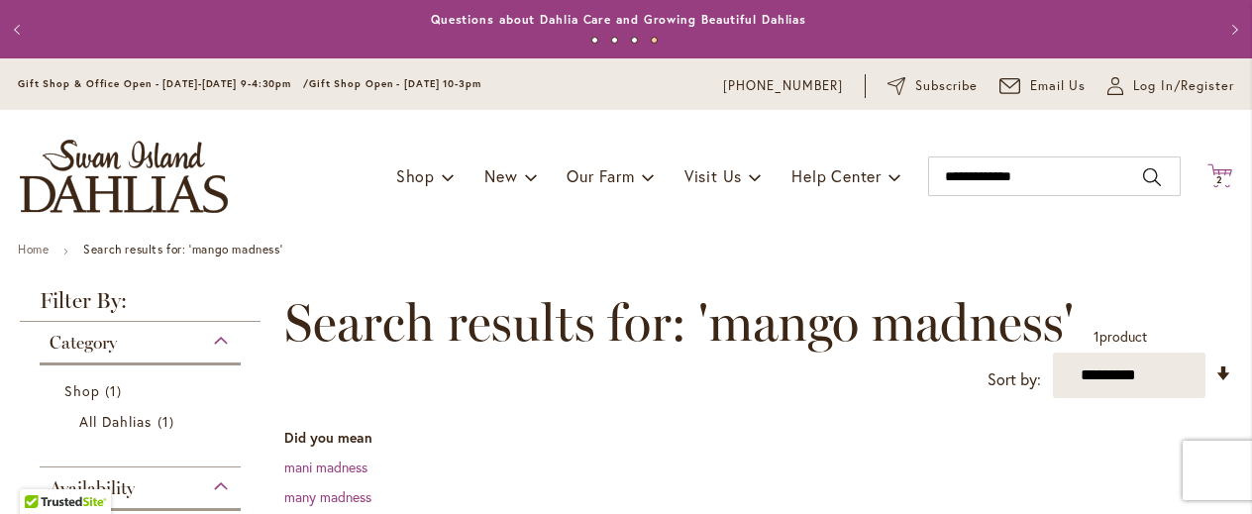
click at [1211, 175] on span "2 2 items" at bounding box center [1221, 180] width 20 height 10
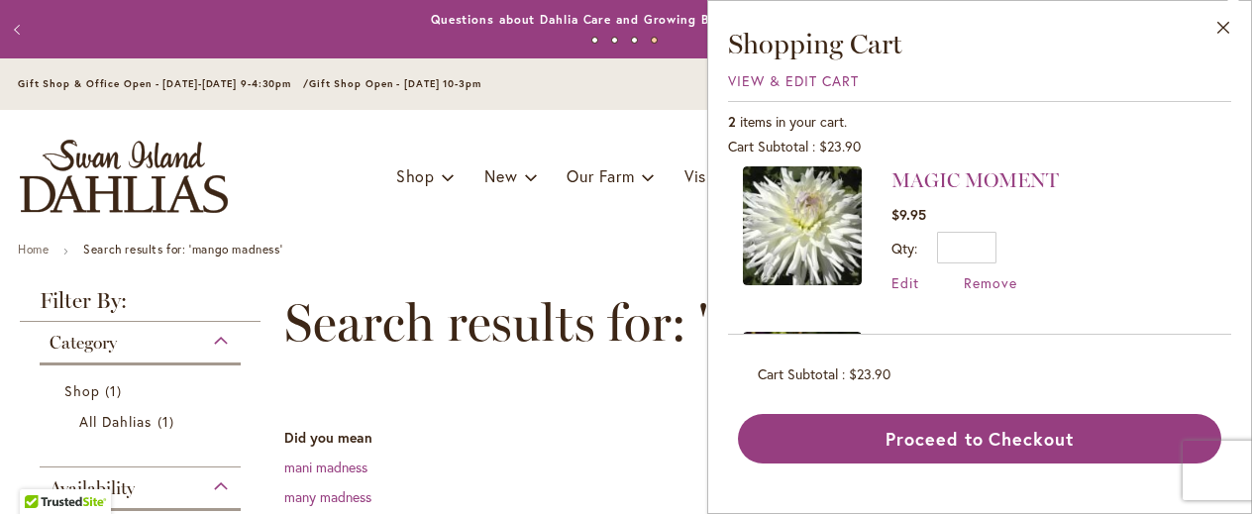
scroll to position [14, 0]
click at [810, 262] on img at bounding box center [802, 226] width 119 height 119
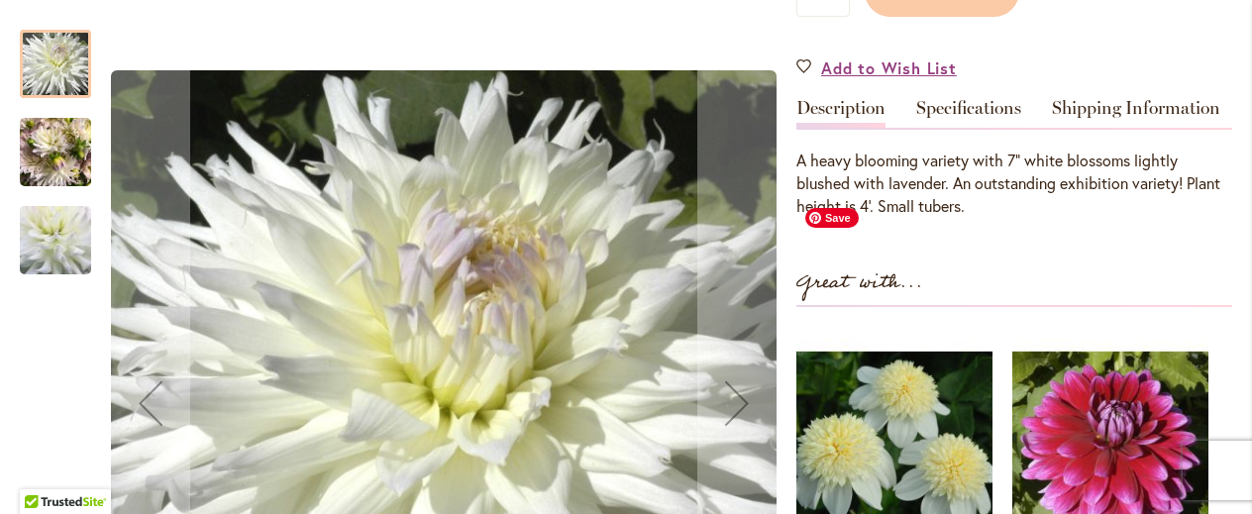
scroll to position [557, 0]
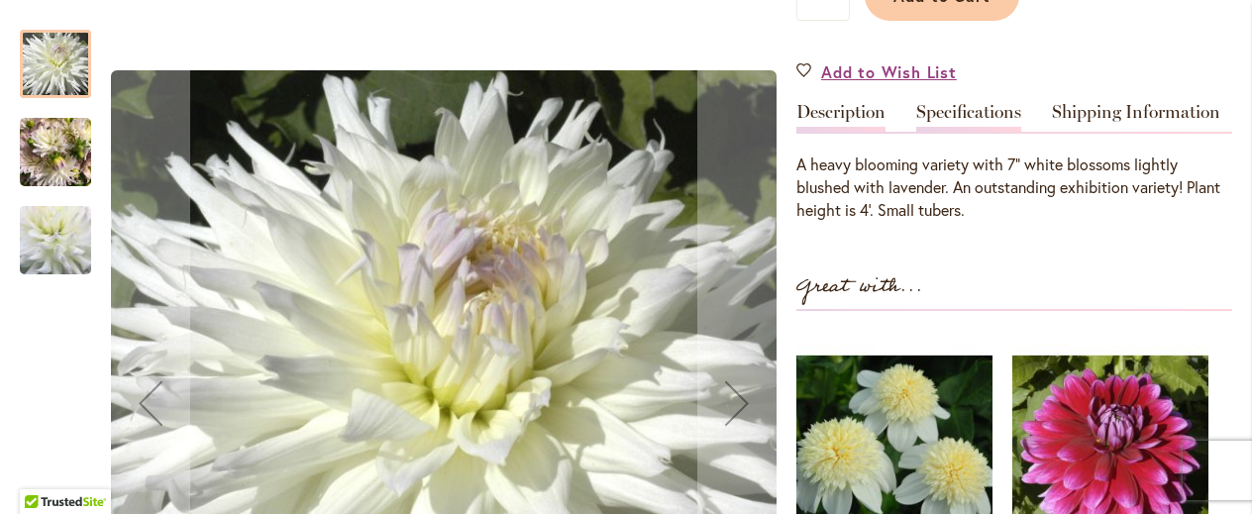
click at [951, 106] on link "Specifications" at bounding box center [969, 117] width 105 height 29
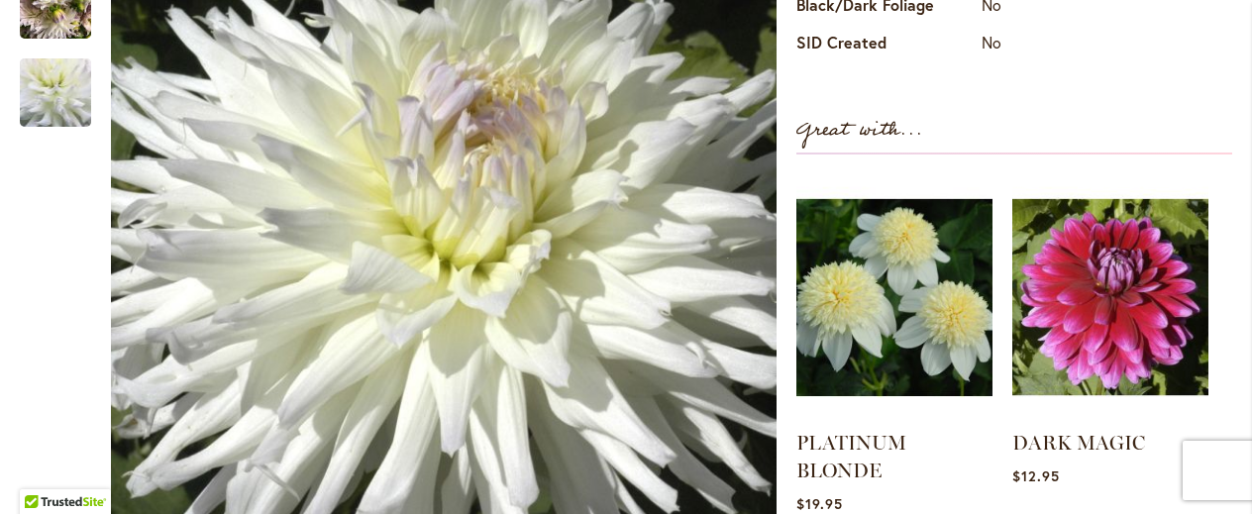
scroll to position [1041, 0]
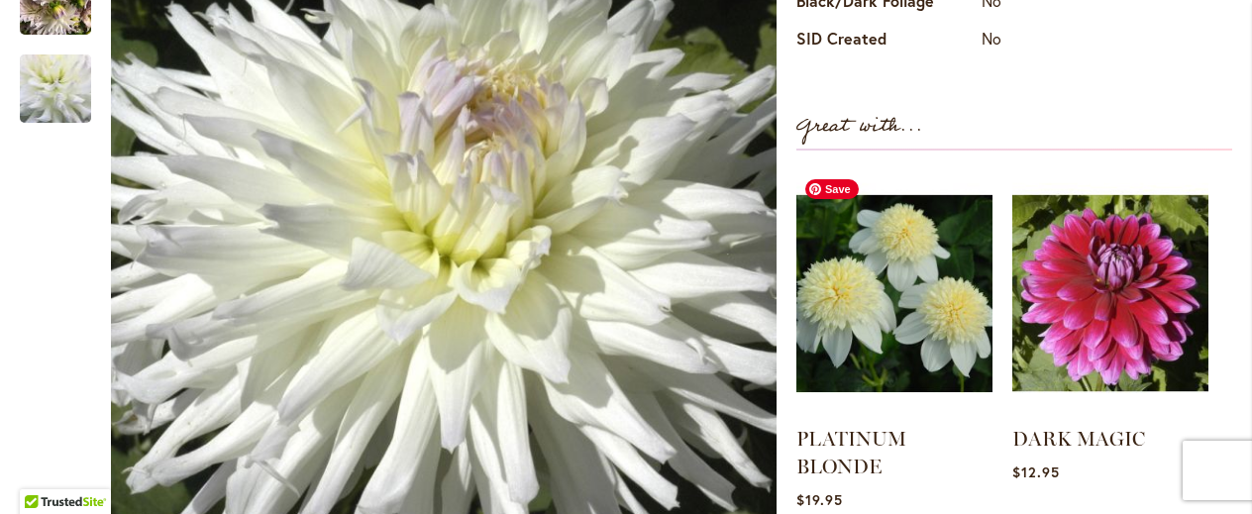
click at [923, 317] on img at bounding box center [895, 293] width 196 height 246
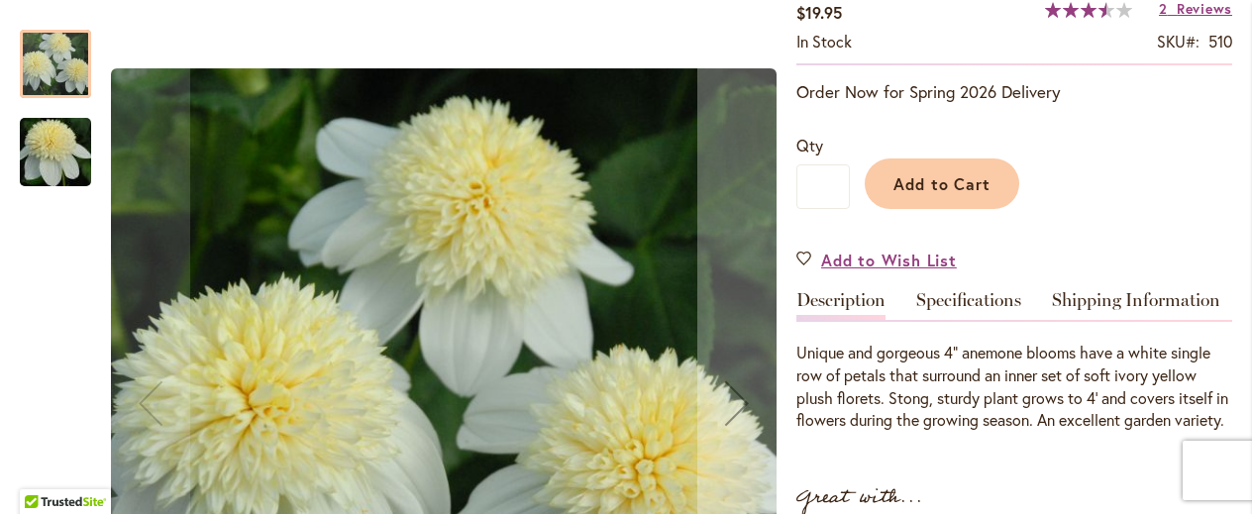
scroll to position [431, 0]
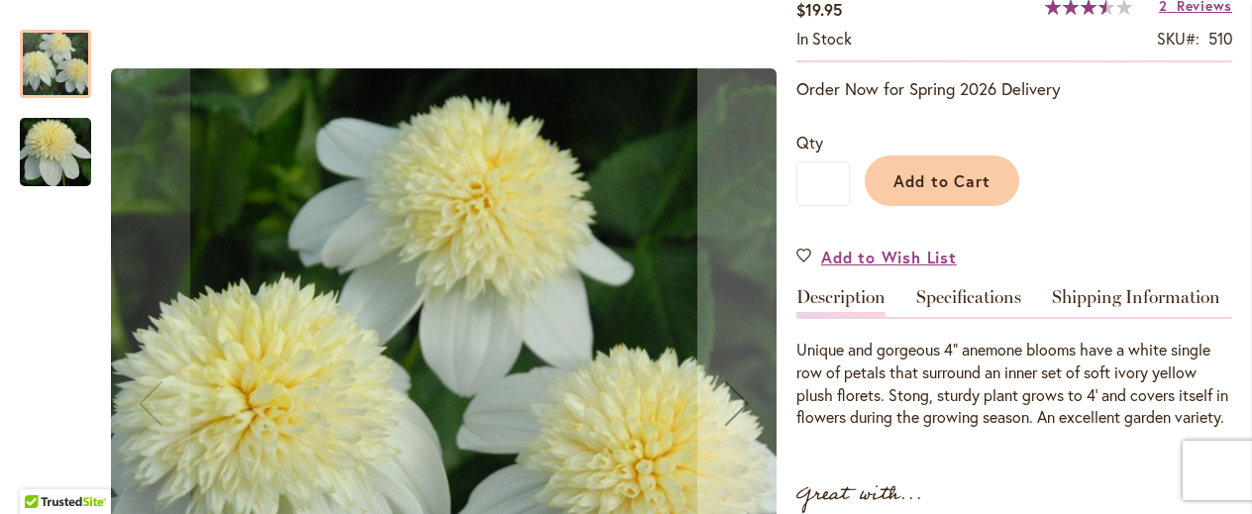
click at [923, 317] on div "Unique and gorgeous 4" anemone blooms have a white single row of petals that su…" at bounding box center [1015, 373] width 436 height 112
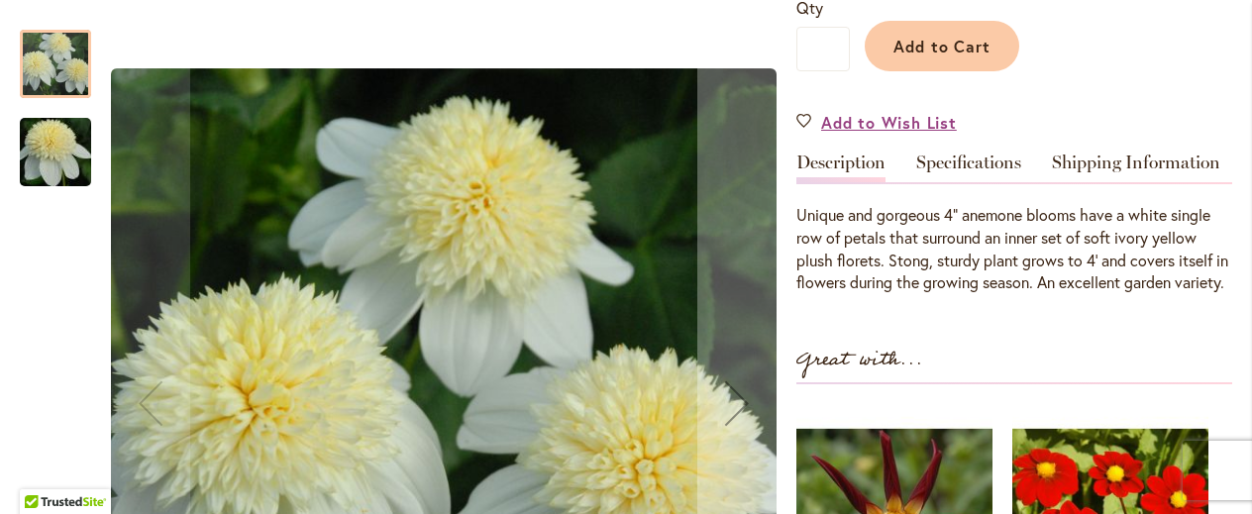
scroll to position [568, 0]
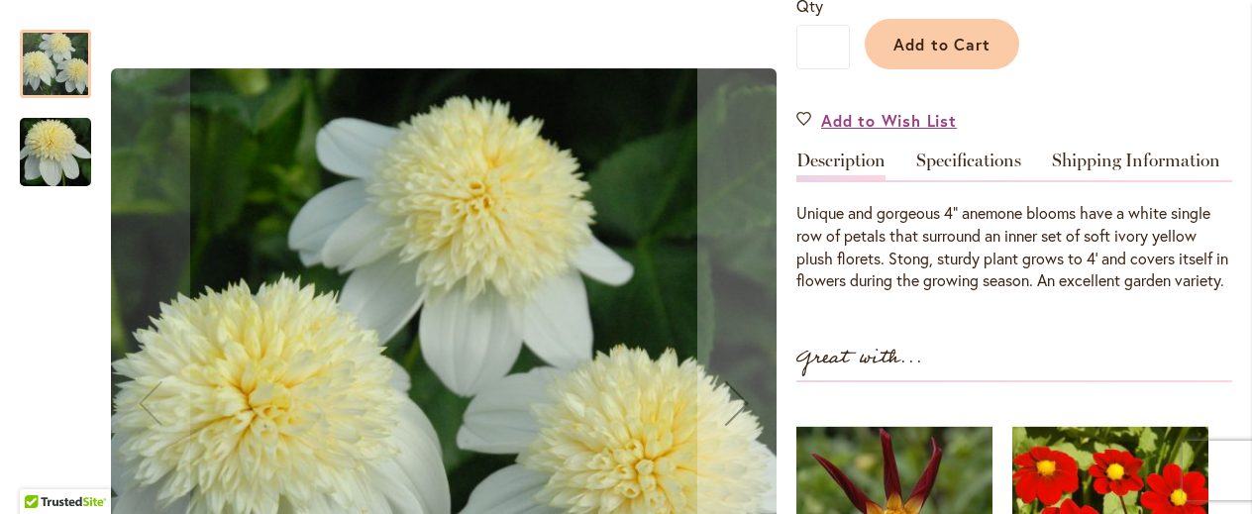
click at [923, 317] on div "PLATINUM BLONDE $19.95 In stock SKU 510 Rating: 70 % of 100 2 Reviews Add Your …" at bounding box center [1015, 299] width 436 height 1152
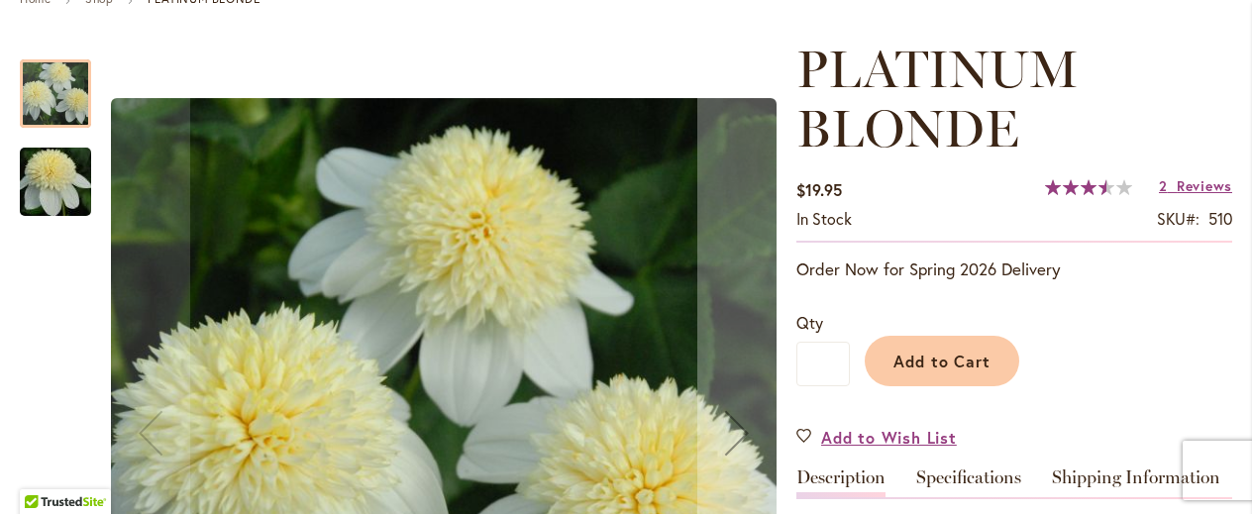
scroll to position [250, 0]
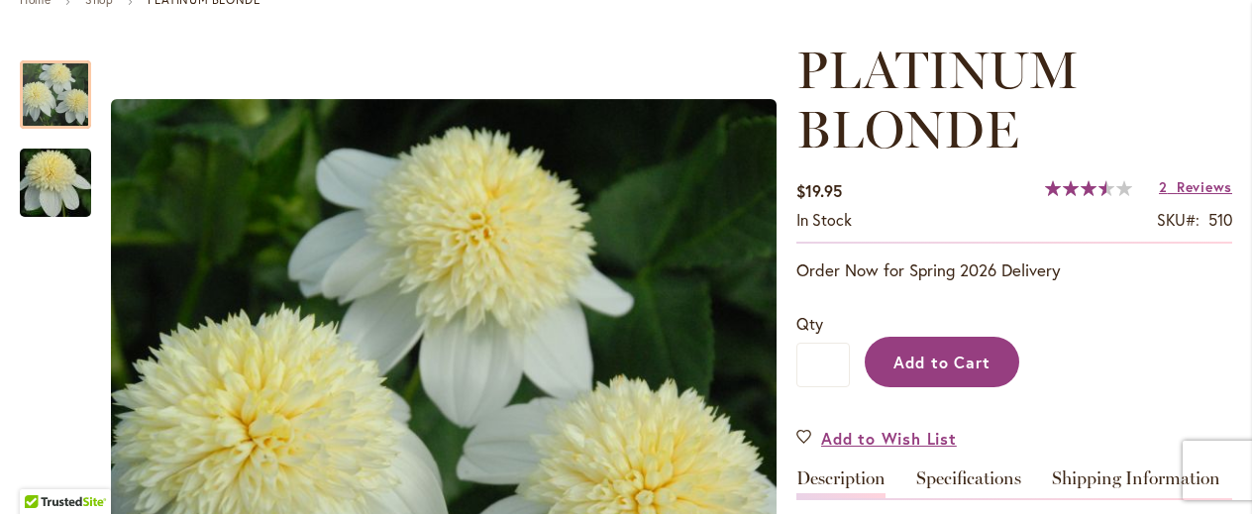
click at [890, 348] on button "Add to Cart" at bounding box center [942, 362] width 155 height 51
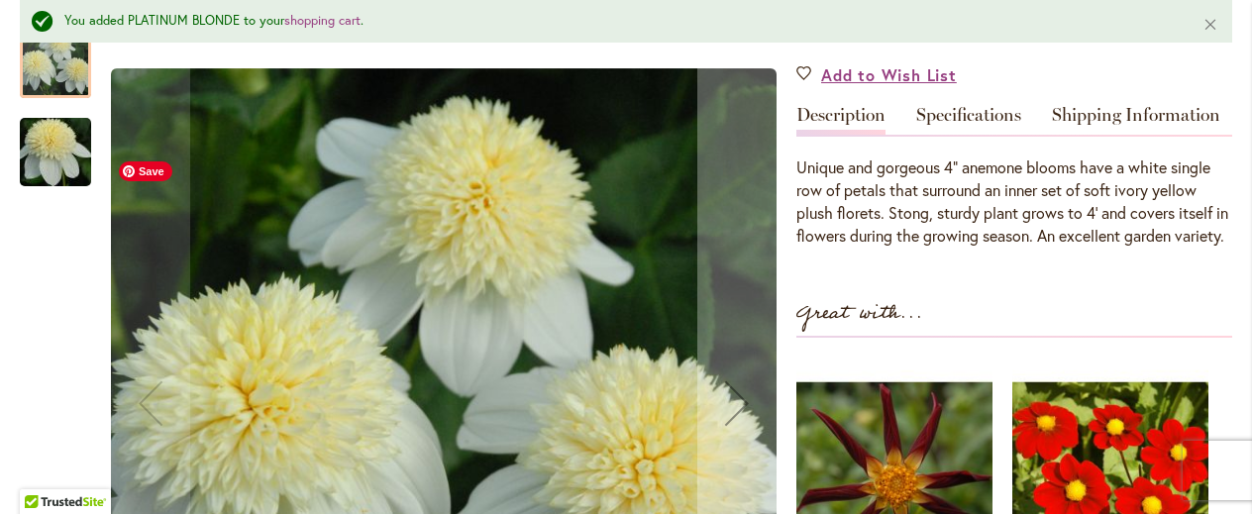
scroll to position [663, 0]
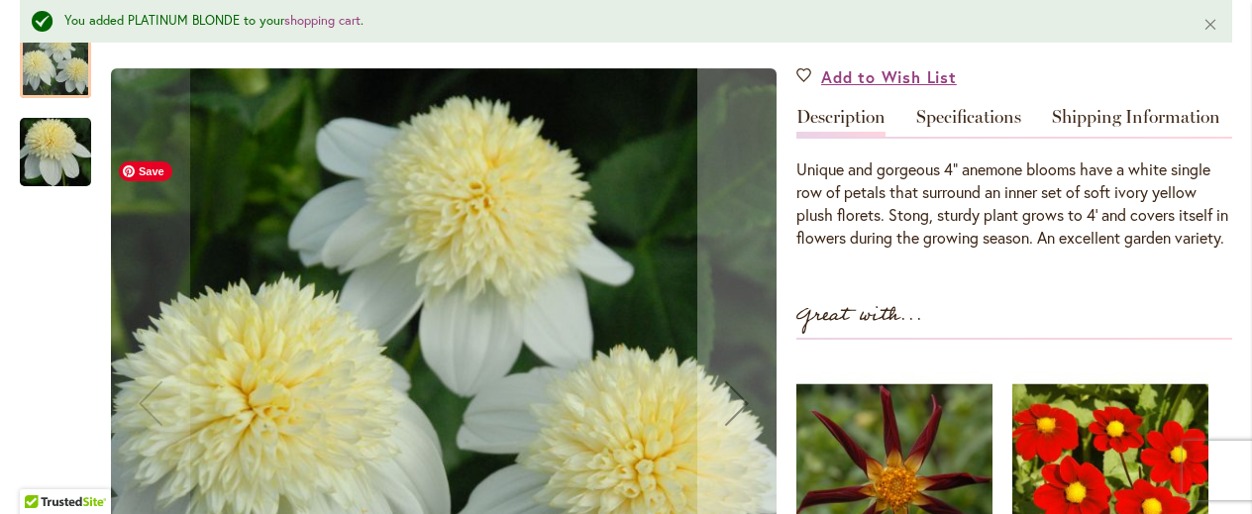
click at [639, 410] on img "PLATINUM BLONDE" at bounding box center [444, 403] width 666 height 670
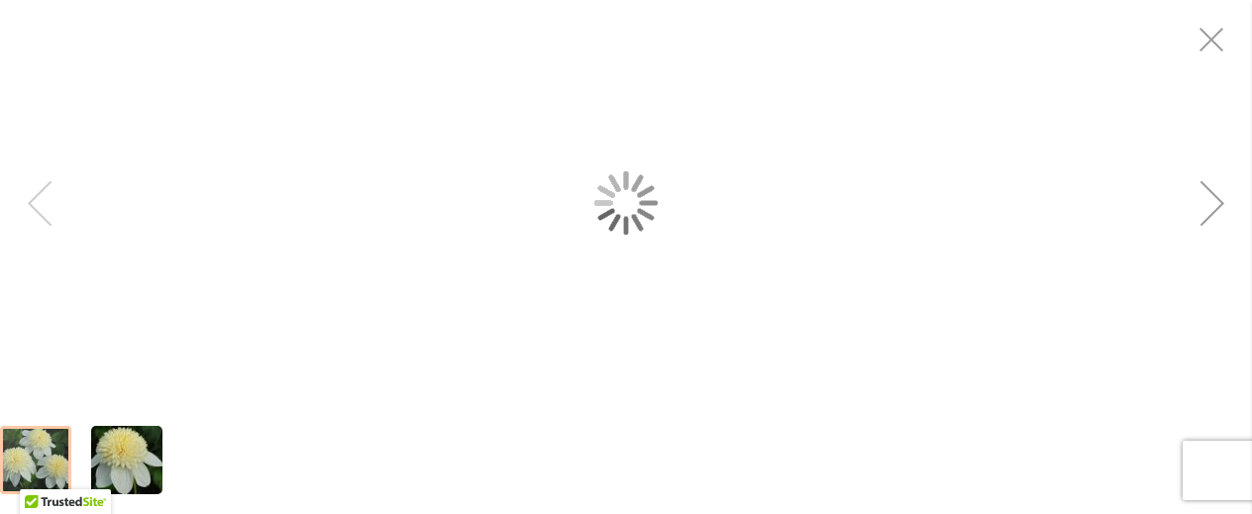
click at [639, 410] on div at bounding box center [626, 460] width 1252 height 108
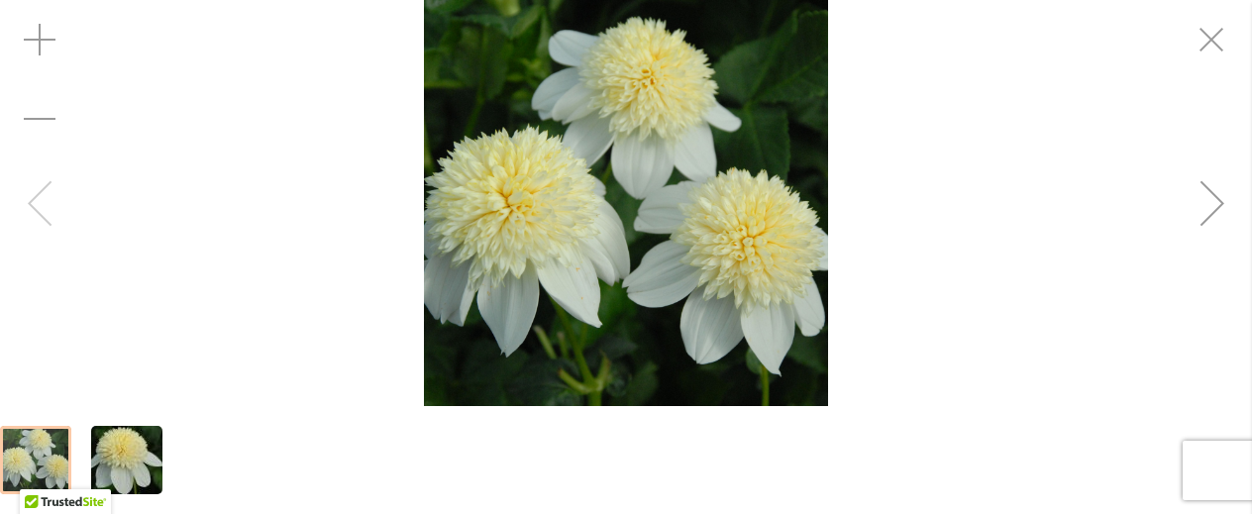
click at [903, 309] on div "PLATINUM BLONDE" at bounding box center [626, 203] width 1252 height 406
